Goal: Task Accomplishment & Management: Complete application form

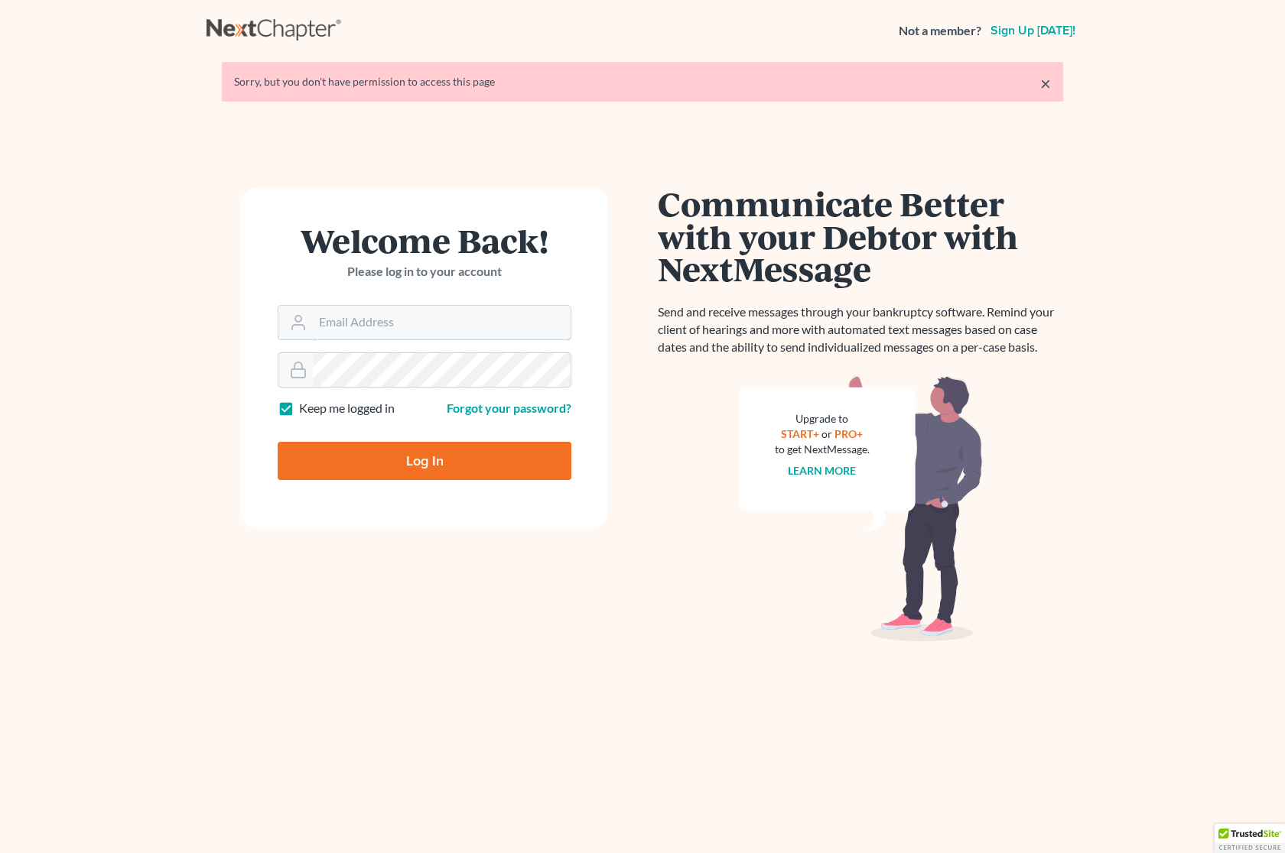
type input "[PERSON_NAME][EMAIL_ADDRESS][DOMAIN_NAME]"
click at [406, 463] on input "Log In" at bounding box center [425, 461] width 294 height 38
type input "Thinking..."
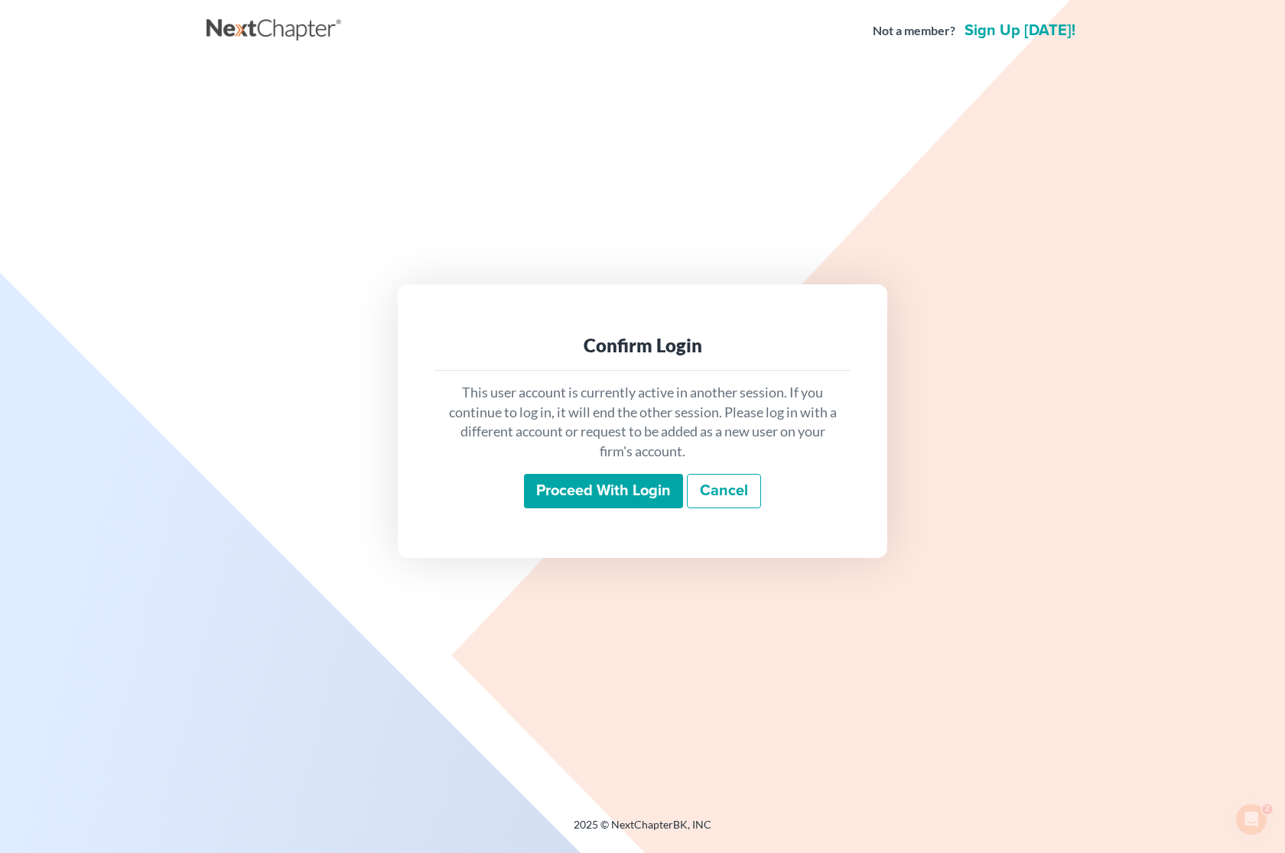
click at [642, 499] on input "Proceed with login" at bounding box center [603, 491] width 159 height 35
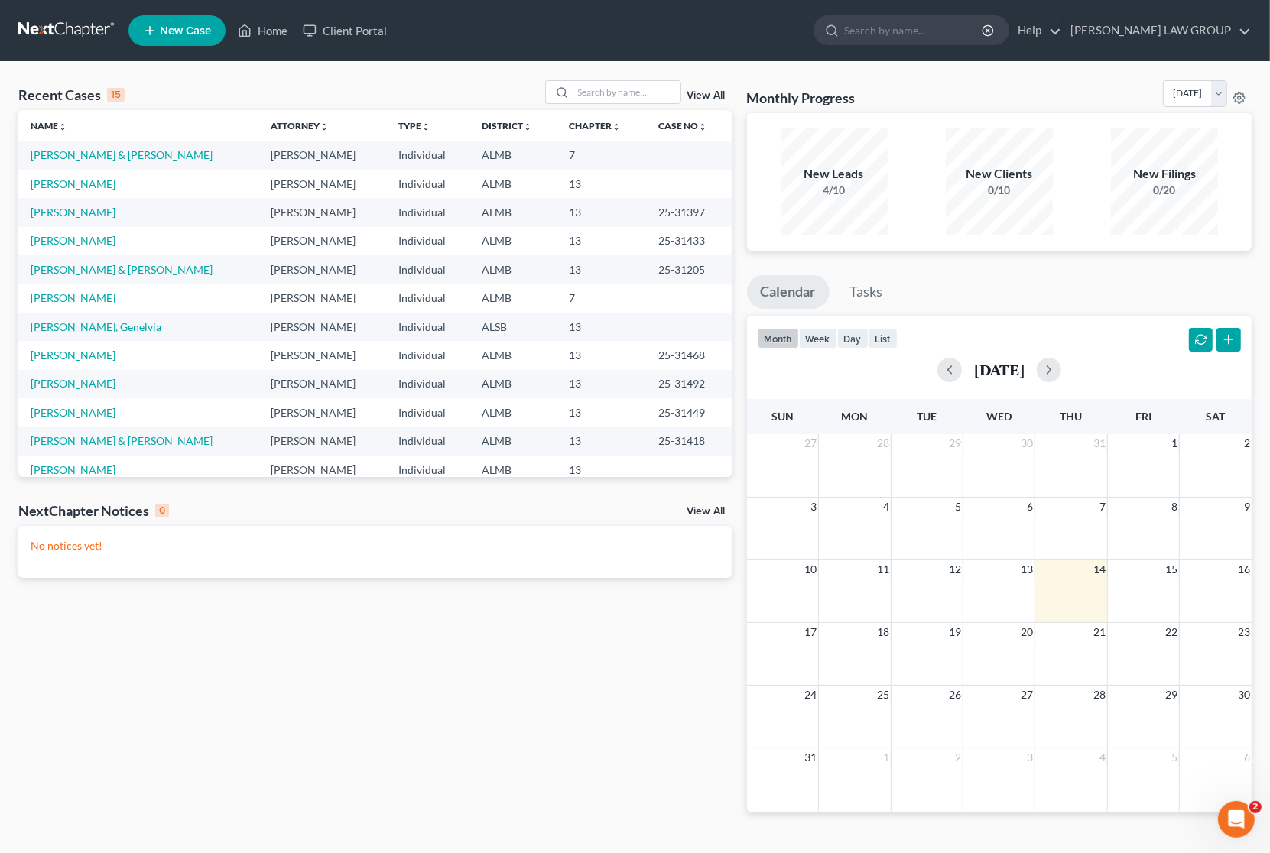
click at [78, 330] on link "Powe, Genelvia" at bounding box center [96, 326] width 131 height 13
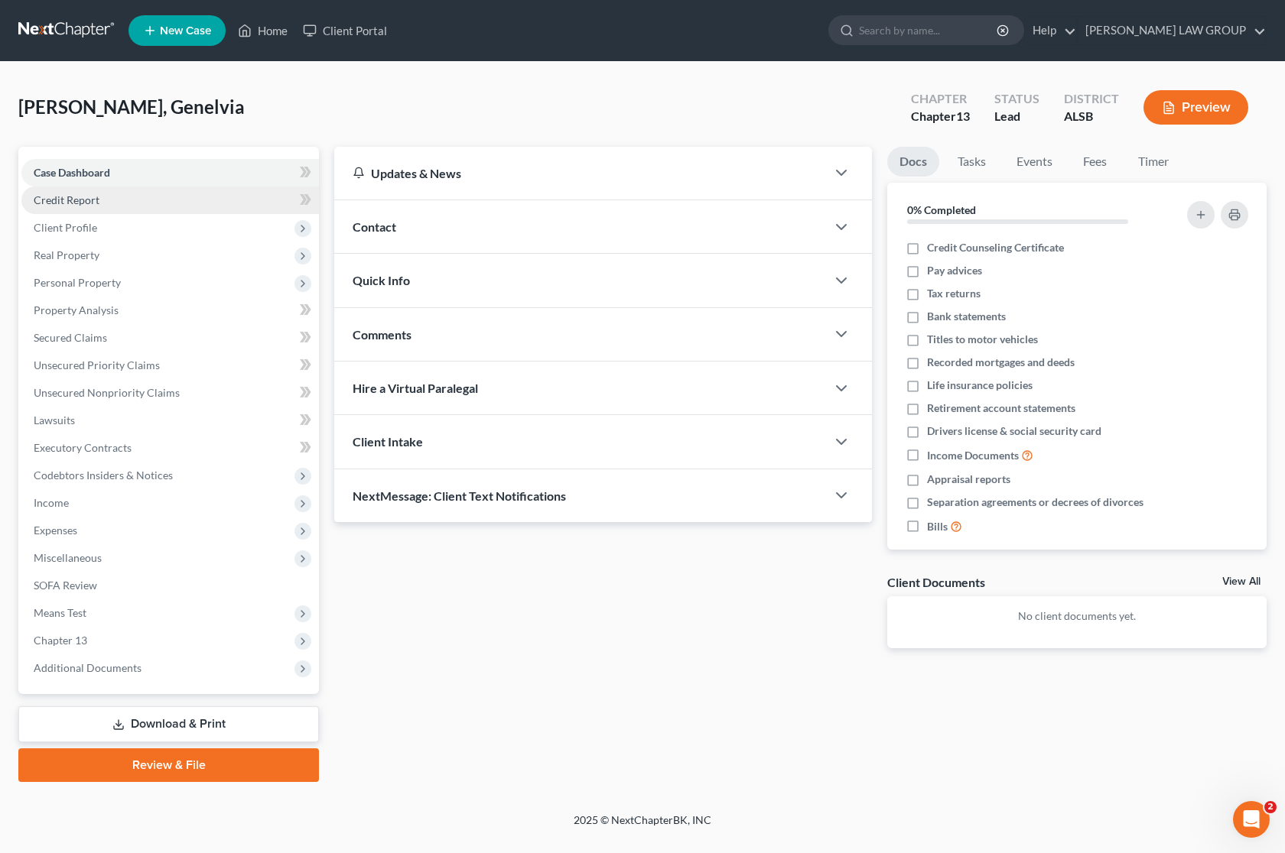
click at [89, 205] on link "Credit Report" at bounding box center [169, 201] width 297 height 28
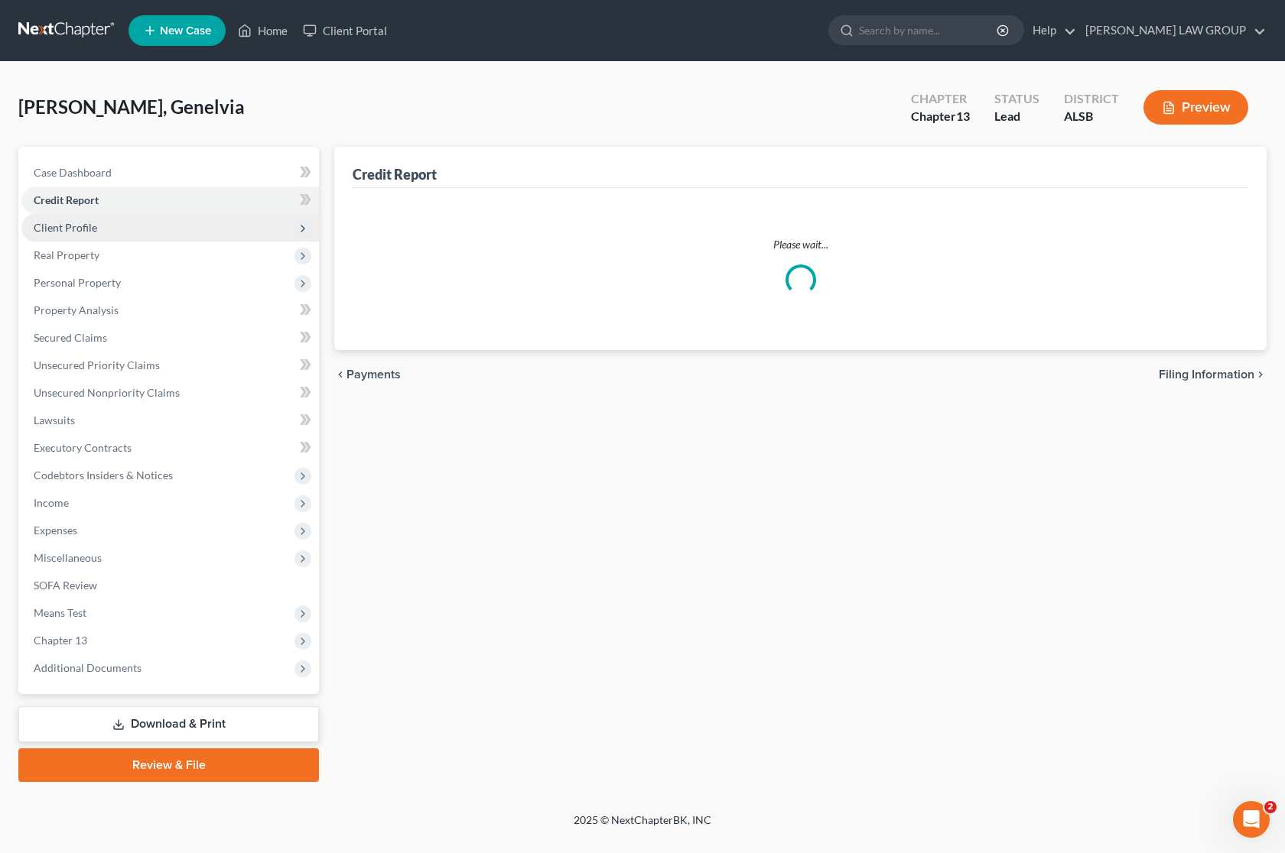
click at [84, 228] on span "Client Profile" at bounding box center [65, 227] width 63 height 13
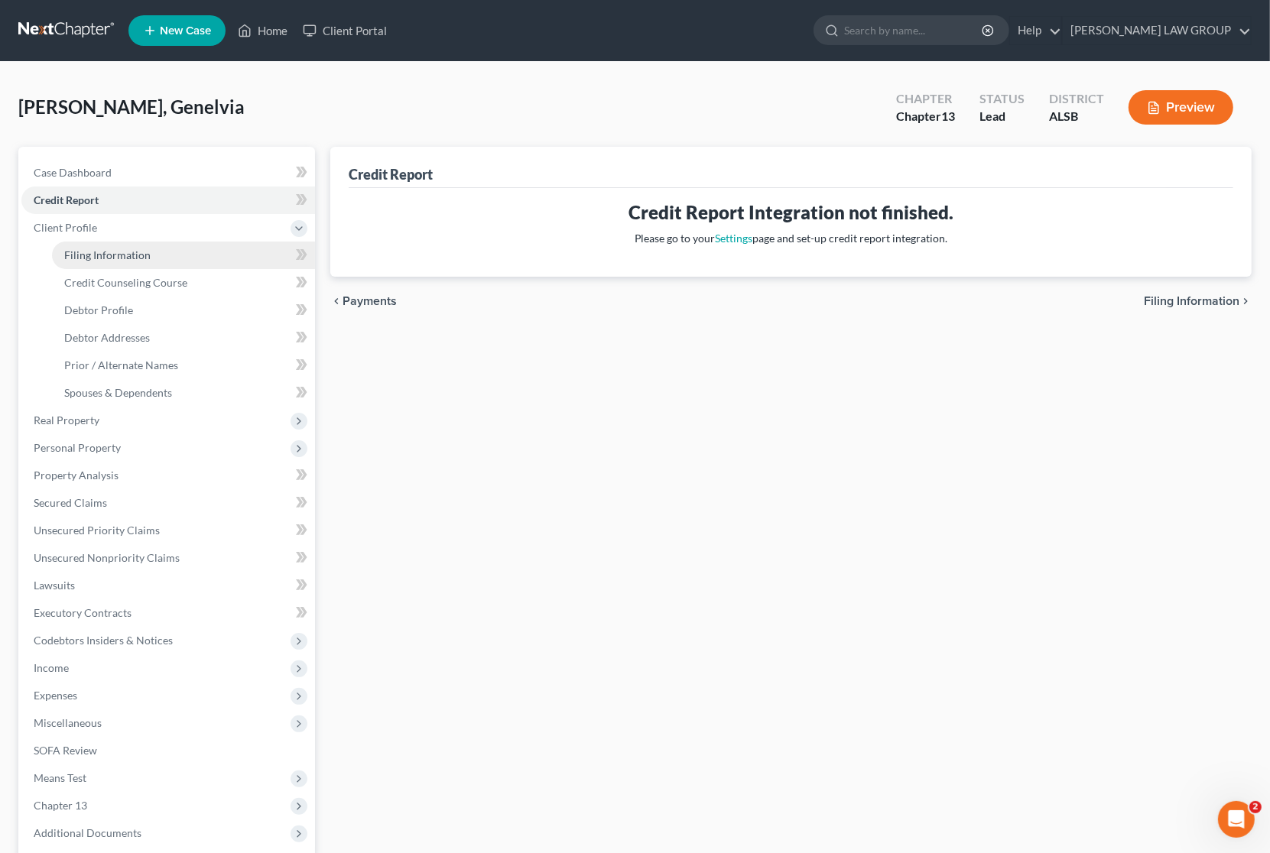
click at [92, 252] on span "Filing Information" at bounding box center [107, 254] width 86 height 13
select select "1"
select select "0"
select select "3"
select select "0"
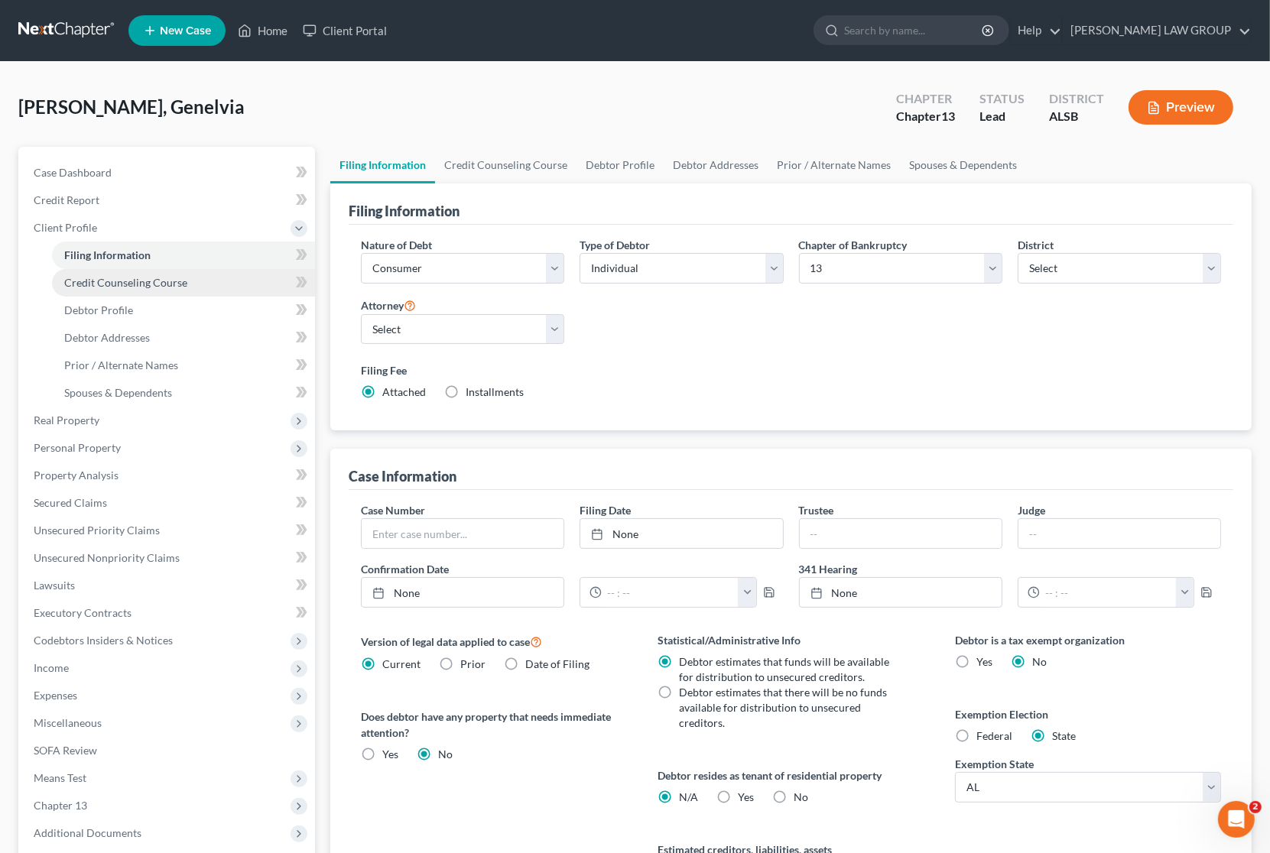
click at [98, 288] on link "Credit Counseling Course" at bounding box center [183, 283] width 263 height 28
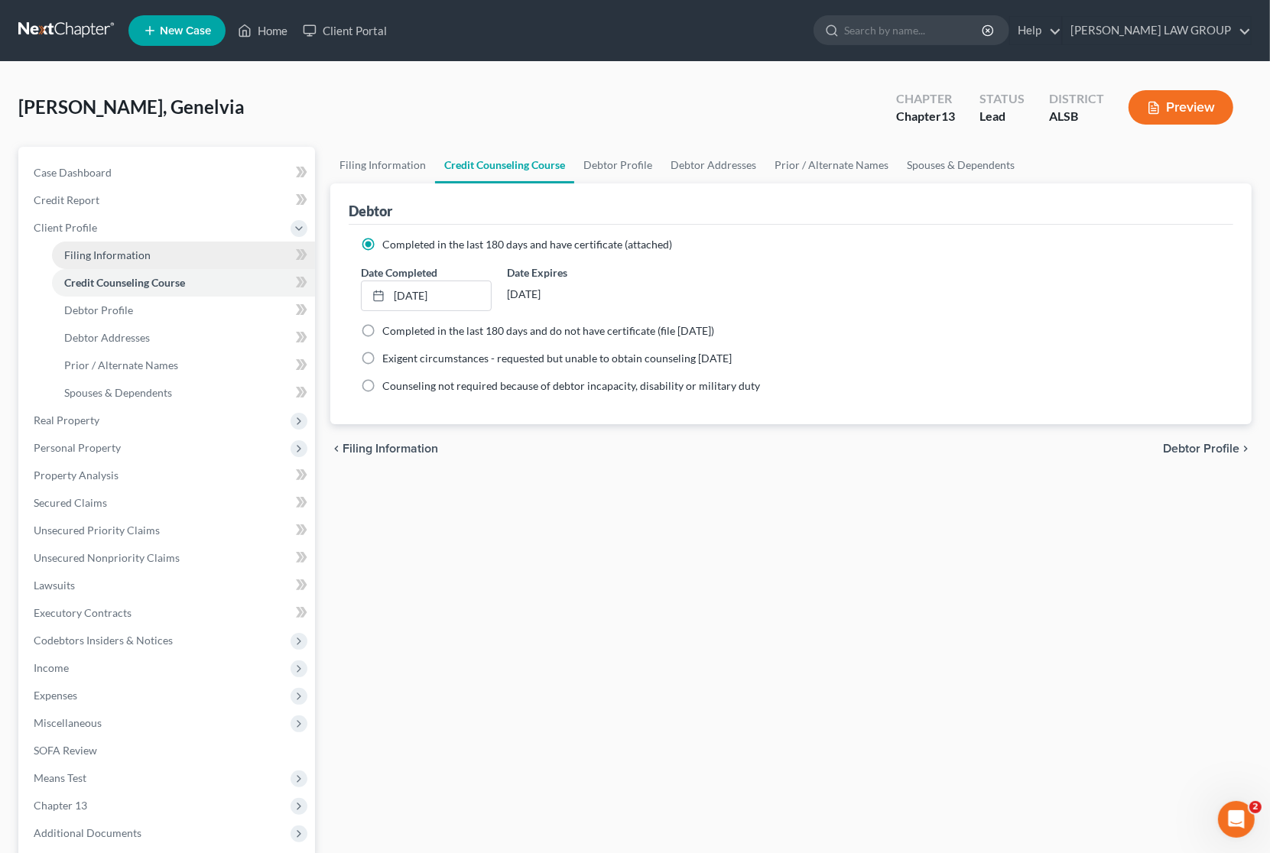
click at [135, 255] on span "Filing Information" at bounding box center [107, 254] width 86 height 13
select select "1"
select select "0"
select select "3"
select select "2"
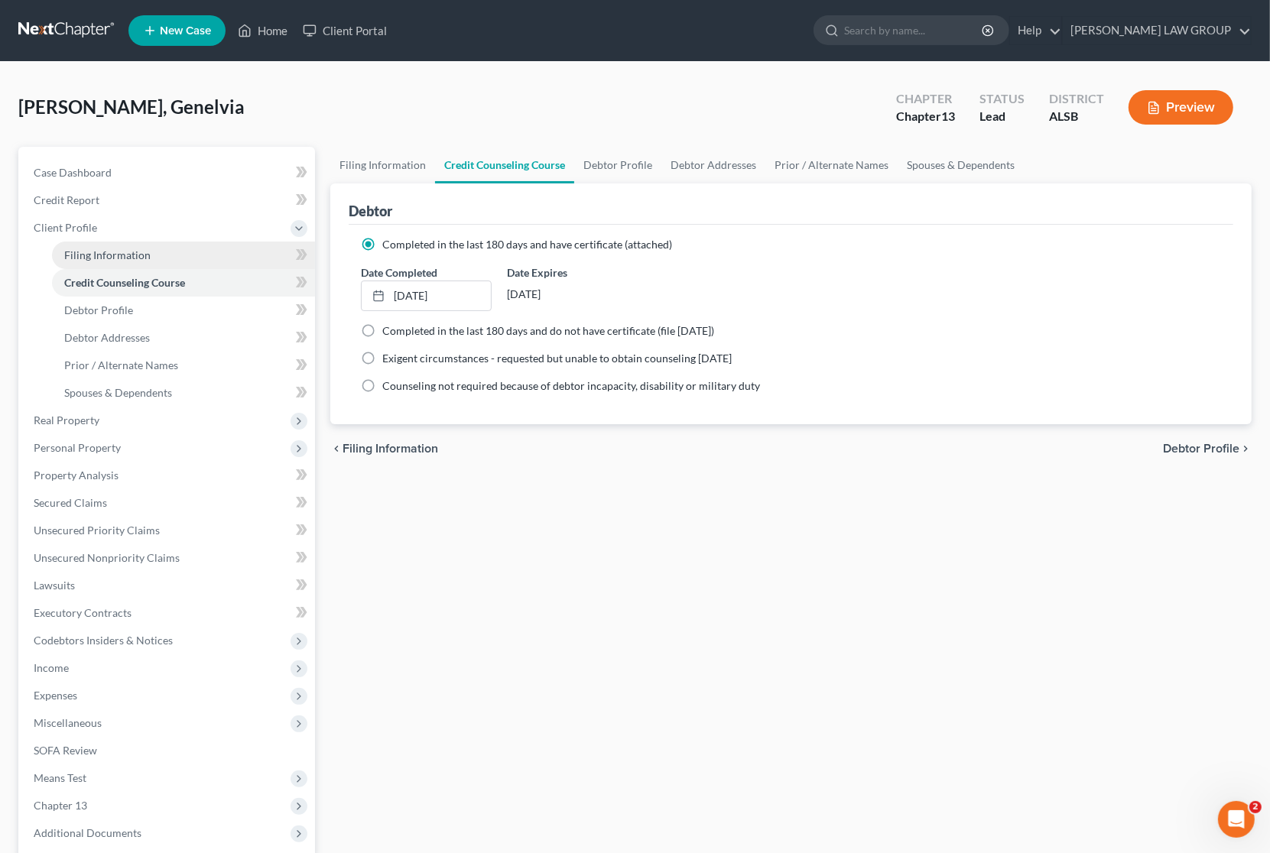
select select "0"
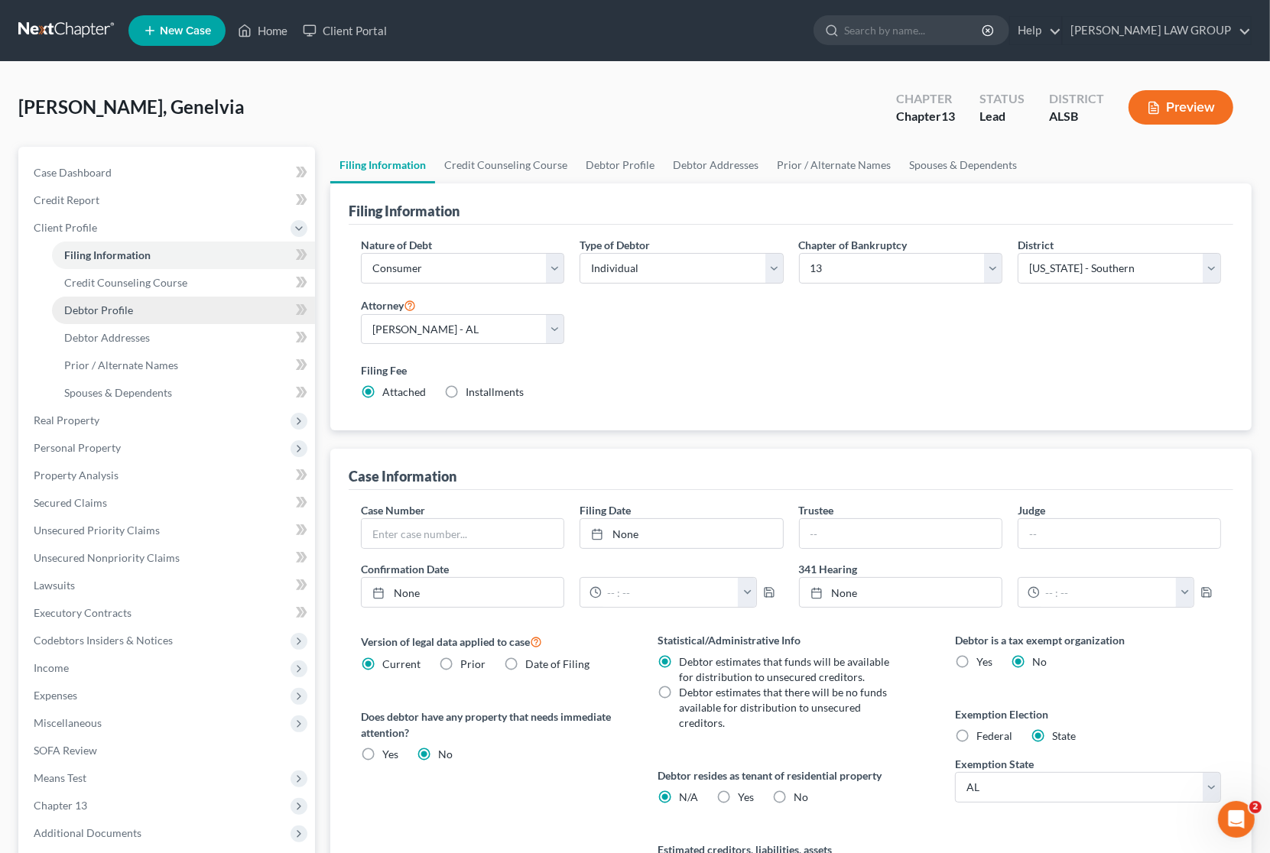
click at [109, 304] on span "Debtor Profile" at bounding box center [98, 310] width 69 height 13
select select "0"
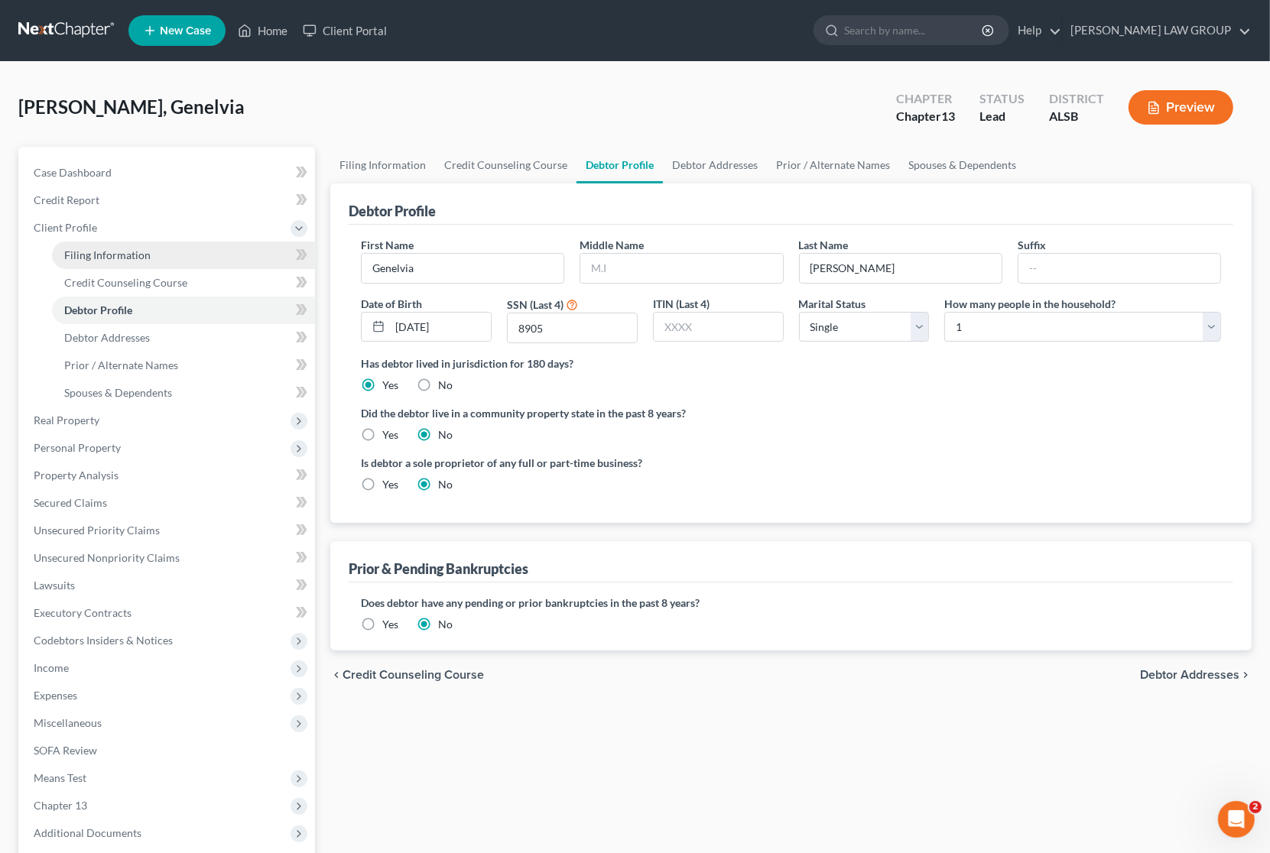
click at [123, 256] on span "Filing Information" at bounding box center [107, 254] width 86 height 13
select select "1"
select select "0"
select select "3"
select select "2"
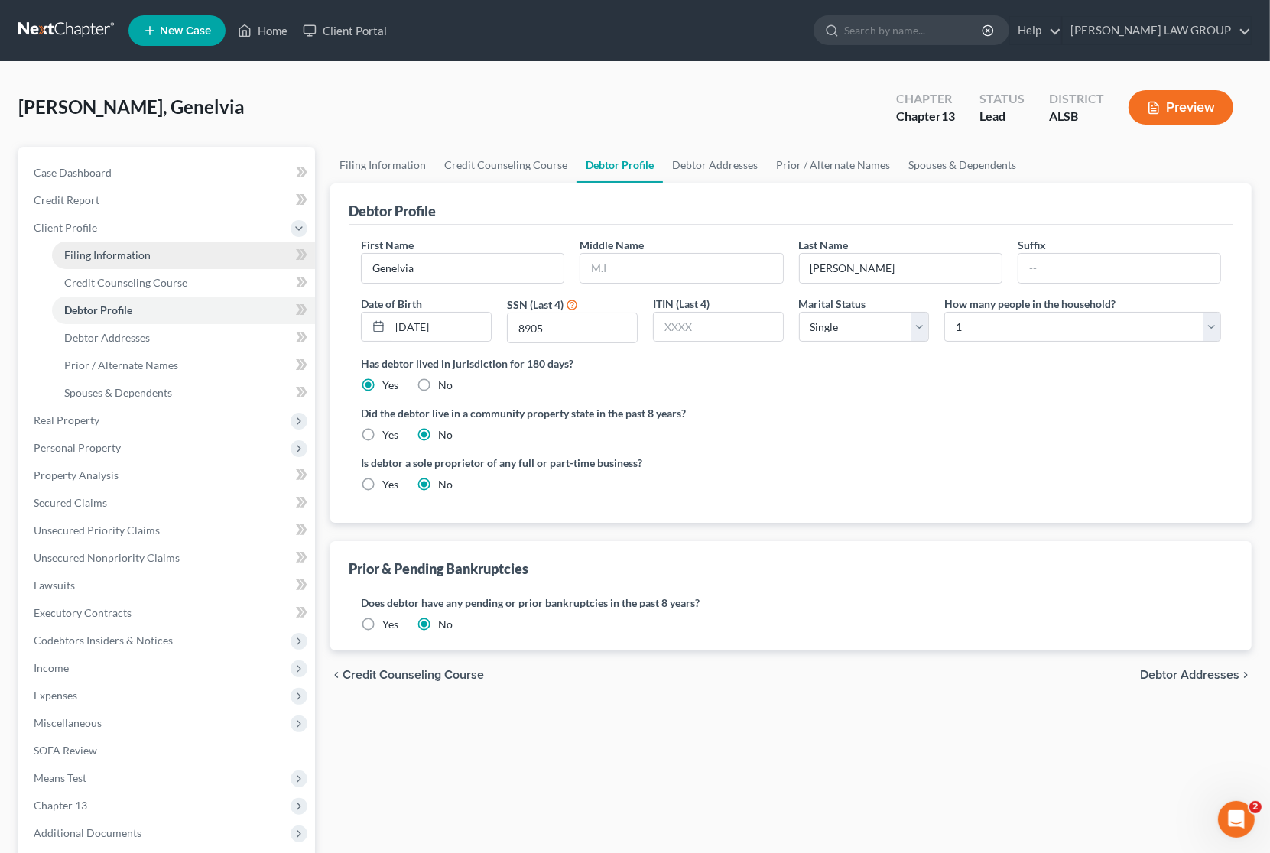
select select "0"
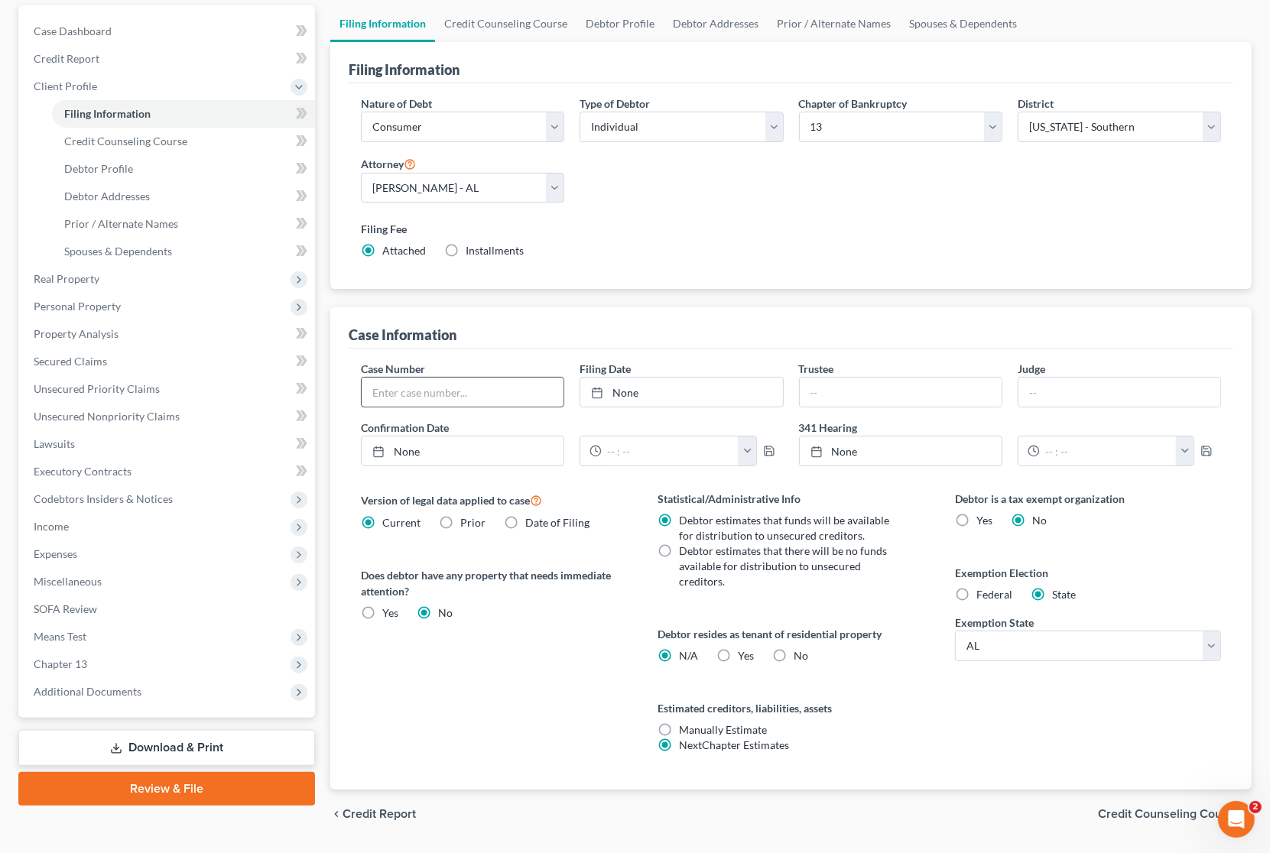
scroll to position [170, 0]
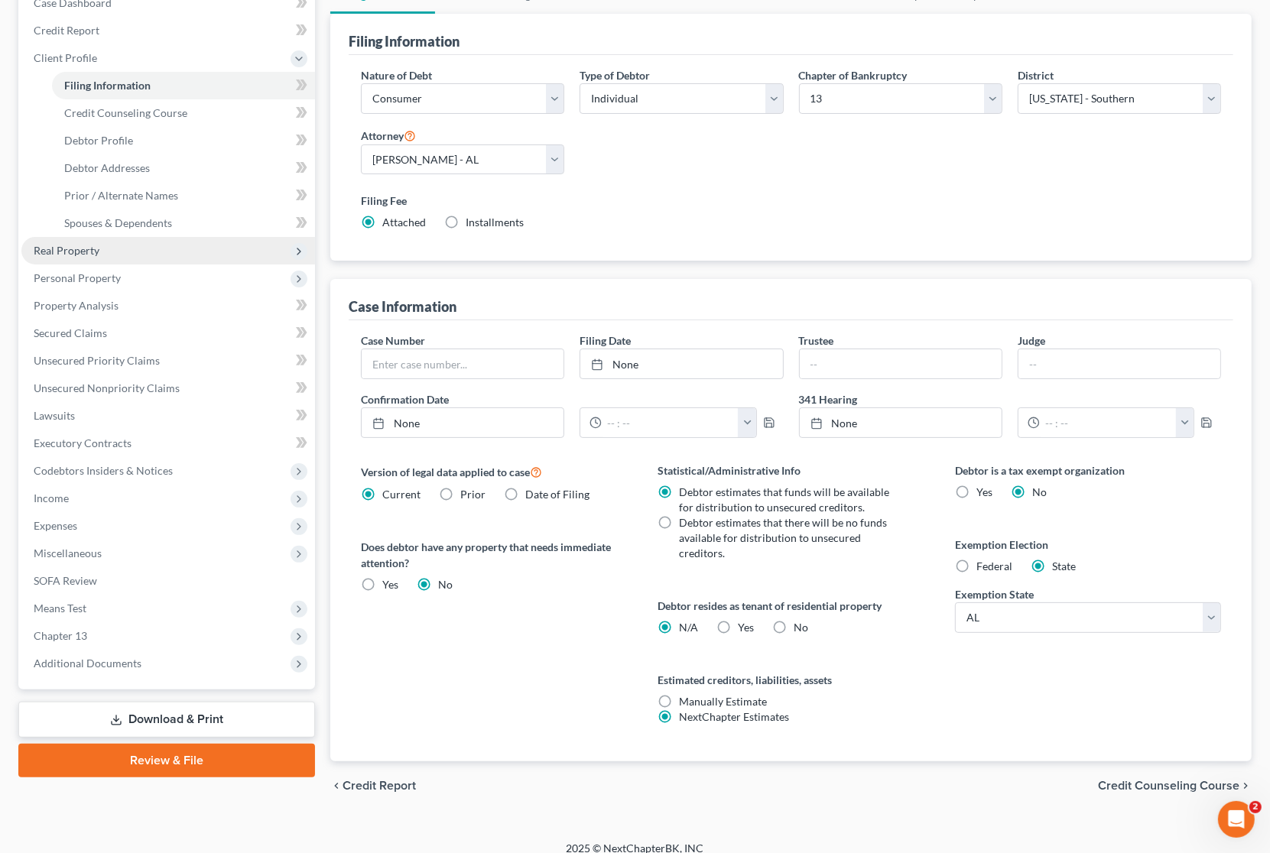
click at [90, 253] on span "Real Property" at bounding box center [67, 250] width 66 height 13
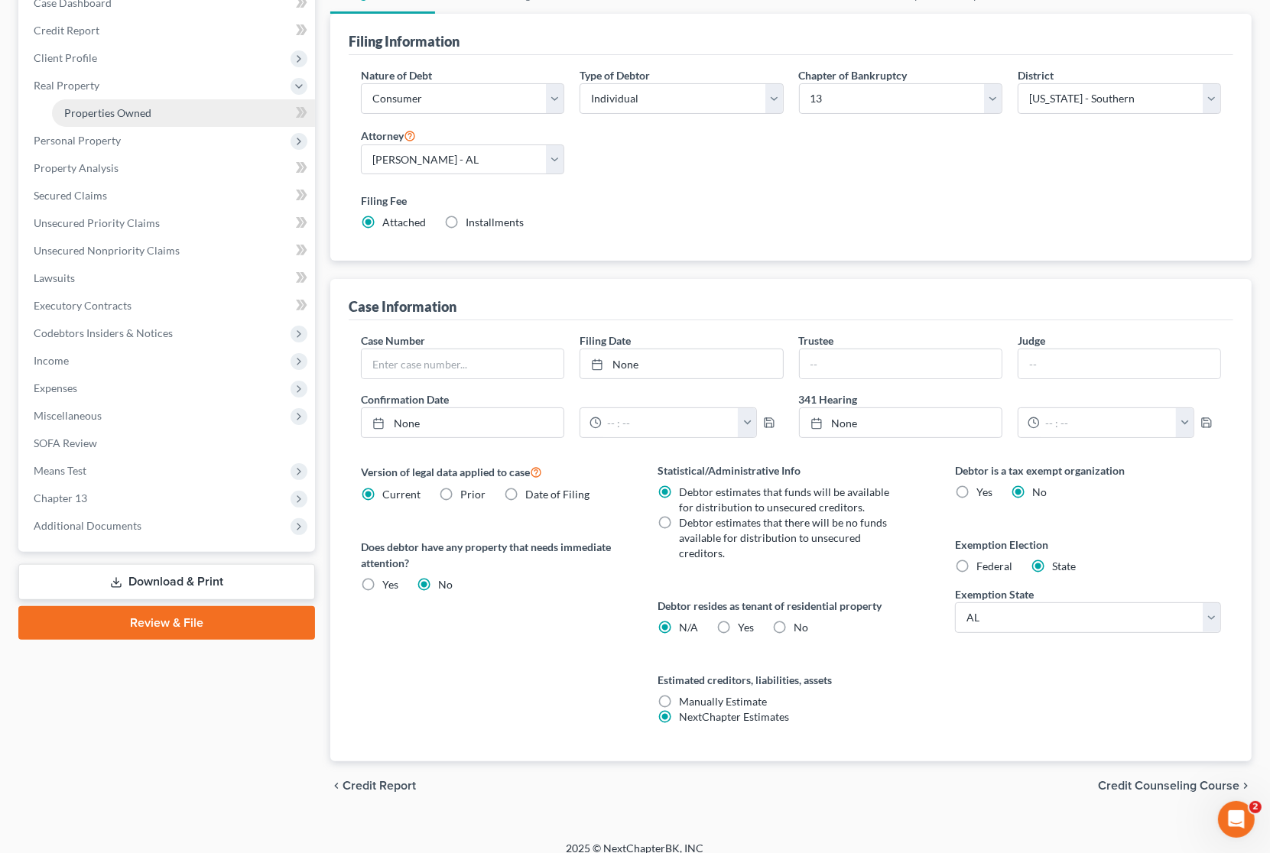
click at [112, 115] on span "Properties Owned" at bounding box center [107, 112] width 87 height 13
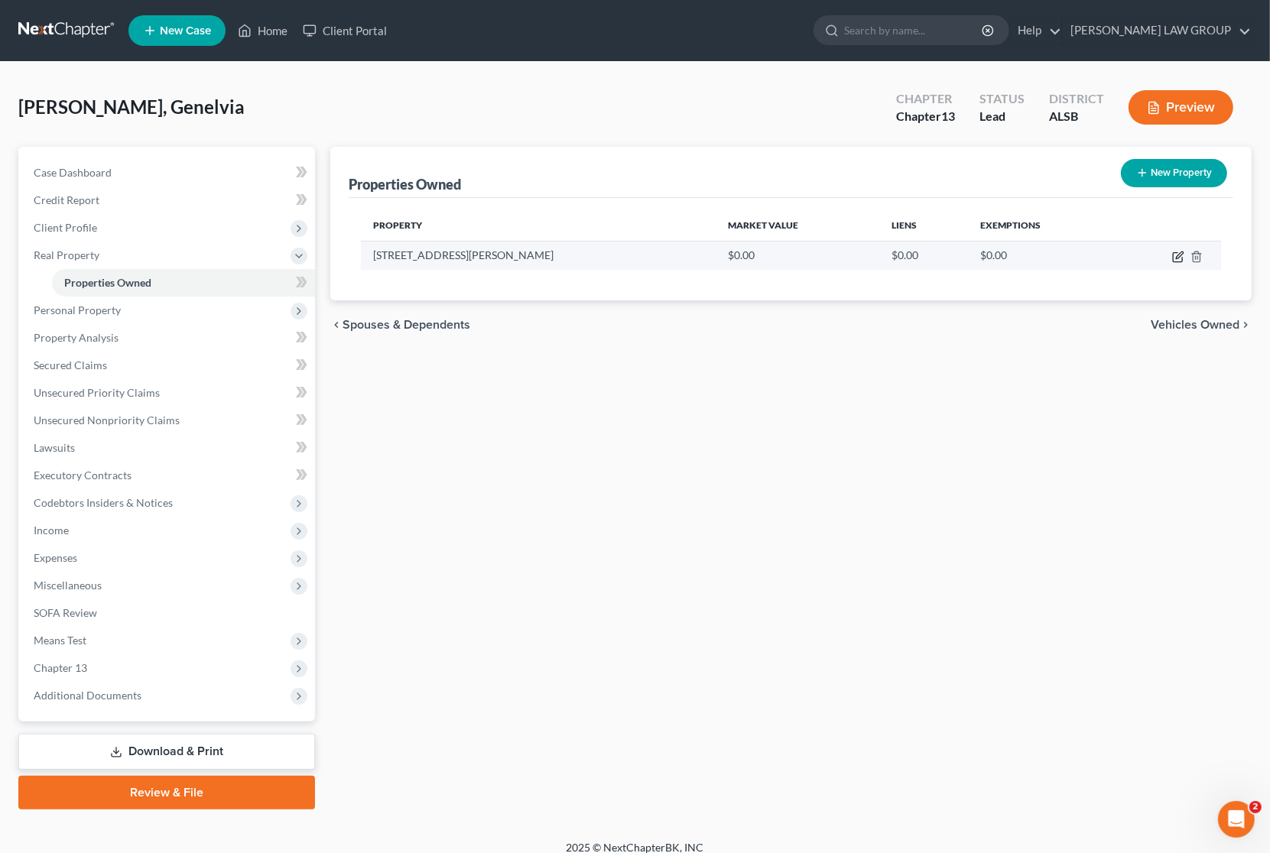
click at [1174, 256] on icon "button" at bounding box center [1177, 257] width 9 height 9
select select "0"
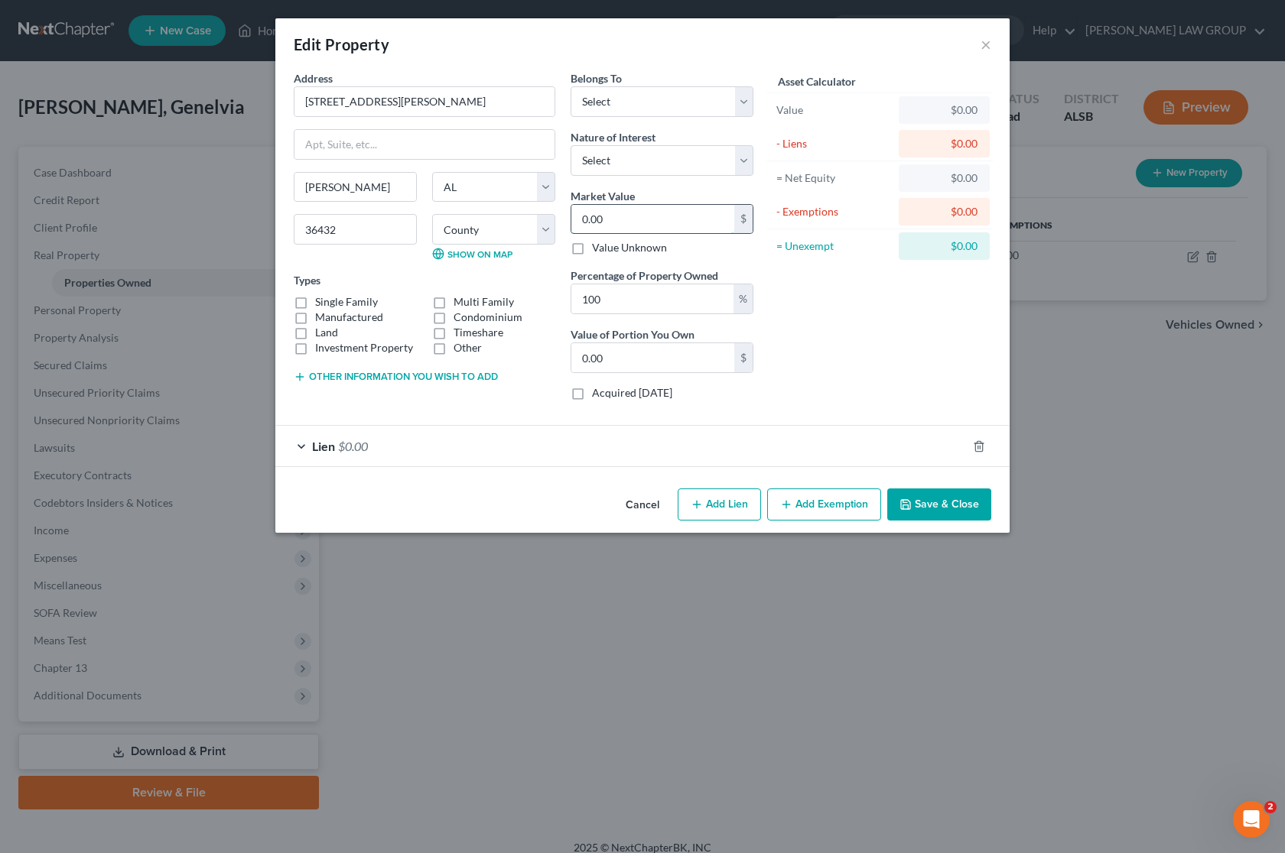
click at [618, 223] on input "0.00" at bounding box center [652, 219] width 163 height 29
type input "2"
type input "2.00"
type input "23"
type input "23.00"
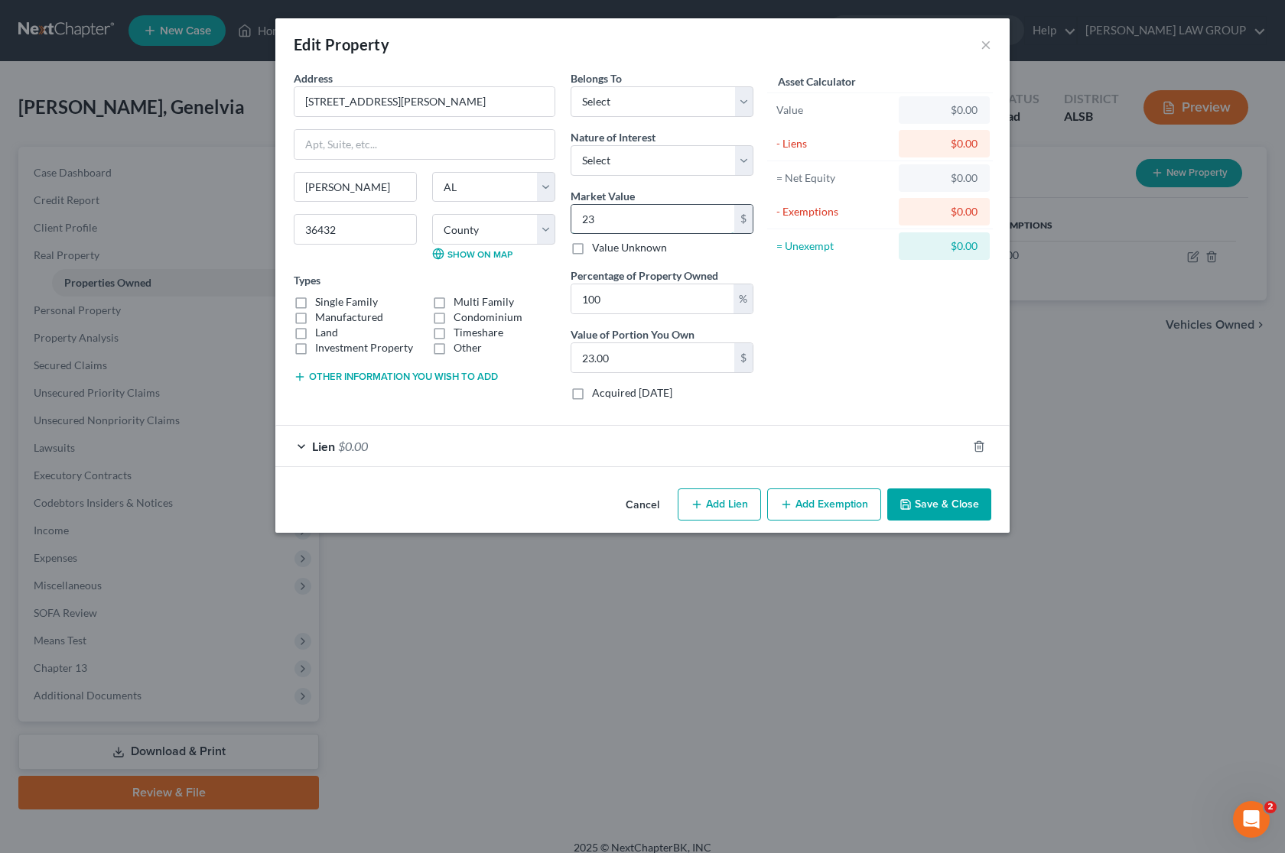
type input "230"
type input "230.00"
type input "2300"
type input "2,300.00"
type input "2,3000"
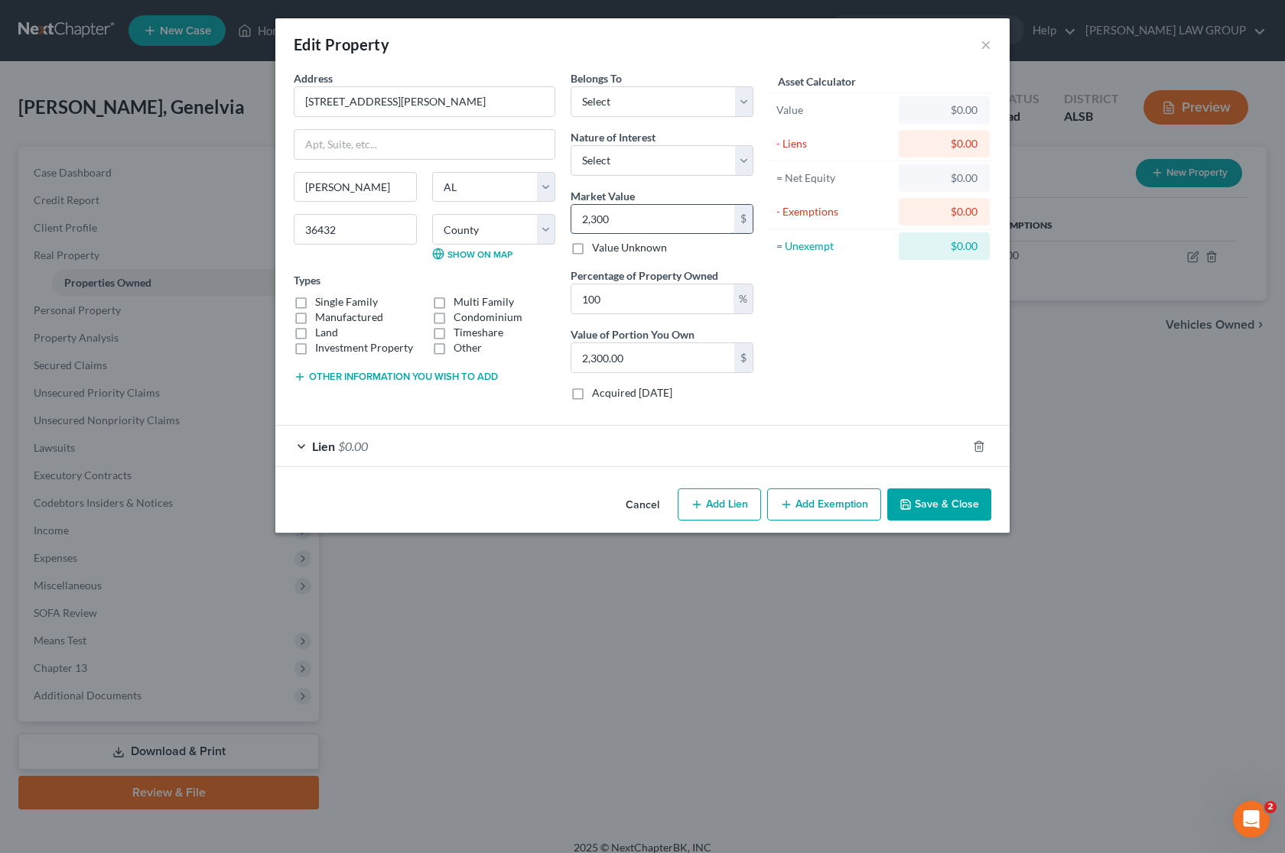
type input "23,000.00"
type input "23,000"
click at [818, 506] on button "Add Exemption" at bounding box center [824, 505] width 114 height 32
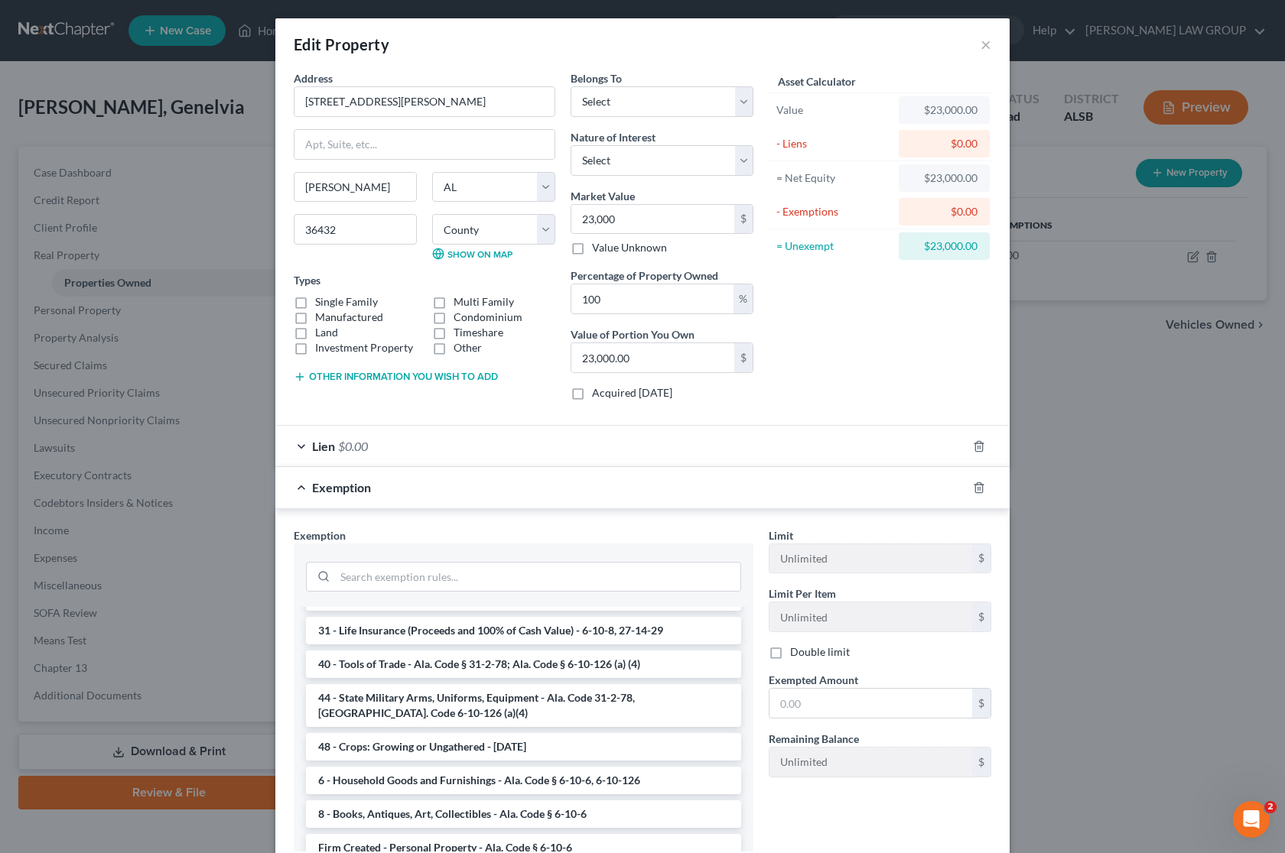
scroll to position [1182, 0]
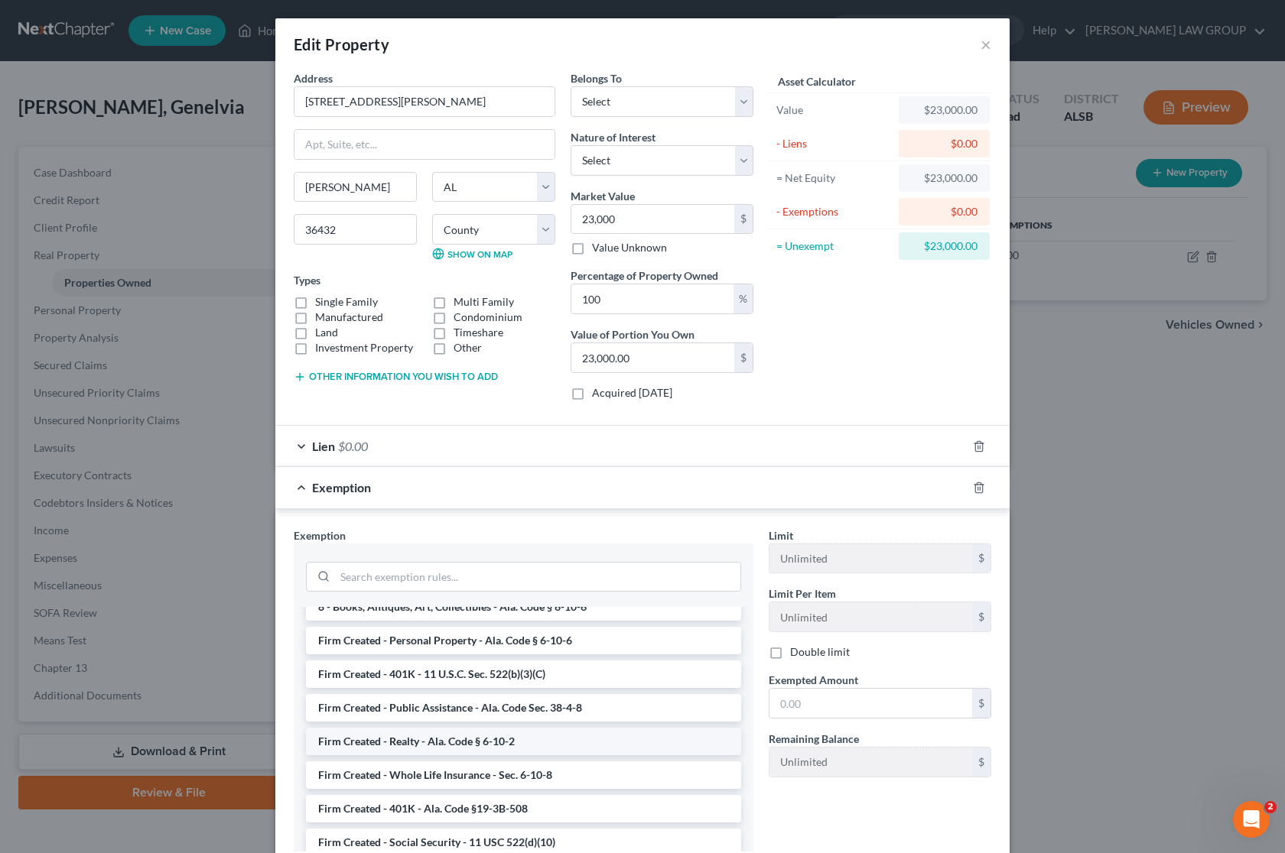
click at [547, 730] on li "Firm Created - Realty - Ala. Code § 6-10-2" at bounding box center [523, 742] width 435 height 28
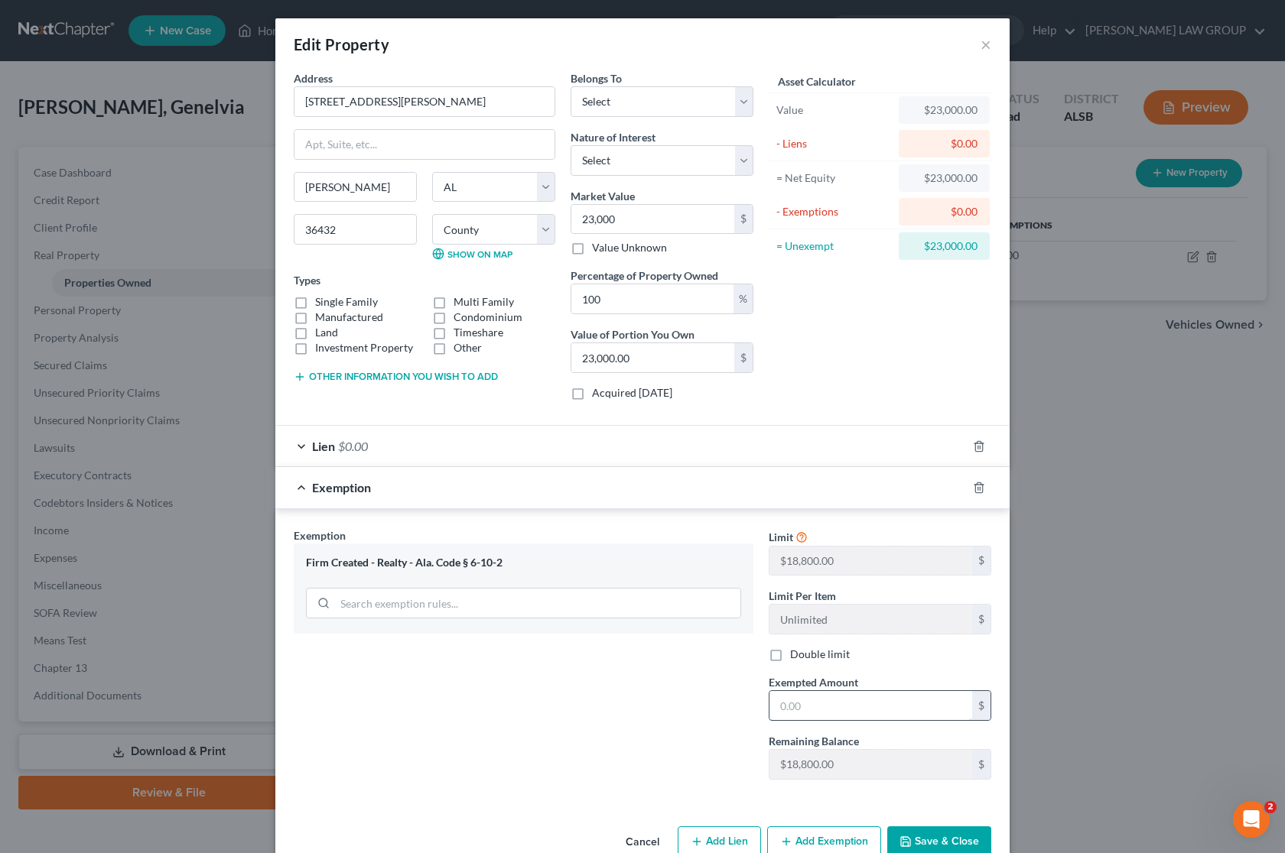
click at [810, 706] on input "text" at bounding box center [870, 705] width 203 height 29
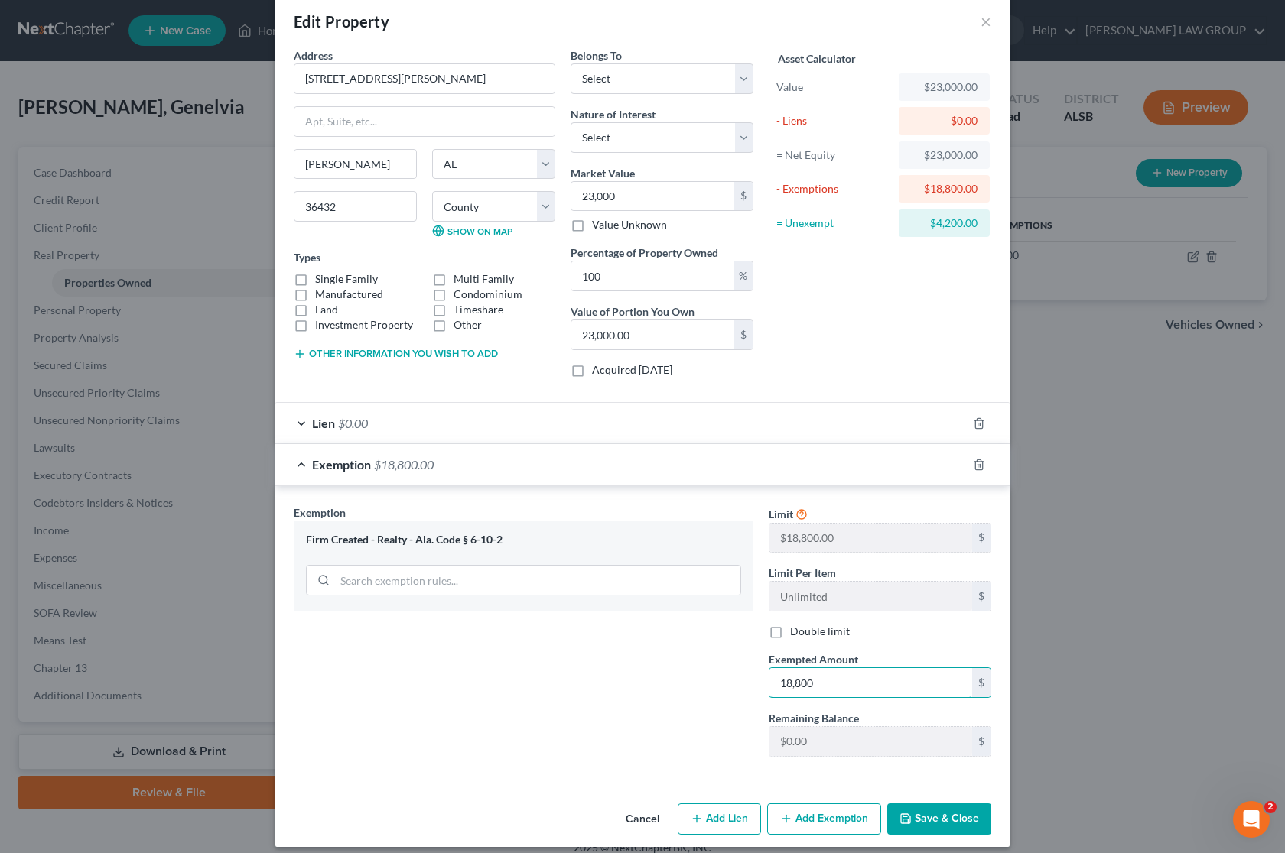
scroll to position [39, 0]
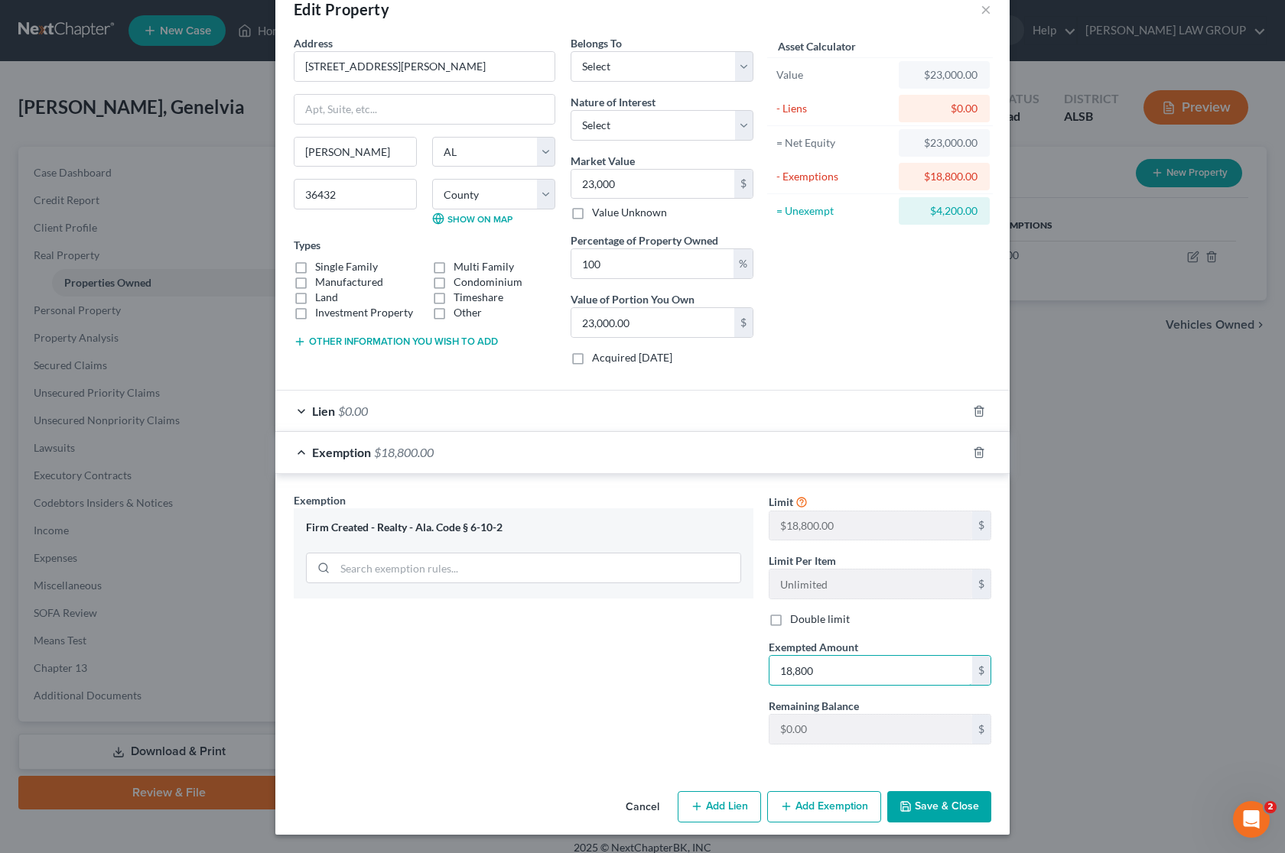
type input "18,800"
click at [933, 794] on button "Save & Close" at bounding box center [939, 807] width 104 height 32
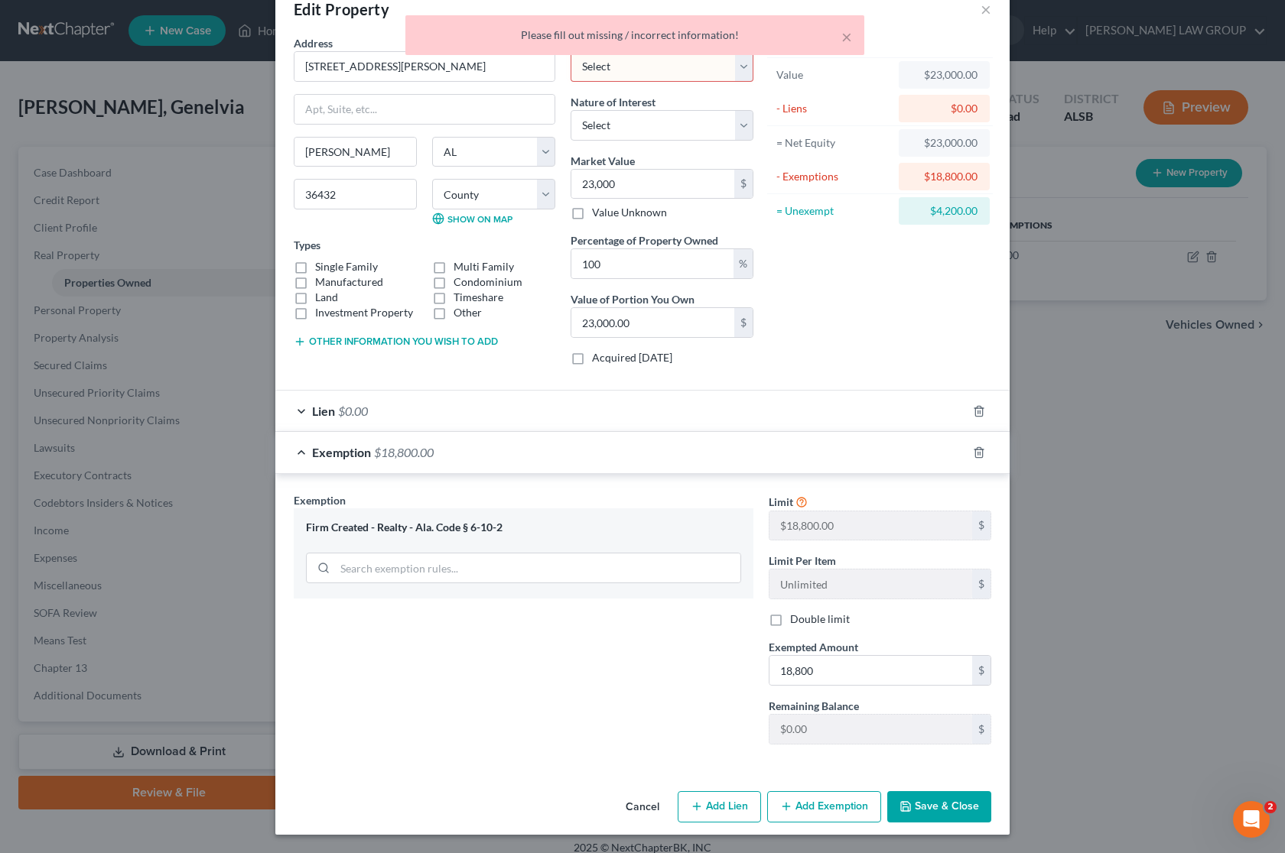
scroll to position [0, 0]
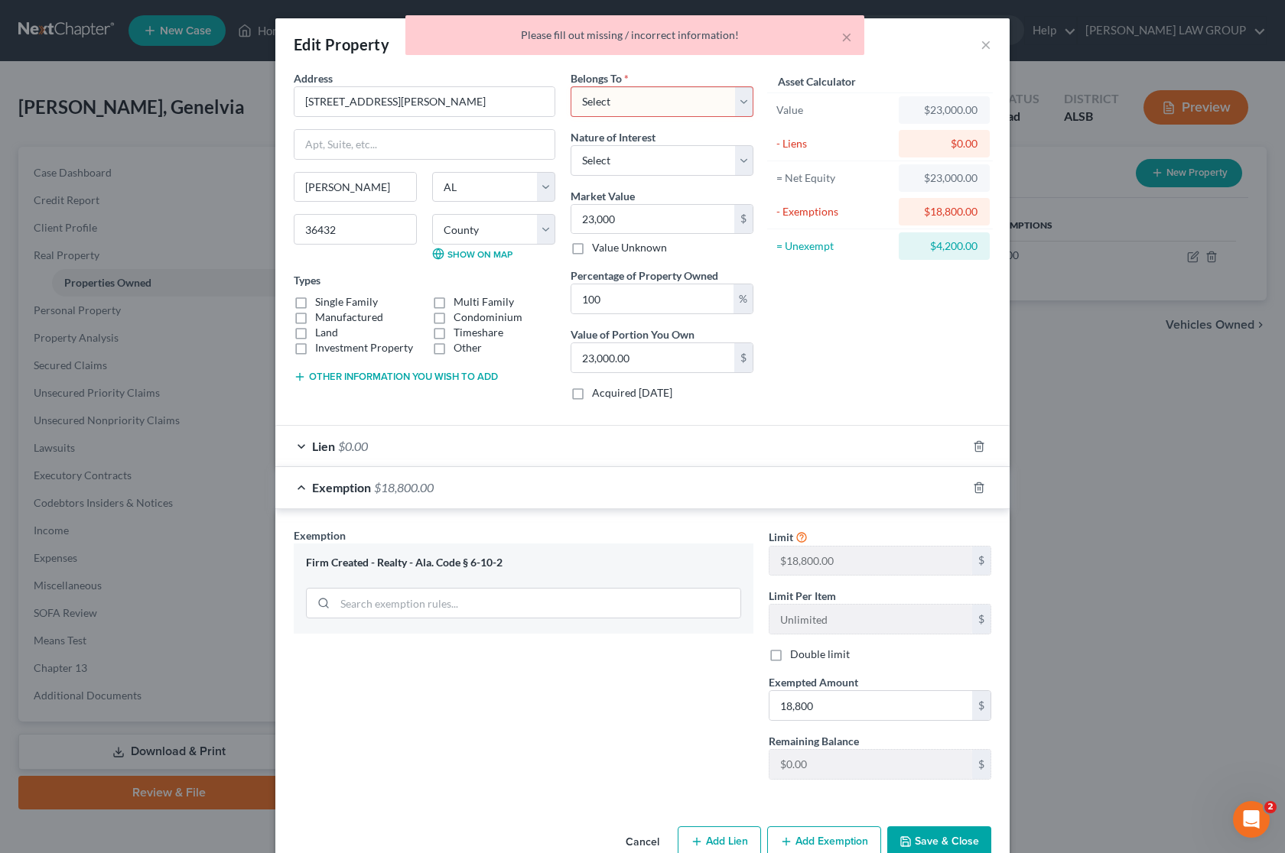
click at [732, 96] on select "Select Debtor 1 Only Debtor 2 Only Debtor 1 And Debtor 2 Only At Least One Of T…" at bounding box center [661, 101] width 183 height 31
select select "0"
click at [570, 86] on select "Select Debtor 1 Only Debtor 2 Only Debtor 1 And Debtor 2 Only At Least One Of T…" at bounding box center [661, 101] width 183 height 31
click at [914, 835] on button "Save & Close" at bounding box center [939, 843] width 104 height 32
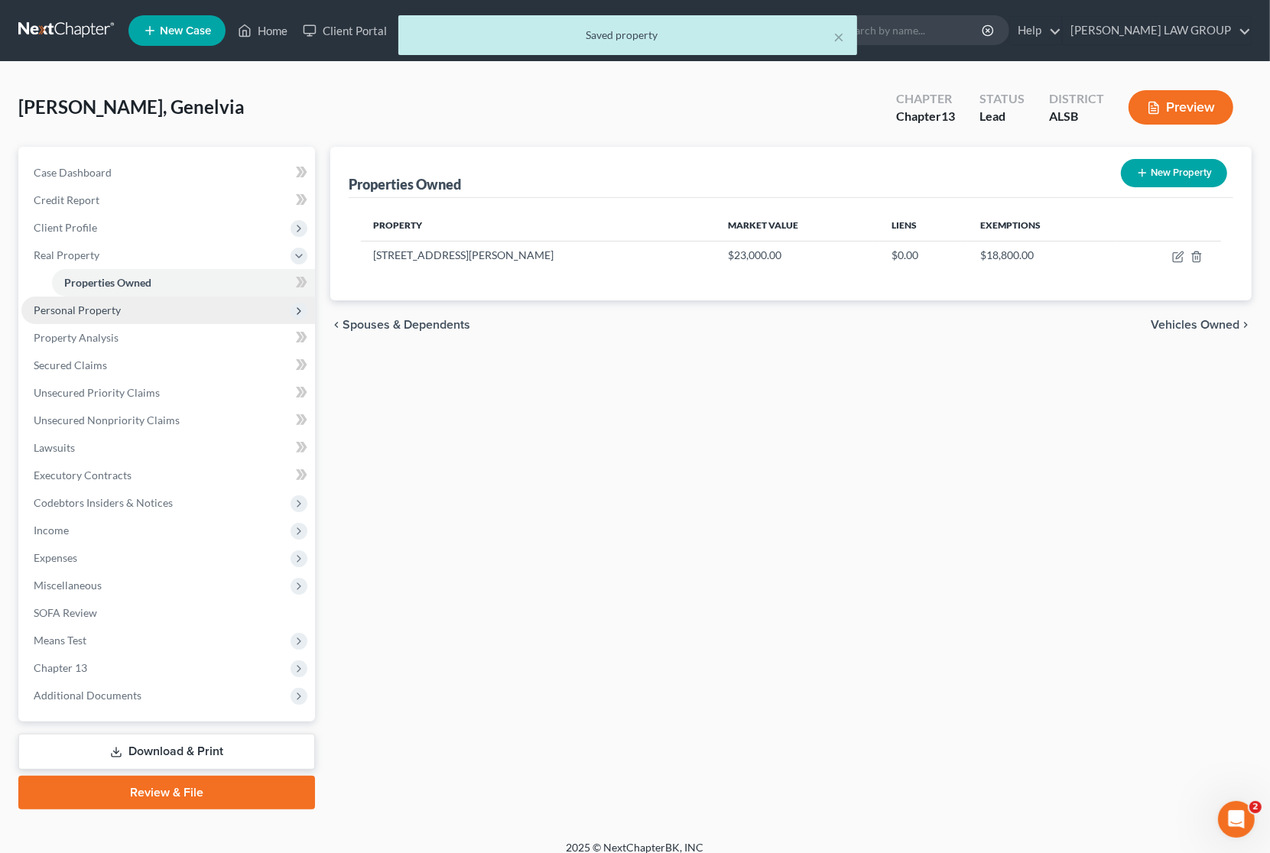
click at [97, 311] on span "Personal Property" at bounding box center [77, 310] width 87 height 13
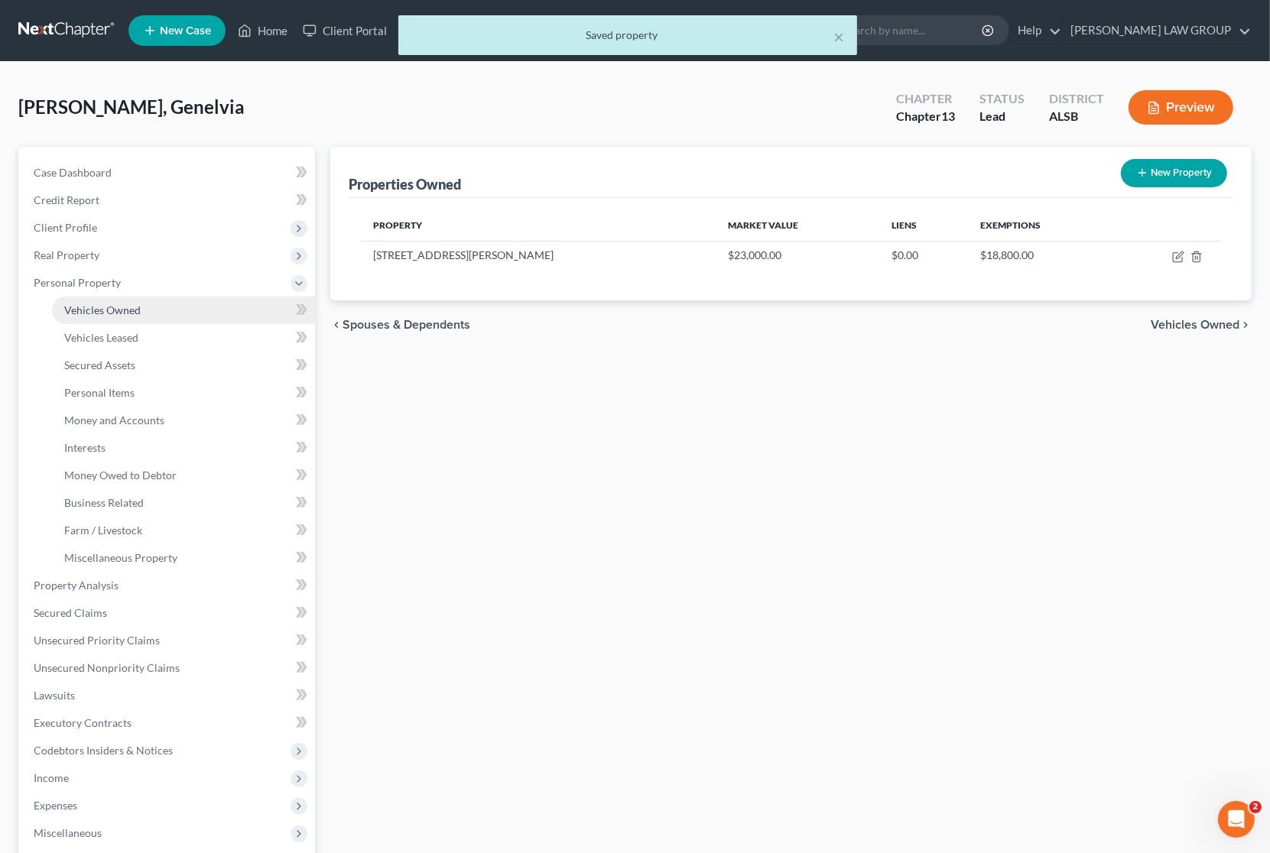
click at [84, 304] on span "Vehicles Owned" at bounding box center [102, 310] width 76 height 13
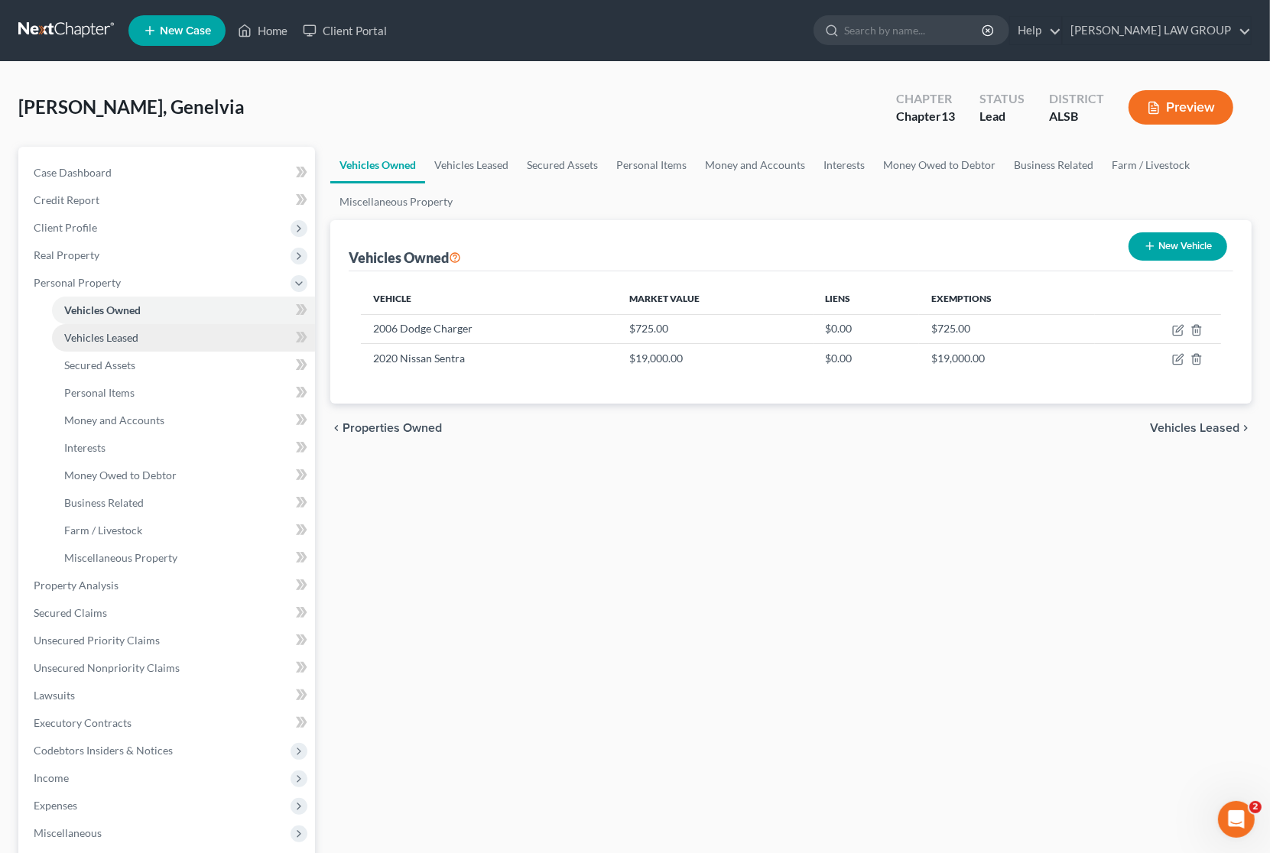
click at [85, 333] on span "Vehicles Leased" at bounding box center [101, 337] width 74 height 13
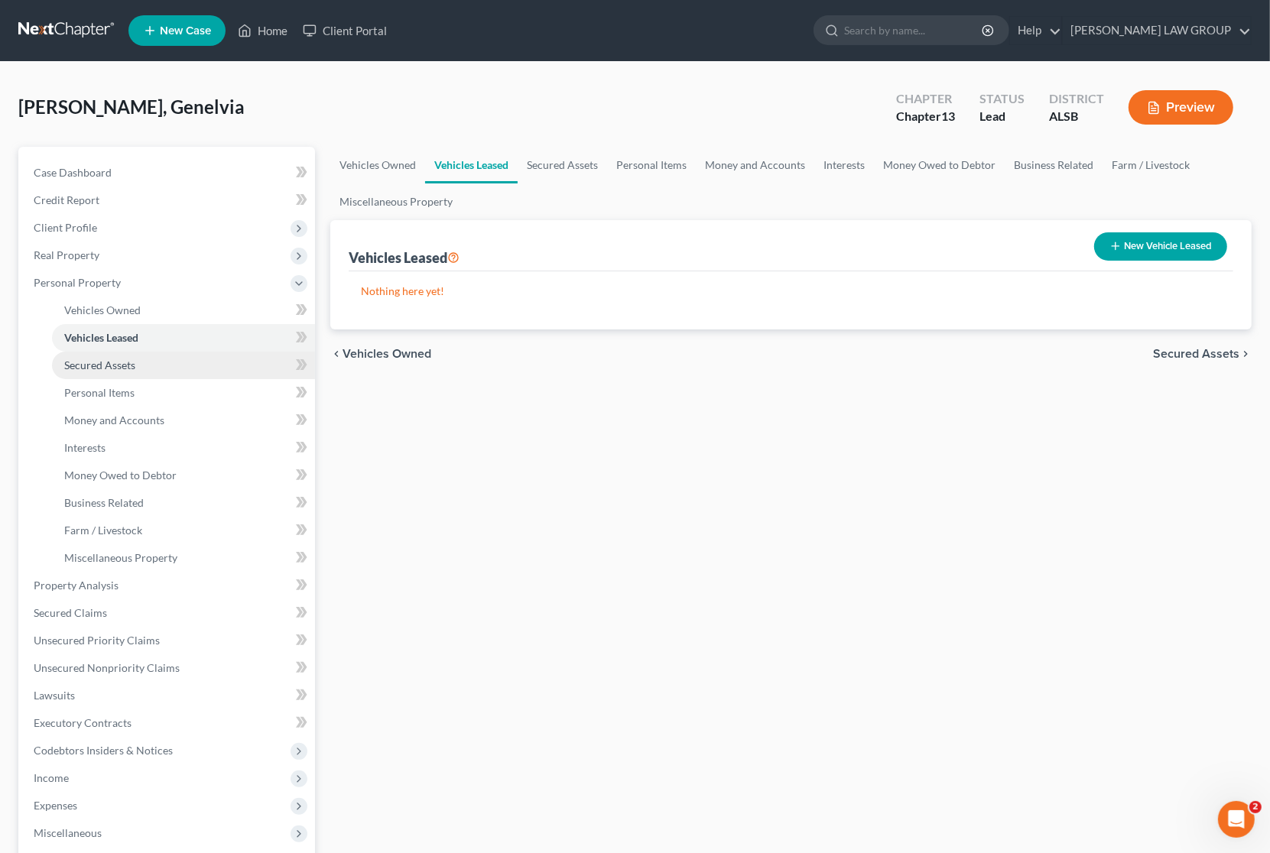
click at [89, 359] on span "Secured Assets" at bounding box center [99, 365] width 71 height 13
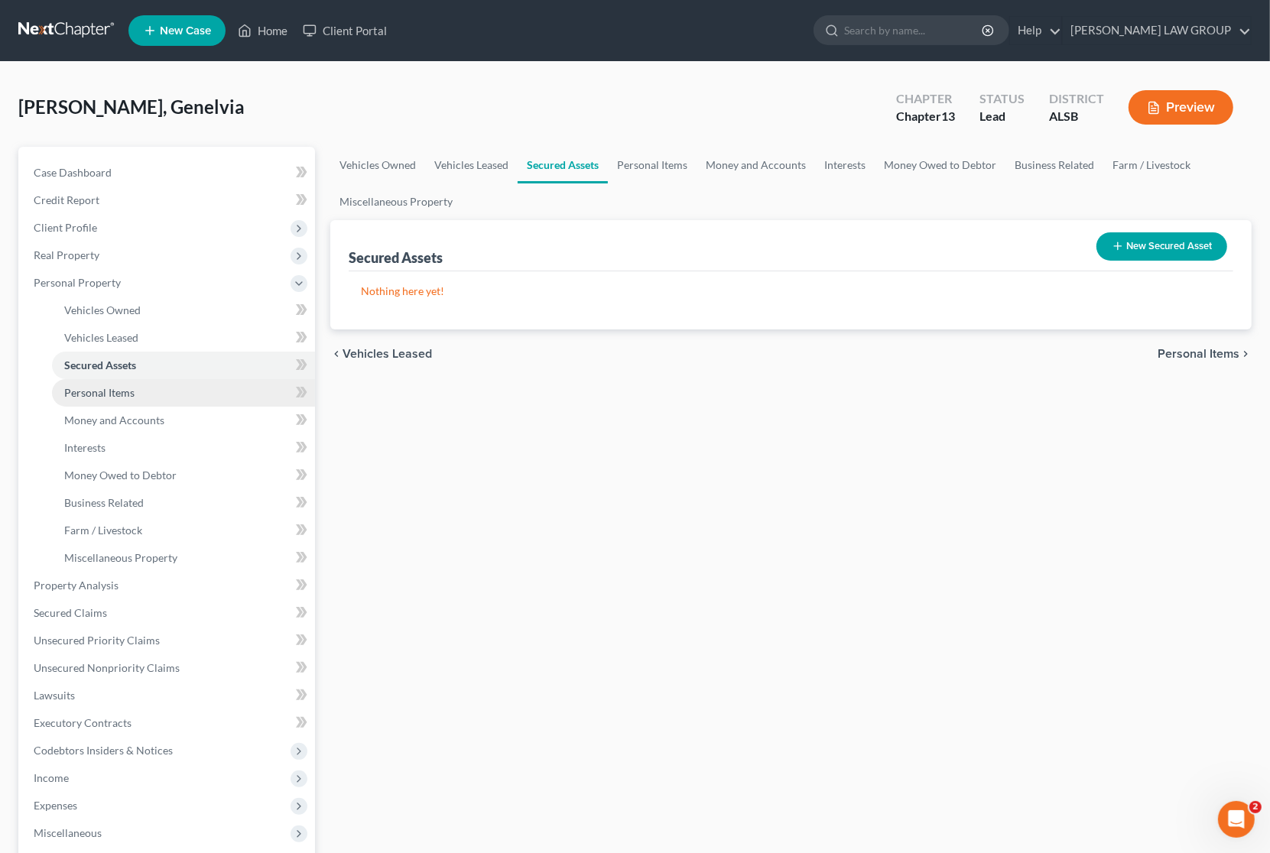
click at [96, 387] on span "Personal Items" at bounding box center [99, 392] width 70 height 13
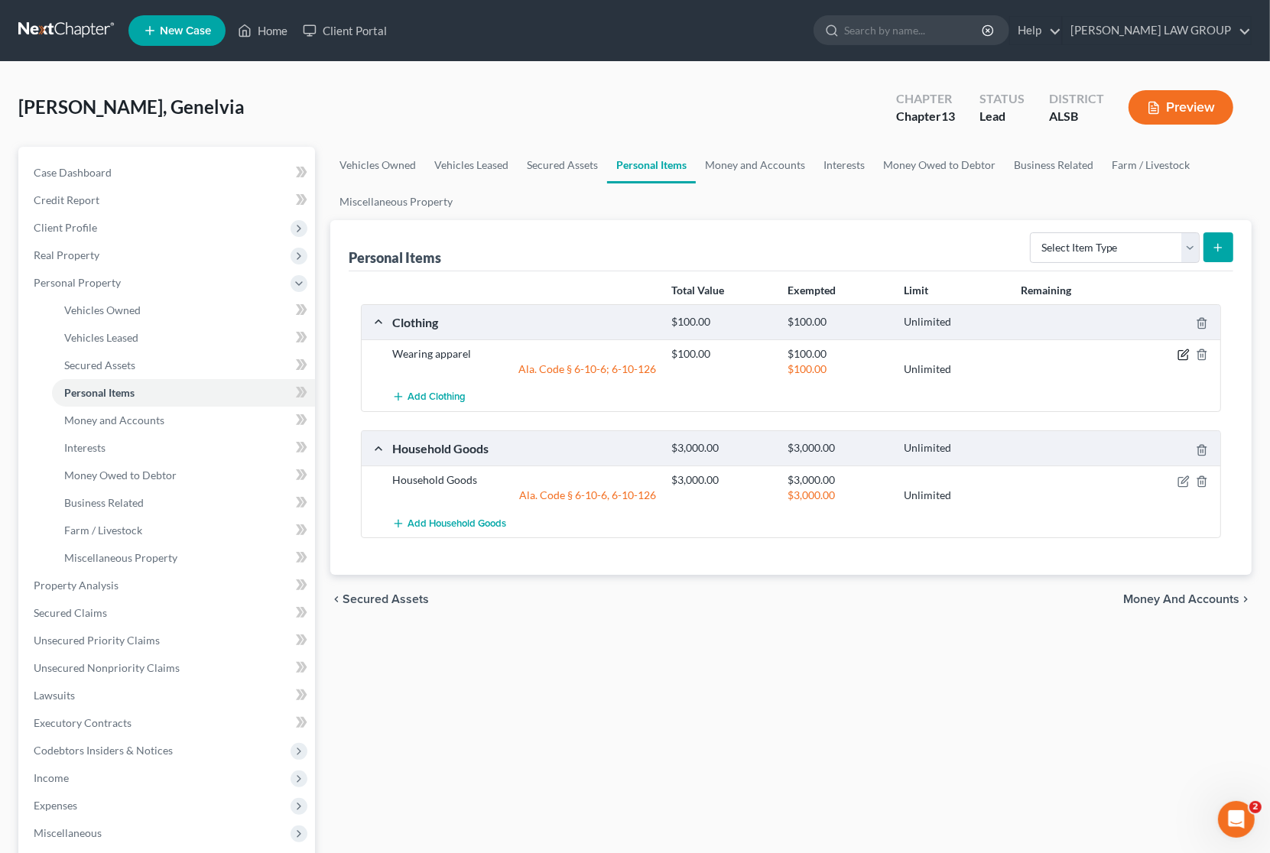
click at [1182, 352] on icon "button" at bounding box center [1183, 355] width 12 height 12
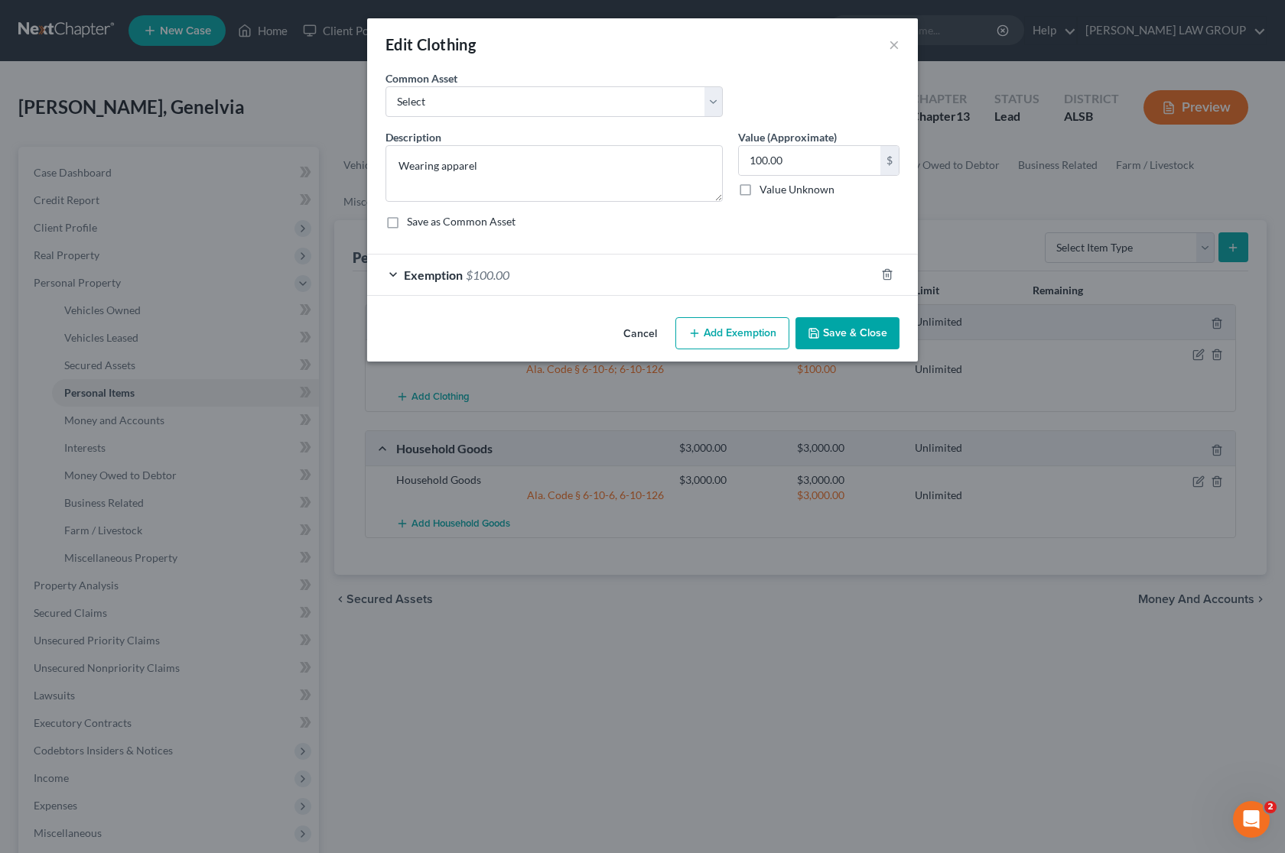
click at [645, 274] on div "Exemption $100.00" at bounding box center [621, 275] width 508 height 41
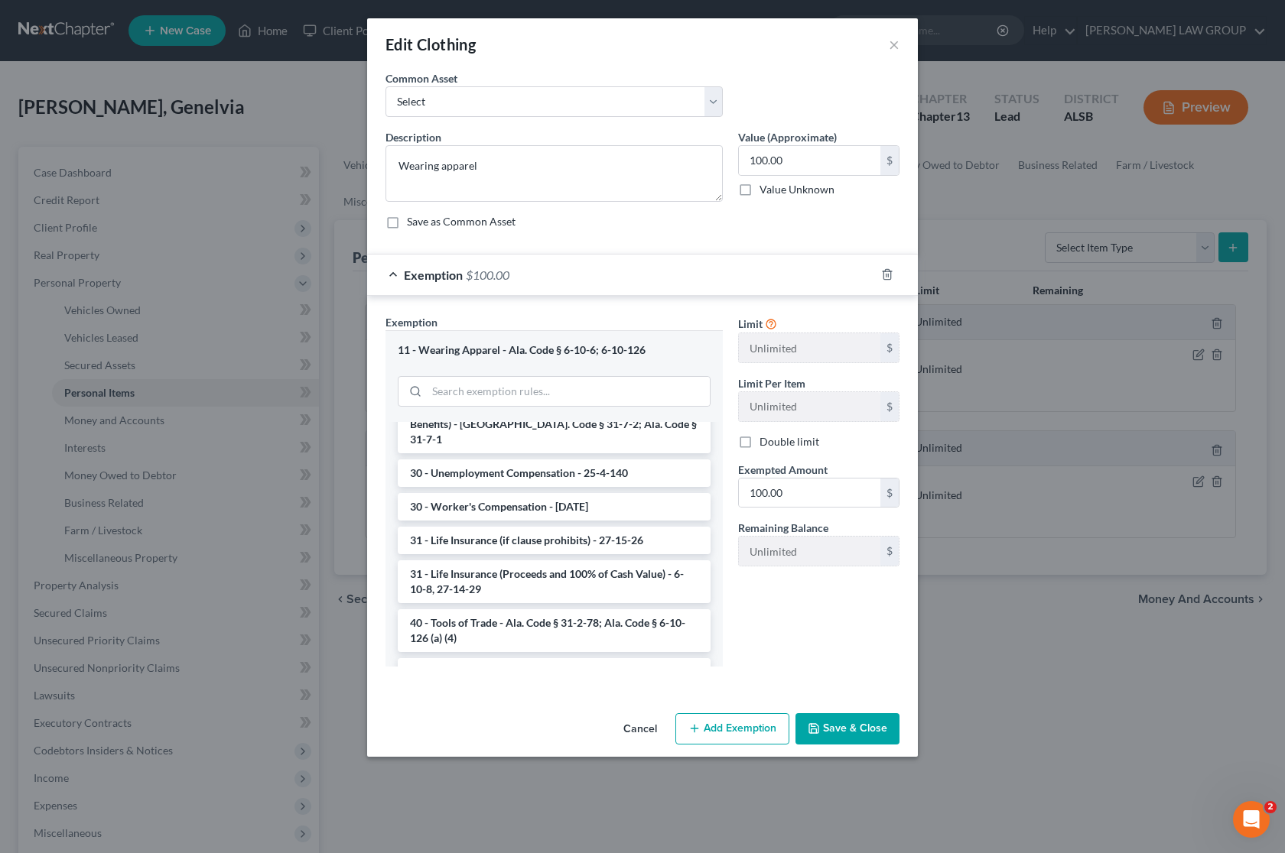
scroll to position [1338, 0]
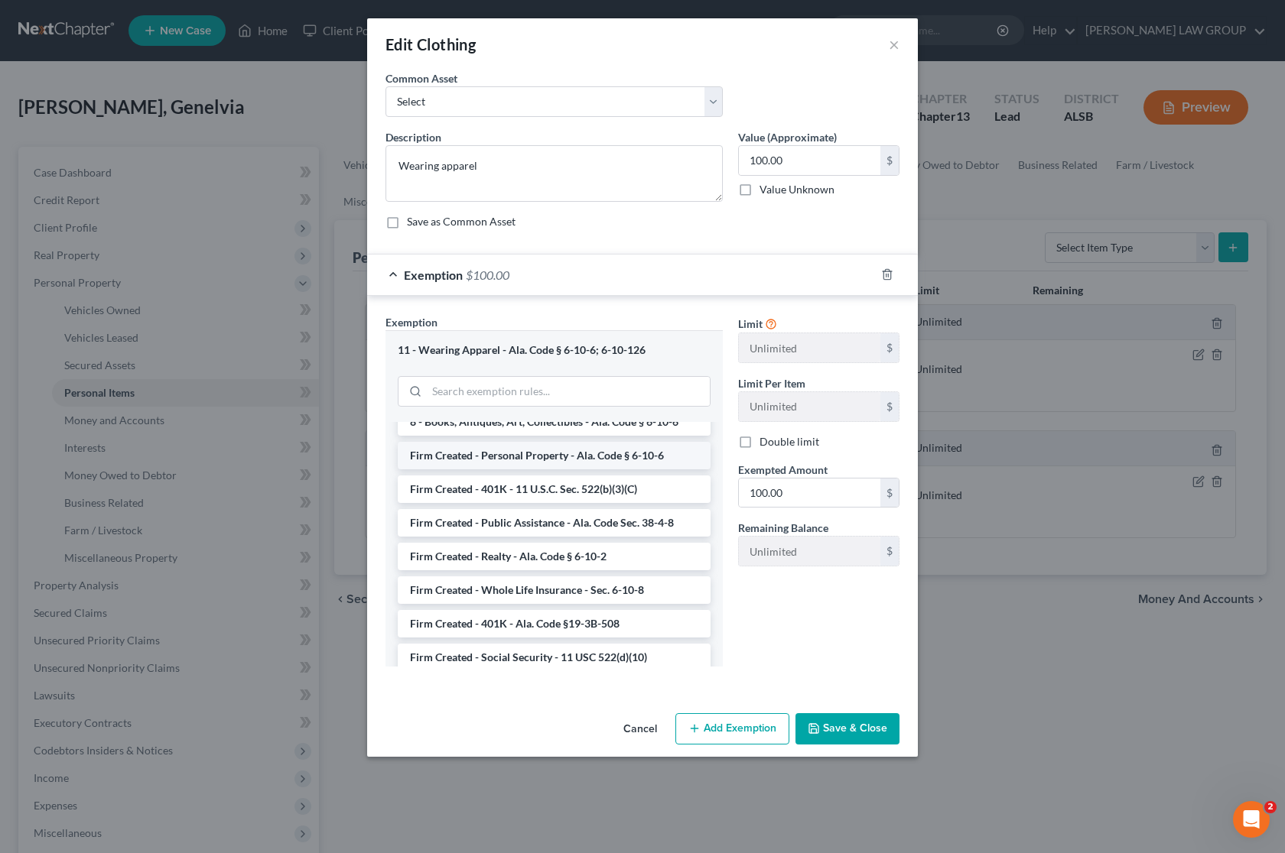
click at [602, 444] on li "Firm Created - Personal Property - Ala. Code § 6-10-6" at bounding box center [554, 456] width 313 height 28
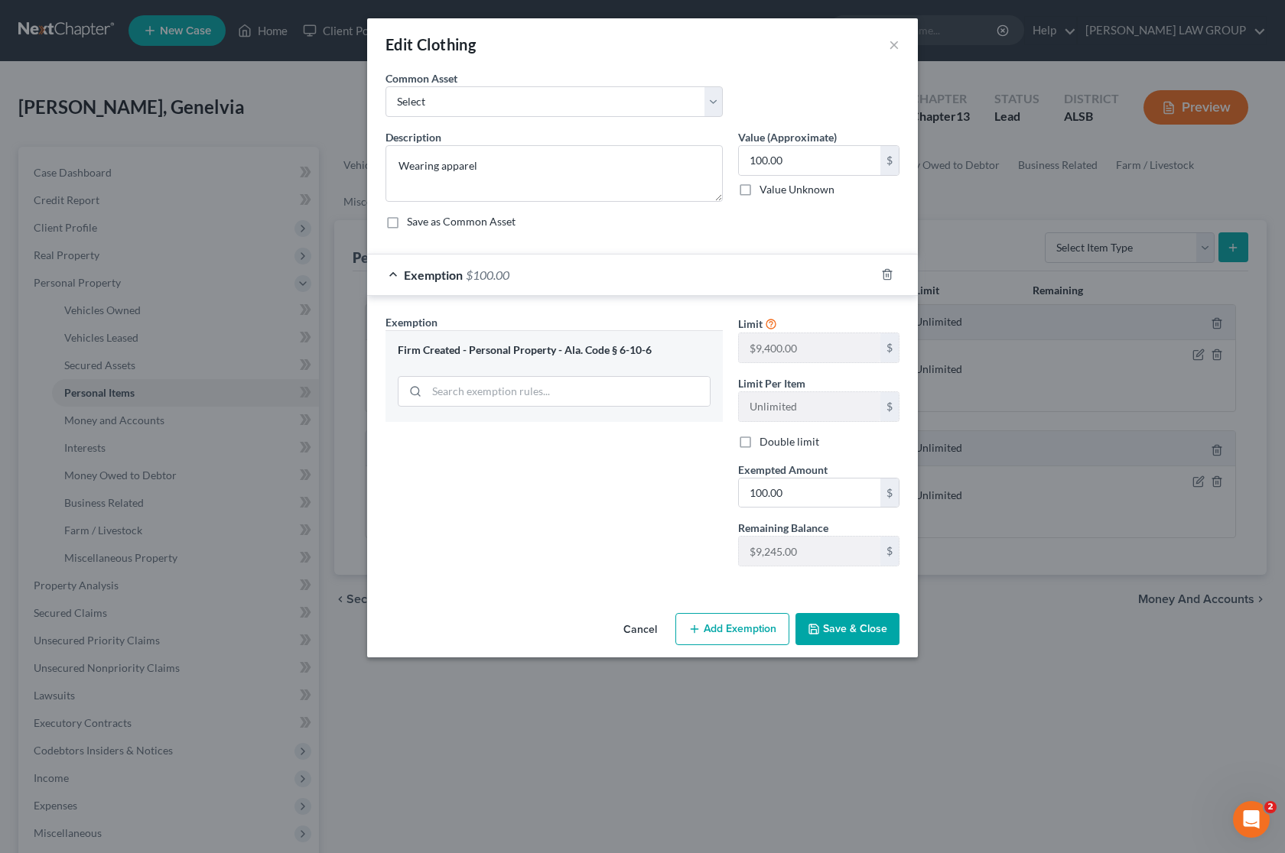
click at [845, 629] on button "Save & Close" at bounding box center [847, 629] width 104 height 32
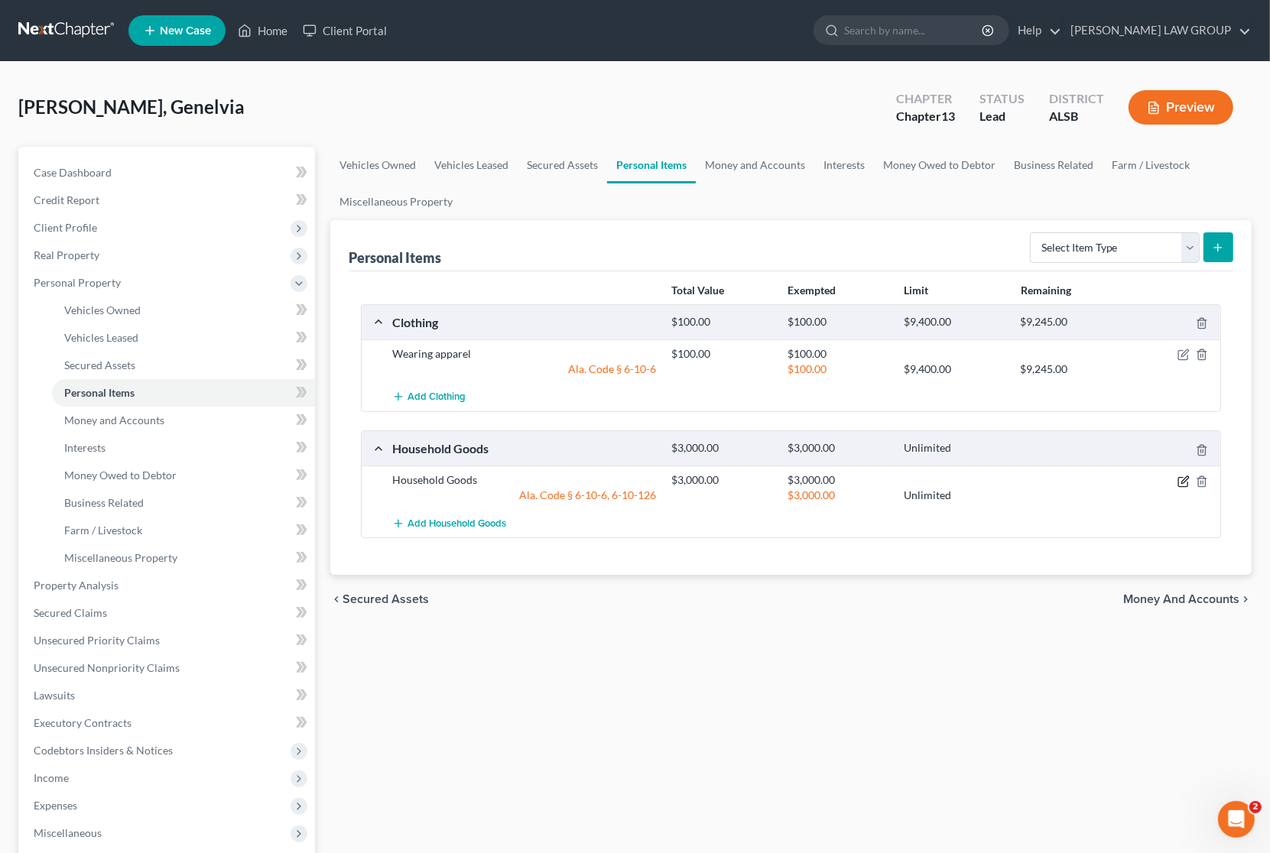
click at [1182, 482] on icon "button" at bounding box center [1184, 479] width 7 height 7
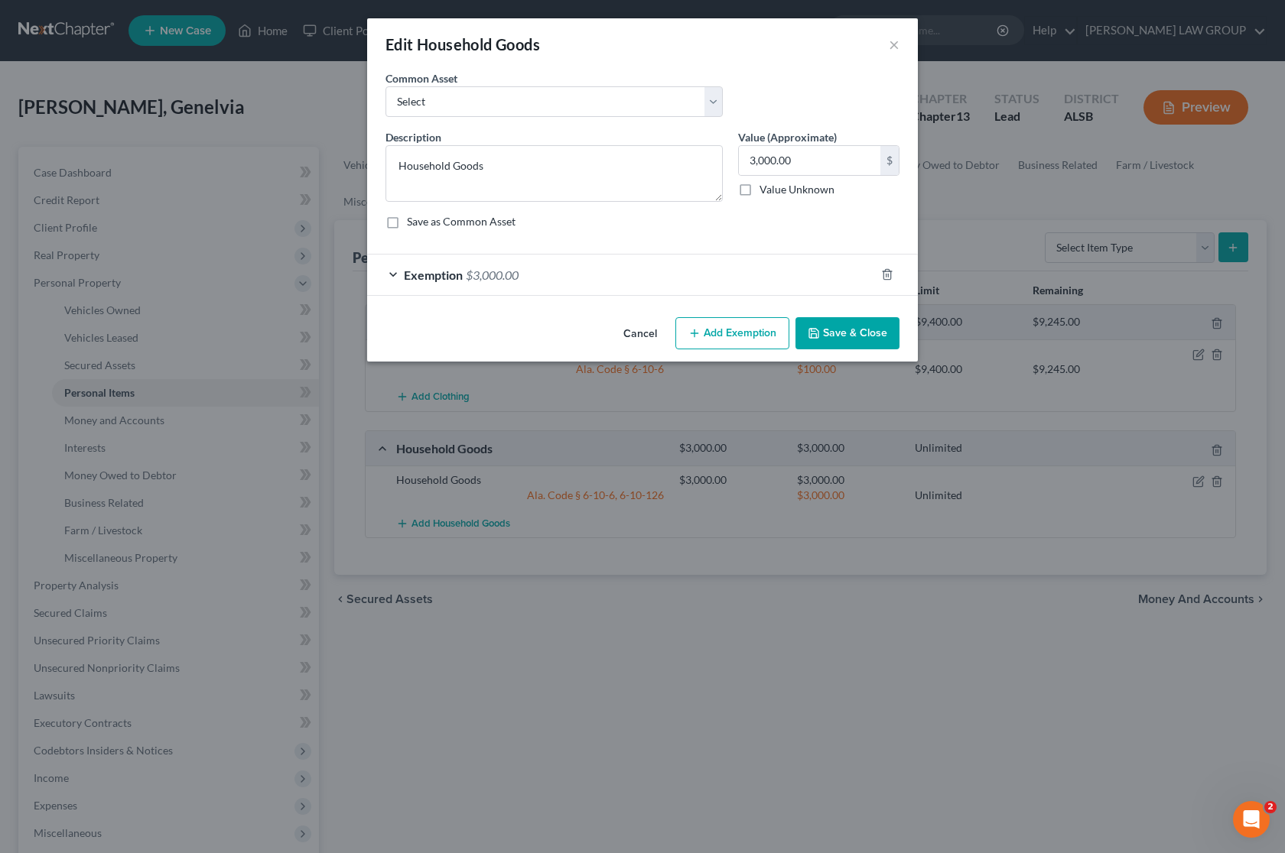
click at [705, 277] on div "Exemption $3,000.00" at bounding box center [621, 275] width 508 height 41
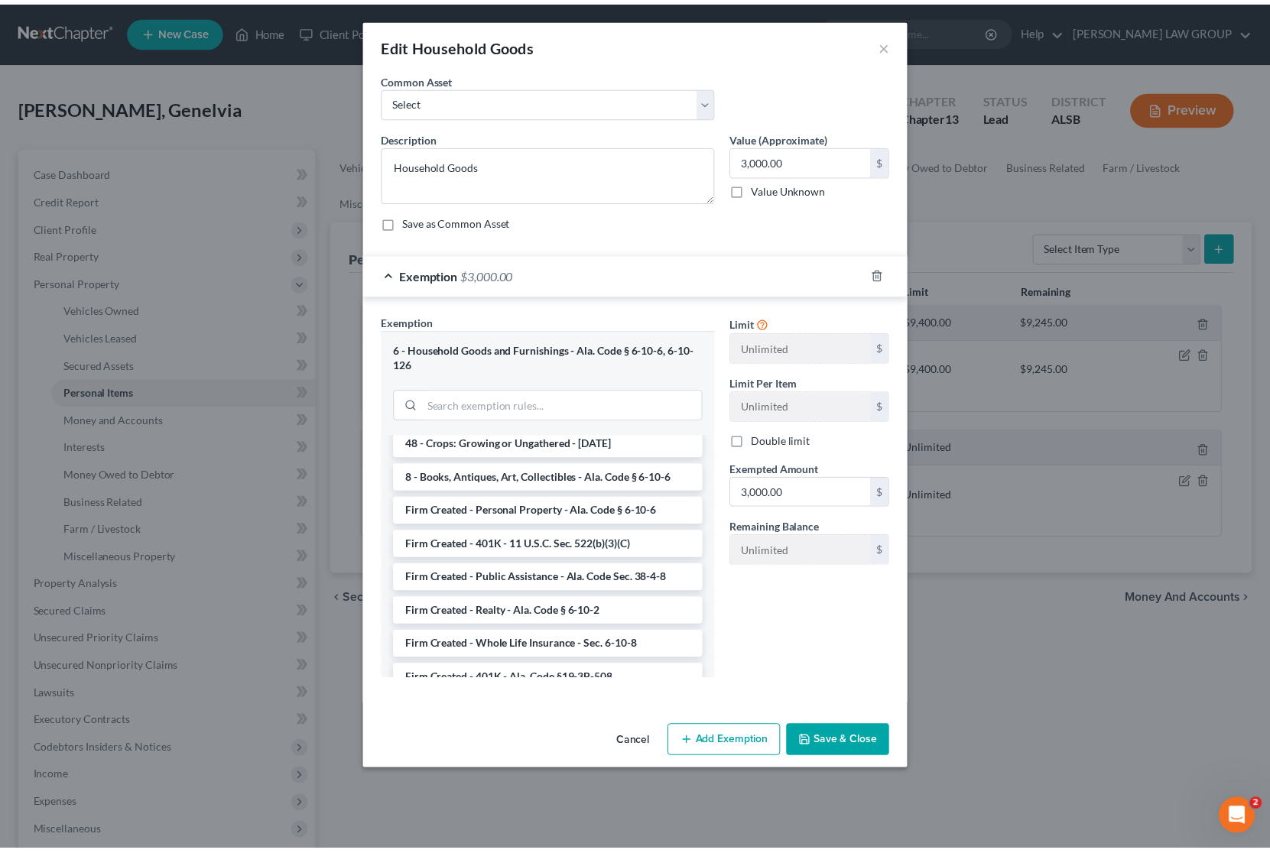
scroll to position [1304, 0]
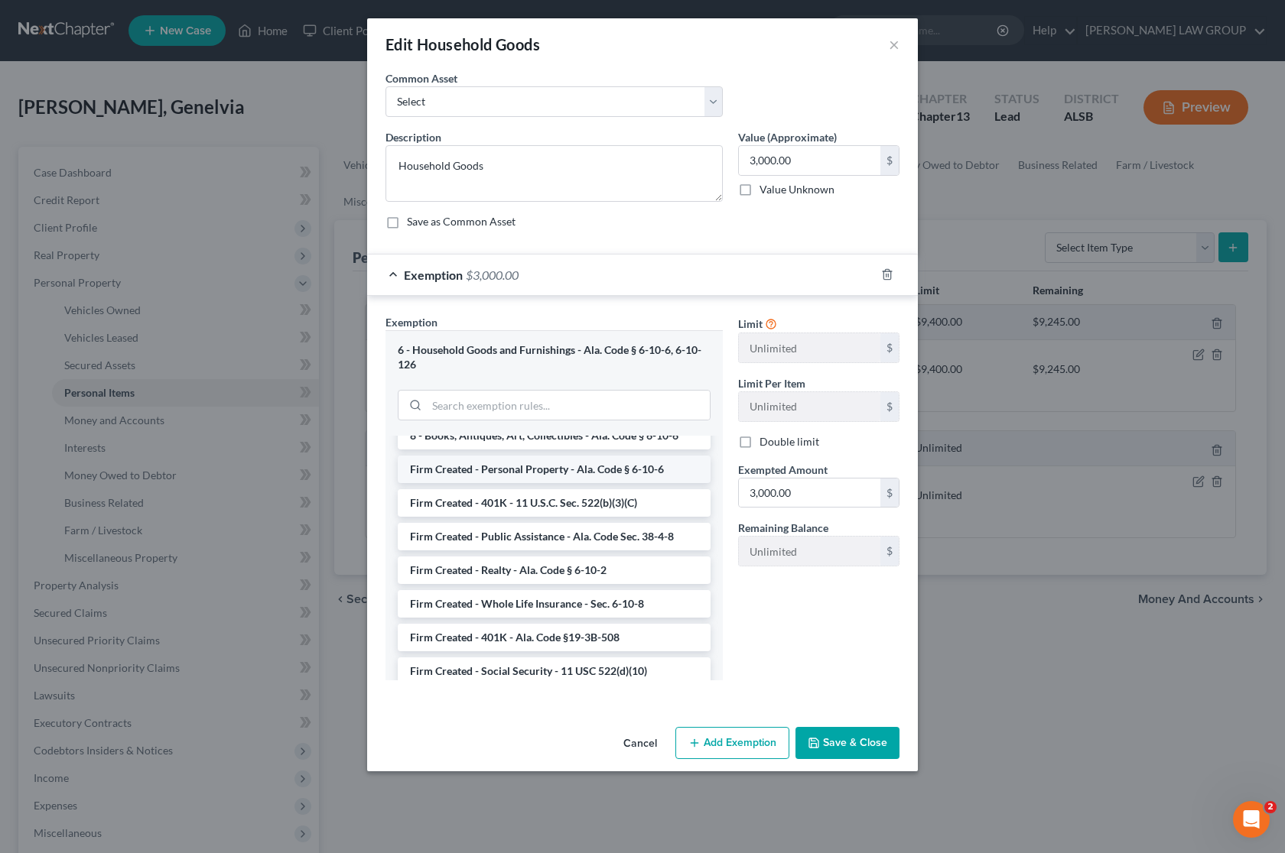
click at [544, 456] on li "Firm Created - Personal Property - Ala. Code § 6-10-6" at bounding box center [554, 470] width 313 height 28
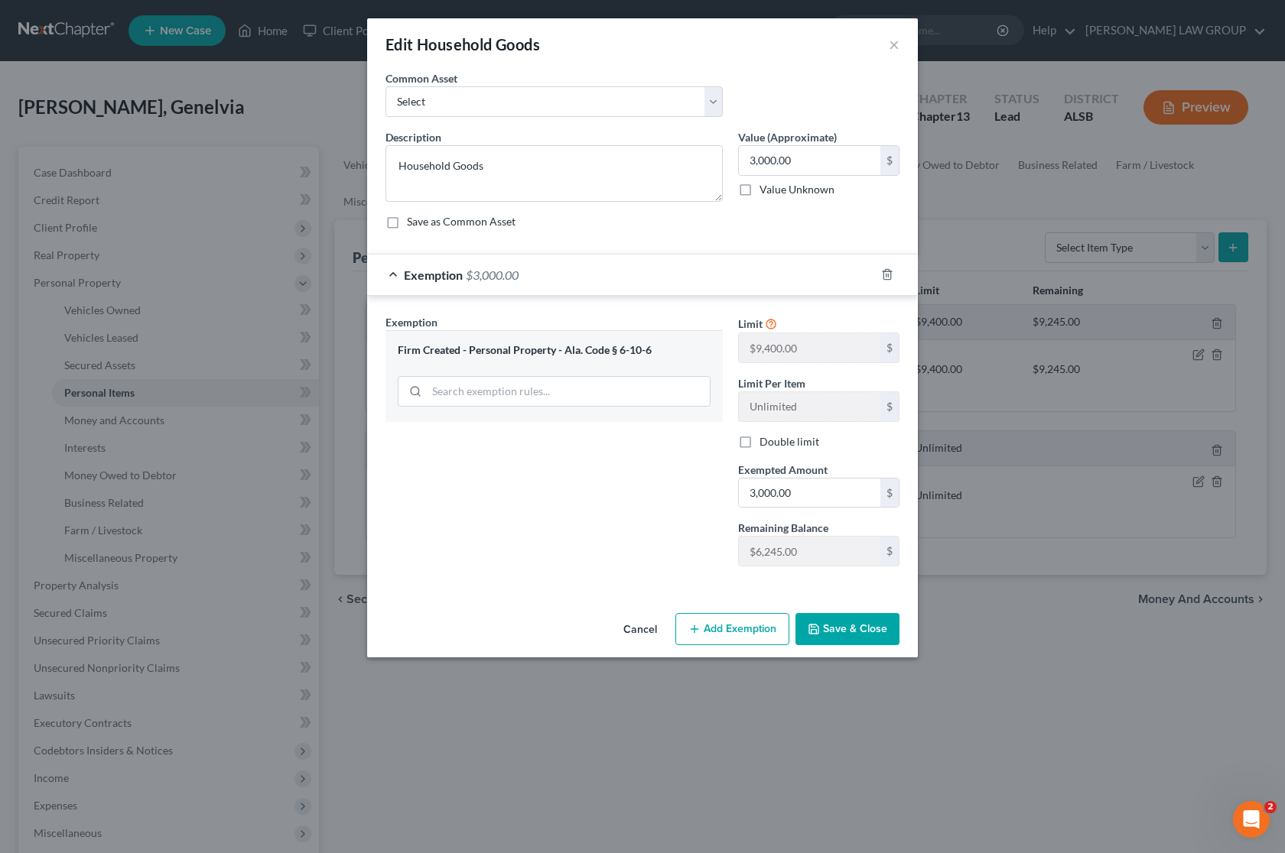
click at [830, 635] on button "Save & Close" at bounding box center [847, 629] width 104 height 32
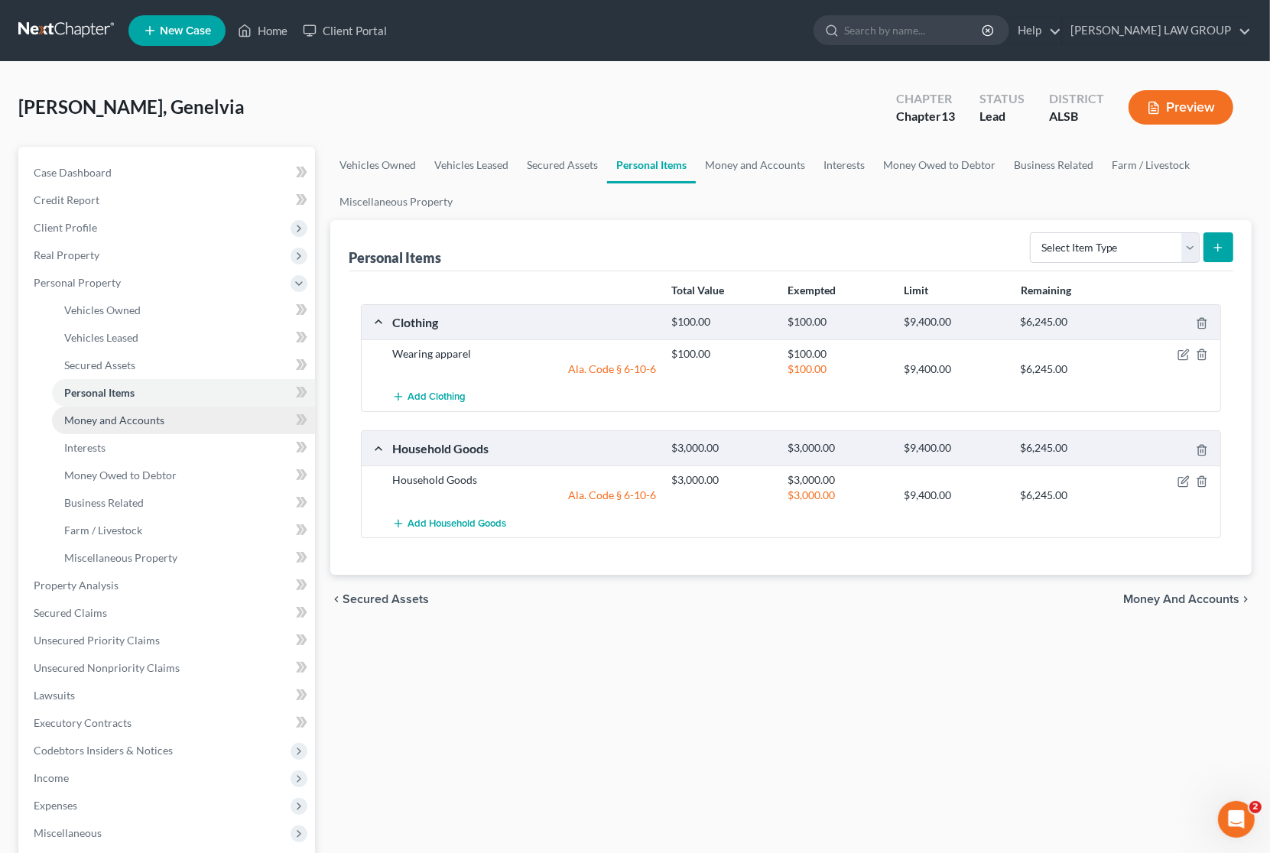
click at [150, 418] on span "Money and Accounts" at bounding box center [114, 420] width 100 height 13
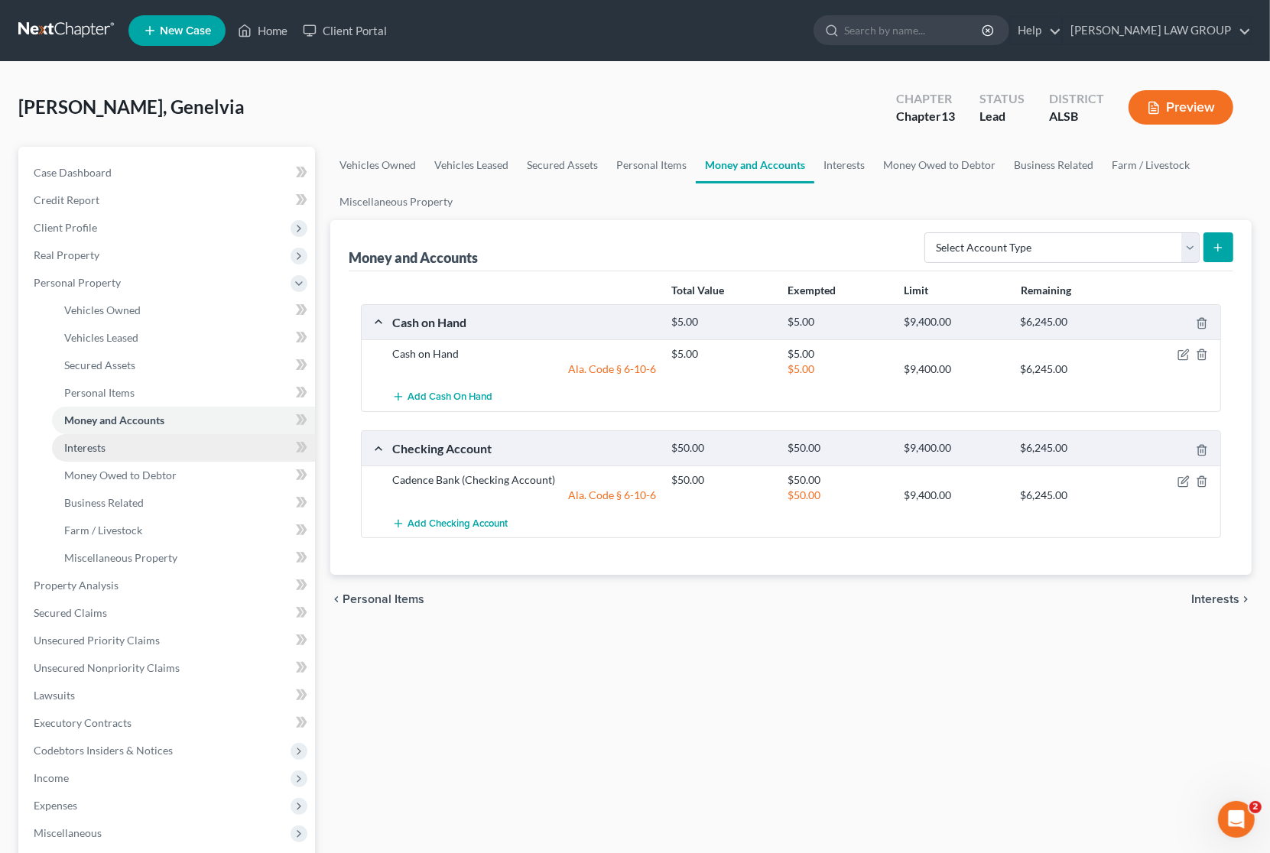
click at [138, 442] on link "Interests" at bounding box center [183, 448] width 263 height 28
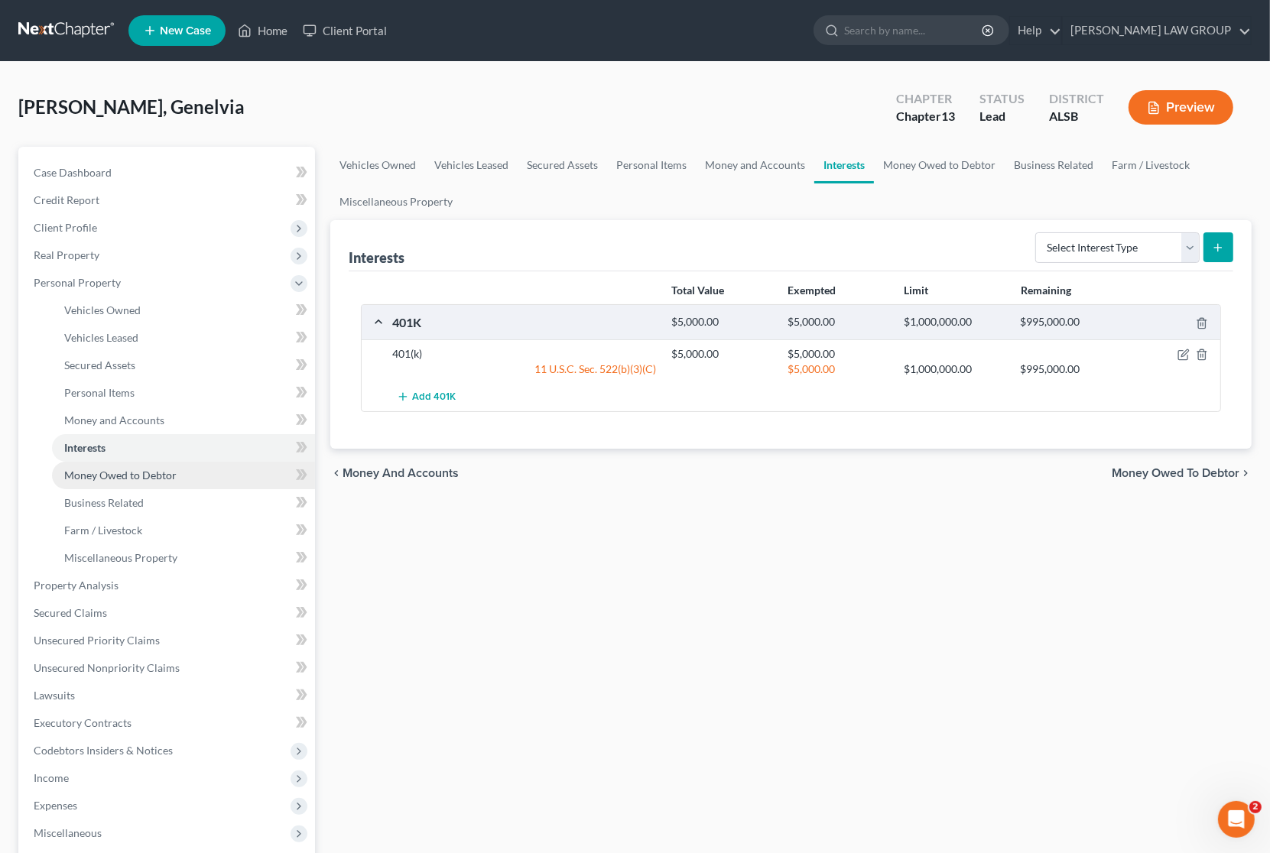
click at [154, 479] on span "Money Owed to Debtor" at bounding box center [120, 475] width 112 height 13
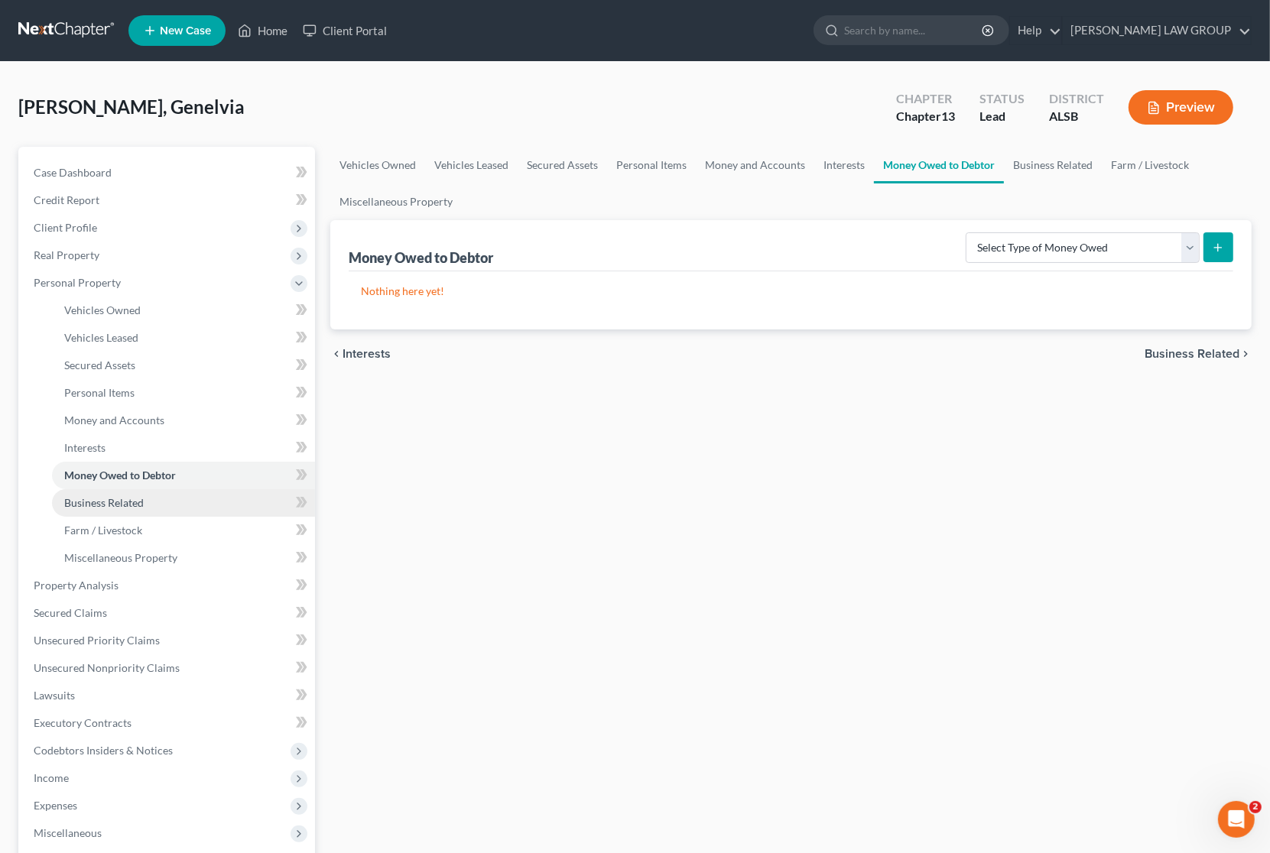
click at [148, 499] on link "Business Related" at bounding box center [183, 503] width 263 height 28
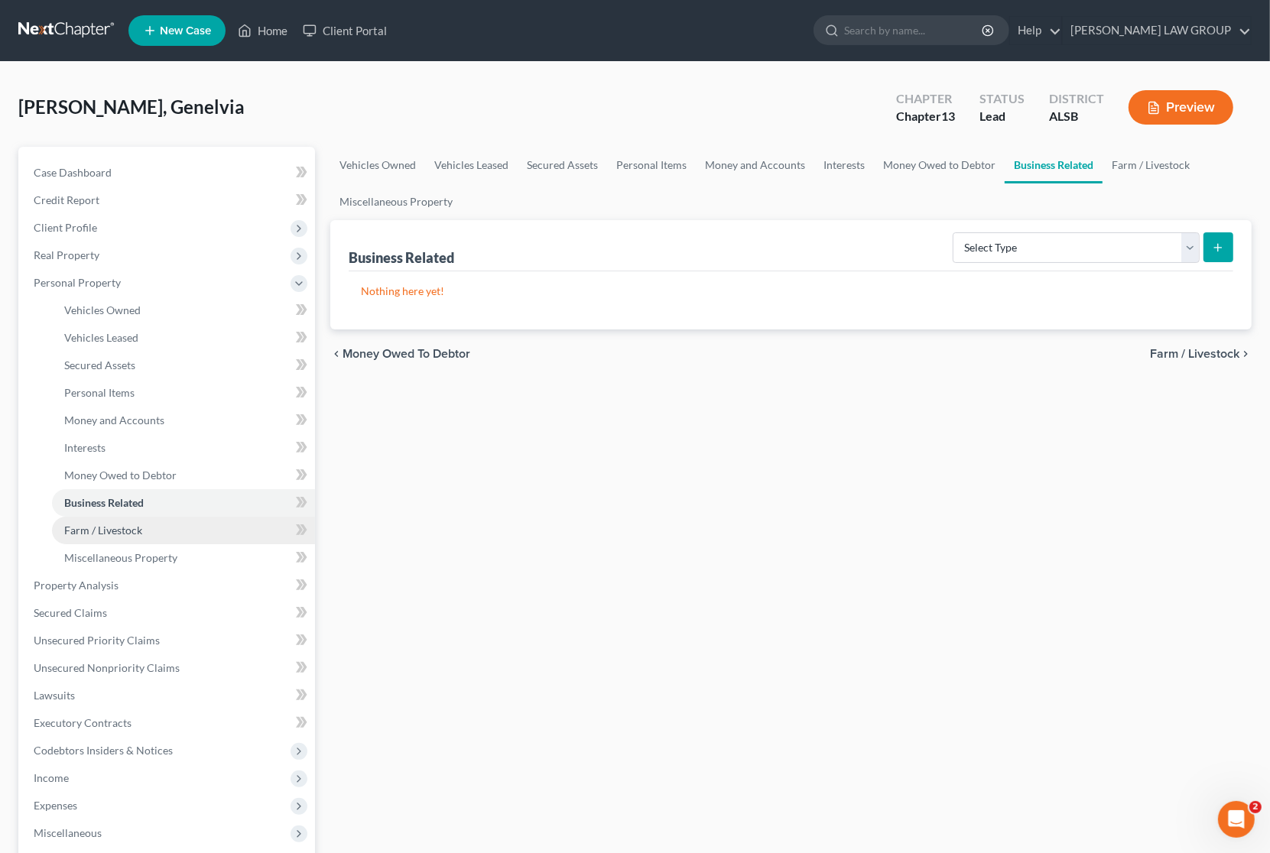
click at [145, 525] on link "Farm / Livestock" at bounding box center [183, 531] width 263 height 28
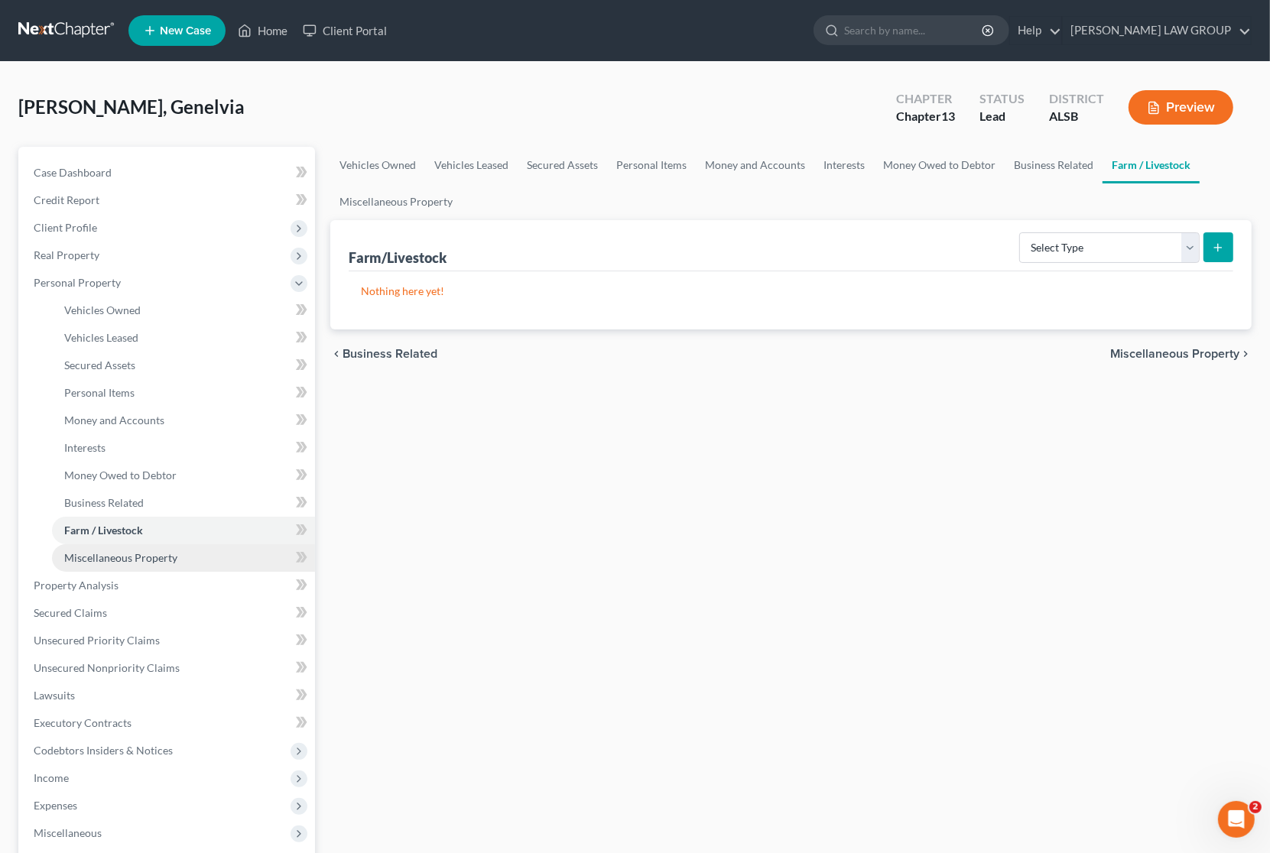
click at [128, 555] on span "Miscellaneous Property" at bounding box center [120, 557] width 113 height 13
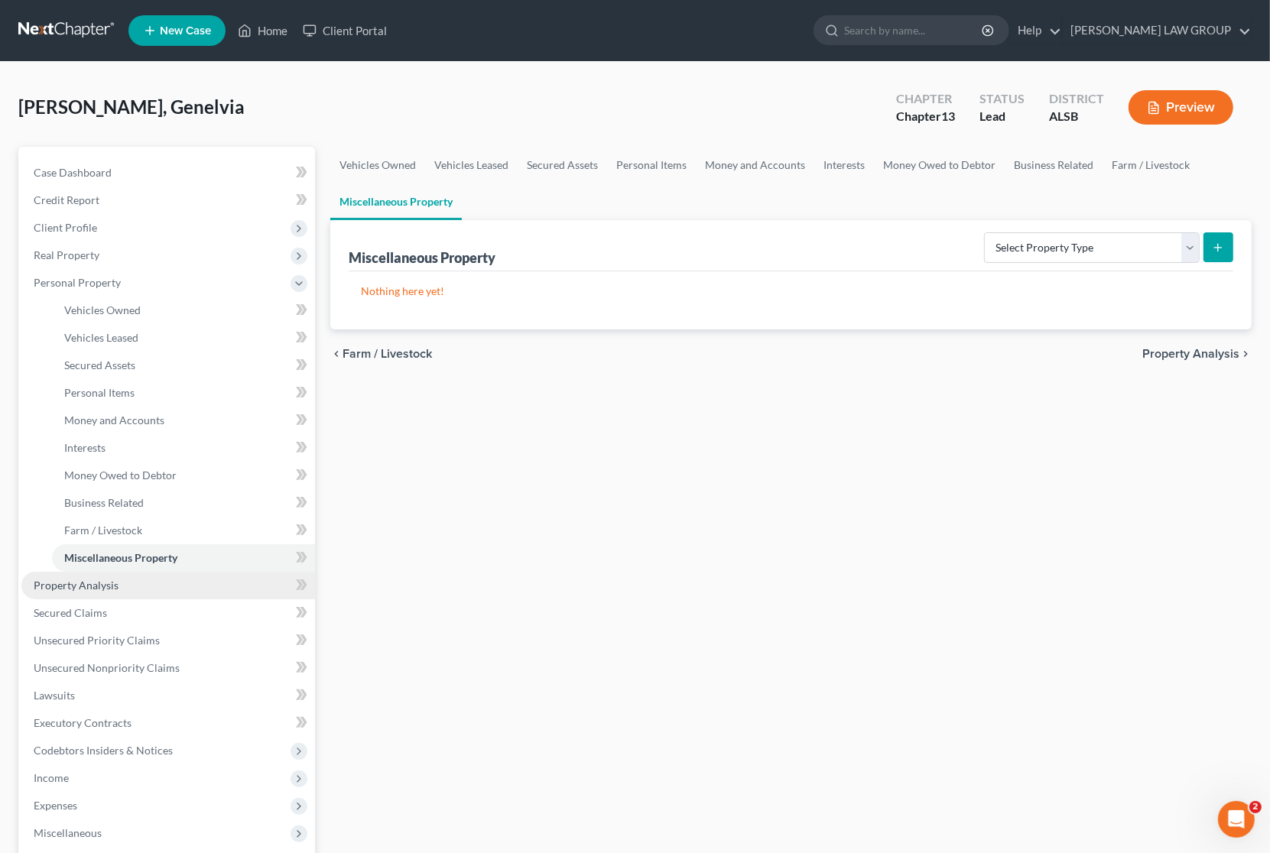
click at [115, 585] on span "Property Analysis" at bounding box center [76, 585] width 85 height 13
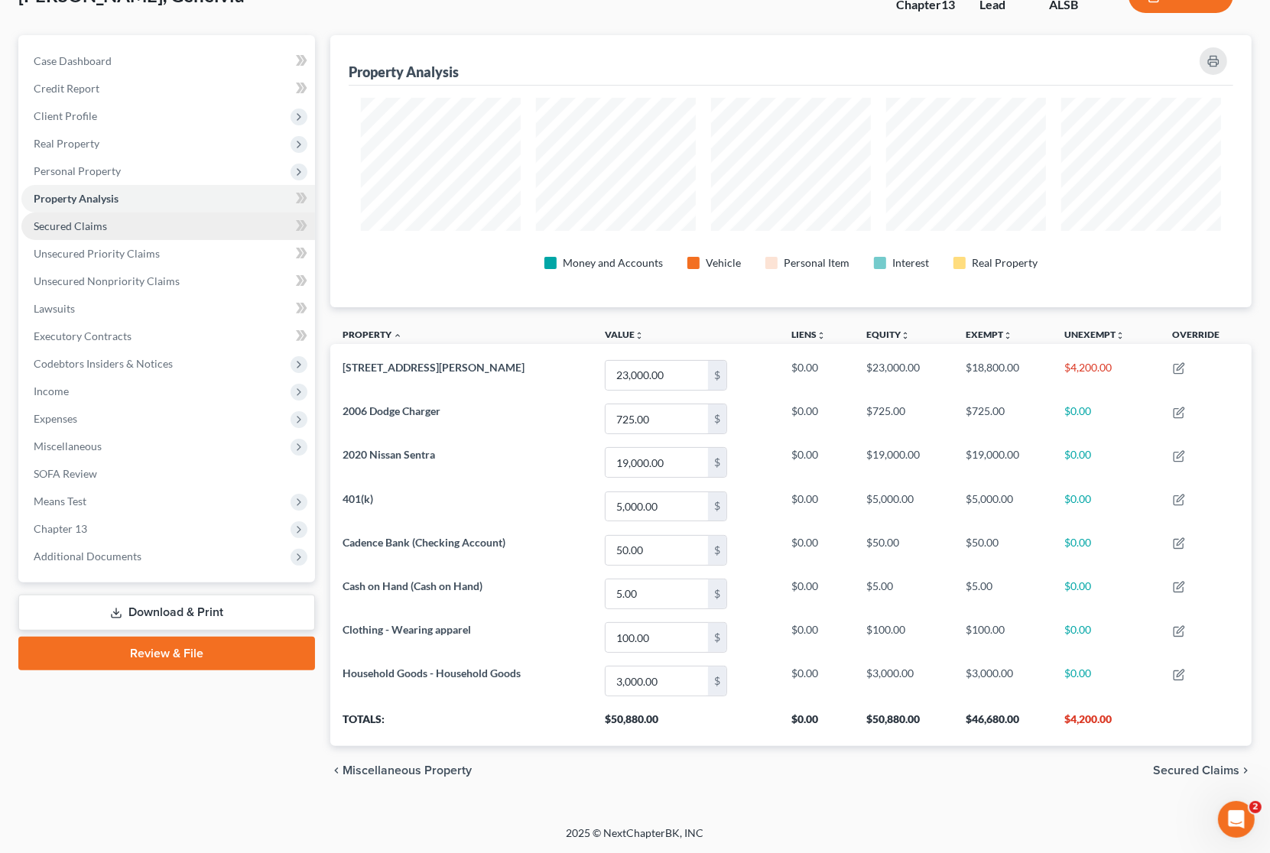
click at [93, 219] on span "Secured Claims" at bounding box center [70, 225] width 73 height 13
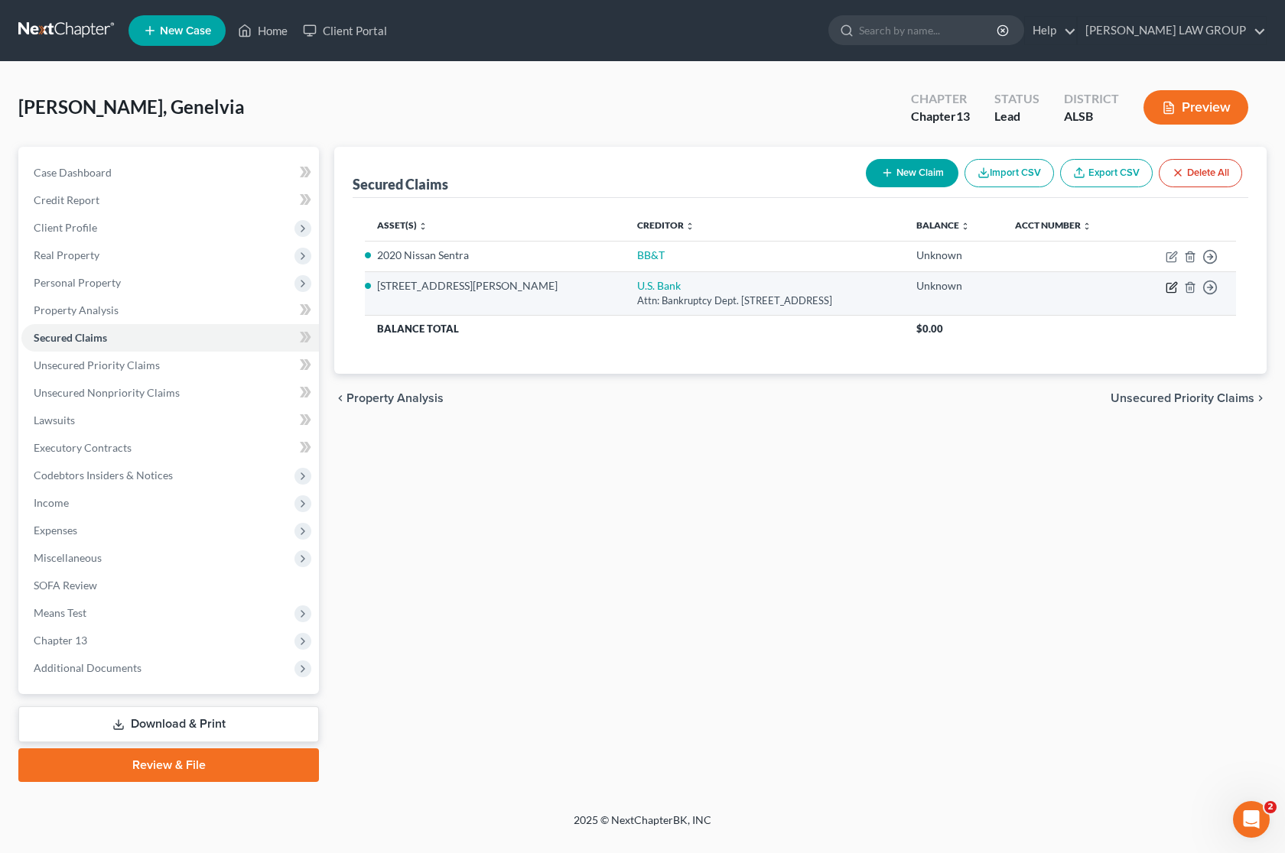
click at [1168, 287] on icon "button" at bounding box center [1171, 287] width 12 height 12
select select "24"
select select "0"
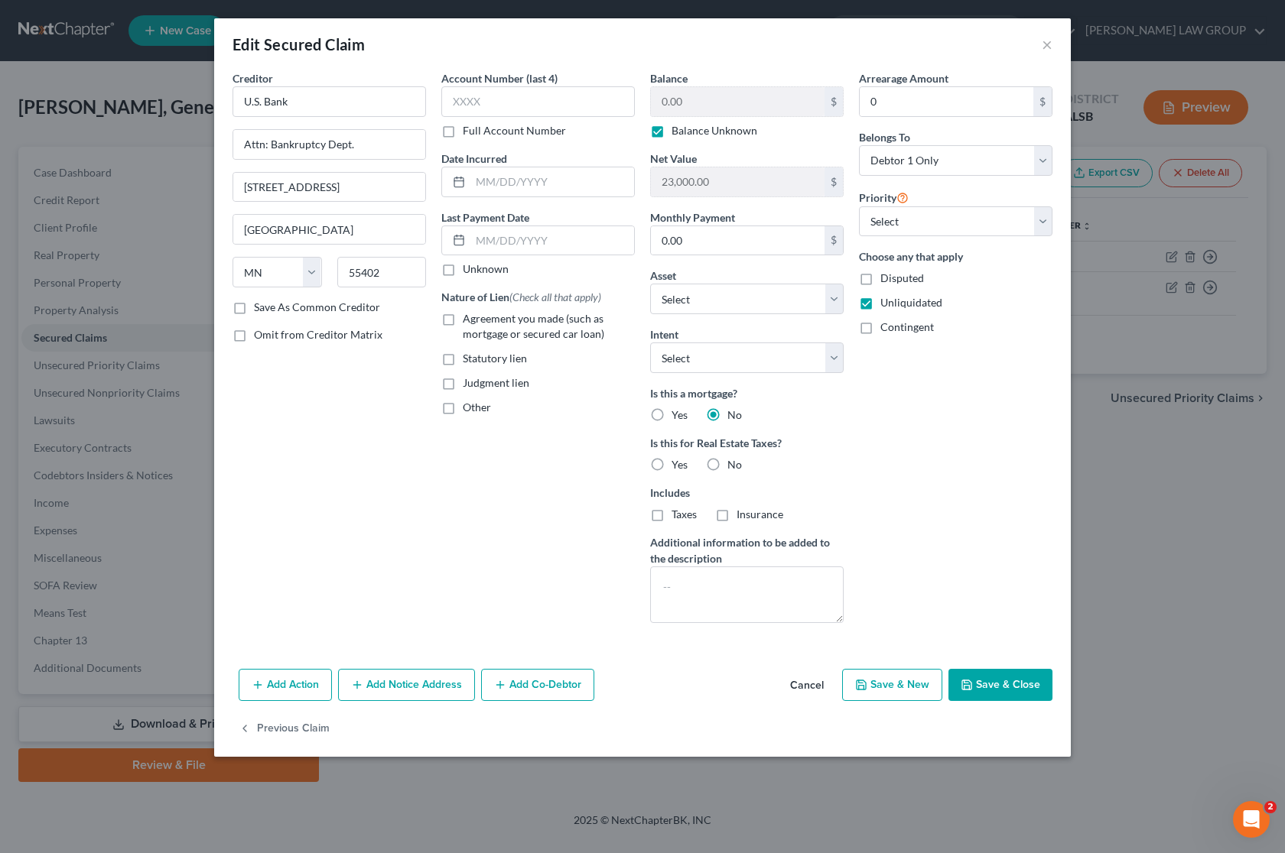
click at [671, 132] on label "Balance Unknown" at bounding box center [714, 130] width 86 height 15
click at [677, 132] on input "Balance Unknown" at bounding box center [682, 128] width 10 height 10
checkbox input "false"
click at [705, 99] on input "0.00" at bounding box center [738, 101] width 174 height 29
click at [995, 681] on button "Save & Close" at bounding box center [1000, 685] width 104 height 32
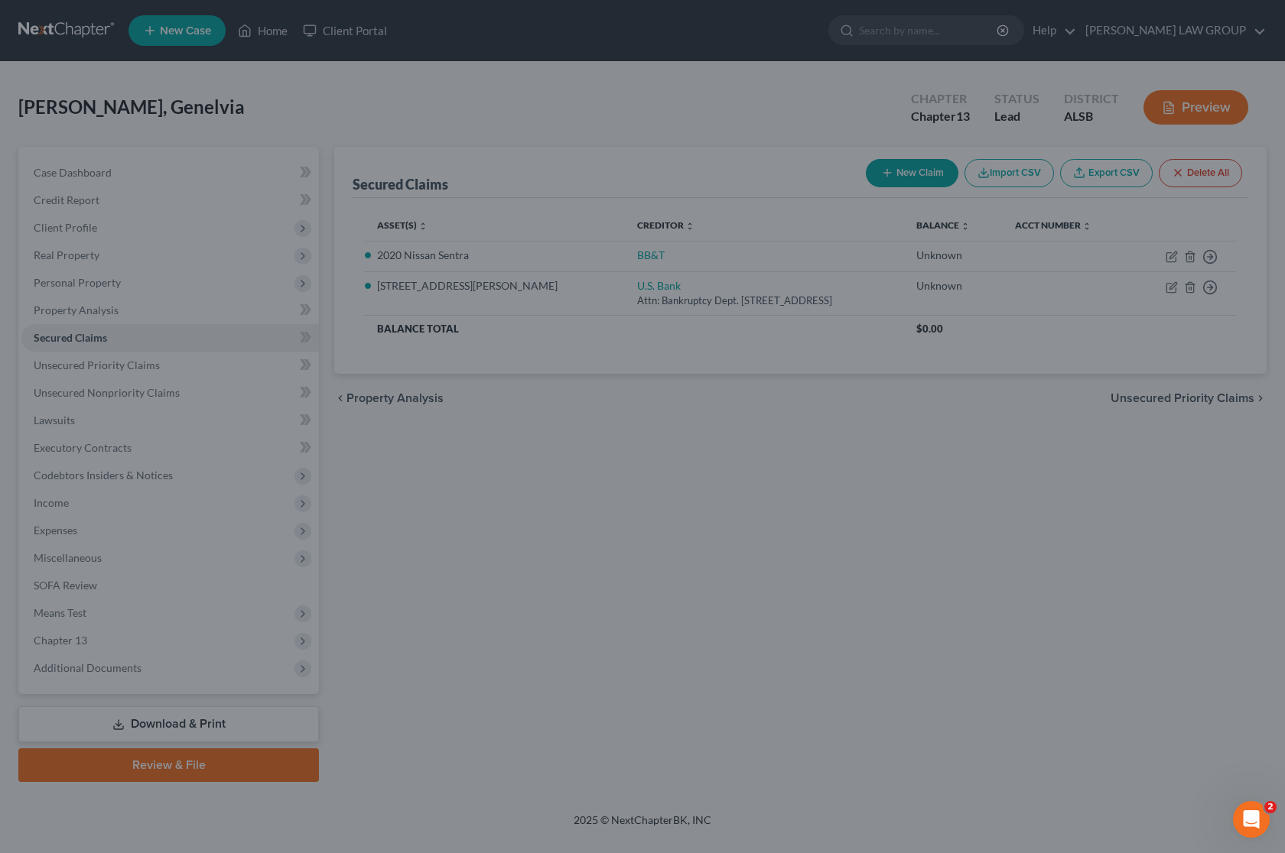
type input "25,000.00"
type input "-2,000.00"
select select "9"
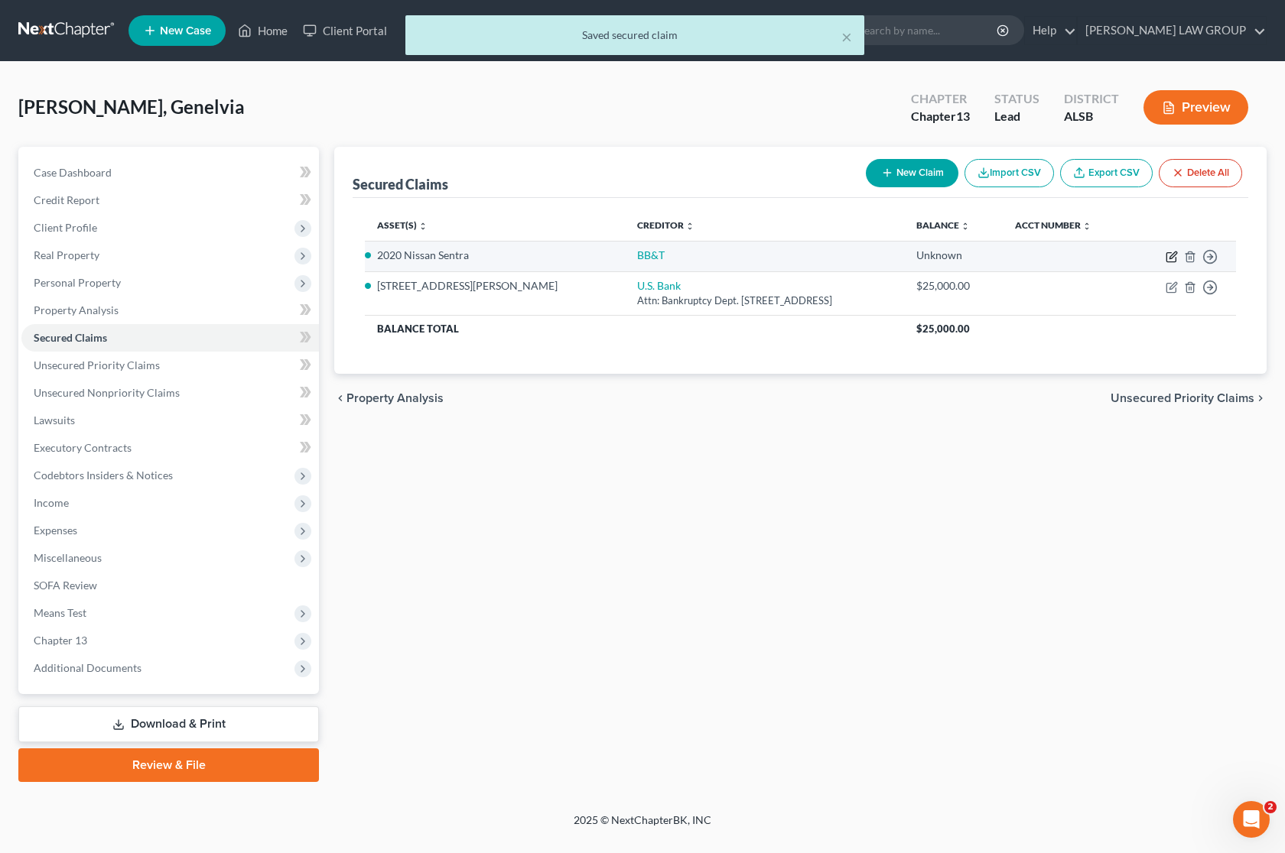
click at [1170, 254] on icon "button" at bounding box center [1171, 257] width 12 height 12
select select "0"
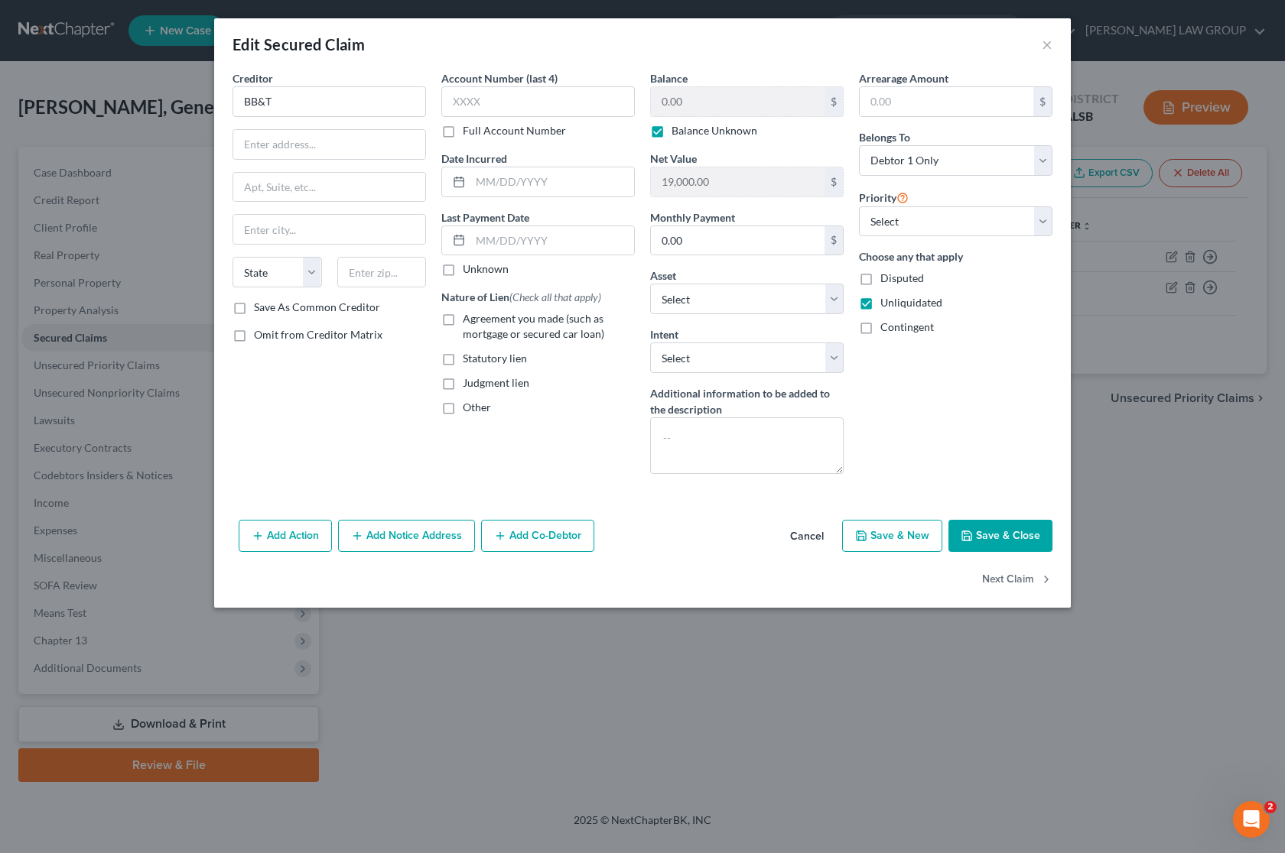
click at [671, 131] on label "Balance Unknown" at bounding box center [714, 130] width 86 height 15
click at [677, 131] on input "Balance Unknown" at bounding box center [682, 128] width 10 height 10
checkbox input "false"
click at [694, 103] on input "0.00" at bounding box center [738, 101] width 174 height 29
type input "5,000"
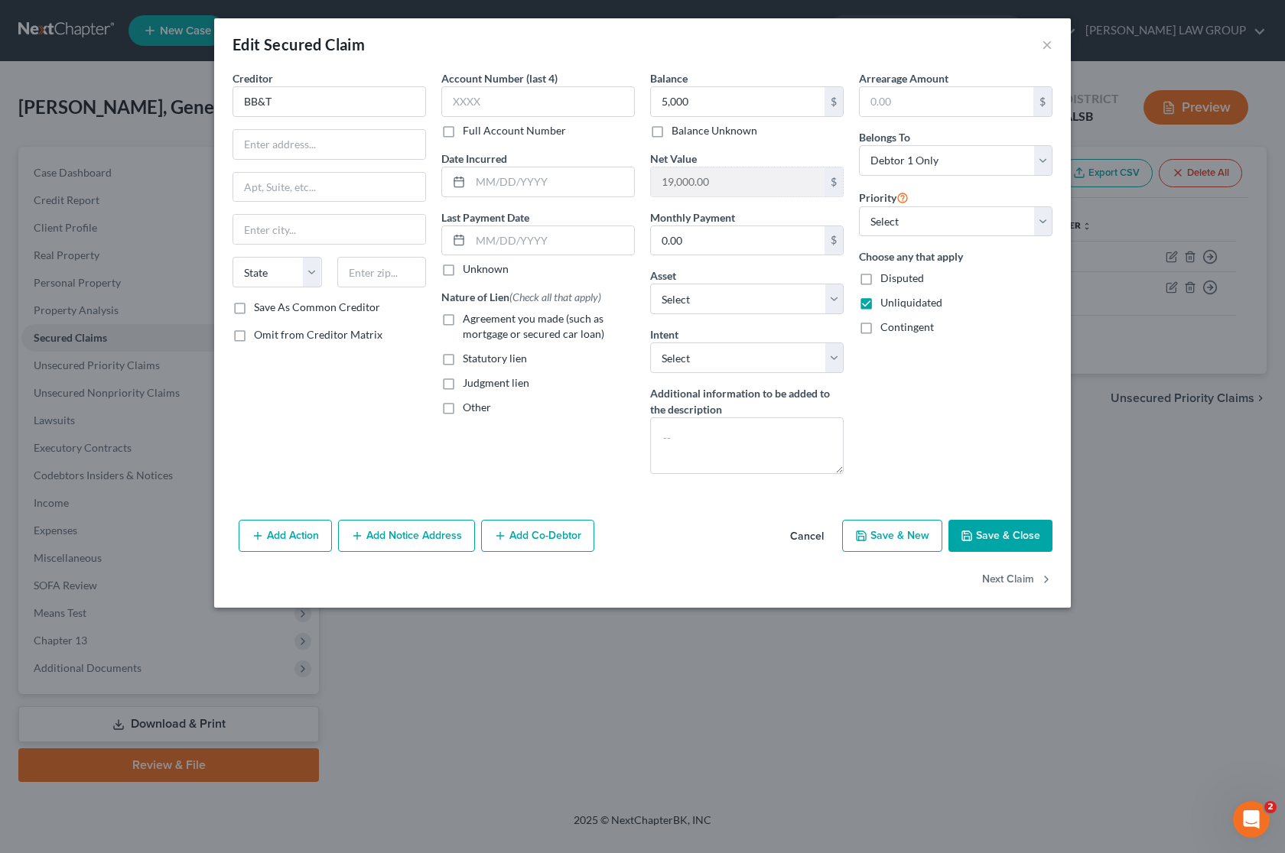
click at [1028, 541] on button "Save & Close" at bounding box center [1000, 536] width 104 height 32
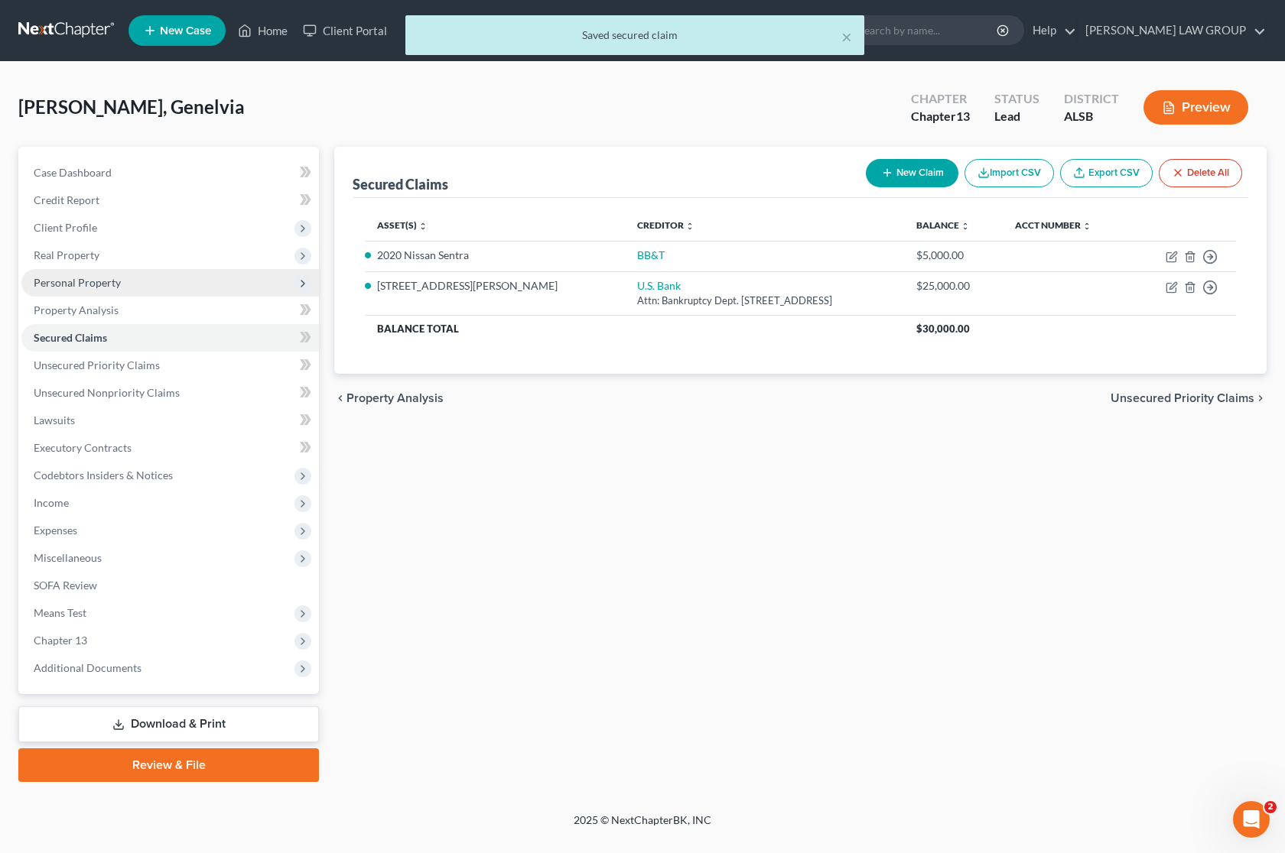
click at [119, 285] on span "Personal Property" at bounding box center [77, 282] width 87 height 13
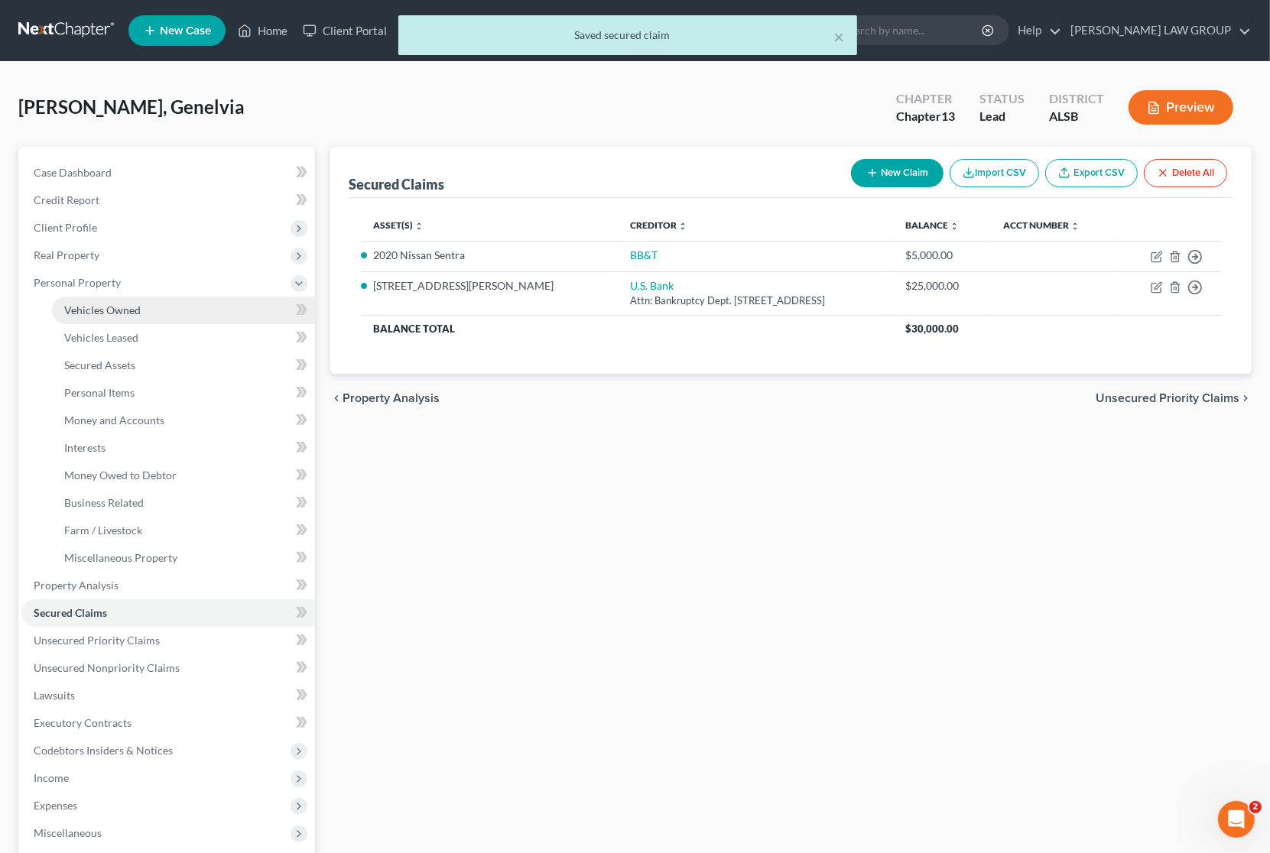
click at [116, 312] on span "Vehicles Owned" at bounding box center [102, 310] width 76 height 13
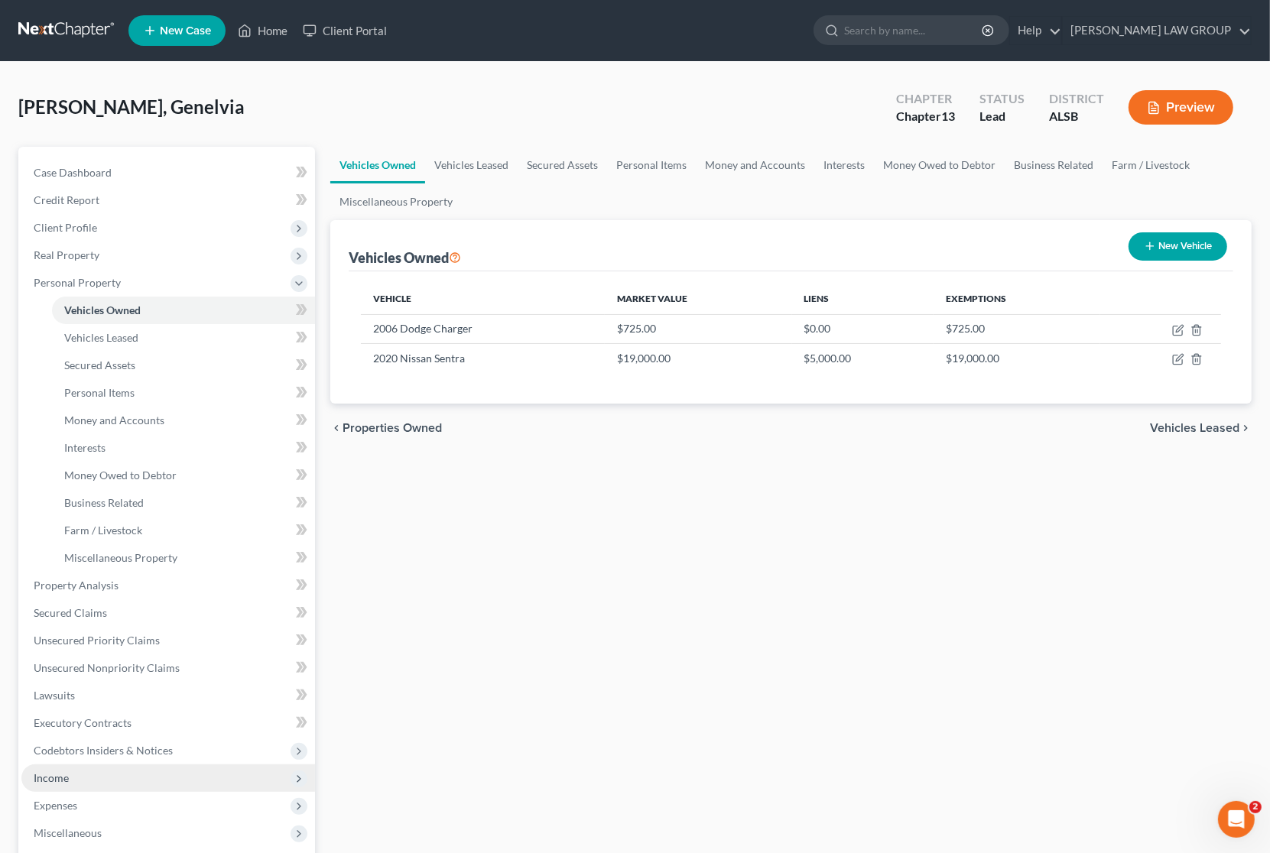
click at [84, 770] on span "Income" at bounding box center [168, 779] width 294 height 28
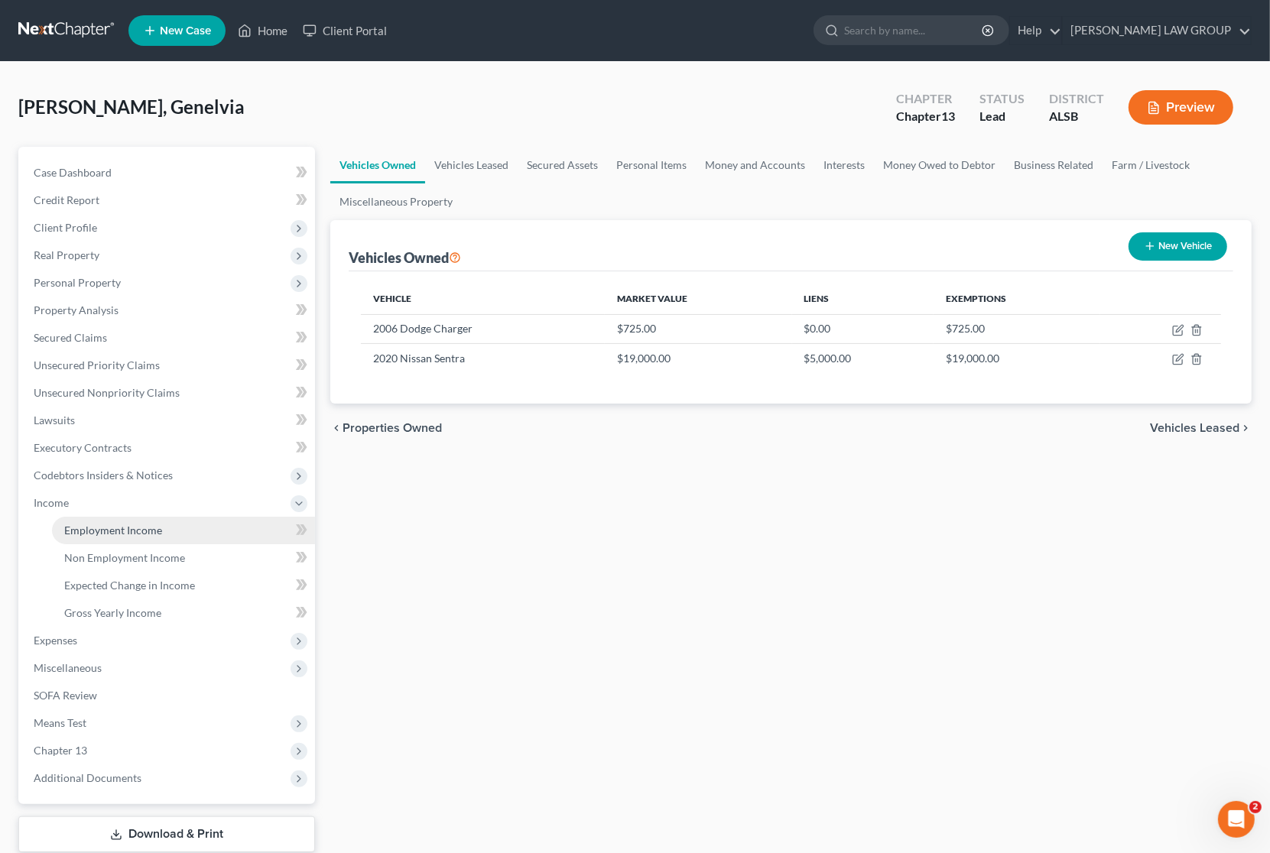
click at [189, 536] on link "Employment Income" at bounding box center [183, 531] width 263 height 28
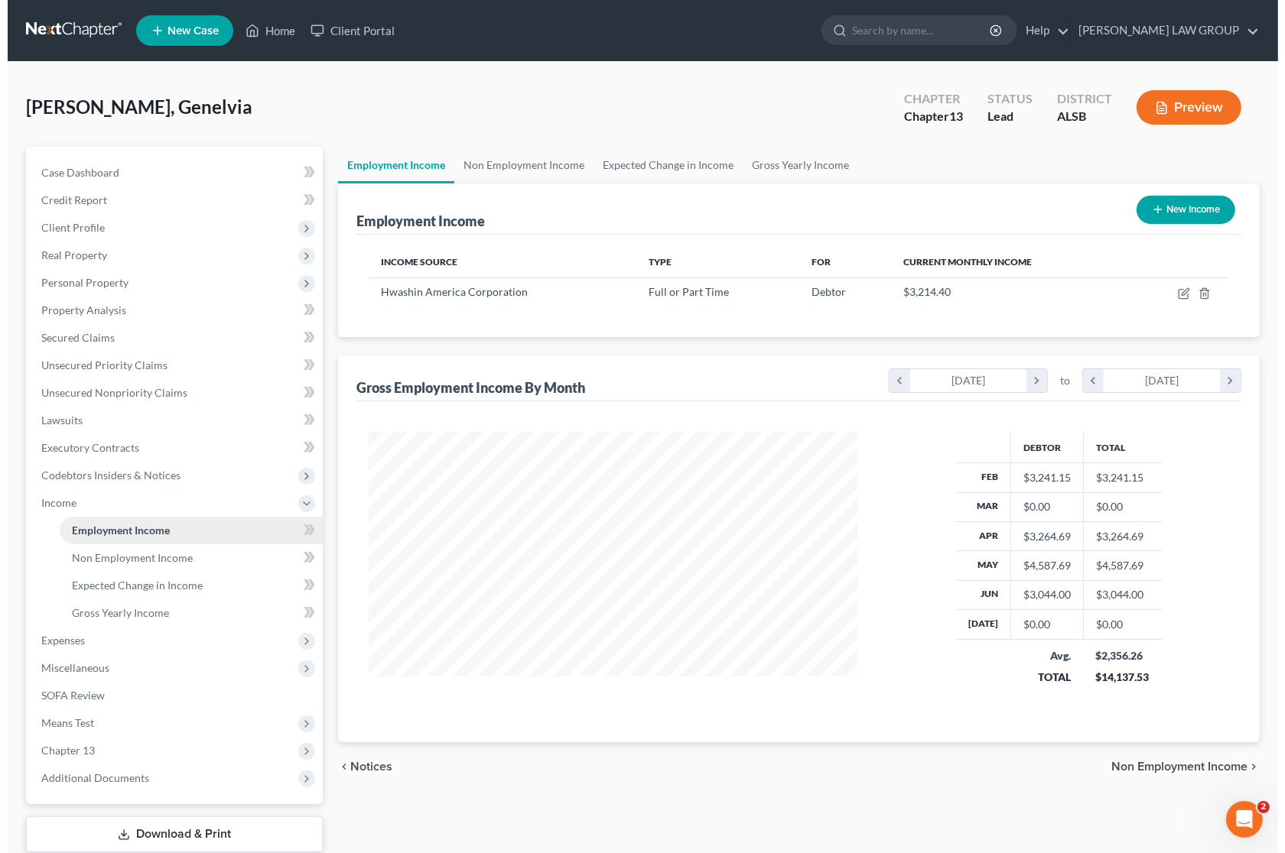
scroll to position [275, 518]
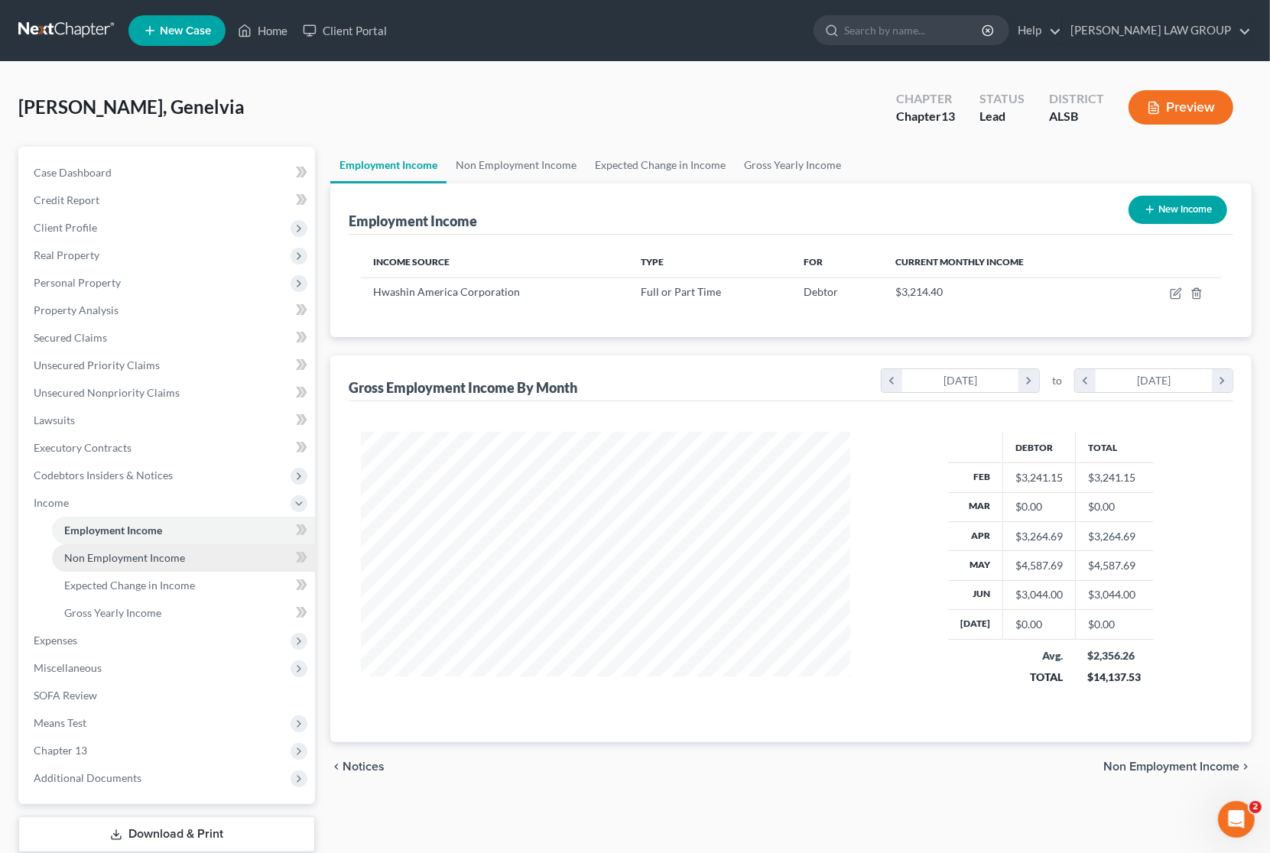
click at [147, 552] on span "Non Employment Income" at bounding box center [124, 557] width 121 height 13
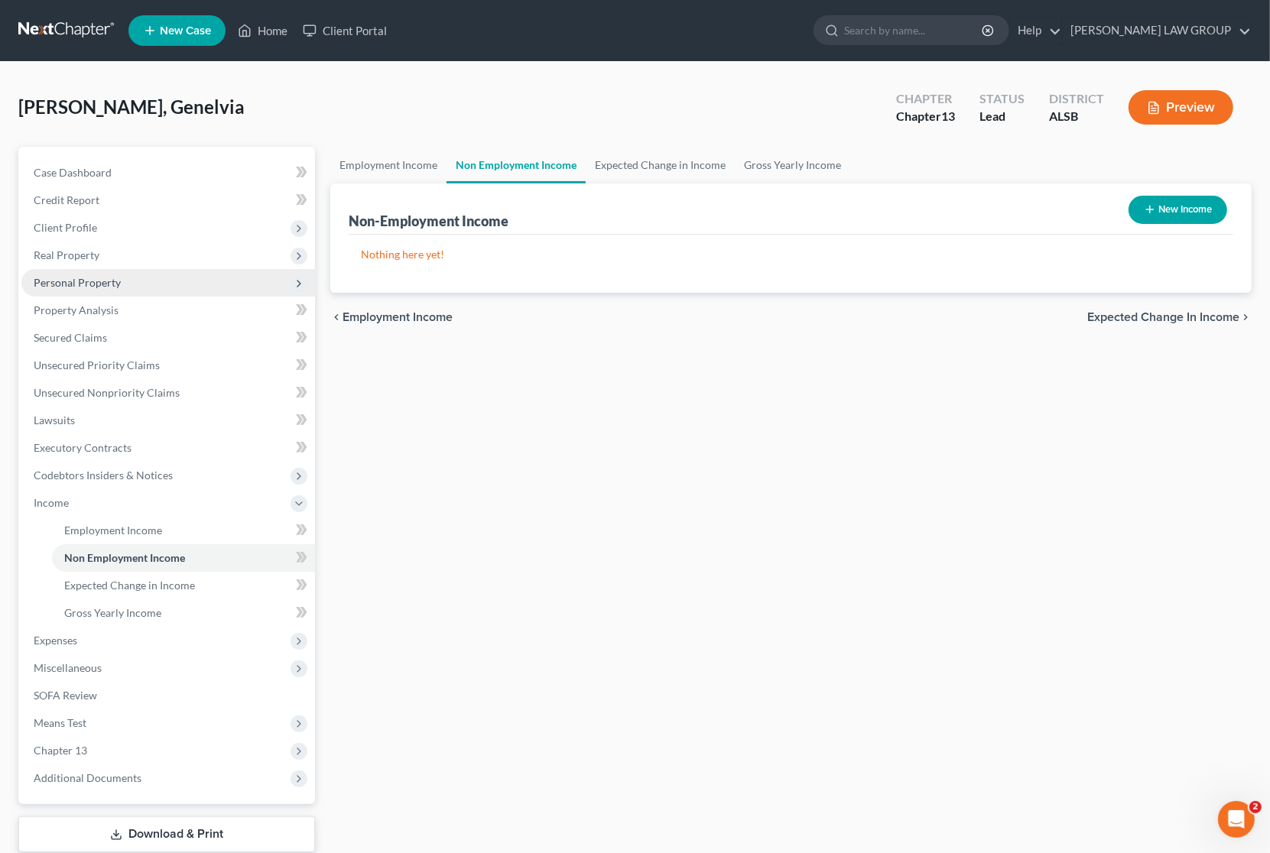
click at [105, 287] on span "Personal Property" at bounding box center [77, 282] width 87 height 13
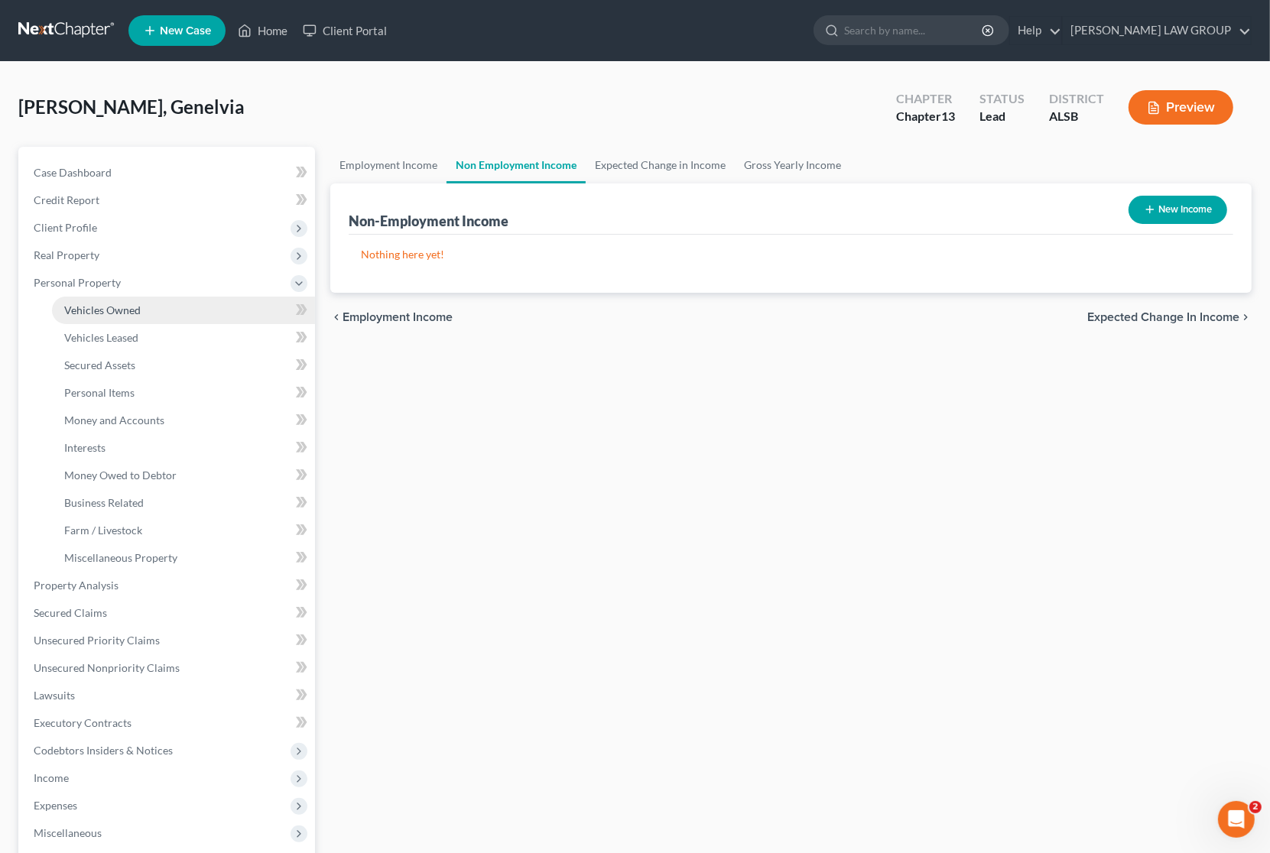
click at [128, 307] on span "Vehicles Owned" at bounding box center [102, 310] width 76 height 13
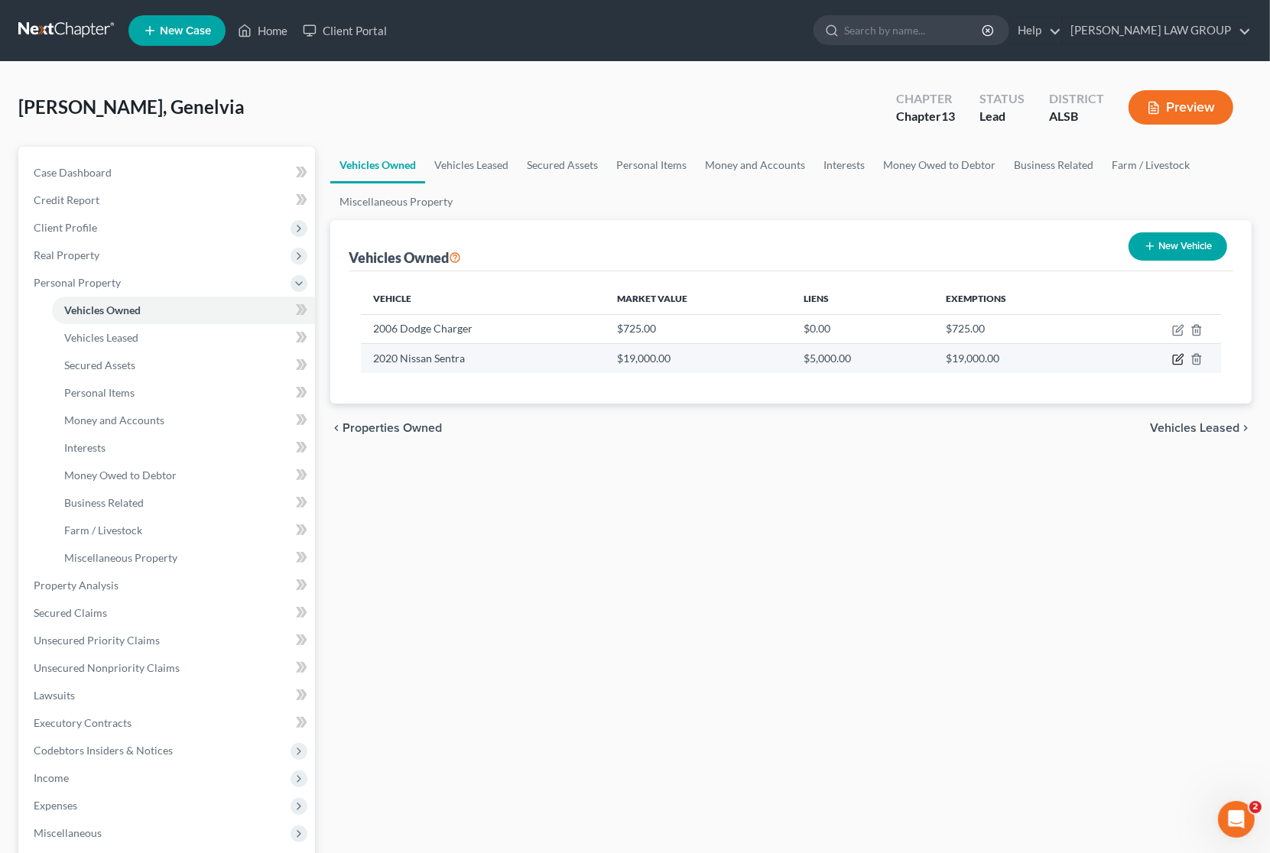
click at [1175, 359] on icon "button" at bounding box center [1178, 359] width 12 height 12
select select "0"
select select "6"
select select "0"
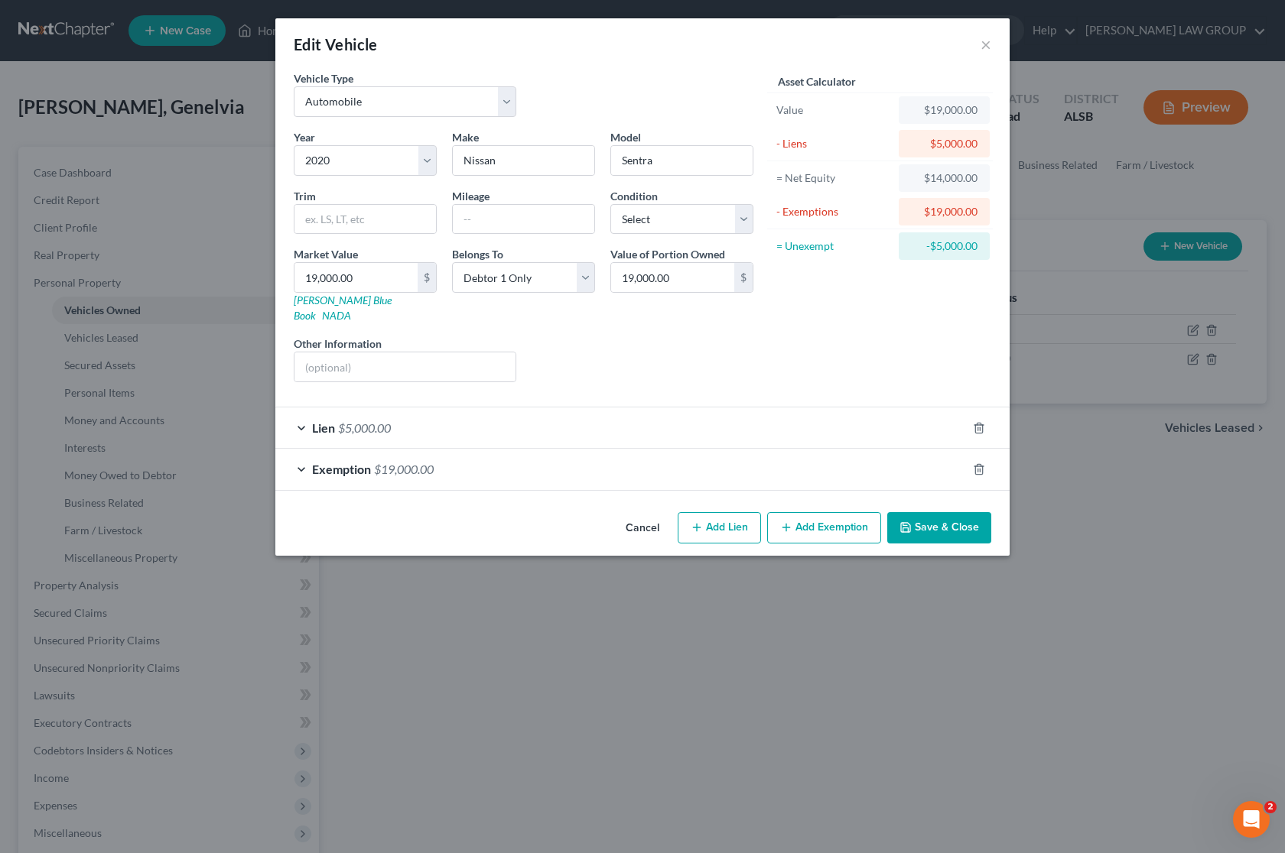
click at [524, 460] on div "Exemption $19,000.00" at bounding box center [620, 469] width 691 height 41
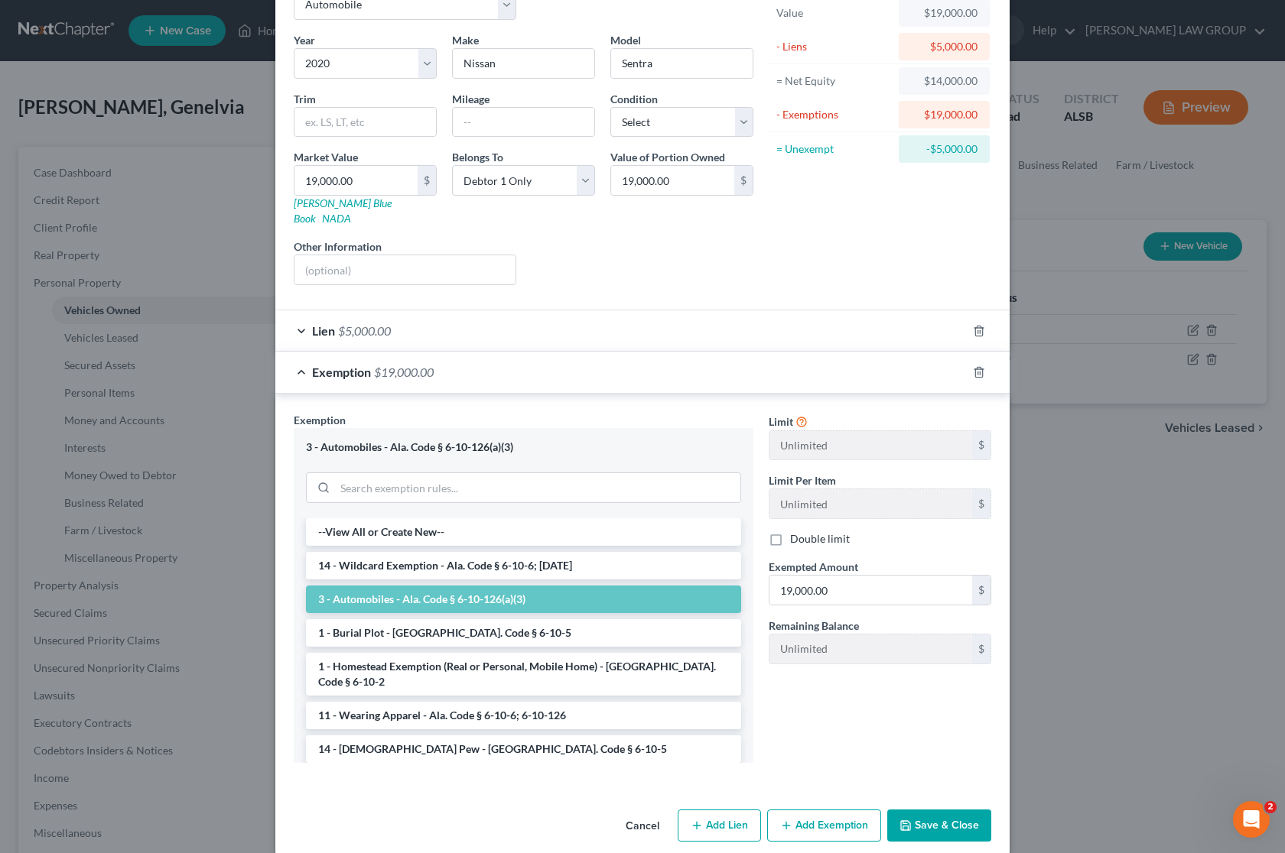
scroll to position [103, 0]
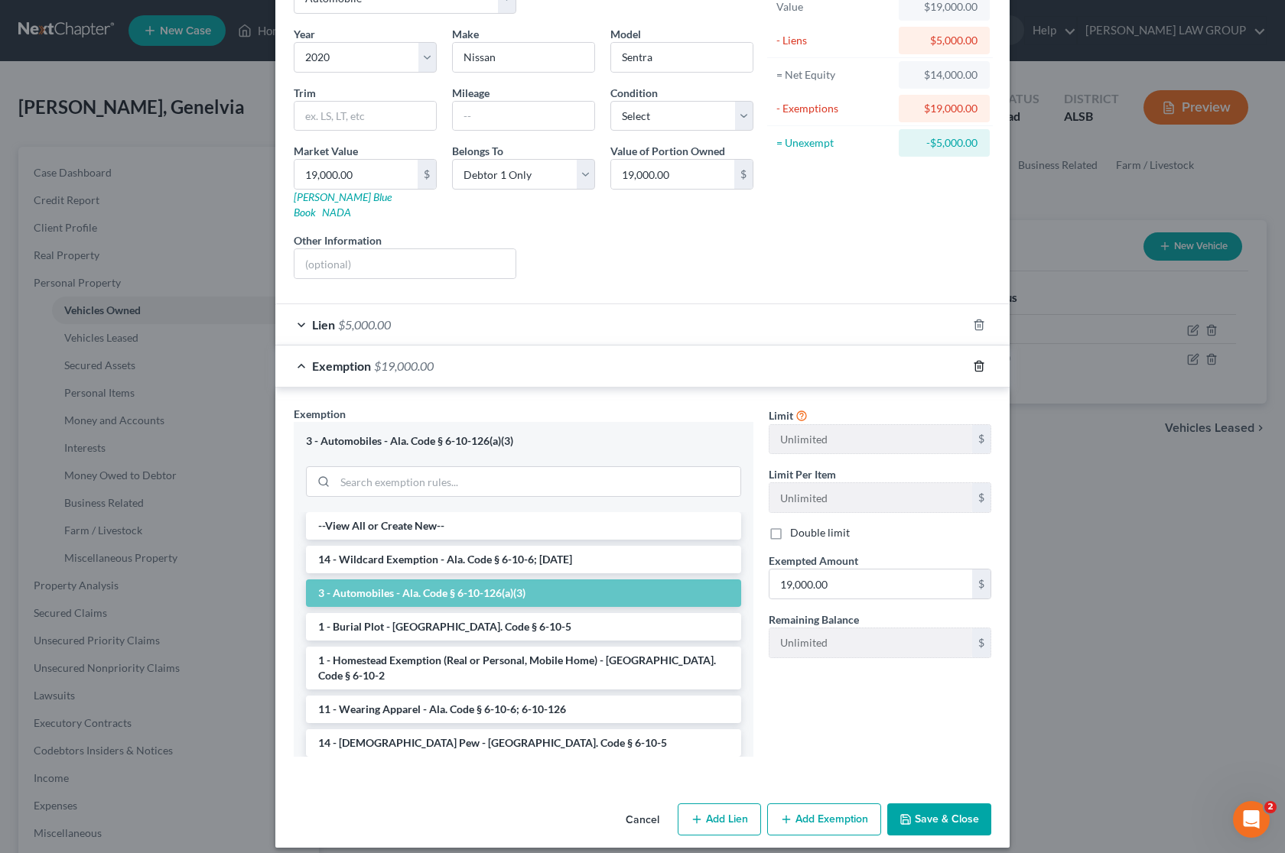
click at [973, 360] on icon "button" at bounding box center [979, 366] width 12 height 12
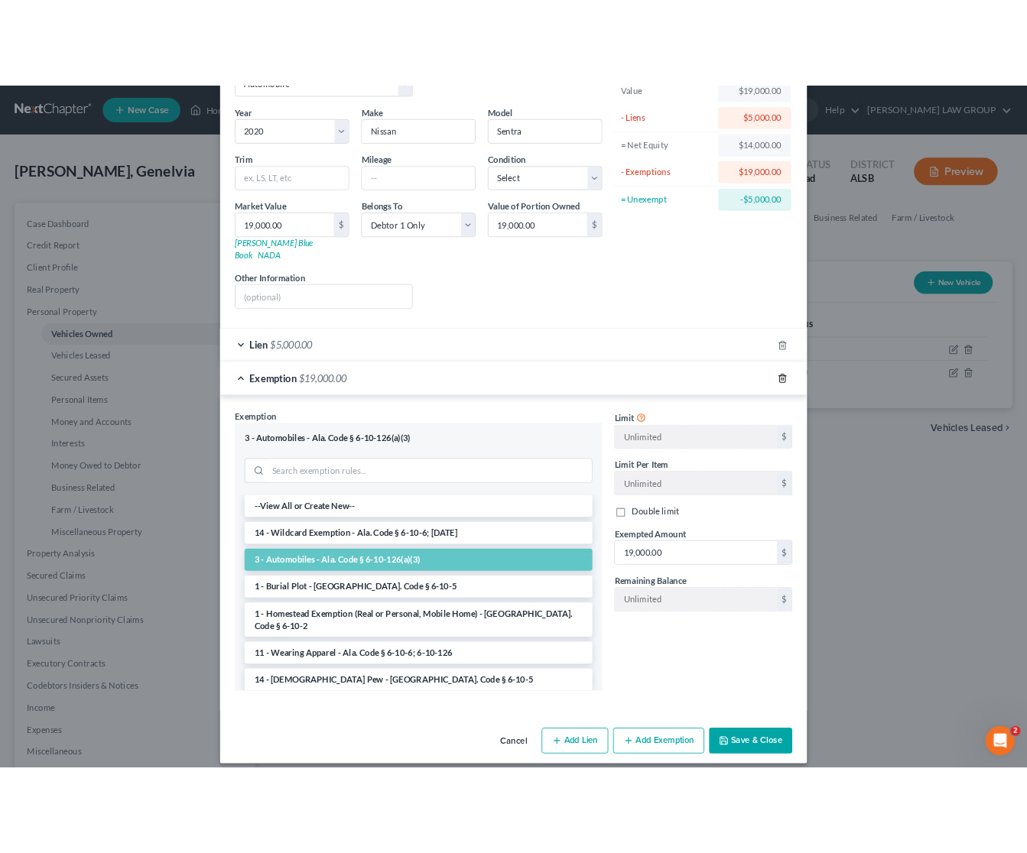
scroll to position [0, 0]
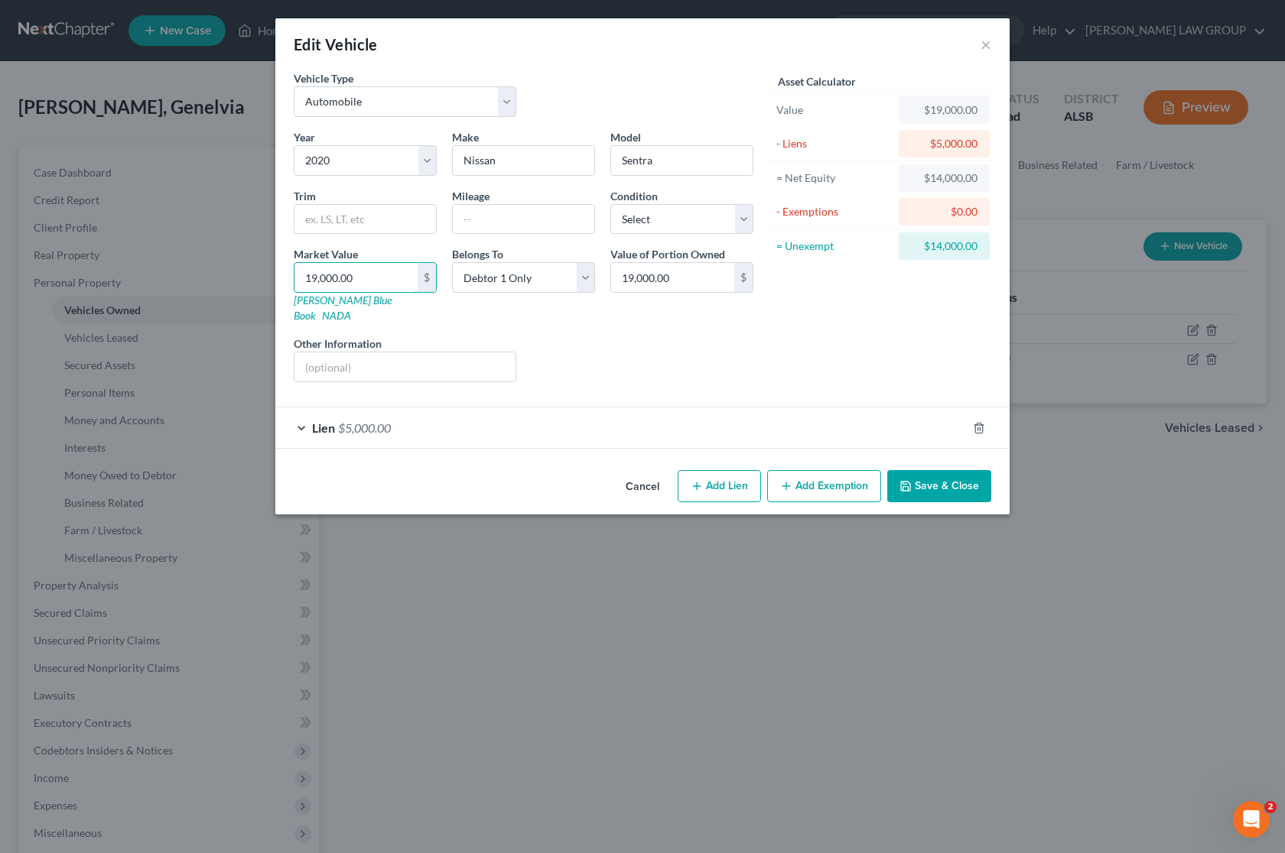
type input "1"
type input "1.00"
type input "12"
type input "12.00"
type input "120"
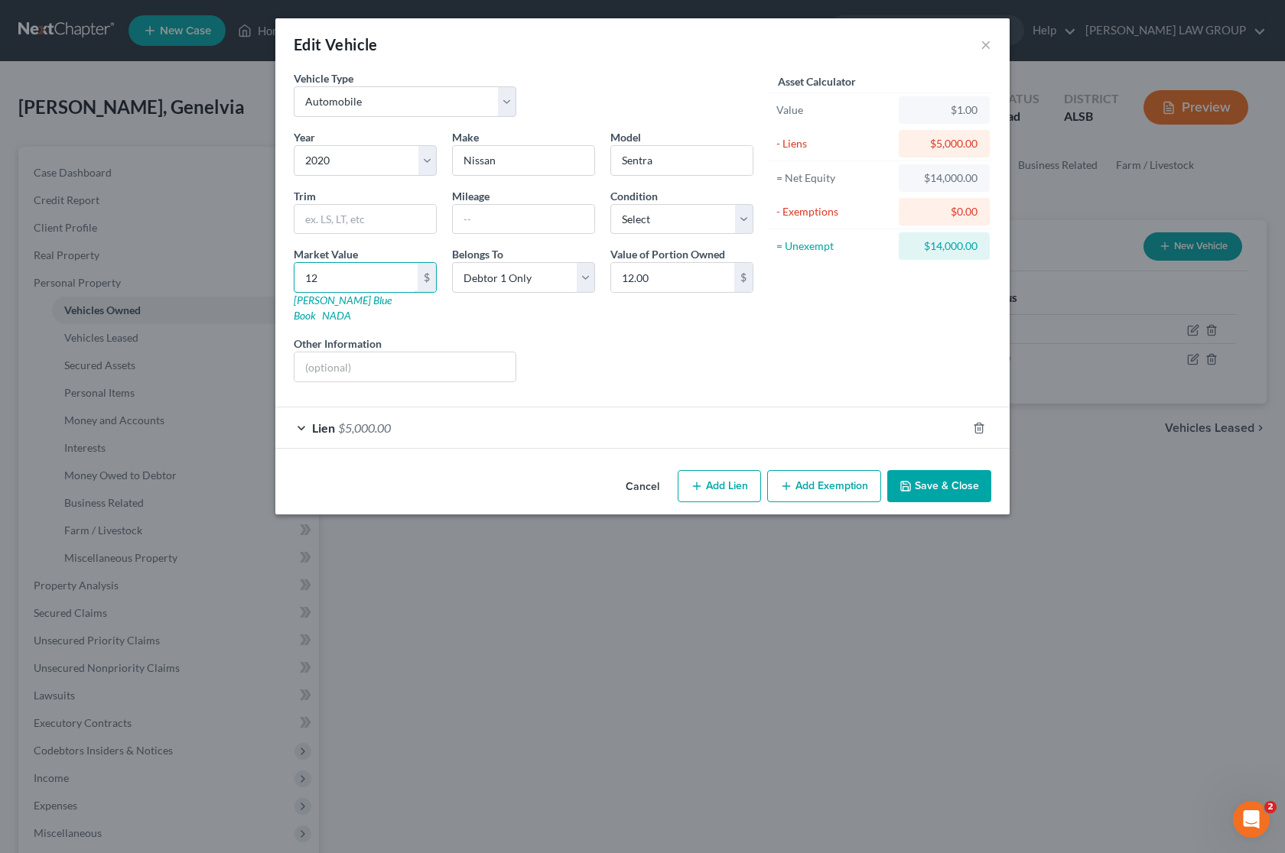
type input "120.00"
type input "1200"
type input "1,200.00"
type input "1,2000"
type input "12,000.00"
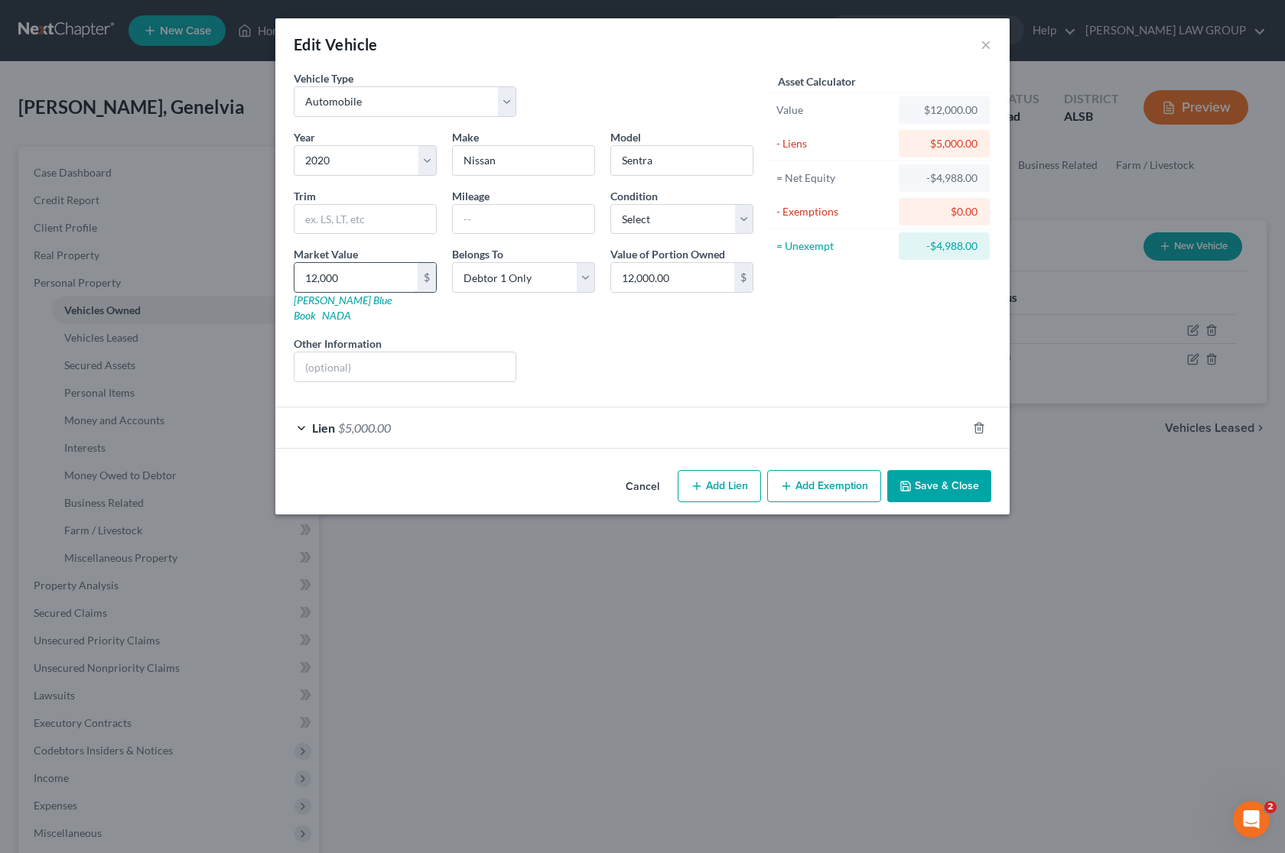
drag, startPoint x: 375, startPoint y: 274, endPoint x: 304, endPoint y: 281, distance: 71.4
click at [304, 281] on input "12,000" at bounding box center [355, 277] width 123 height 29
type input "6"
type input "6.00"
type input "65"
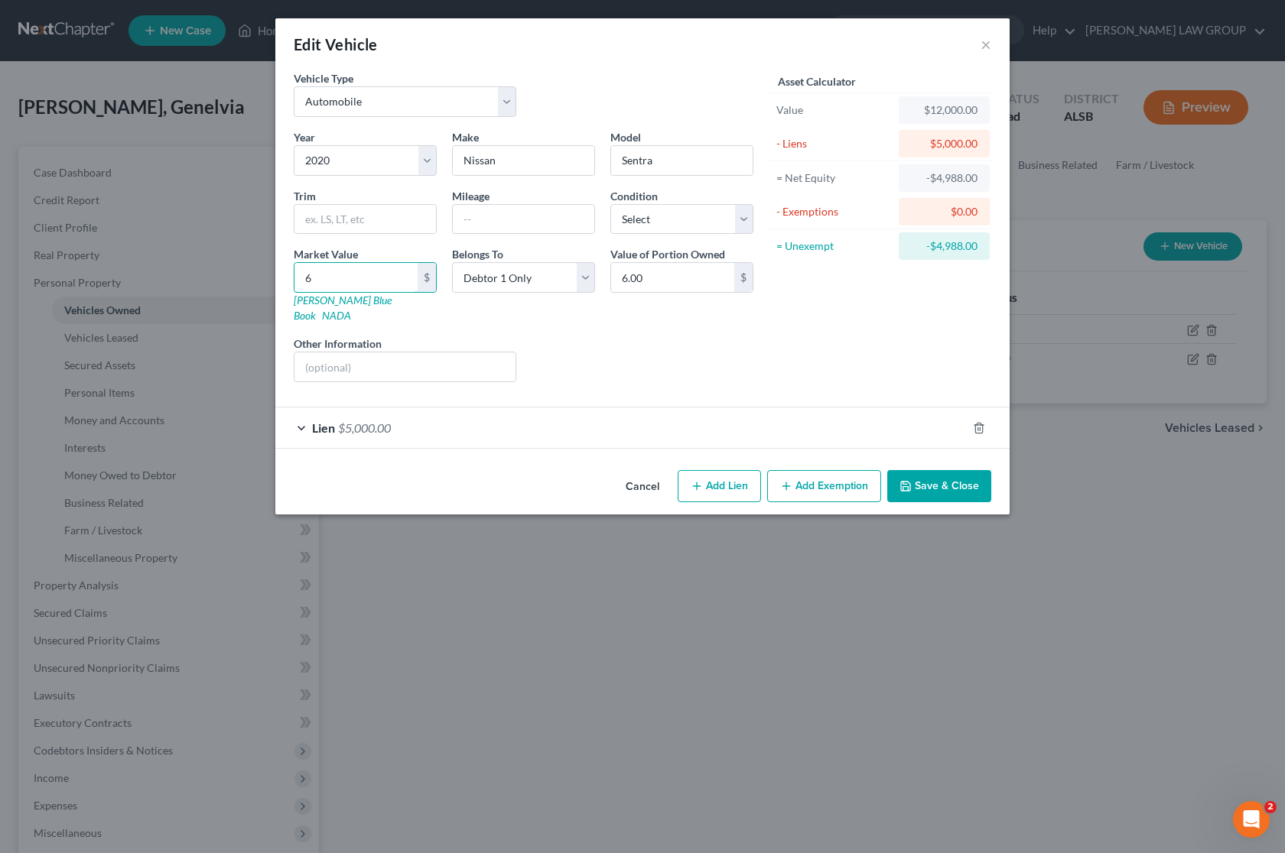
type input "65.00"
type input "650"
type input "650.00"
type input "6500"
type input "6,500.00"
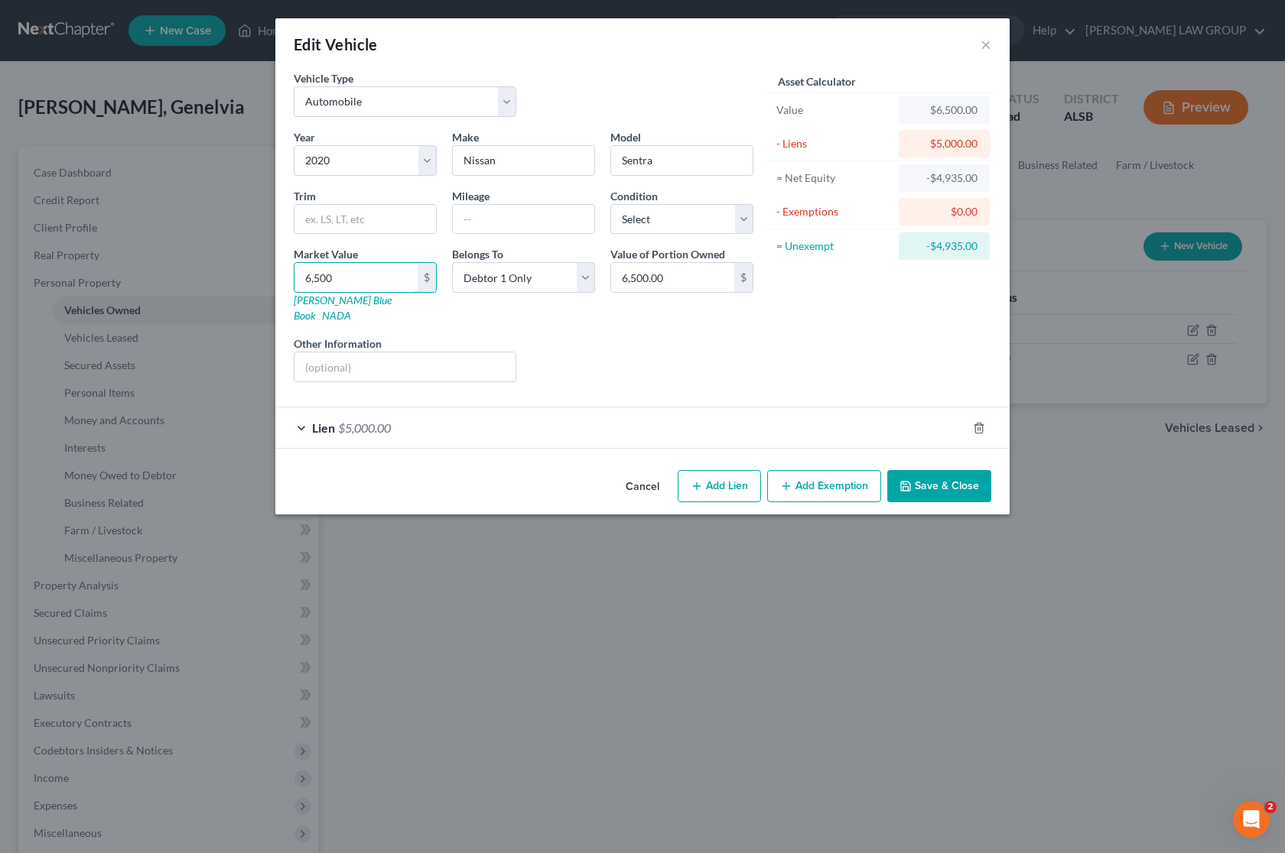
type input "6,500"
click at [937, 472] on button "Save & Close" at bounding box center [939, 486] width 104 height 32
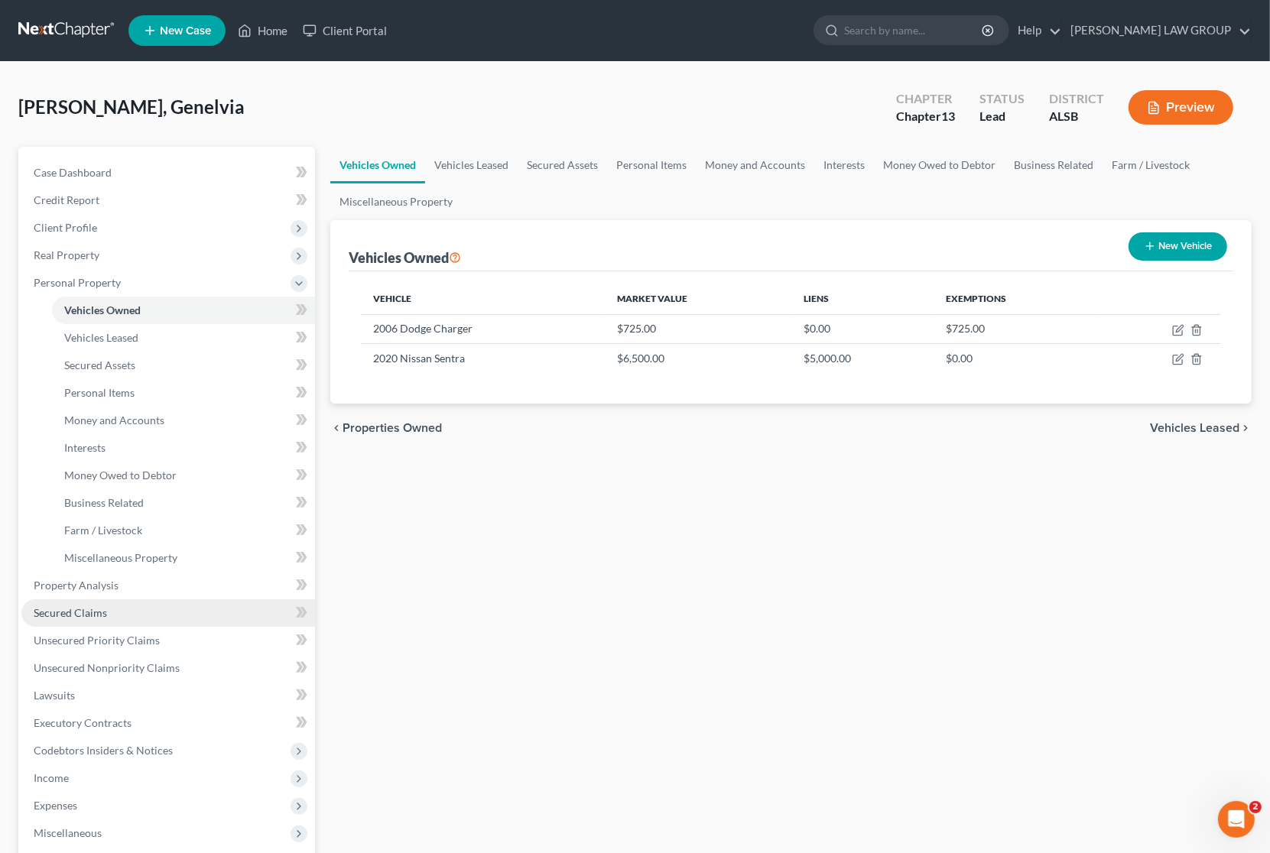
click at [93, 608] on span "Secured Claims" at bounding box center [70, 612] width 73 height 13
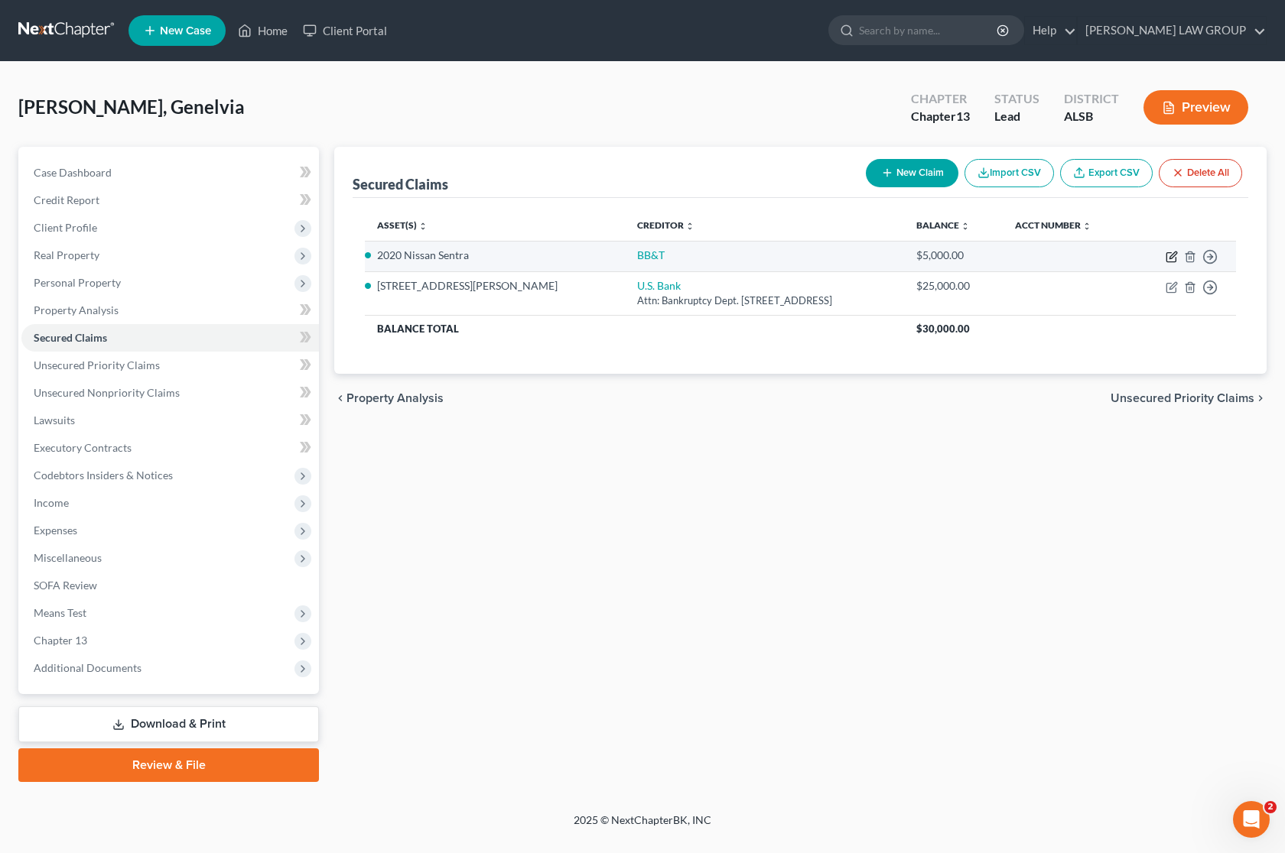
click at [1167, 253] on icon "button" at bounding box center [1170, 257] width 9 height 9
select select "0"
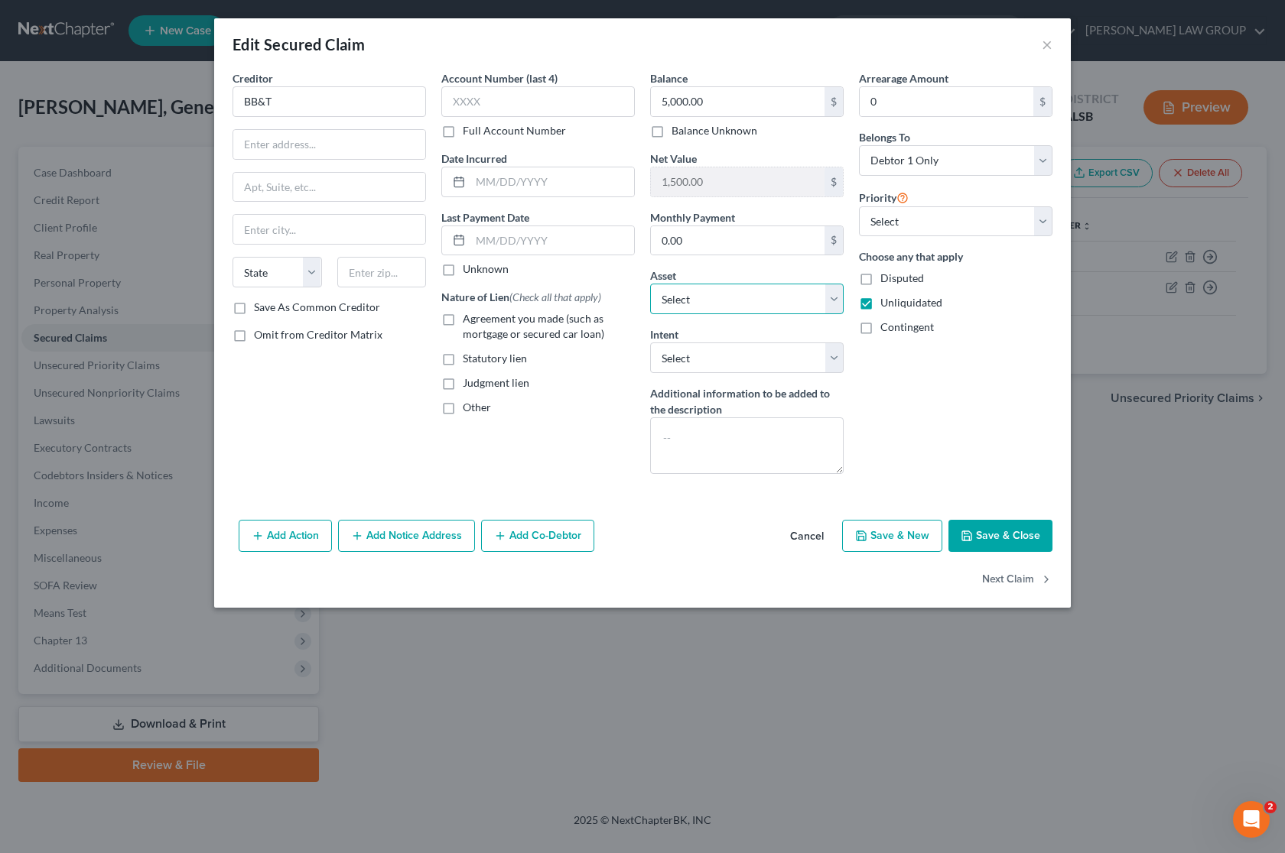
click at [834, 303] on select "Select Other Multiple Assets Cash on Hand (Cash on Hand) - $5.0 2006 Dodge Char…" at bounding box center [746, 299] width 193 height 31
click at [989, 545] on button "Save & Close" at bounding box center [1000, 536] width 104 height 32
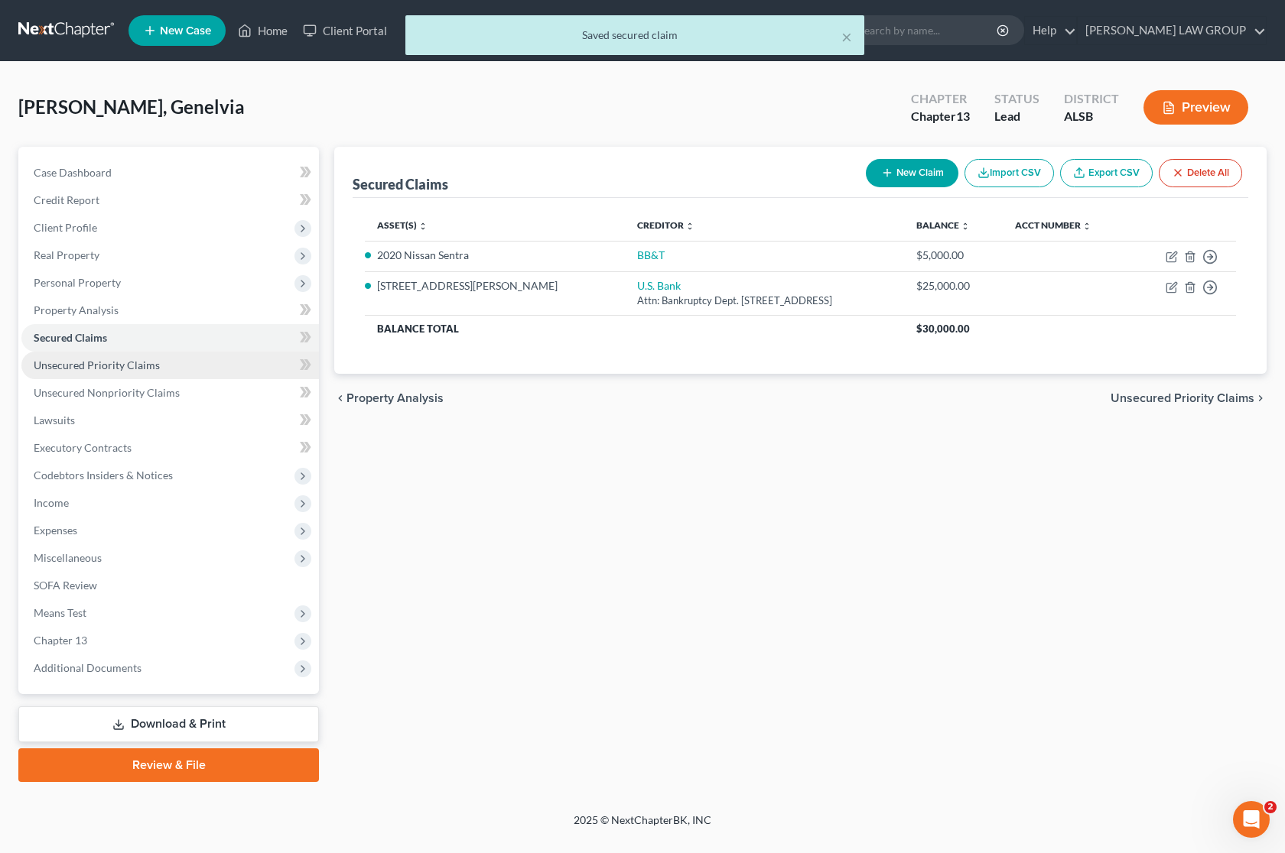
click at [149, 365] on span "Unsecured Priority Claims" at bounding box center [97, 365] width 126 height 13
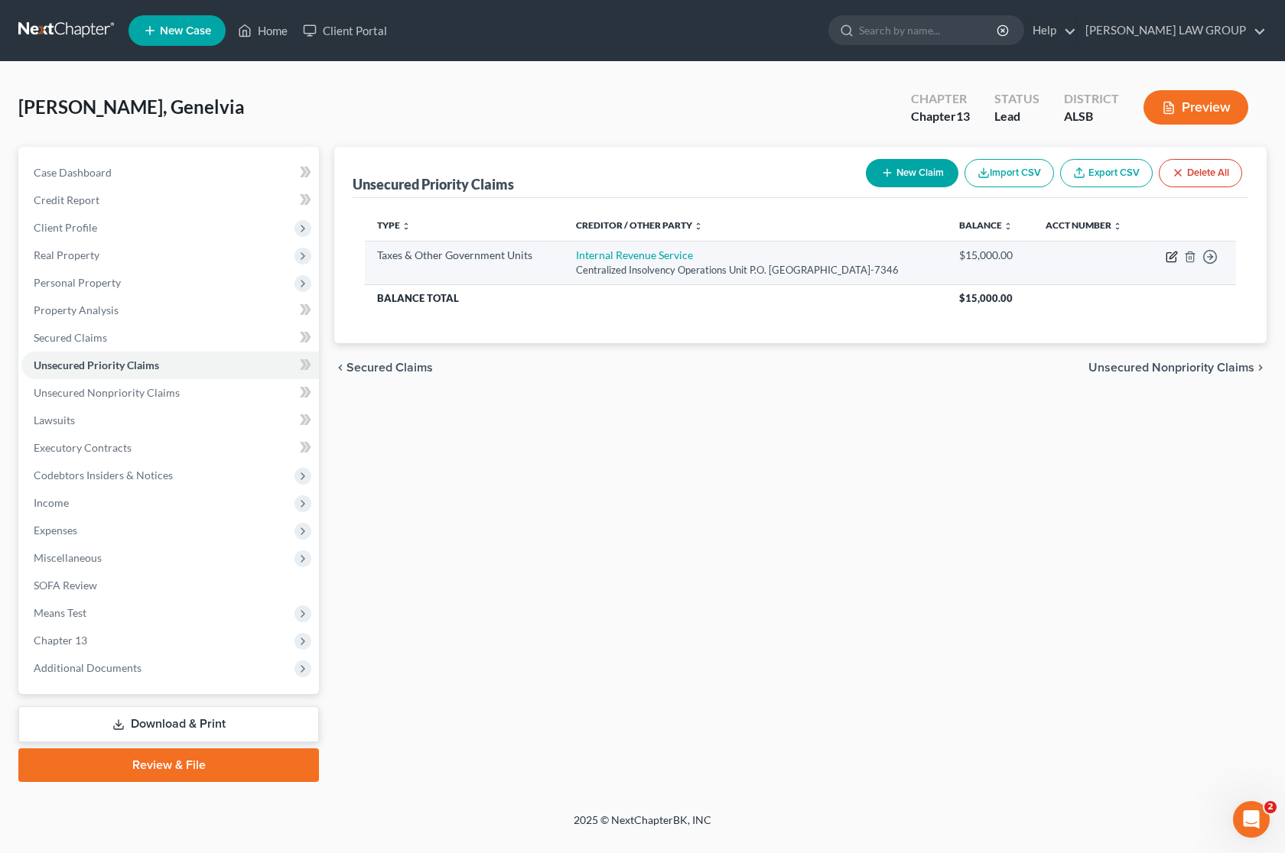
click at [1167, 255] on icon "button" at bounding box center [1171, 257] width 12 height 12
select select "0"
select select "39"
select select "0"
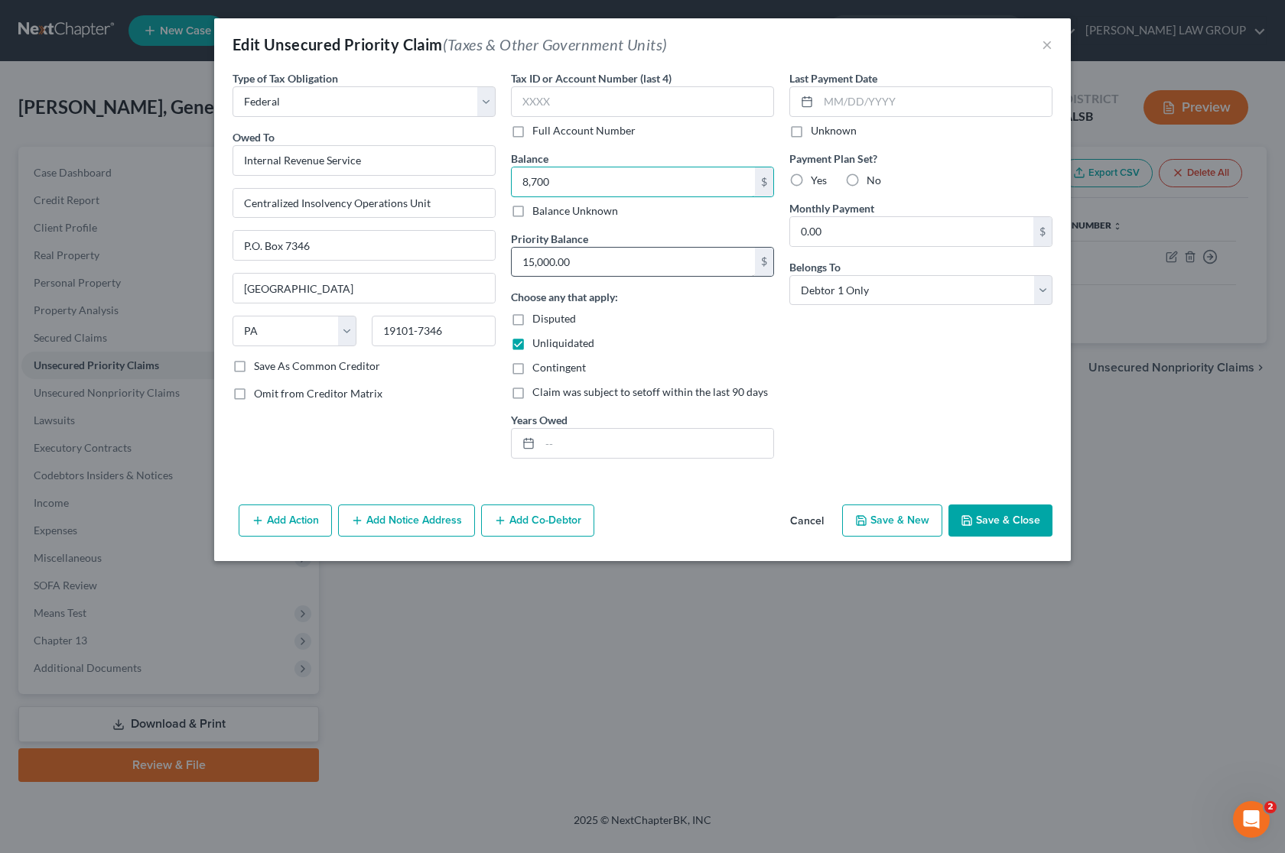
type input "8,700"
click at [608, 265] on input "15,000.00" at bounding box center [633, 262] width 243 height 29
type input "4,710"
click at [827, 386] on div "Last Payment Date Unknown Payment Plan Set? Yes No Monthly Payment 0.00 $ Belon…" at bounding box center [920, 270] width 278 height 401
click at [987, 521] on button "Save & Close" at bounding box center [1000, 521] width 104 height 32
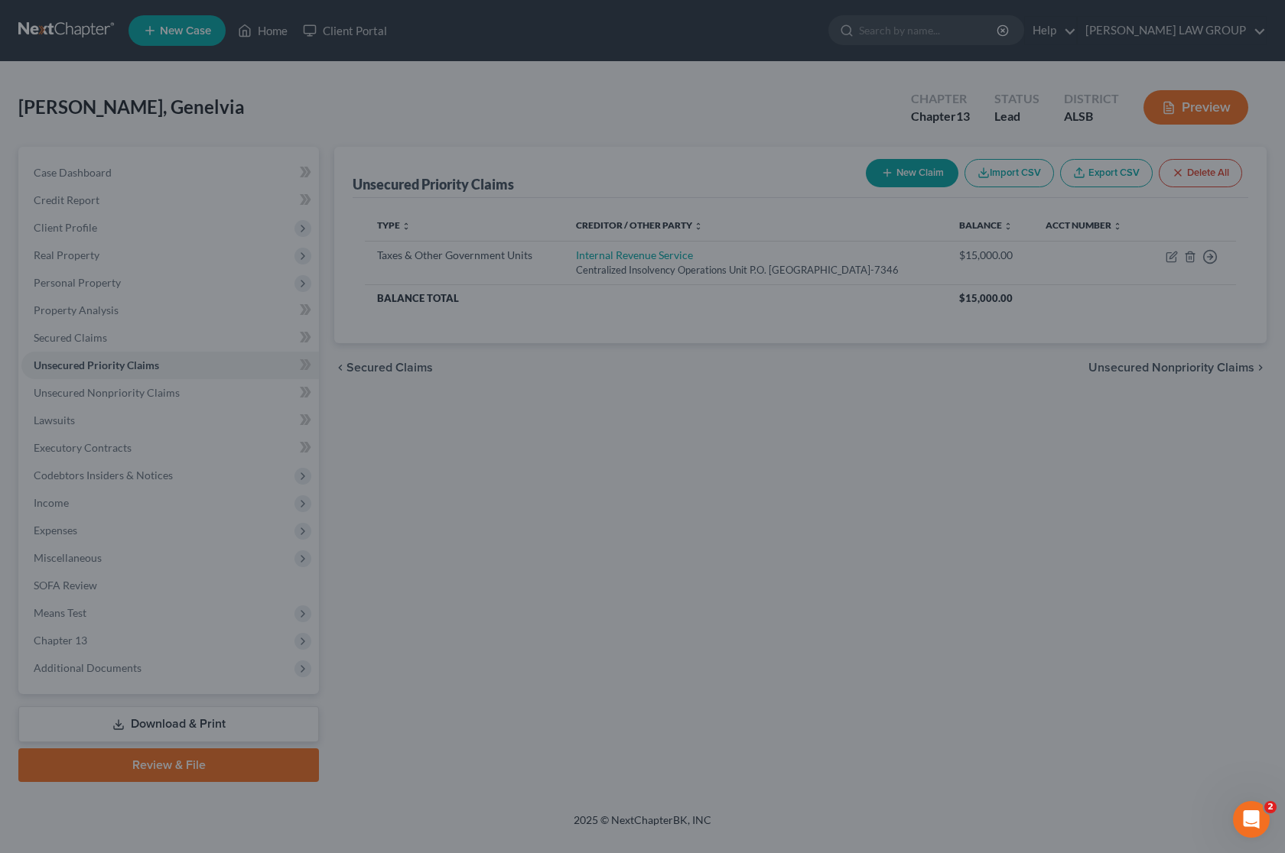
type input "8,700.00"
type input "4,710.00"
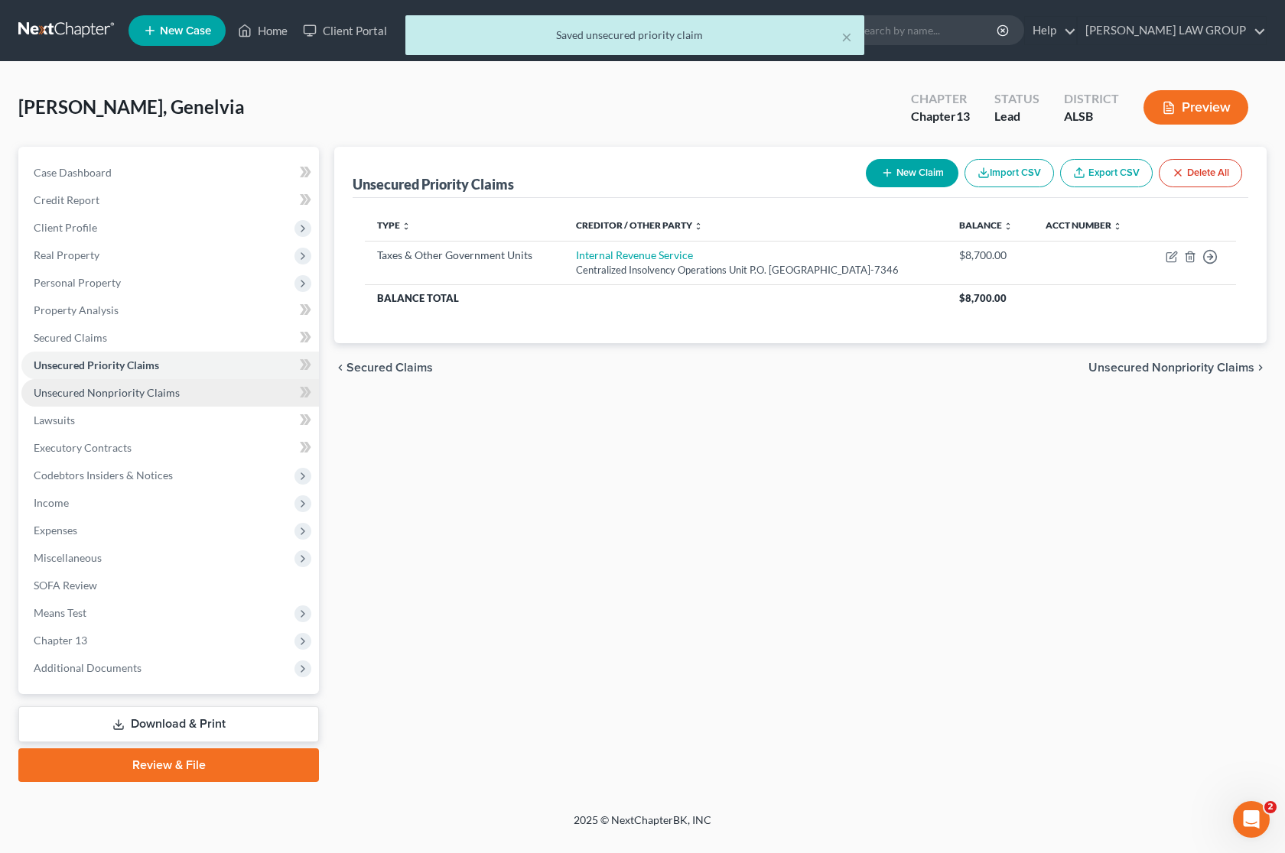
click at [85, 399] on link "Unsecured Nonpriority Claims" at bounding box center [169, 393] width 297 height 28
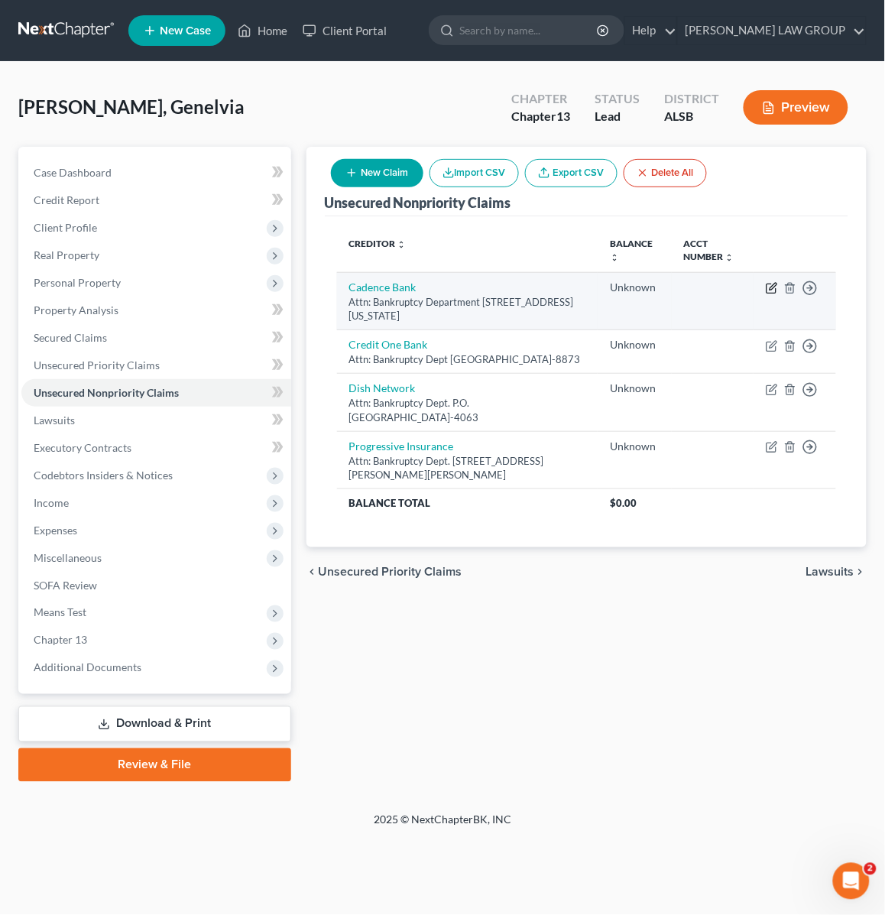
click at [772, 288] on icon "button" at bounding box center [772, 288] width 12 height 12
select select "0"
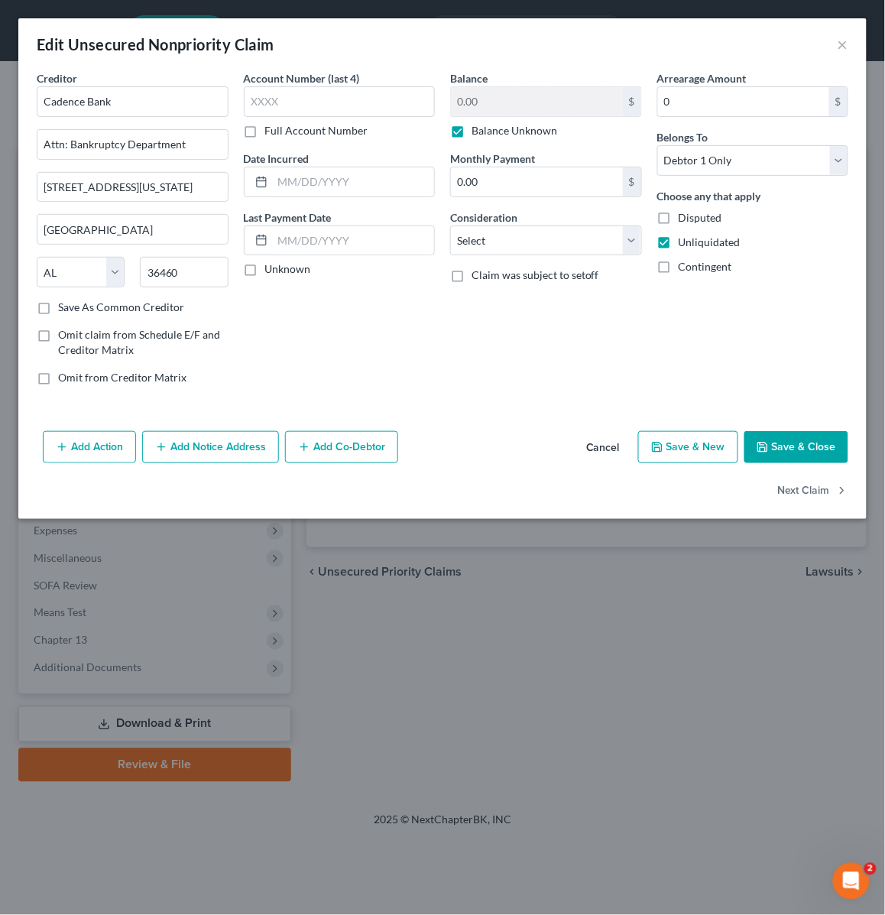
click at [472, 131] on label "Balance Unknown" at bounding box center [515, 130] width 86 height 15
click at [478, 131] on input "Balance Unknown" at bounding box center [483, 128] width 10 height 10
checkbox input "false"
click at [501, 103] on input "0.00" at bounding box center [537, 101] width 172 height 29
click at [795, 453] on button "Save & Close" at bounding box center [797, 447] width 104 height 32
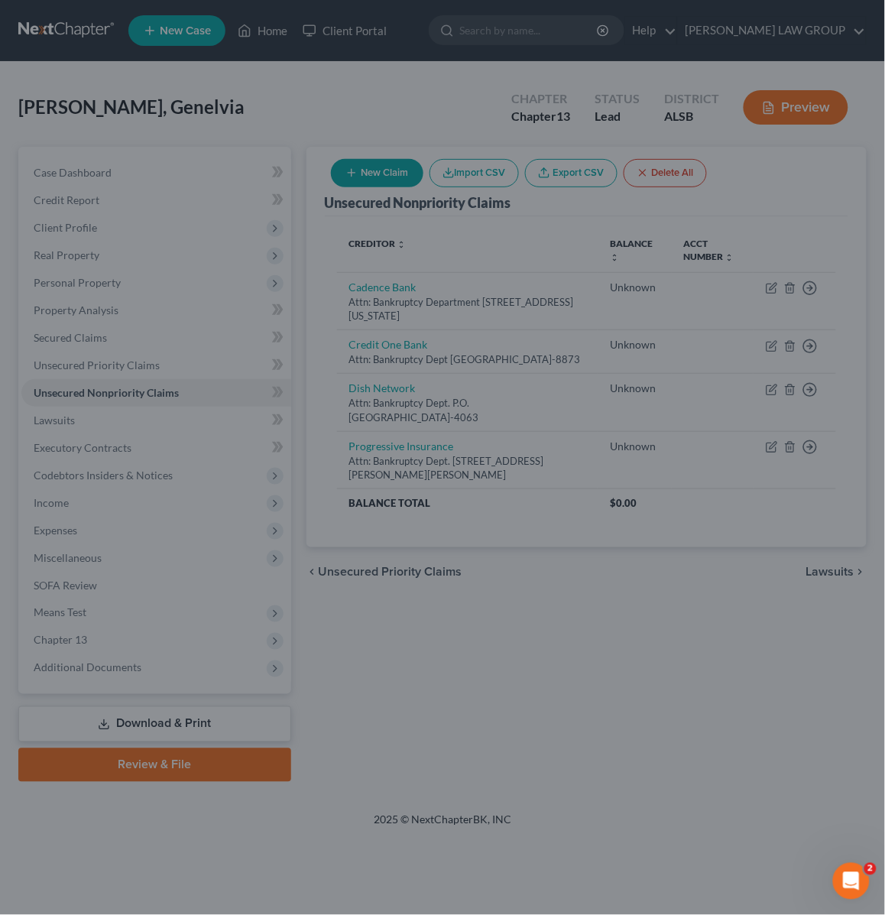
type input "700.00"
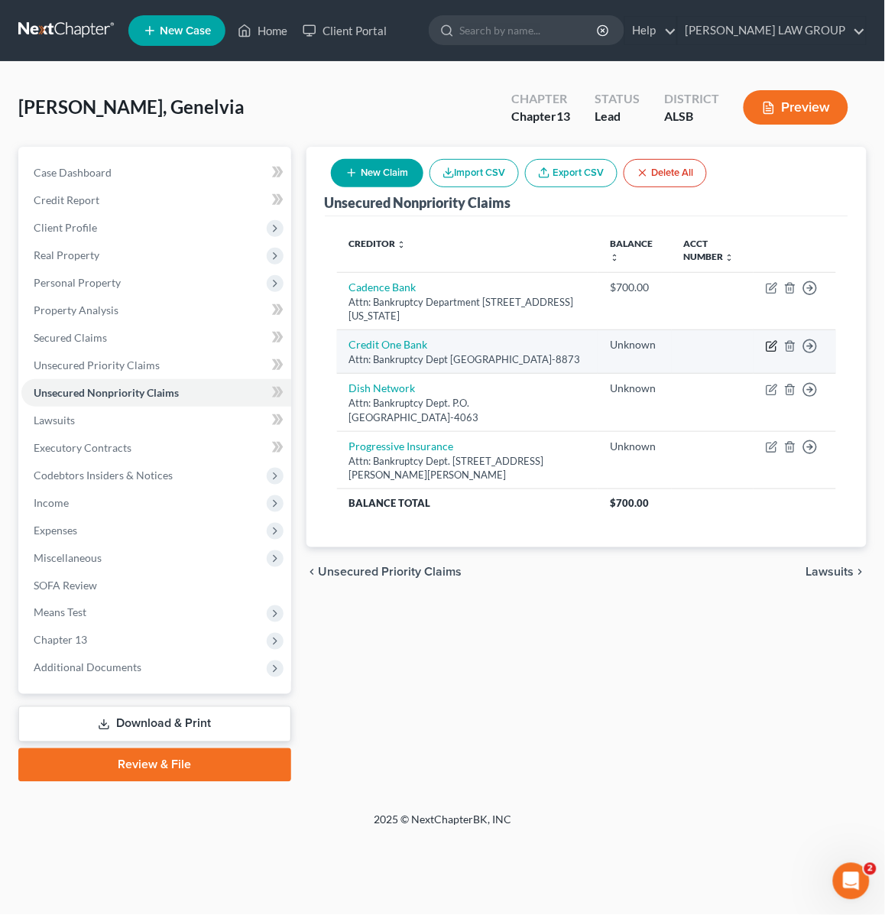
click at [769, 348] on icon "button" at bounding box center [772, 346] width 12 height 12
select select "31"
select select "0"
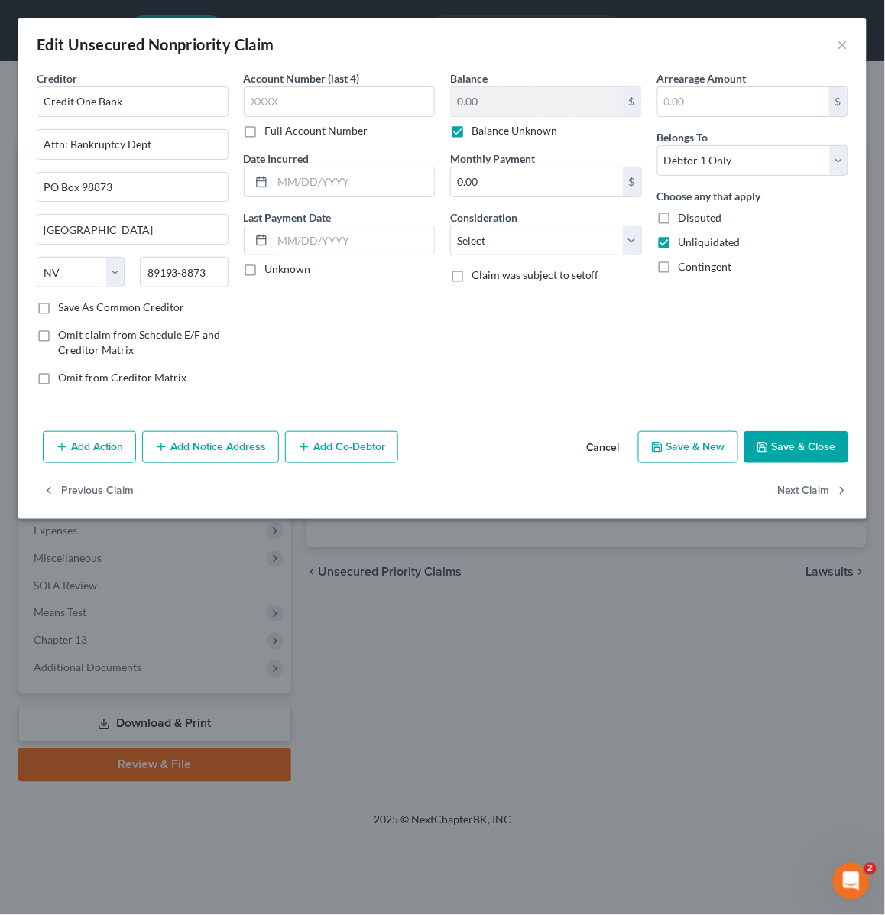
click at [472, 131] on label "Balance Unknown" at bounding box center [515, 130] width 86 height 15
click at [478, 131] on input "Balance Unknown" at bounding box center [483, 128] width 10 height 10
checkbox input "false"
click at [503, 106] on input "0.00" at bounding box center [537, 101] width 172 height 29
type input "1,574.75"
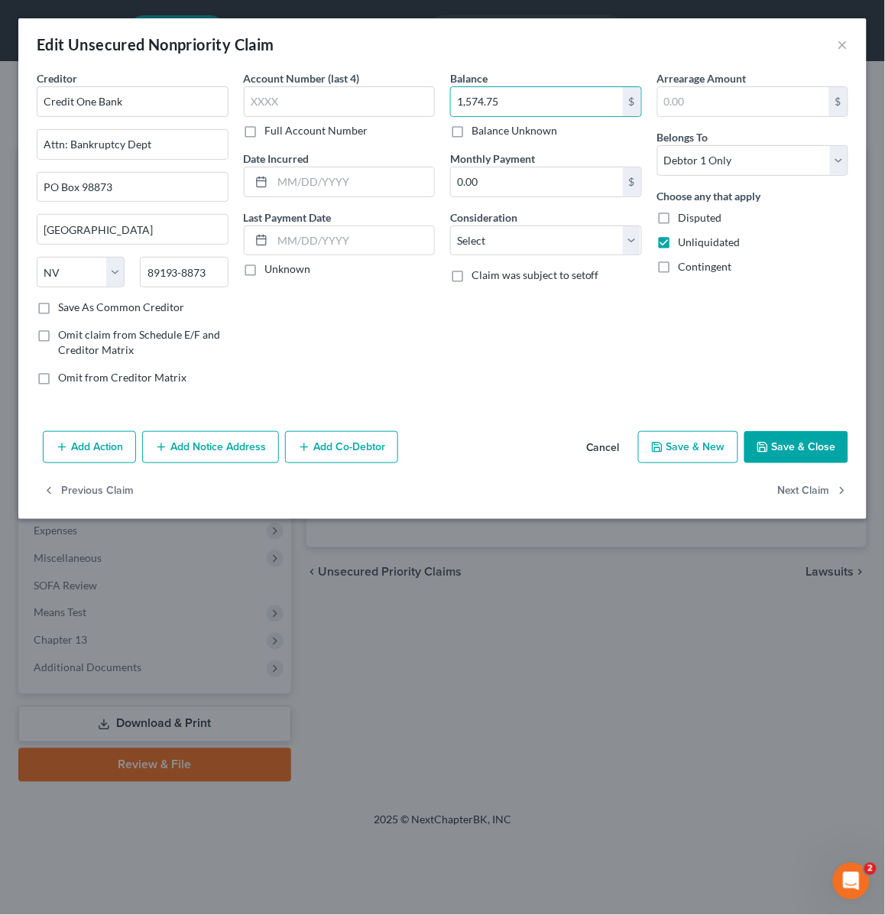
click at [777, 442] on button "Save & Close" at bounding box center [797, 447] width 104 height 32
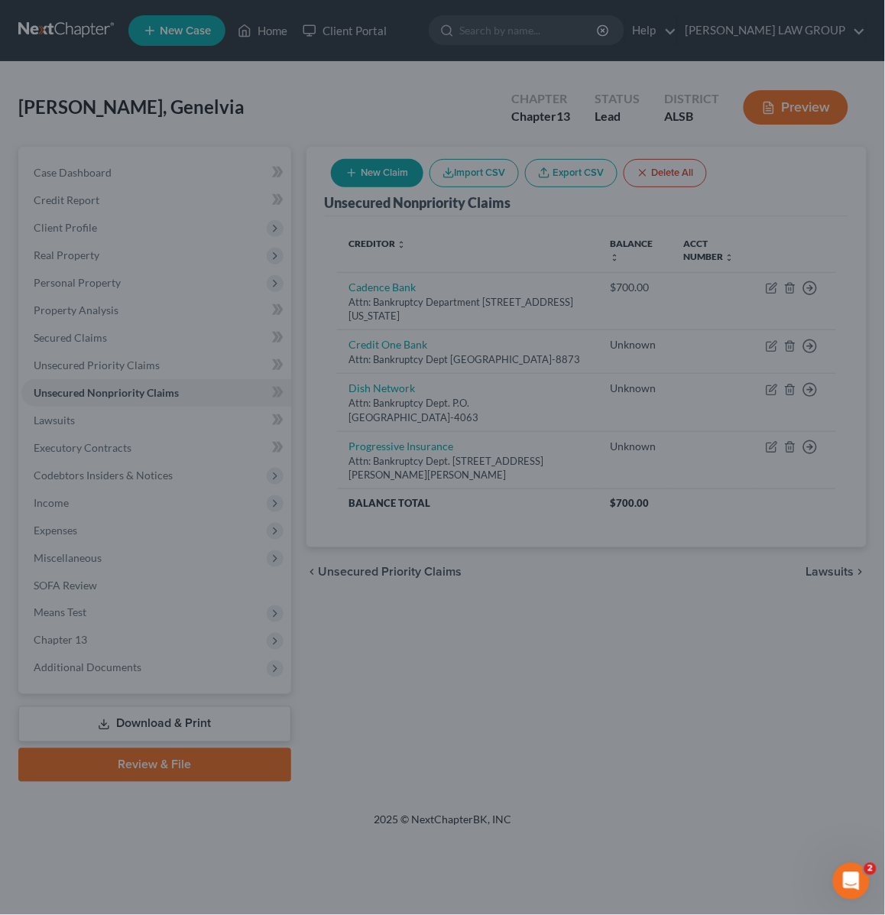
type input "0"
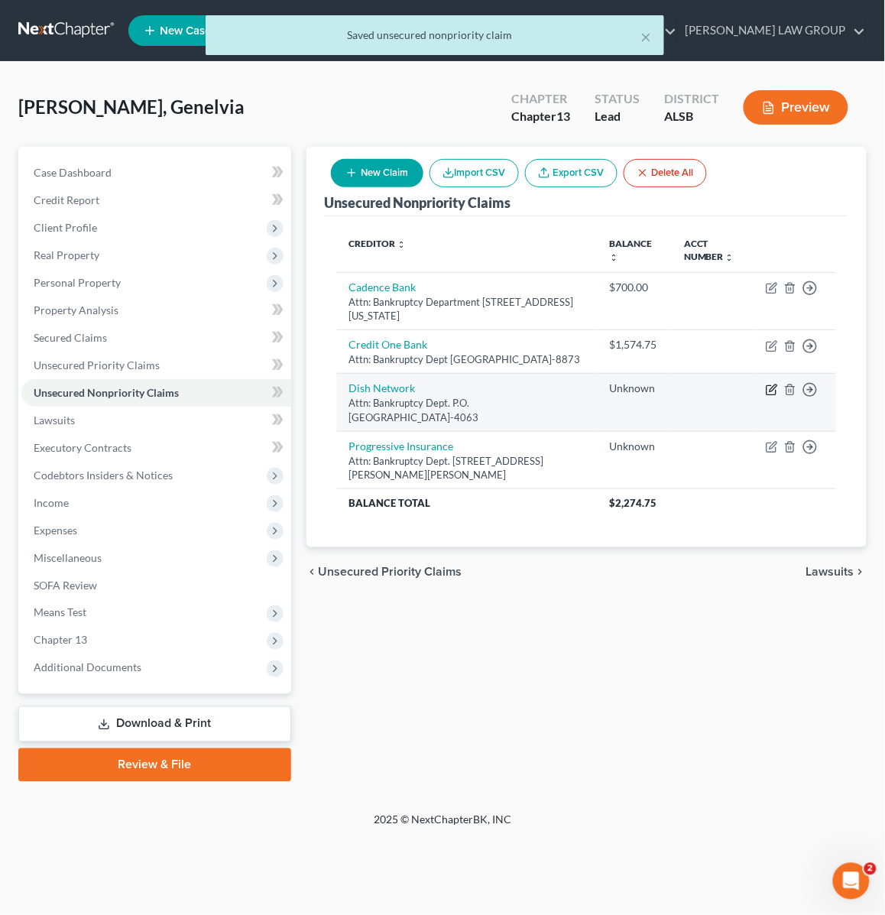
click at [771, 391] on icon "button" at bounding box center [773, 388] width 7 height 7
select select "14"
select select "0"
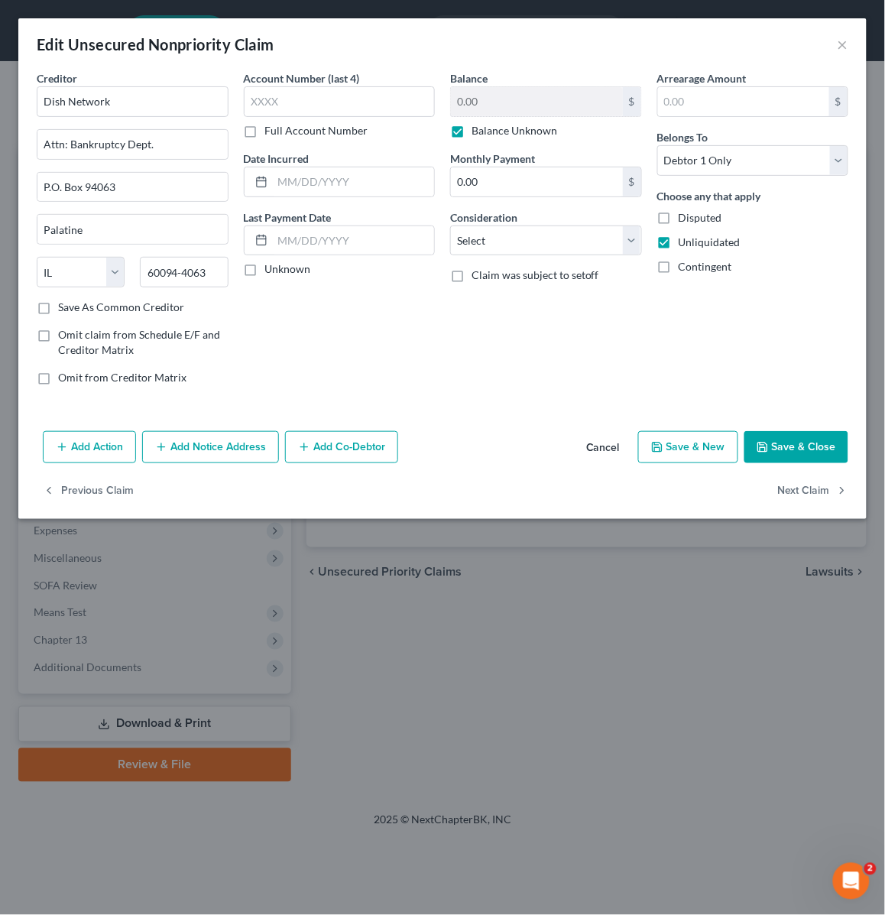
click at [472, 132] on label "Balance Unknown" at bounding box center [515, 130] width 86 height 15
click at [478, 132] on input "Balance Unknown" at bounding box center [483, 128] width 10 height 10
checkbox input "false"
click at [497, 108] on input "0.00" at bounding box center [537, 101] width 172 height 29
click at [774, 453] on button "Save & Close" at bounding box center [797, 447] width 104 height 32
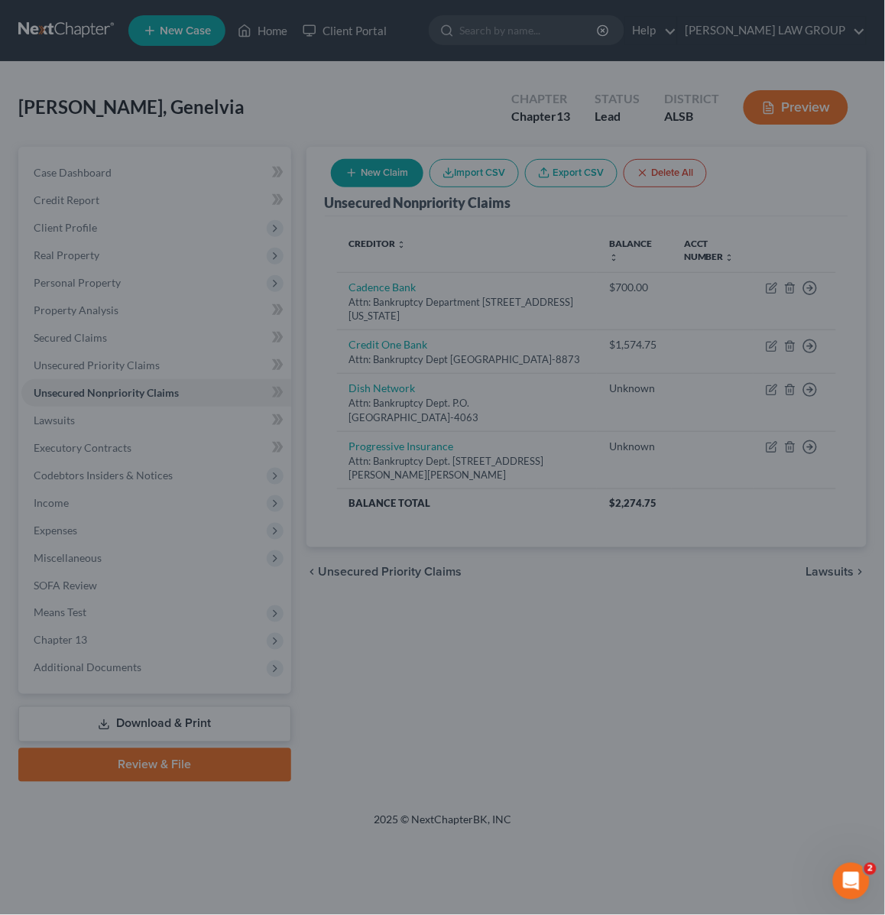
type input "250.00"
type input "0"
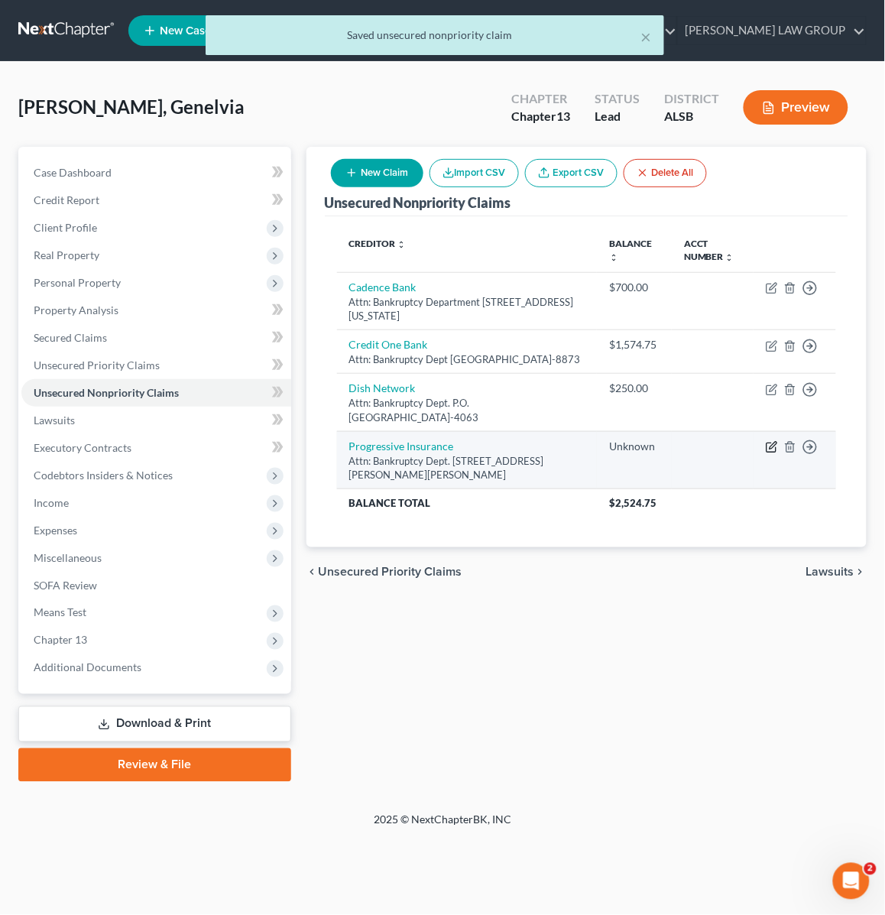
click at [767, 453] on icon "button" at bounding box center [771, 447] width 9 height 9
select select "36"
select select "0"
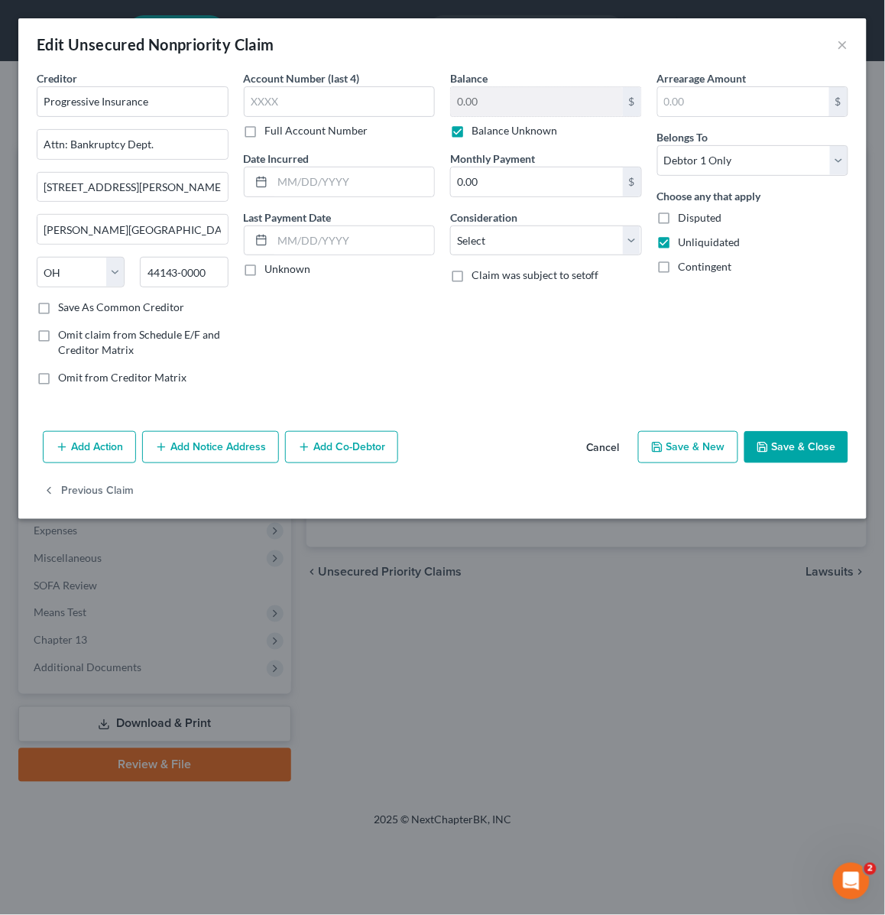
click at [472, 128] on label "Balance Unknown" at bounding box center [515, 130] width 86 height 15
click at [478, 128] on input "Balance Unknown" at bounding box center [483, 128] width 10 height 10
checkbox input "false"
click at [489, 108] on input "0.00" at bounding box center [537, 101] width 172 height 29
click at [790, 437] on button "Save & Close" at bounding box center [797, 447] width 104 height 32
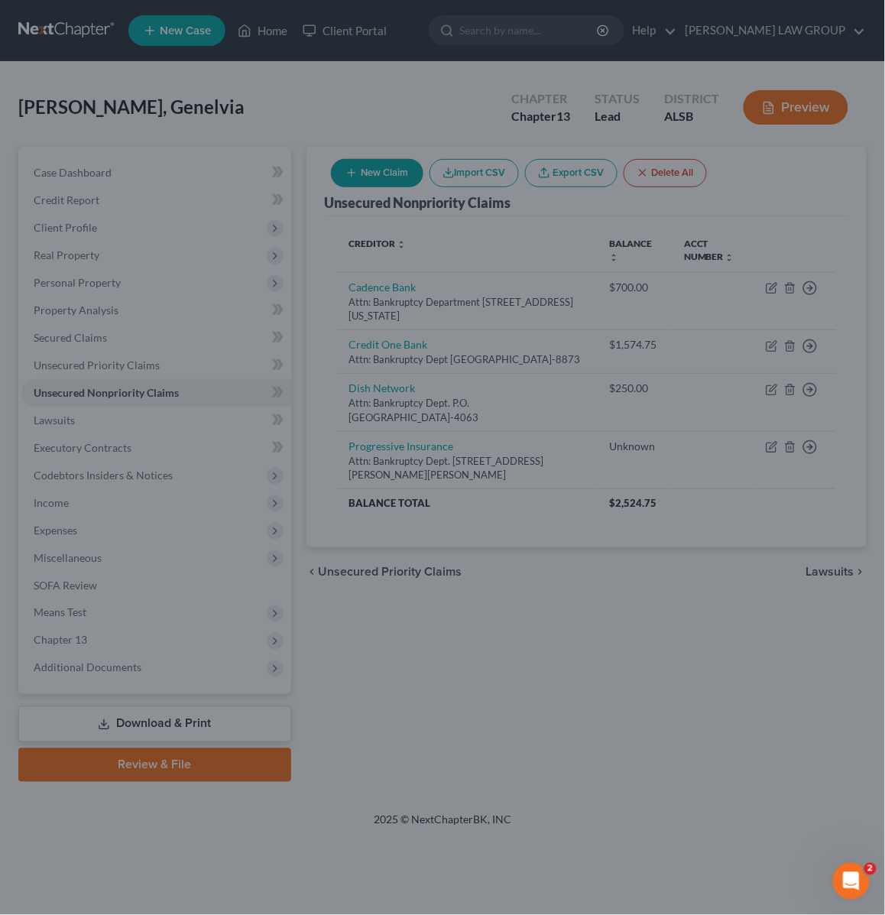
type input "300.00"
type input "0"
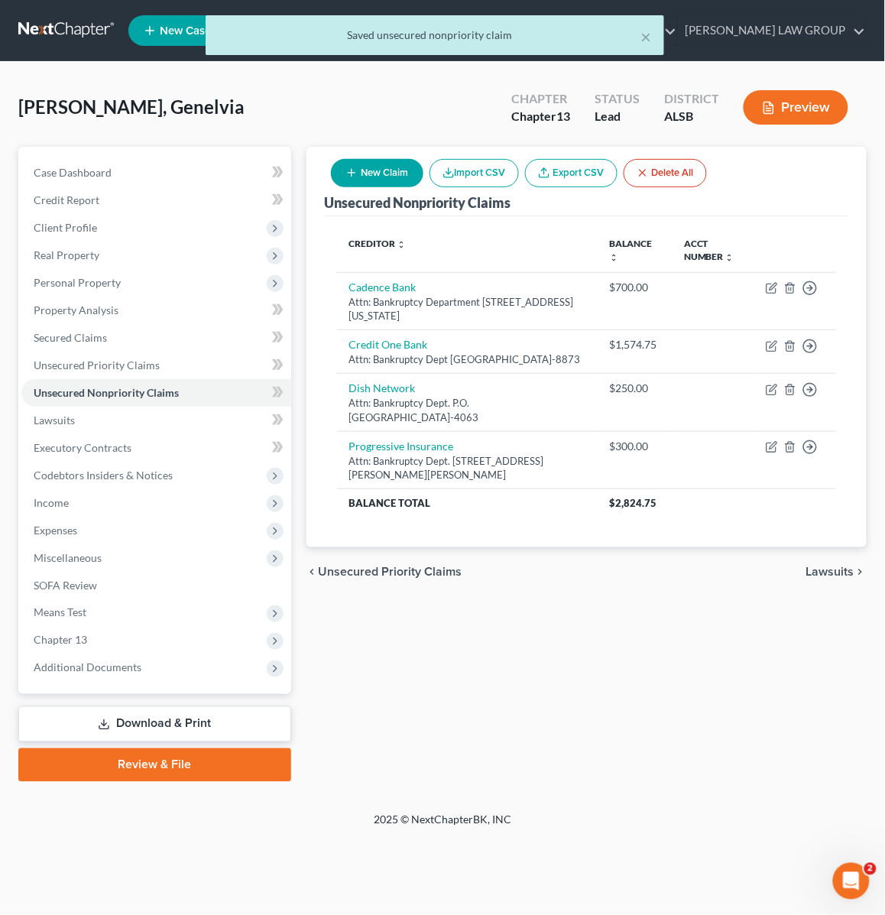
click at [394, 168] on button "New Claim" at bounding box center [377, 173] width 93 height 28
select select "0"
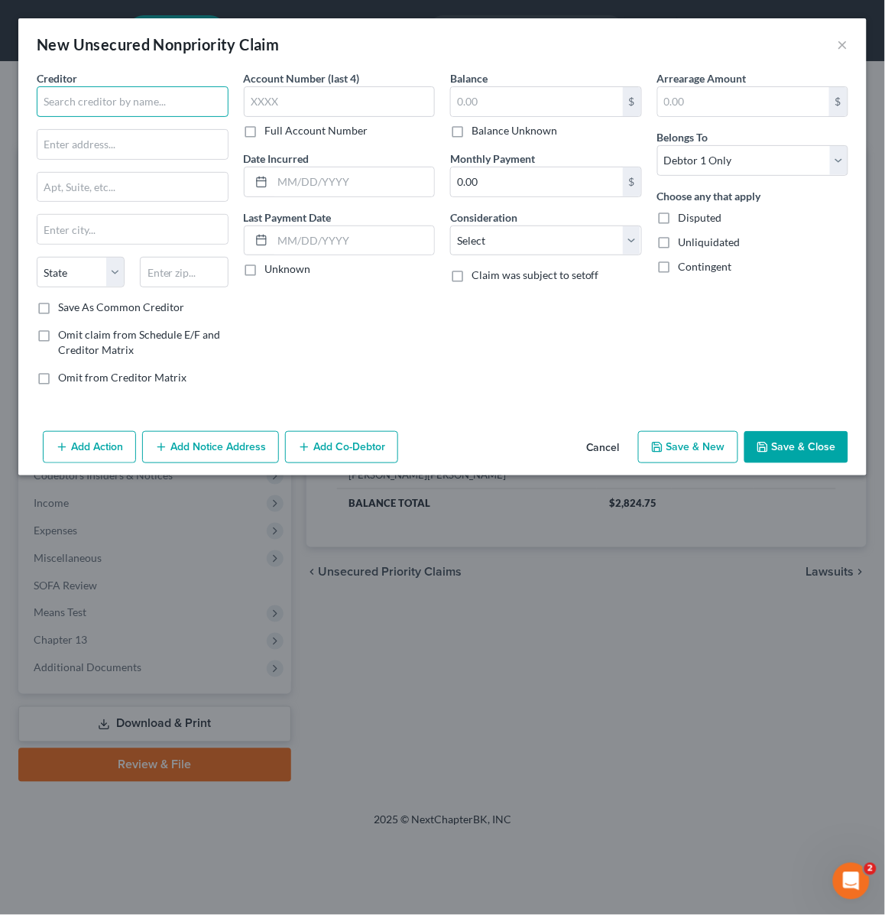
click at [150, 104] on input "text" at bounding box center [133, 101] width 192 height 31
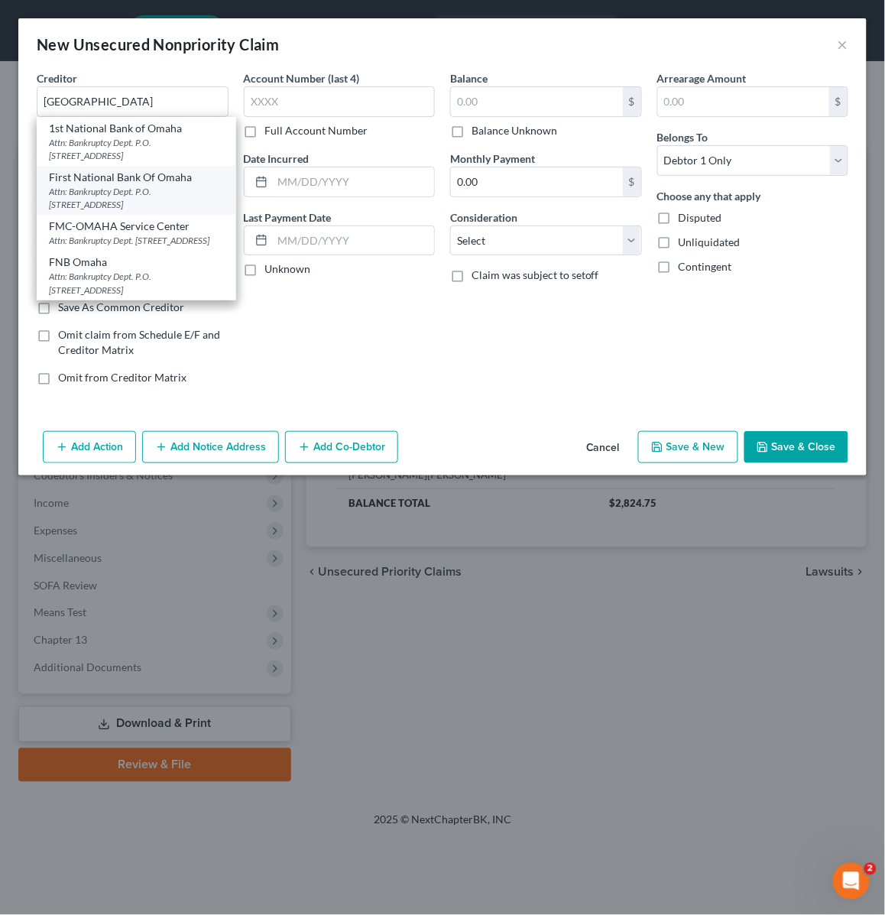
click at [141, 188] on div "Attn: Bankruptcy Dept. P.O. Box 2557, Omaha, NE 68103-2557" at bounding box center [136, 198] width 175 height 26
type input "First National Bank Of Omaha"
type input "Attn: Bankruptcy Dept."
type input "P.O. Box 2557"
type input "Omaha"
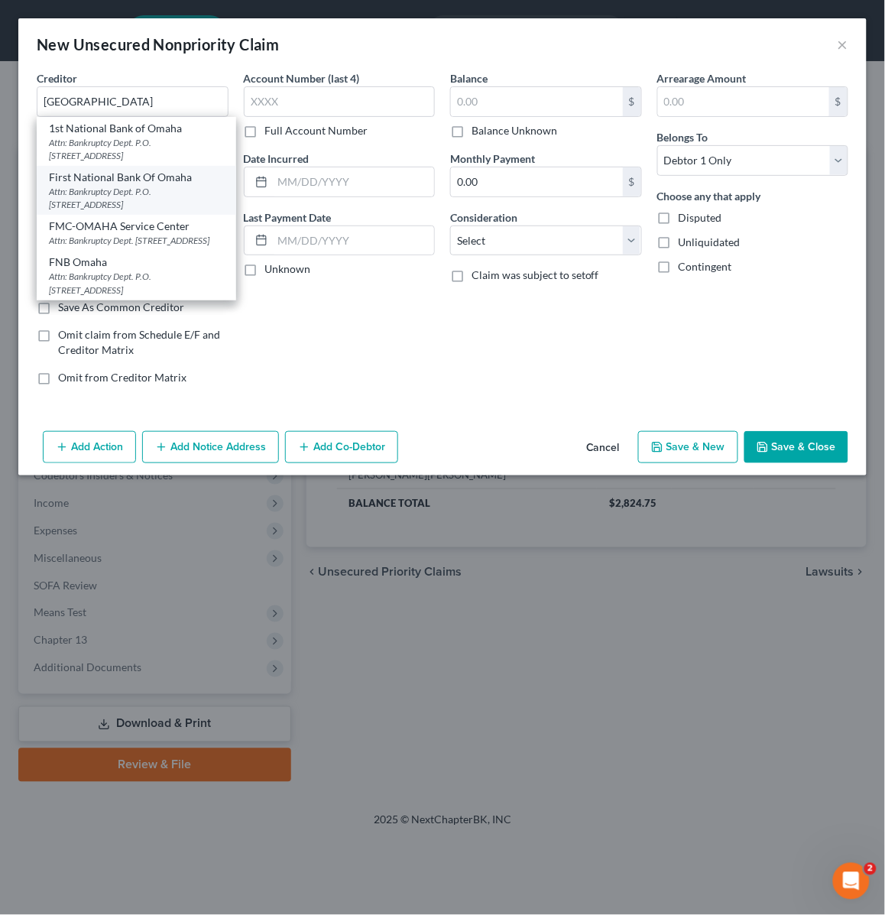
select select "30"
type input "68103-2557"
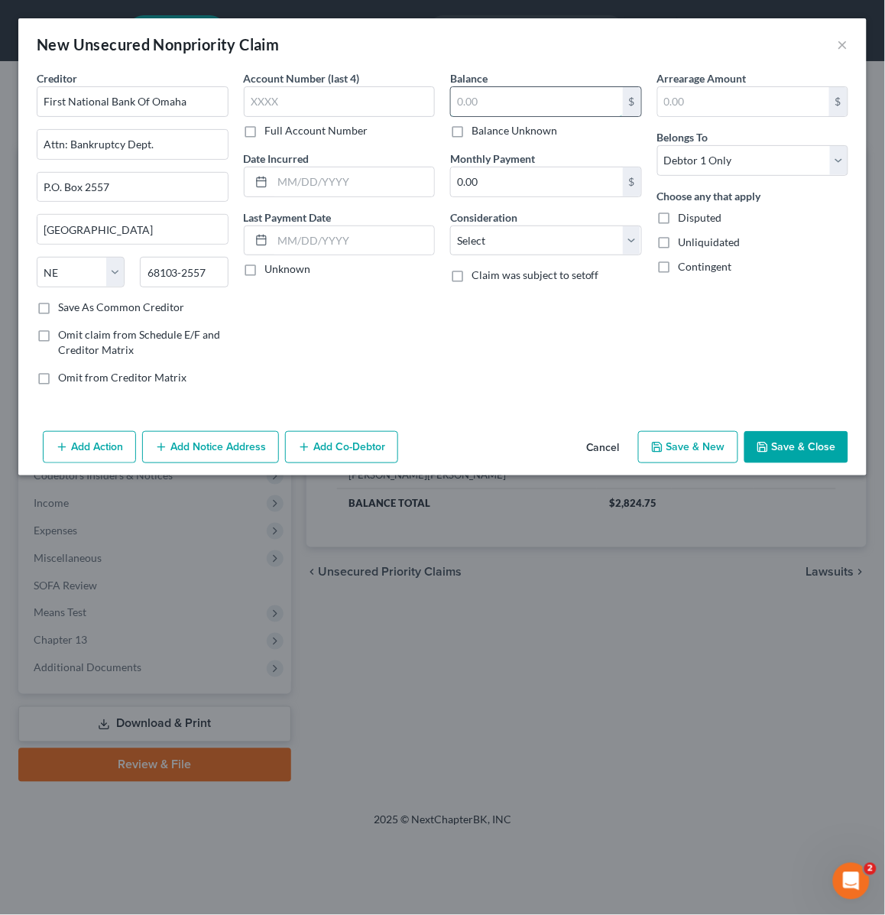
click at [501, 94] on input "text" at bounding box center [537, 101] width 172 height 29
type input "1,743.07"
click at [679, 239] on label "Unliquidated" at bounding box center [710, 242] width 62 height 15
click at [685, 239] on input "Unliquidated" at bounding box center [690, 240] width 10 height 10
checkbox input "true"
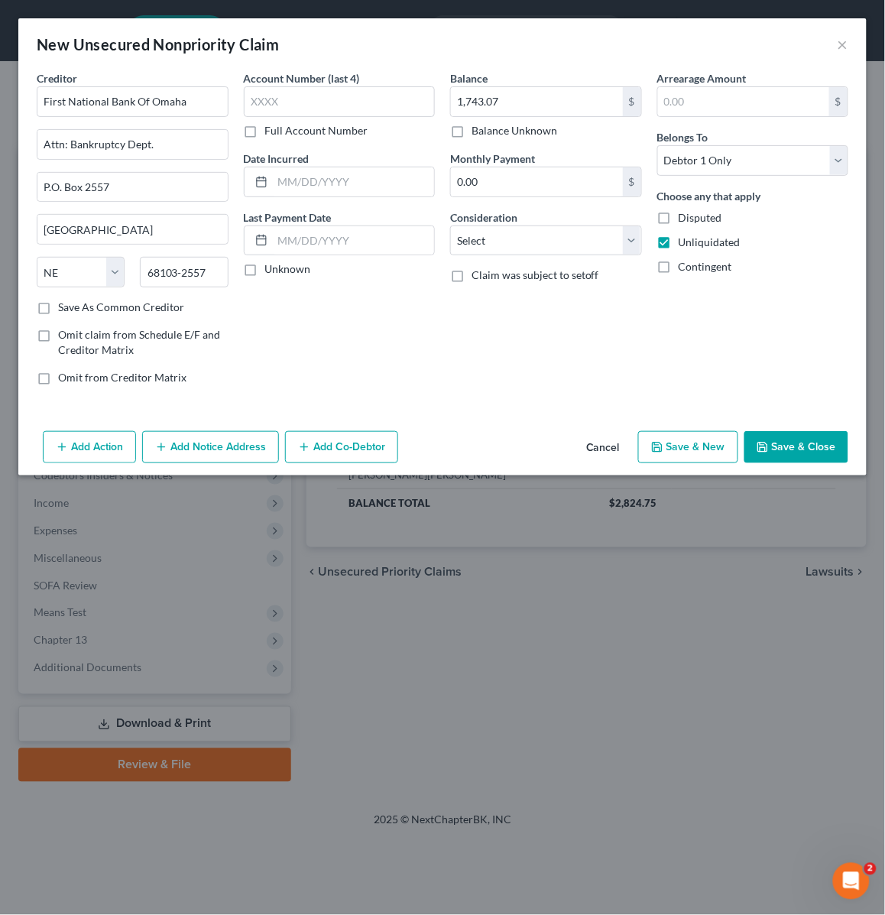
click at [795, 456] on button "Save & Close" at bounding box center [797, 447] width 104 height 32
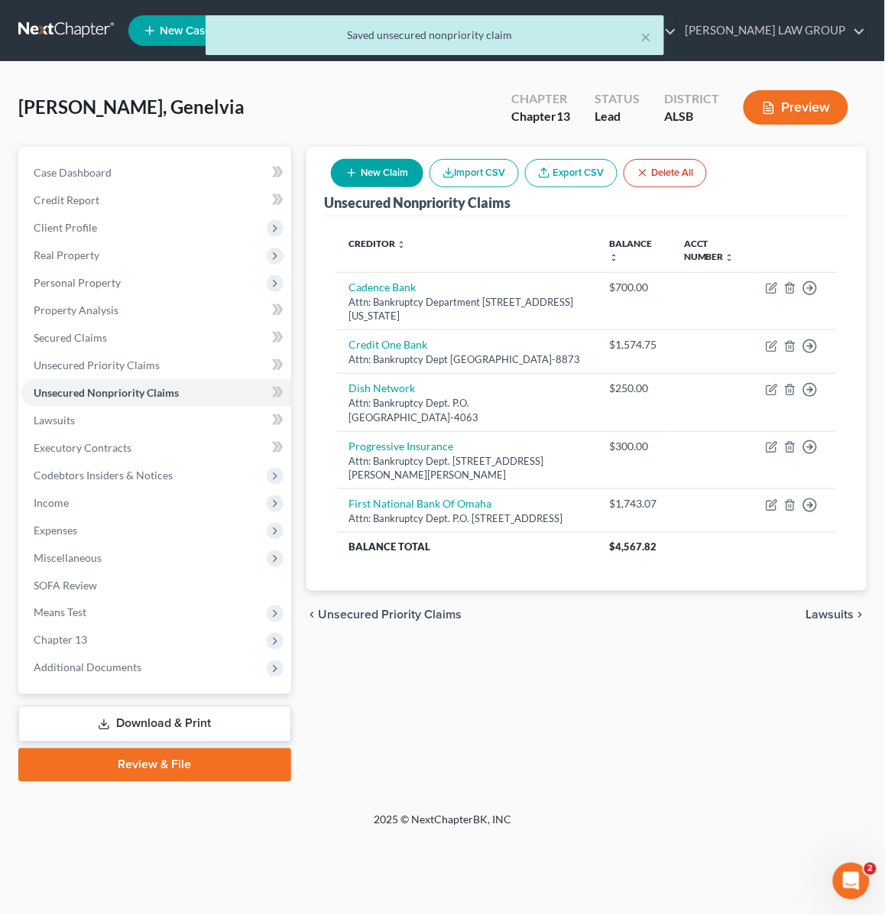
click at [372, 168] on button "New Claim" at bounding box center [377, 173] width 93 height 28
select select "0"
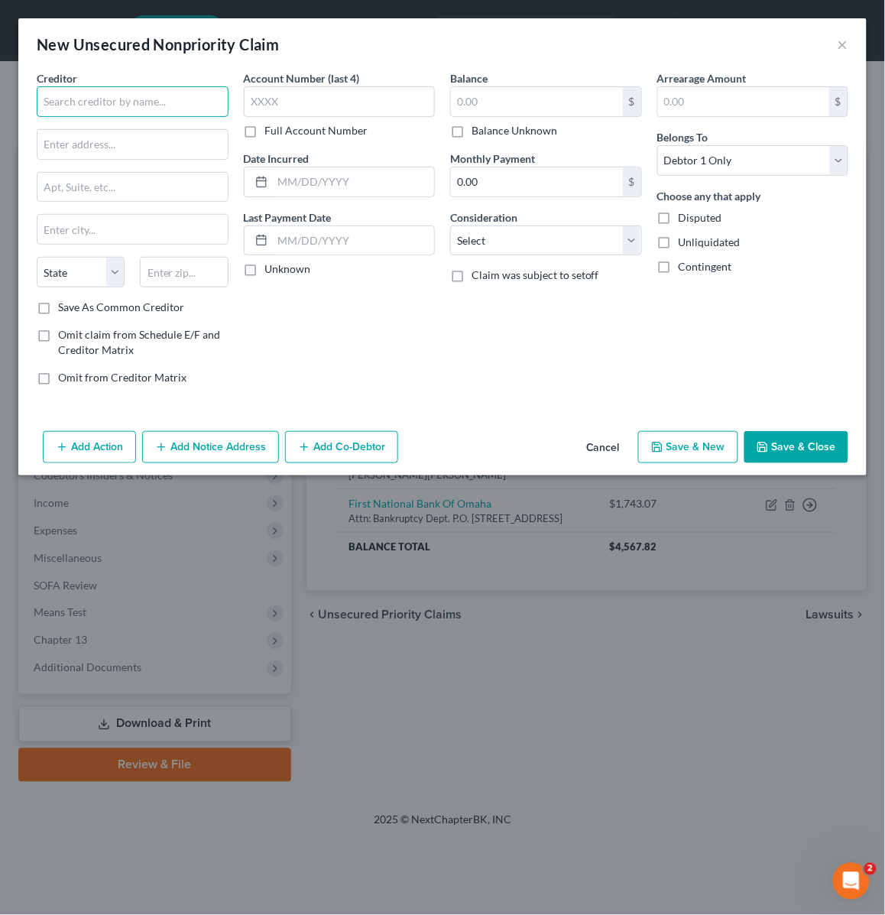
click at [170, 90] on input "text" at bounding box center [133, 101] width 192 height 31
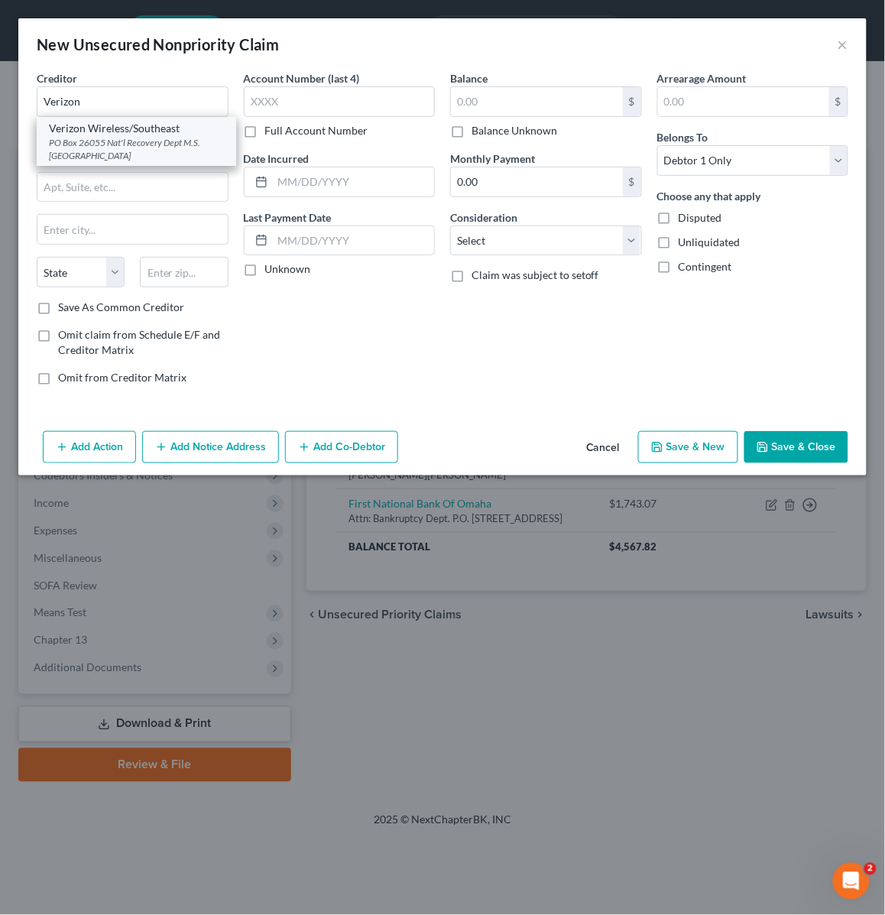
click at [144, 128] on div "Verizon Wireless/Southeast" at bounding box center [136, 128] width 175 height 15
type input "Verizon Wireless/Southeast"
type input "PO Box 26055"
type input "Nat'l Recovery Dept M.S. 400"
type input "Minneapolis"
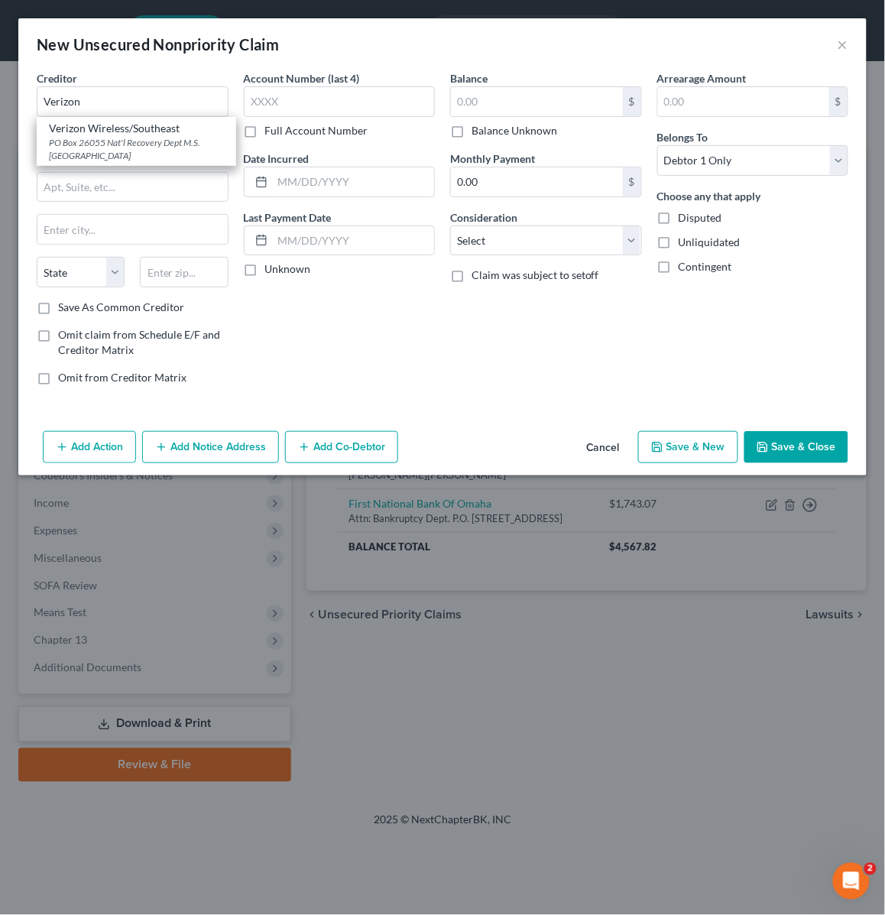
select select "24"
type input "55426"
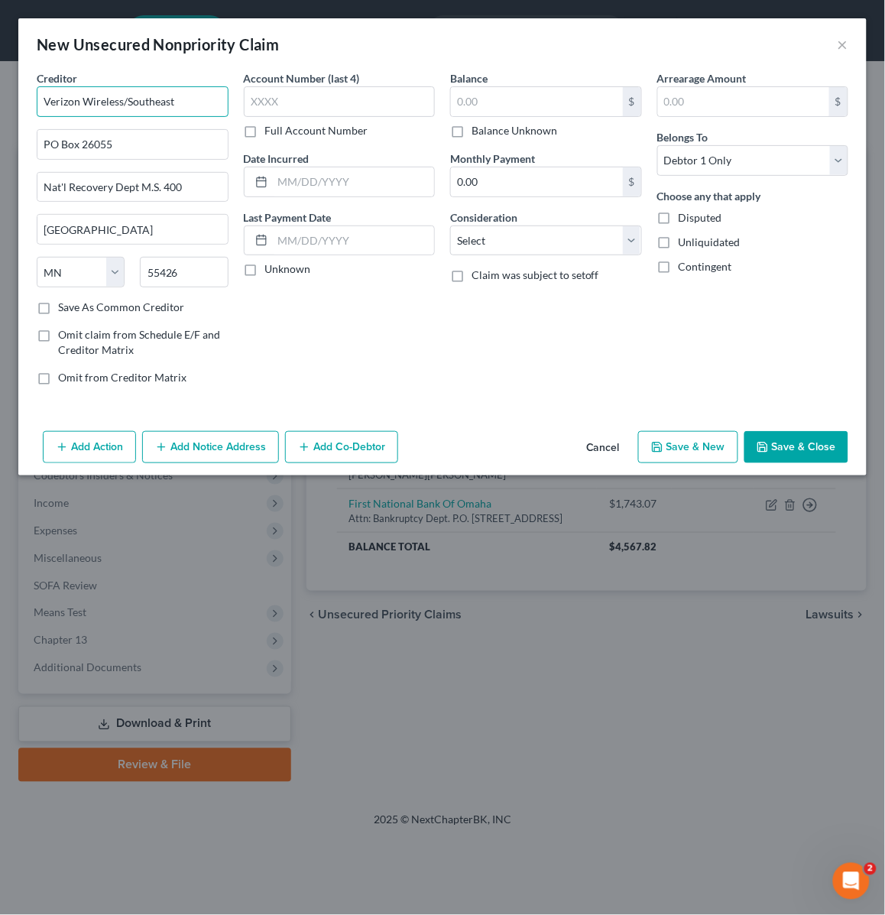
drag, startPoint x: 128, startPoint y: 105, endPoint x: 213, endPoint y: 109, distance: 85.0
click at [213, 109] on input "Verizon Wireless/Southeast" at bounding box center [133, 101] width 192 height 31
type input "Verizon Wireless"
click at [512, 109] on input "text" at bounding box center [537, 101] width 172 height 29
type input "85.81"
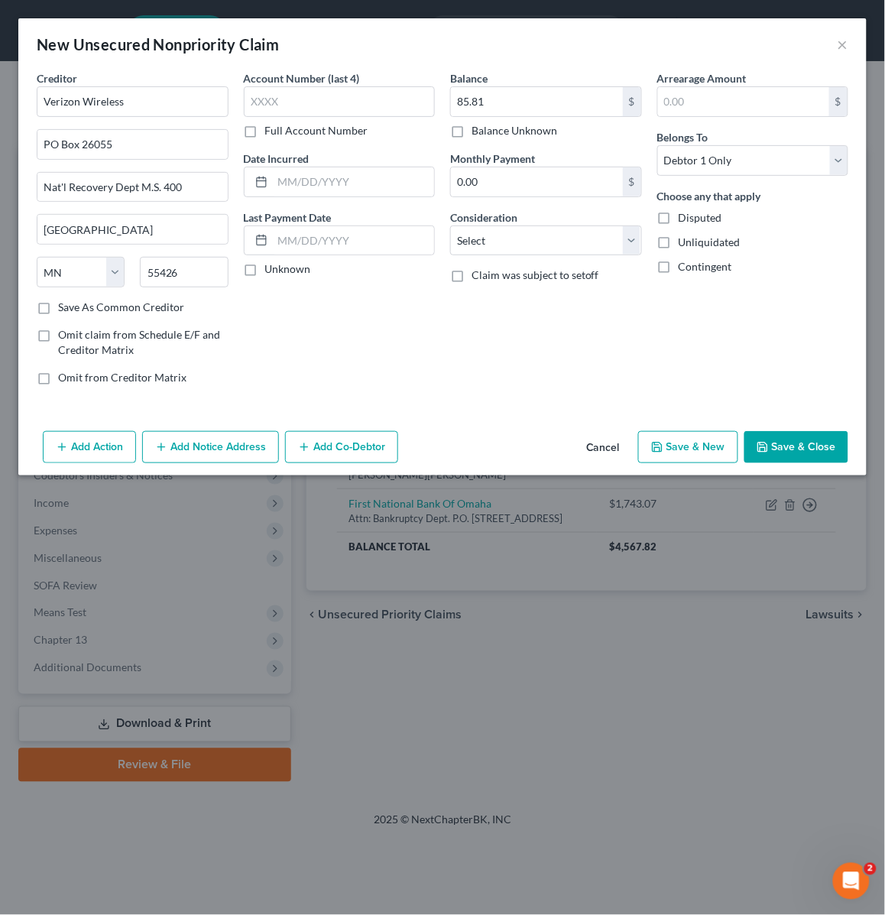
click at [679, 237] on label "Unliquidated" at bounding box center [710, 242] width 62 height 15
click at [685, 237] on input "Unliquidated" at bounding box center [690, 240] width 10 height 10
checkbox input "true"
click at [786, 440] on button "Save & Close" at bounding box center [797, 447] width 104 height 32
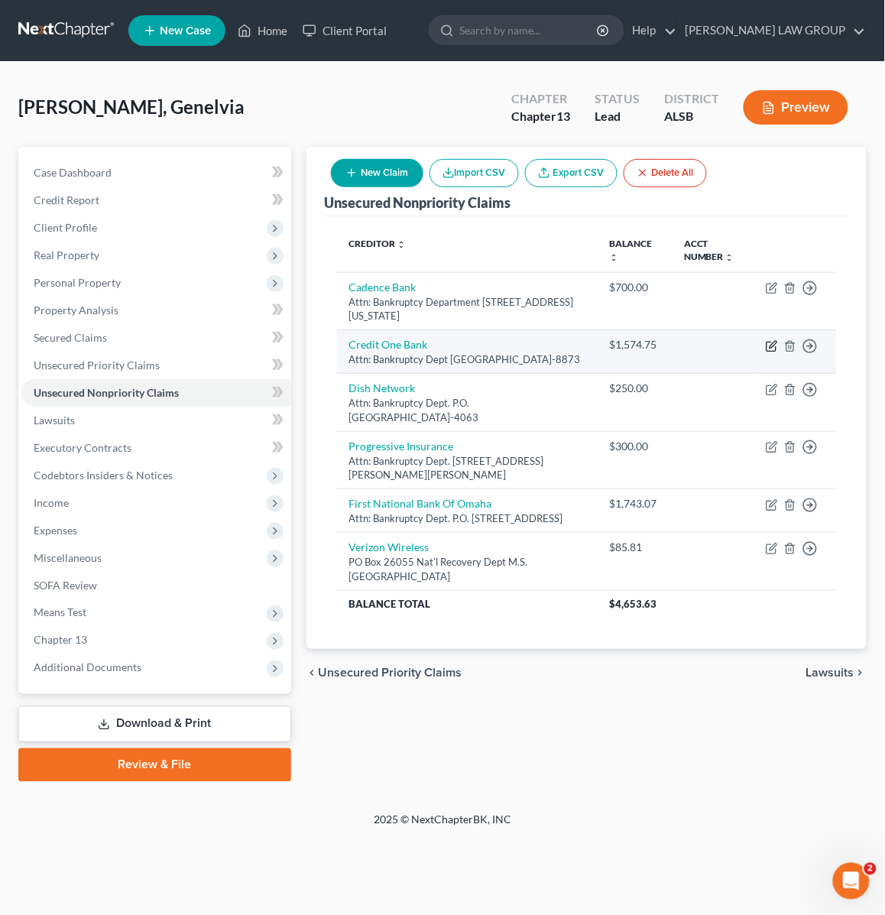
click at [770, 345] on icon "button" at bounding box center [772, 346] width 12 height 12
select select "31"
select select "0"
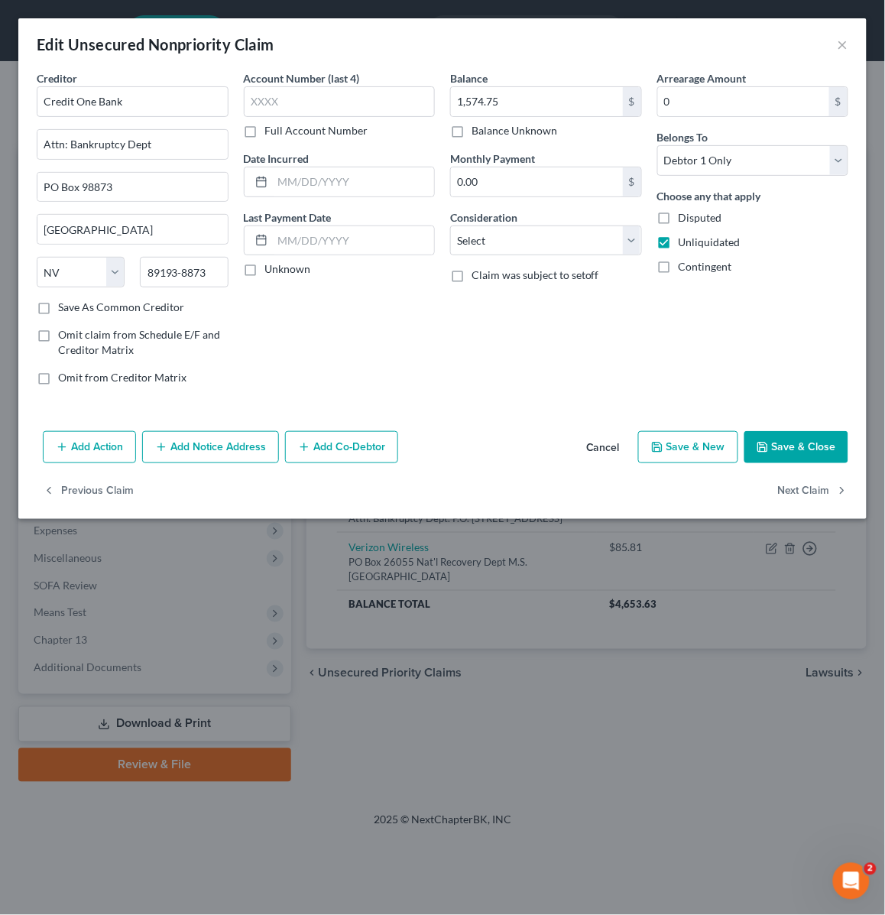
click at [197, 452] on button "Add Notice Address" at bounding box center [210, 447] width 137 height 32
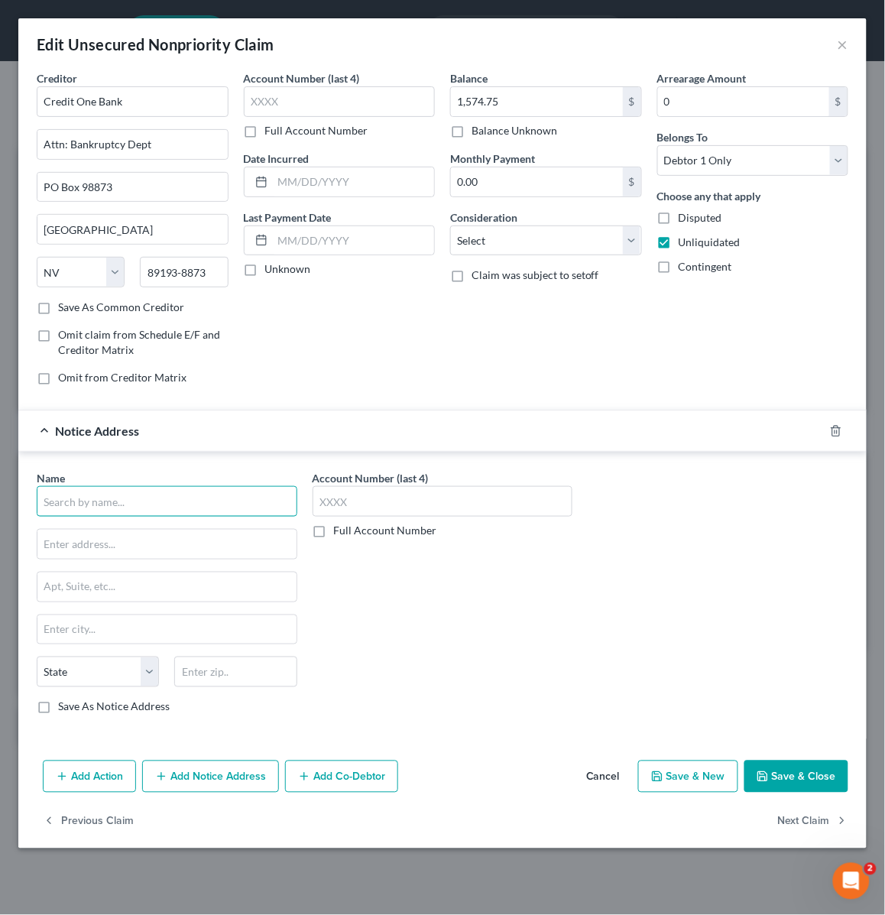
click at [119, 503] on input "text" at bounding box center [167, 501] width 261 height 31
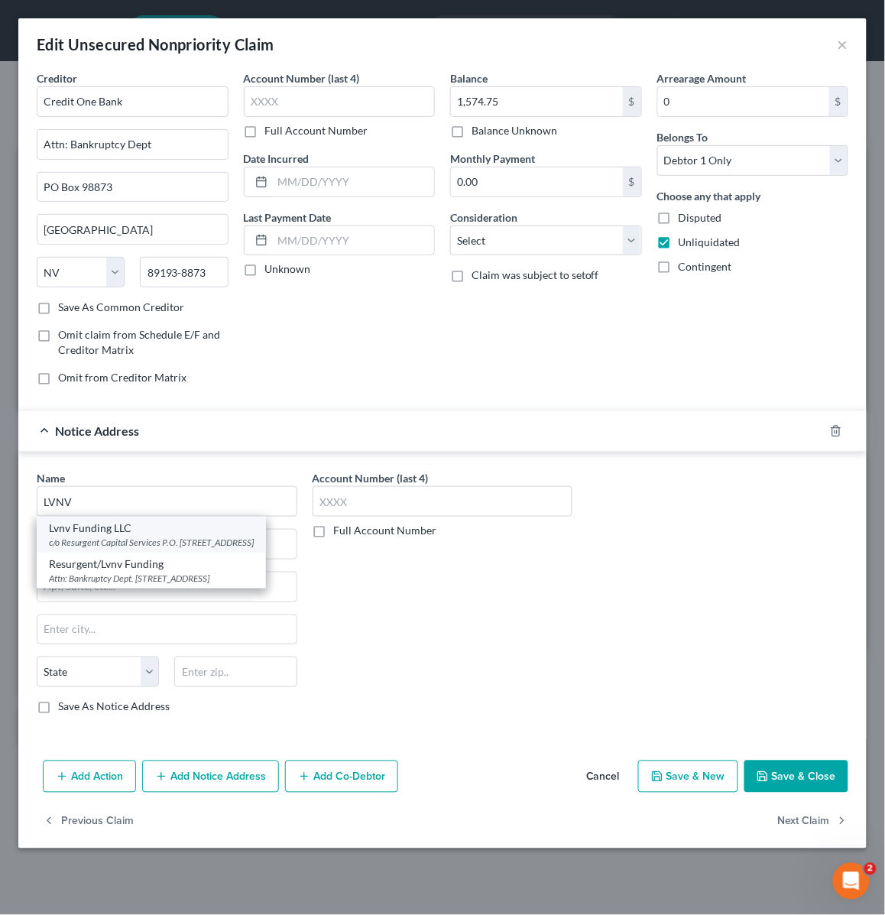
click at [148, 539] on div "c/o Resurgent Capital Services P.O. Box 1269, Greenville, SC 29603" at bounding box center [151, 542] width 205 height 13
type input "Lvnv Funding LLC"
type input "c/o Resurgent Capital Services"
type input "P.O. Box 1269"
type input "Greenville"
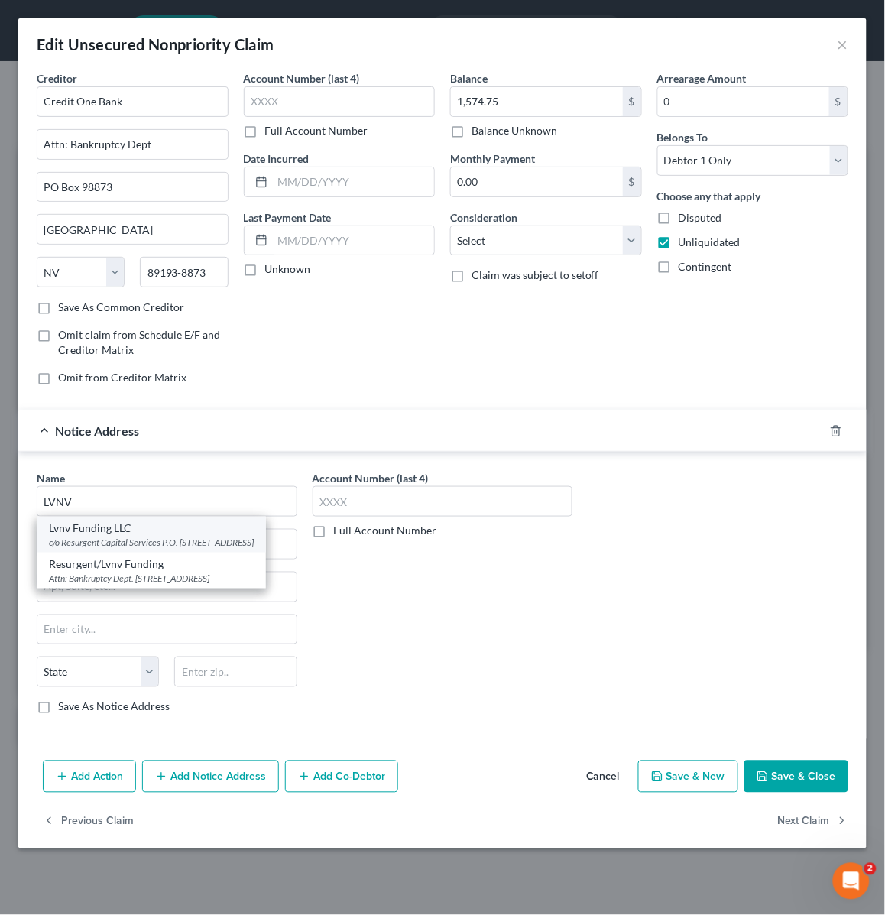
select select "42"
type input "29603"
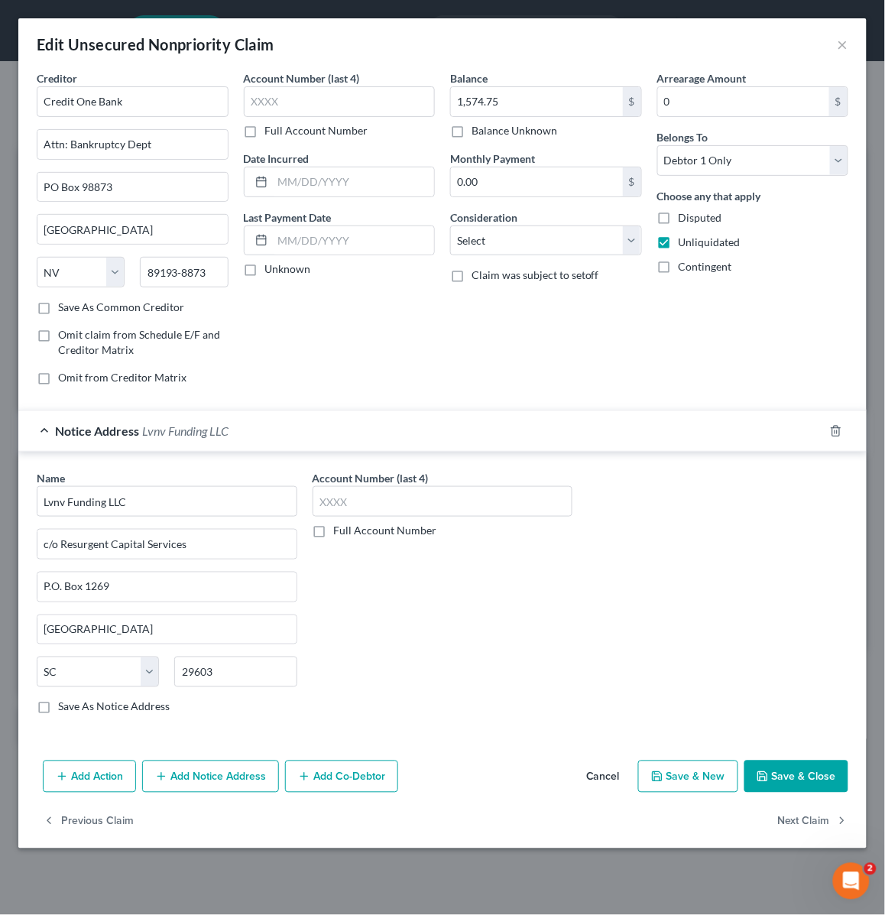
click at [797, 775] on button "Save & Close" at bounding box center [797, 777] width 104 height 32
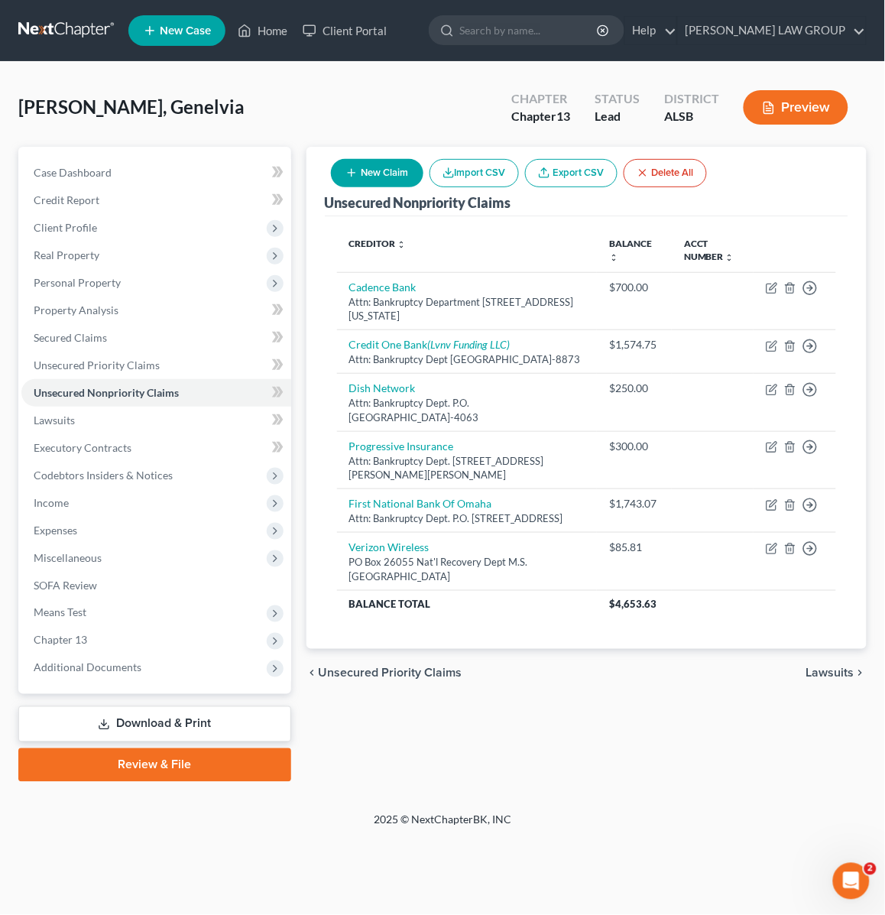
click at [380, 170] on button "New Claim" at bounding box center [377, 173] width 93 height 28
select select "0"
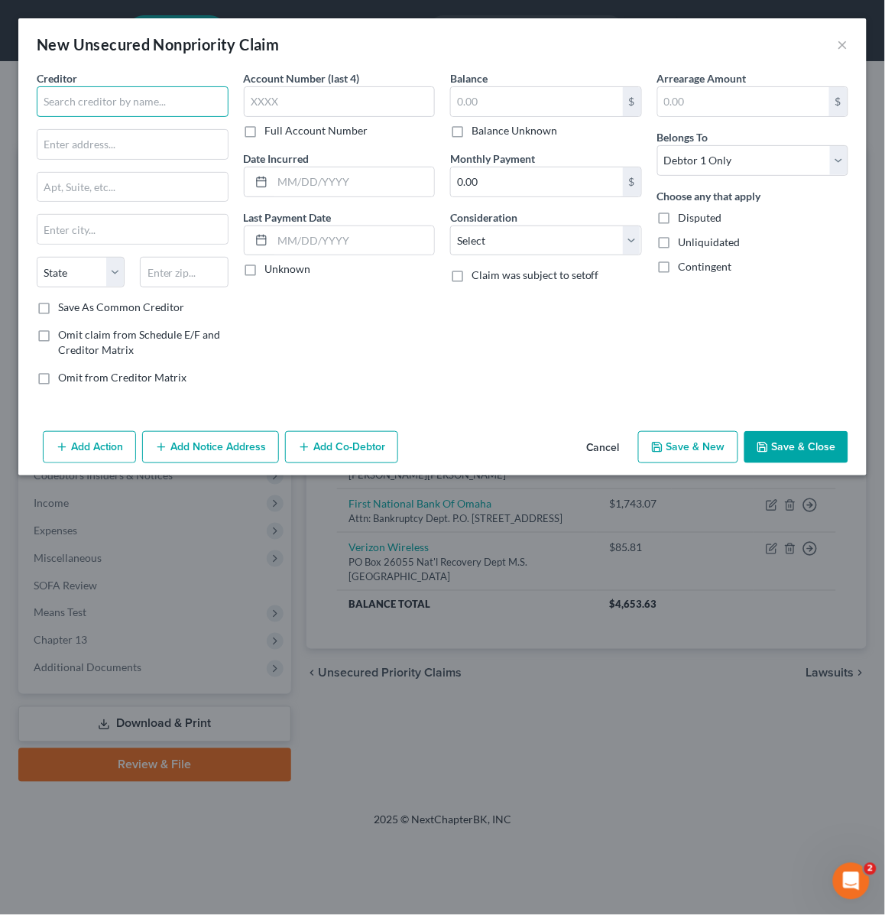
click at [81, 105] on input "text" at bounding box center [133, 101] width 192 height 31
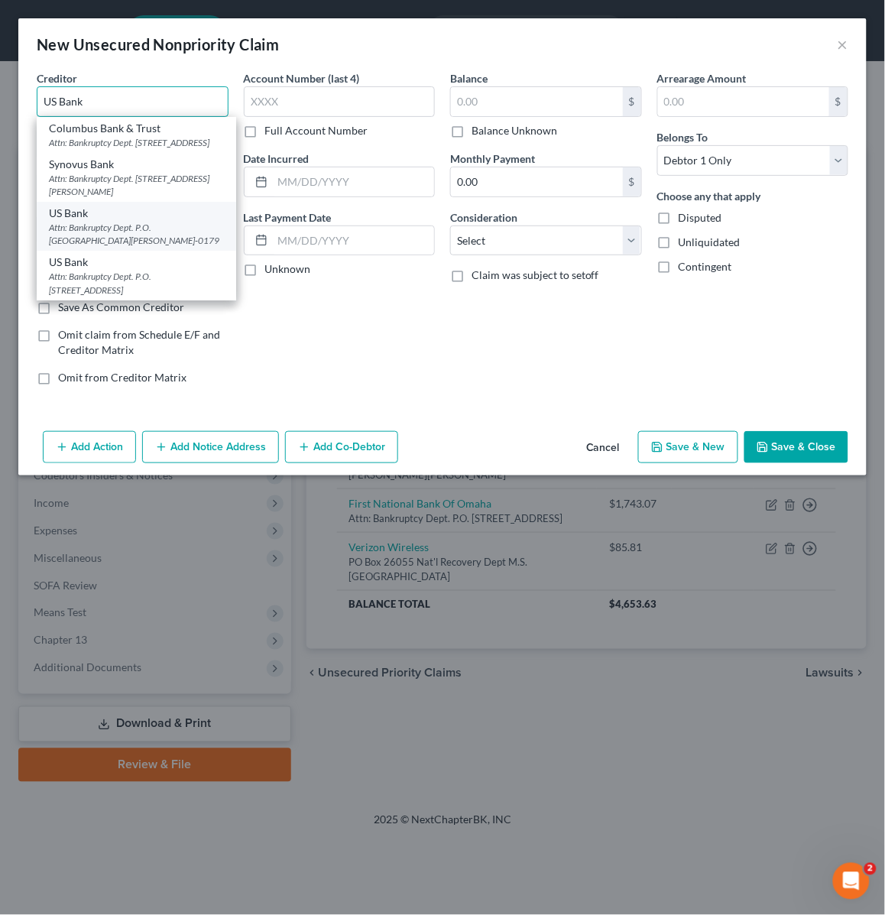
type input "US Bank"
click at [128, 221] on div "US Bank" at bounding box center [136, 213] width 175 height 15
type input "Attn: Bankruptcy Dept."
type input "P.O. Box 790179"
type input "St. Louis"
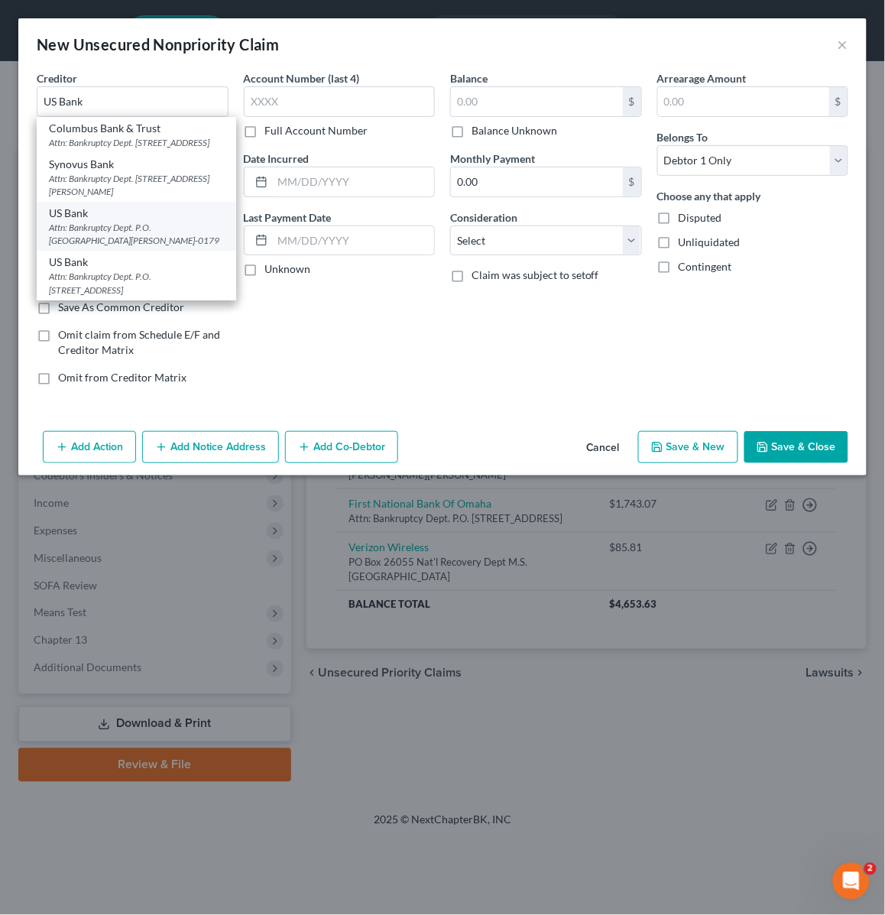
select select "26"
type input "63179-0179"
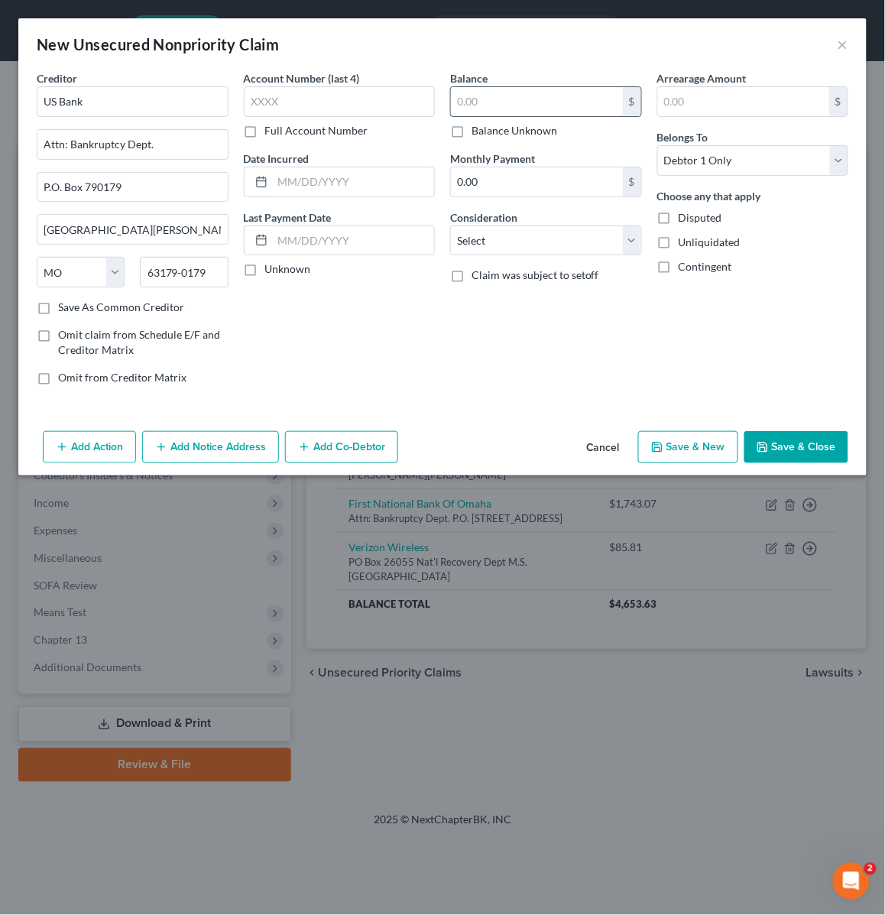
click at [480, 109] on input "text" at bounding box center [537, 101] width 172 height 29
drag, startPoint x: 459, startPoint y: 131, endPoint x: 453, endPoint y: 149, distance: 19.1
click at [472, 132] on label "Balance Unknown" at bounding box center [515, 130] width 86 height 15
click at [478, 132] on input "Balance Unknown" at bounding box center [483, 128] width 10 height 10
checkbox input "true"
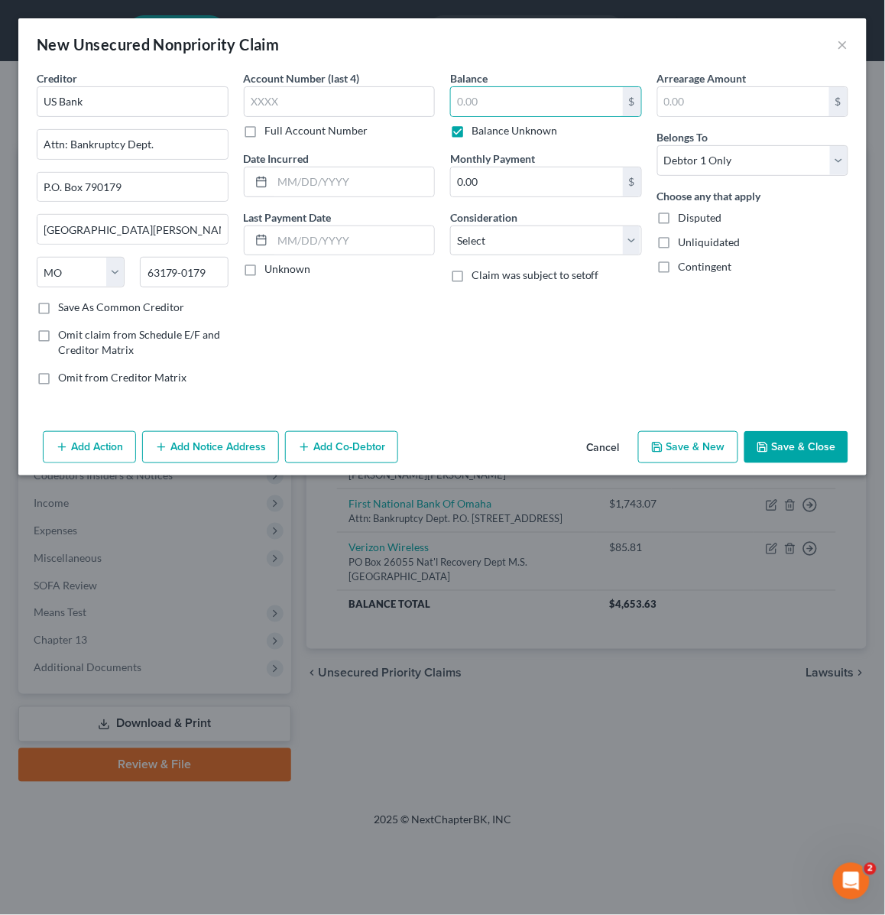
type input "0.00"
click at [786, 459] on button "Save & Close" at bounding box center [797, 447] width 104 height 32
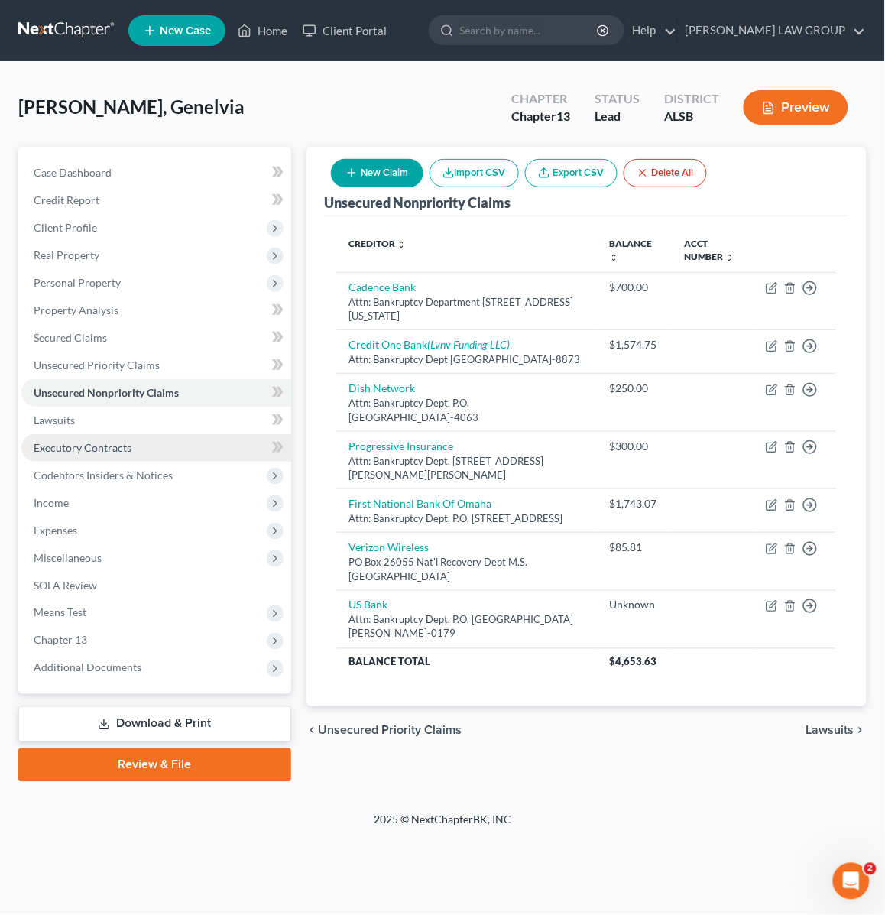
click at [92, 444] on span "Executory Contracts" at bounding box center [83, 447] width 98 height 13
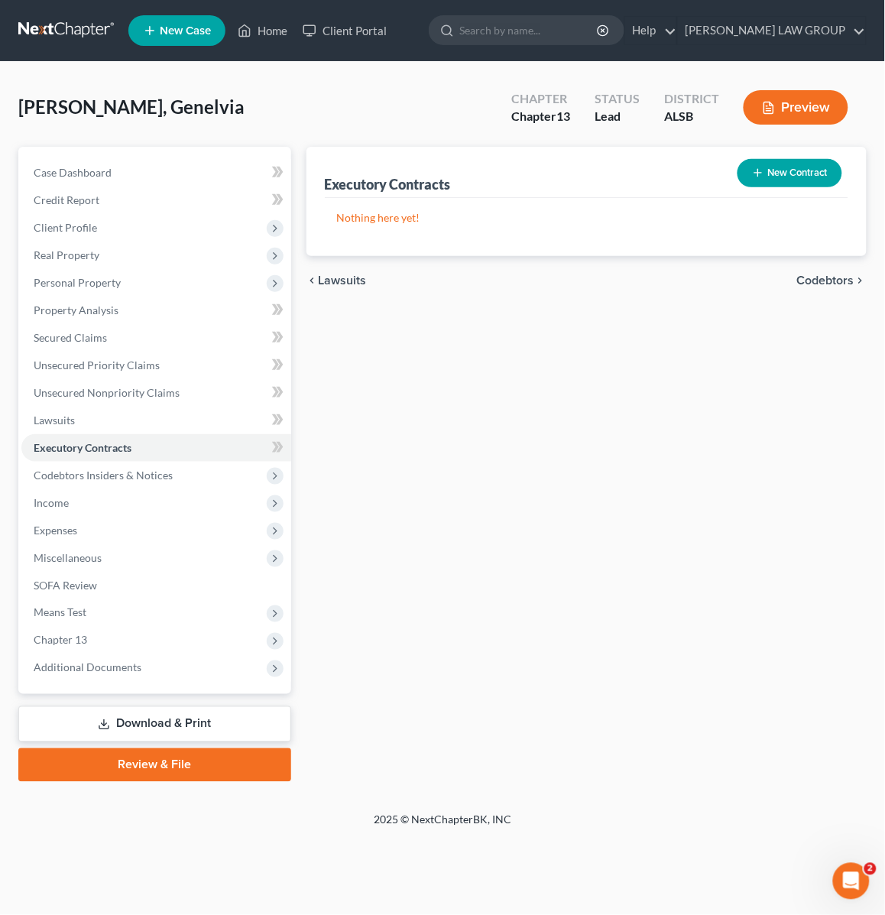
click at [799, 164] on button "New Contract" at bounding box center [790, 173] width 105 height 28
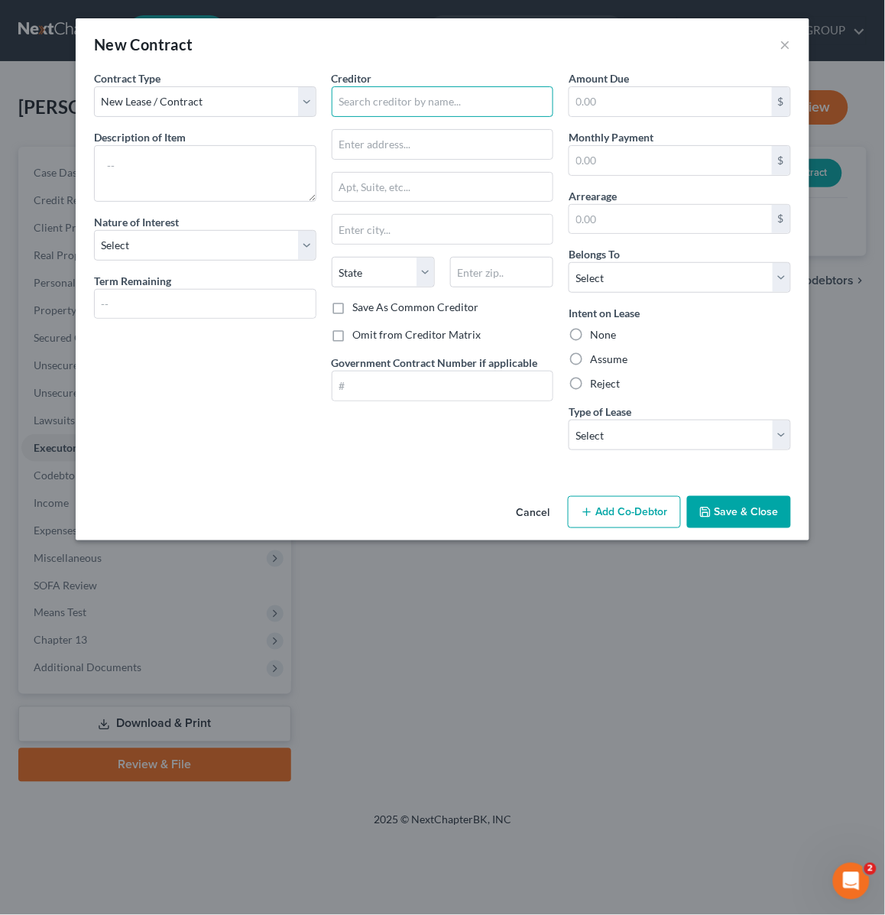
click at [395, 99] on input "text" at bounding box center [443, 101] width 222 height 31
type input "Scott's RTO"
click at [731, 508] on button "Save & Close" at bounding box center [739, 512] width 104 height 32
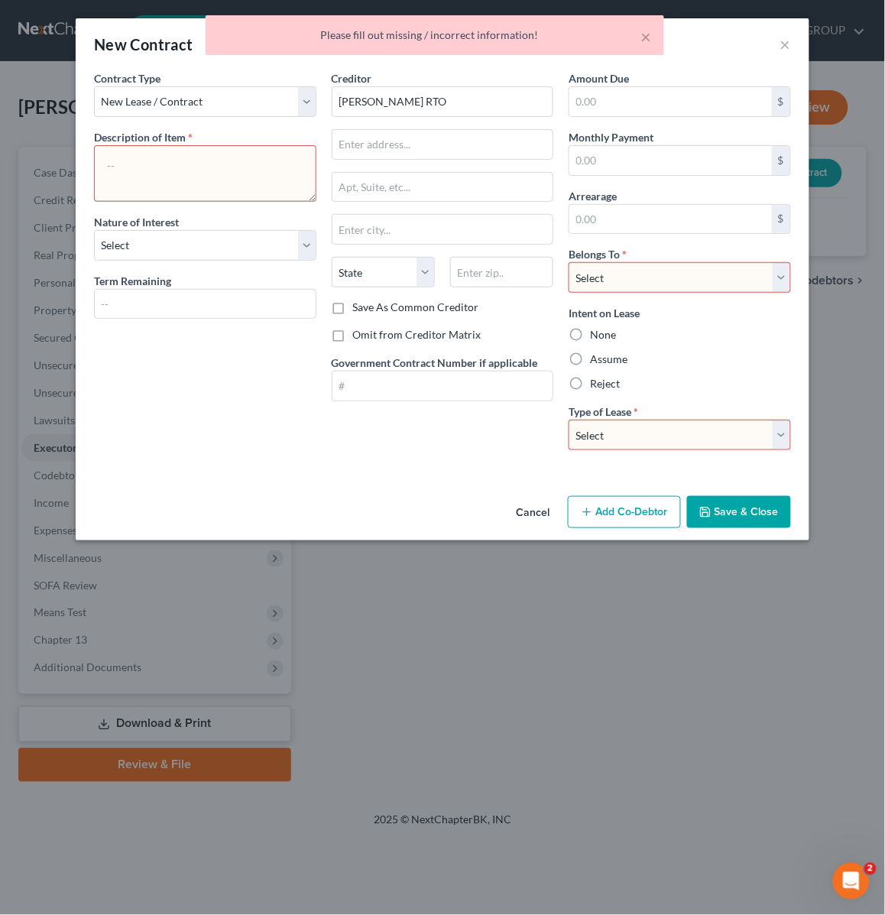
click at [169, 170] on textarea at bounding box center [205, 173] width 222 height 57
click at [645, 284] on select "Select Debtor 1 Only Debtor 2 Only Debtor 1 And Debtor 2 Only At Least One Of T…" at bounding box center [680, 277] width 222 height 31
select select "0"
click at [569, 263] on select "Select Debtor 1 Only Debtor 2 Only Debtor 1 And Debtor 2 Only At Least One Of T…" at bounding box center [680, 277] width 222 height 31
click at [682, 436] on select "Select Real Estate Car Other" at bounding box center [680, 435] width 222 height 31
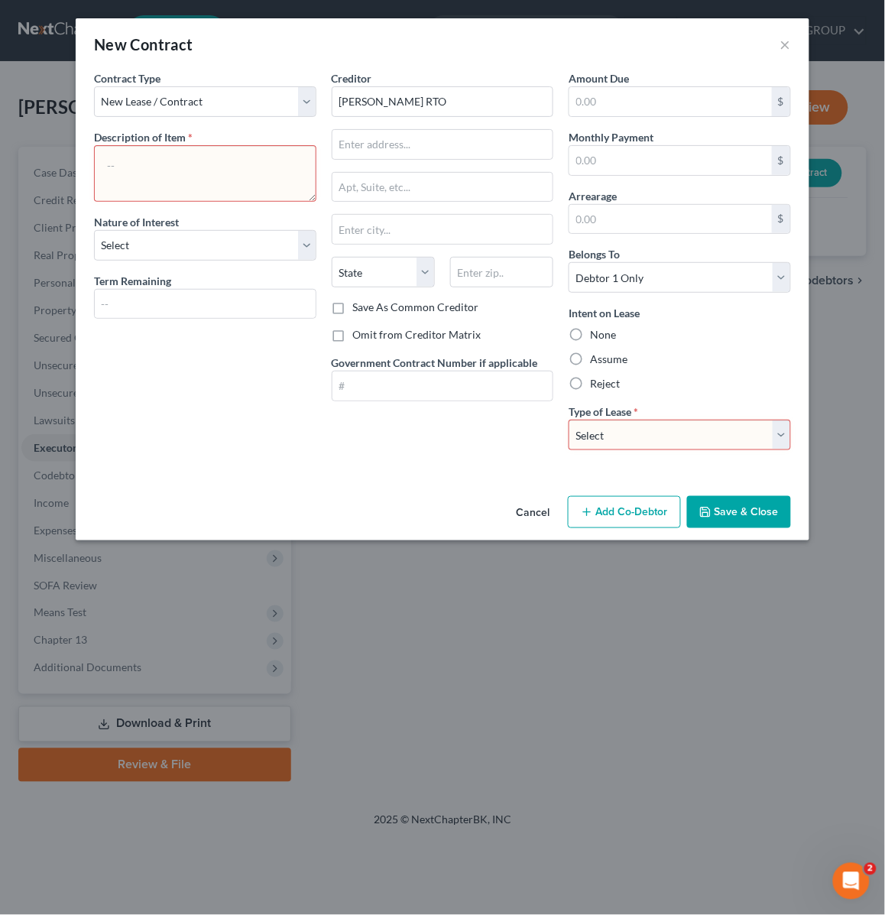
select select "2"
click at [569, 421] on select "Select Real Estate Car Other" at bounding box center [680, 435] width 222 height 31
click at [154, 163] on textarea at bounding box center [205, 173] width 222 height 57
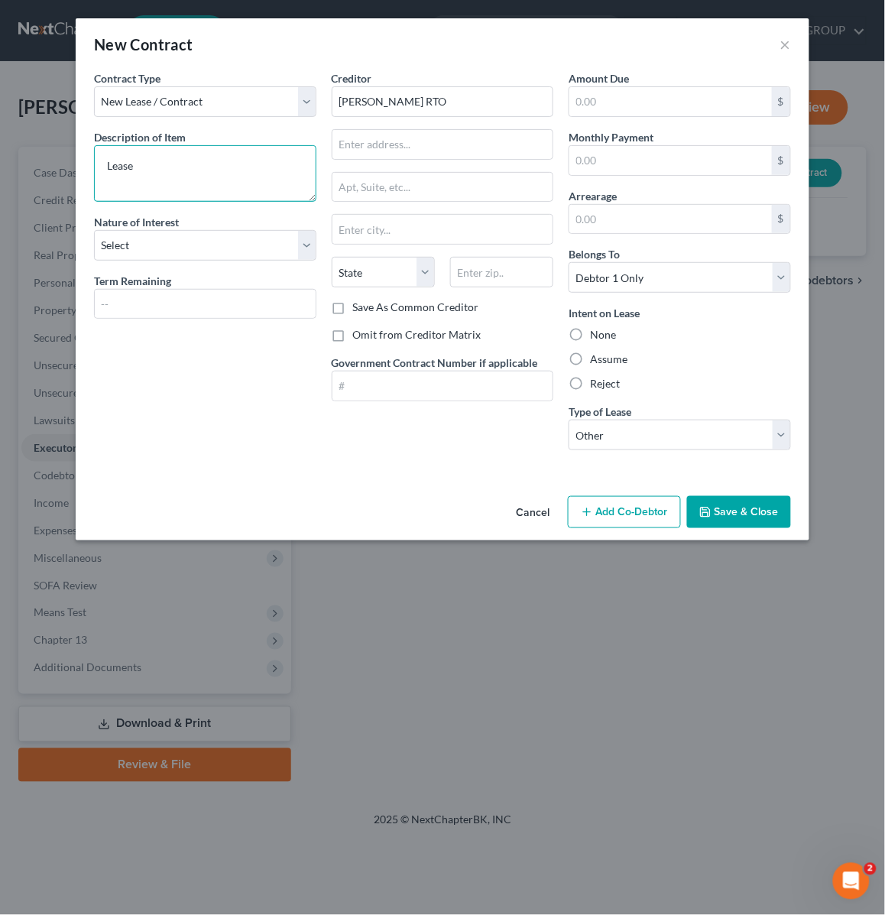
type textarea "Lease"
click at [729, 520] on button "Save & Close" at bounding box center [739, 512] width 104 height 32
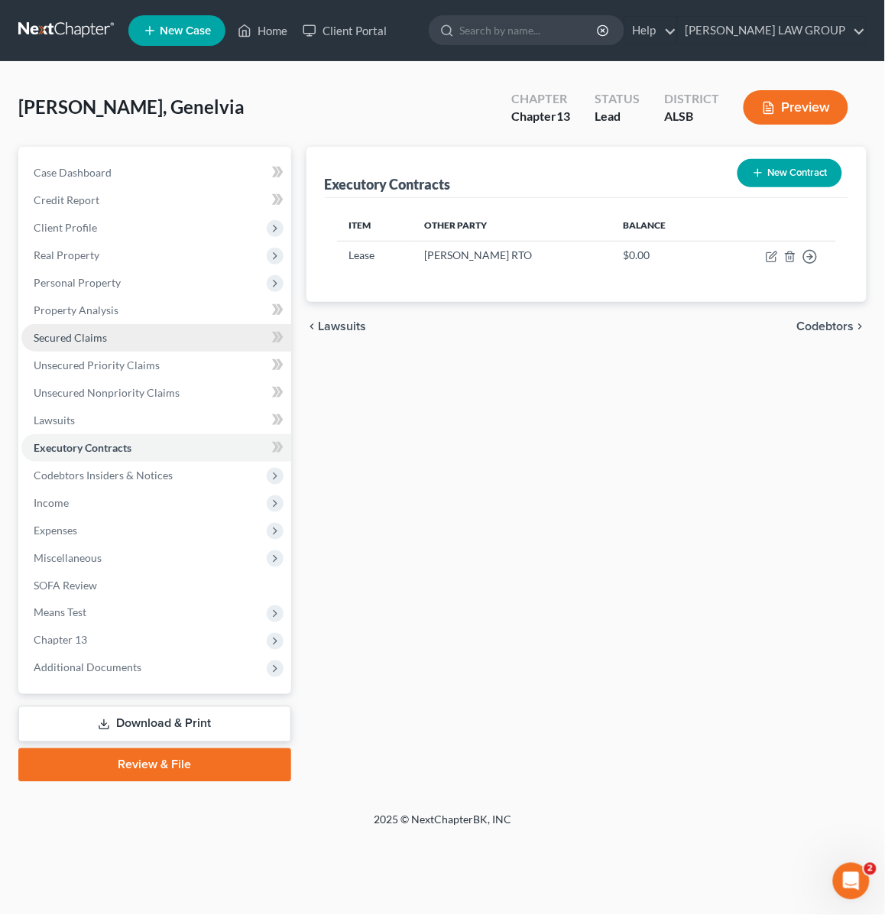
click at [83, 331] on span "Secured Claims" at bounding box center [70, 337] width 73 height 13
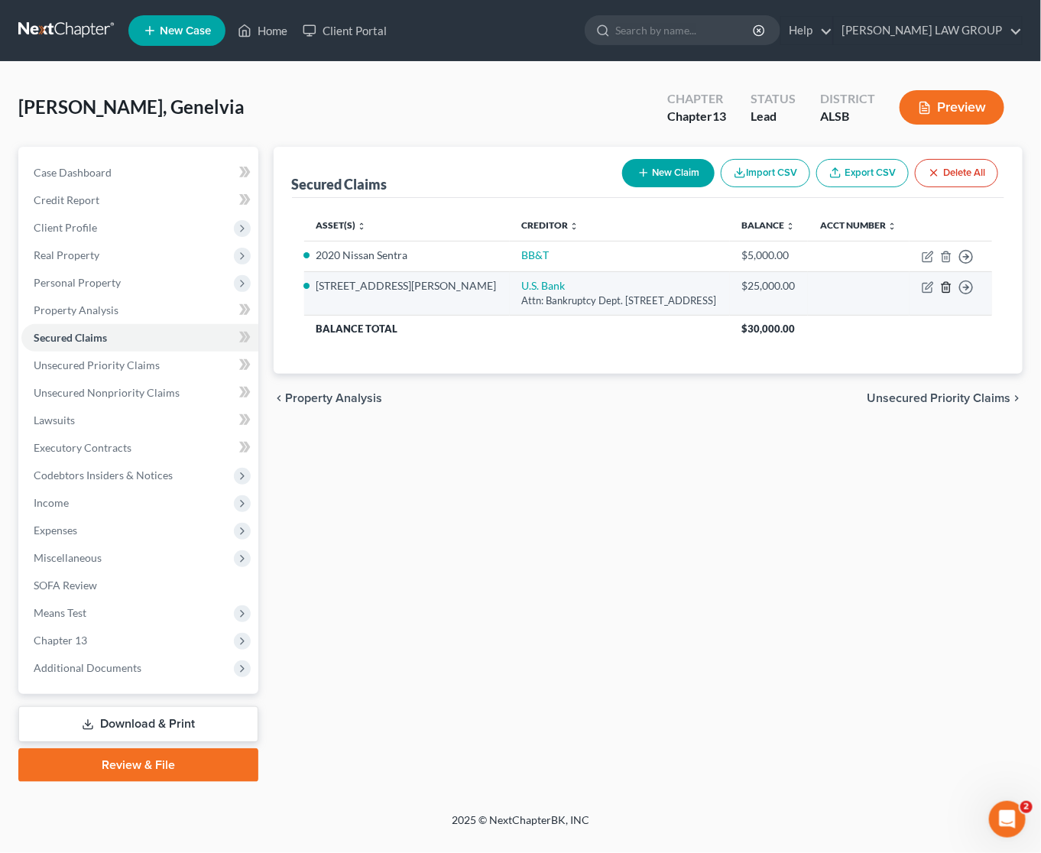
click at [947, 287] on line "button" at bounding box center [947, 288] width 0 height 3
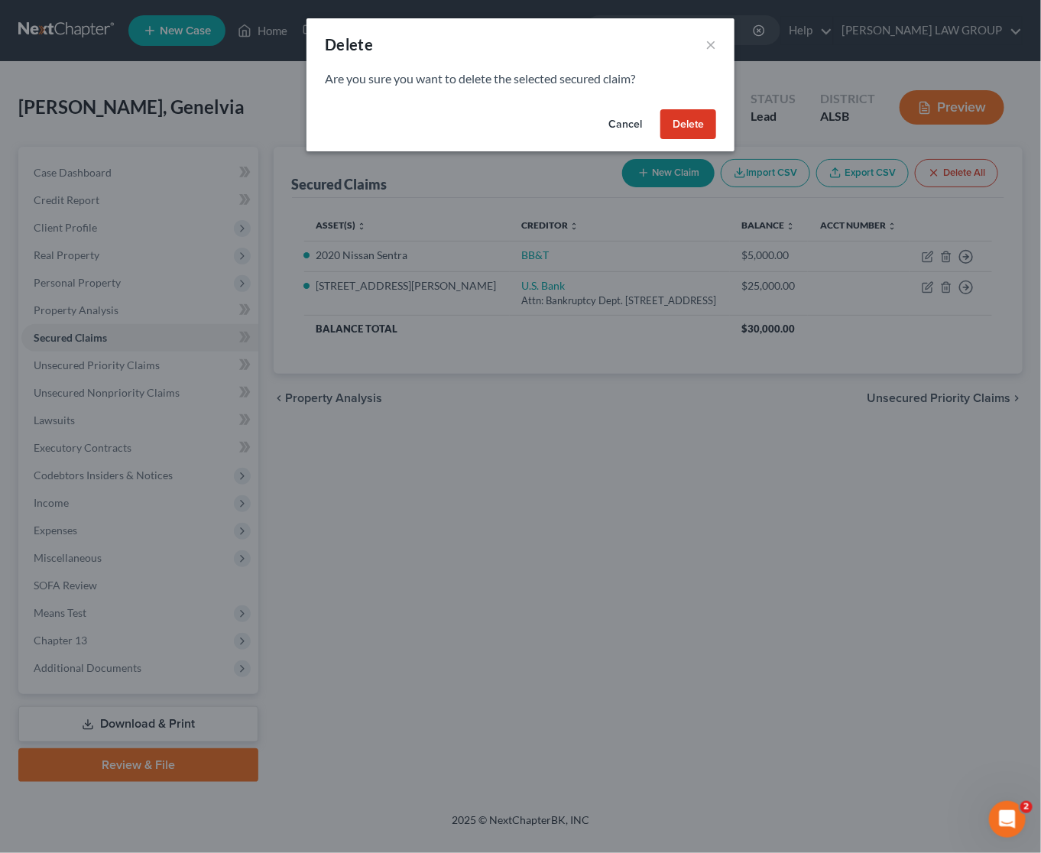
click at [696, 130] on button "Delete" at bounding box center [689, 124] width 56 height 31
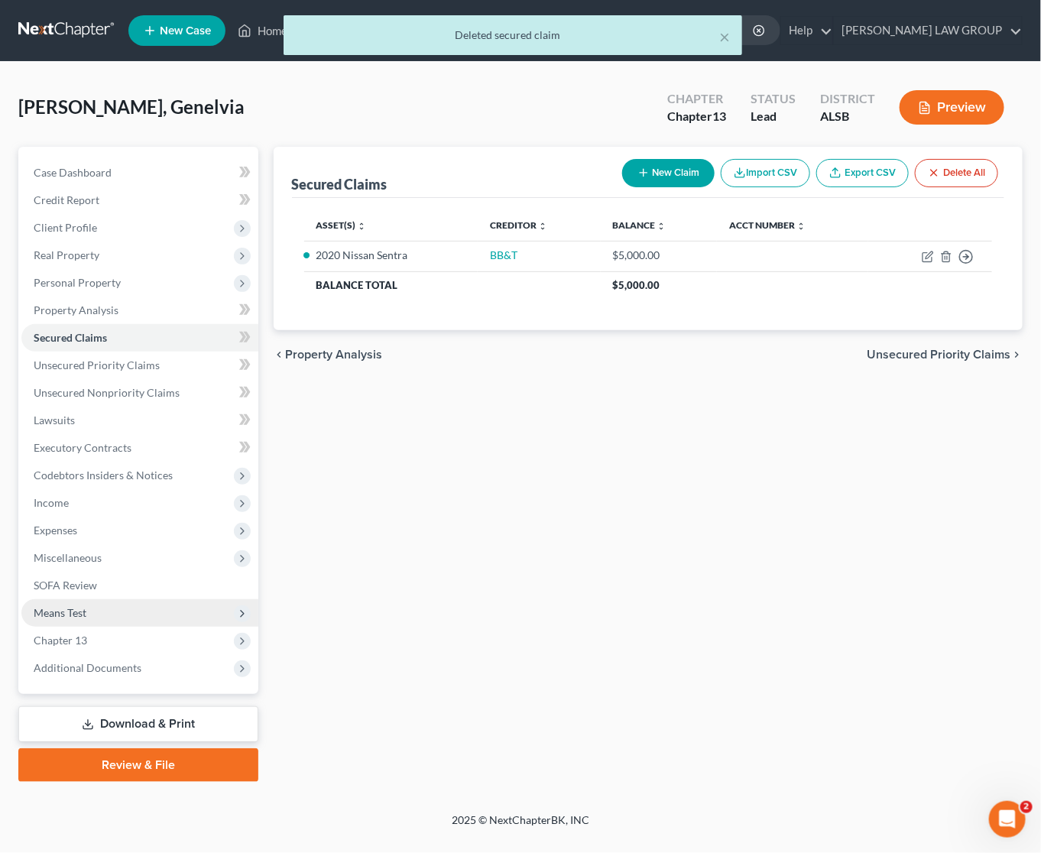
click at [90, 609] on span "Means Test" at bounding box center [139, 613] width 237 height 28
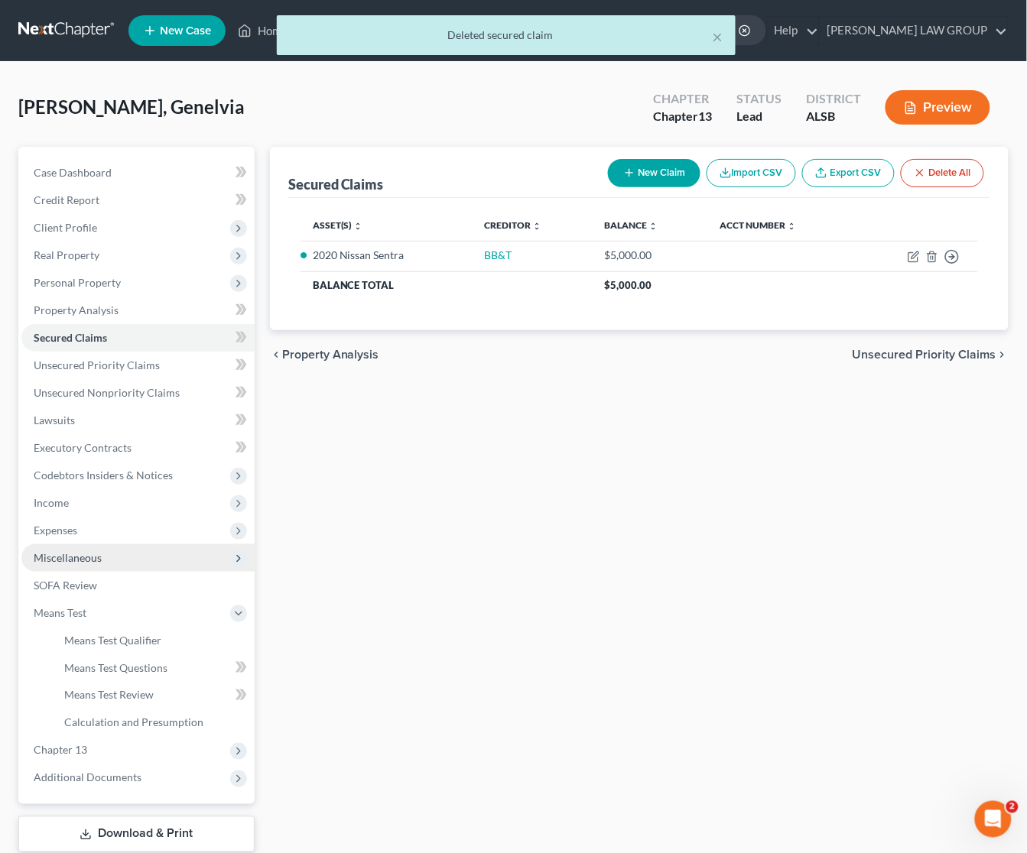
click at [89, 553] on span "Miscellaneous" at bounding box center [68, 557] width 68 height 13
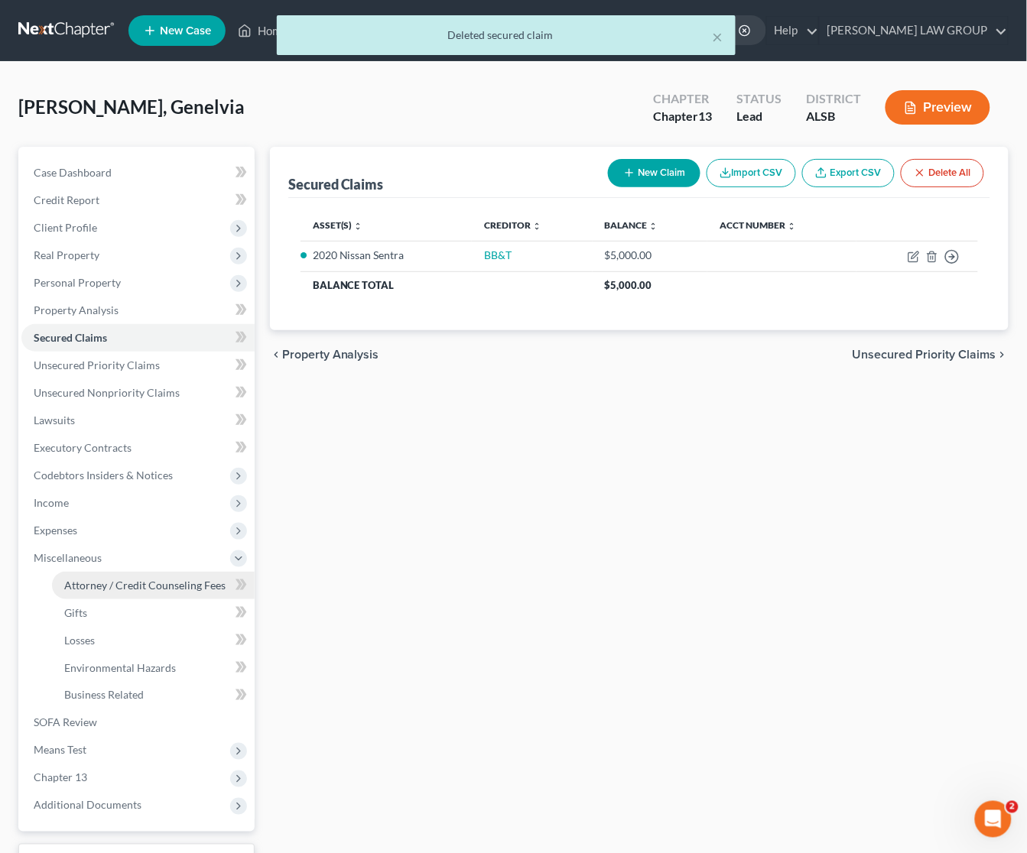
click at [90, 581] on span "Attorney / Credit Counseling Fees" at bounding box center [144, 585] width 161 height 13
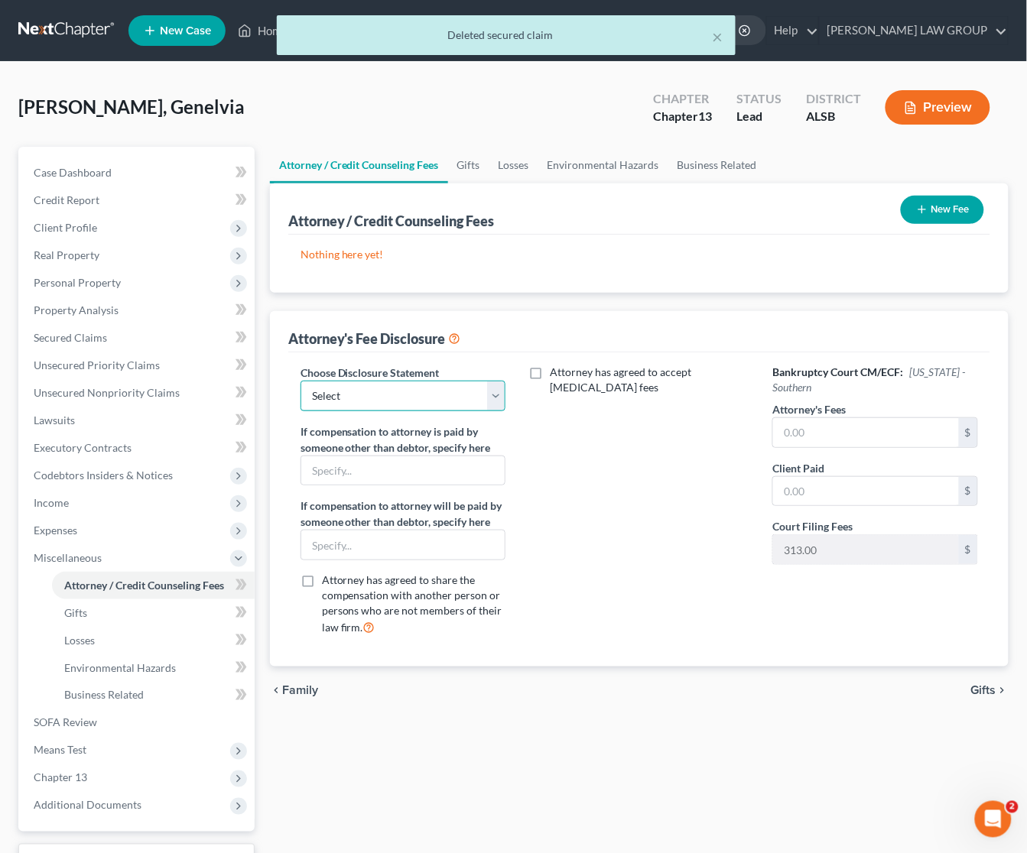
click at [417, 398] on select "Select Disclosure" at bounding box center [403, 396] width 206 height 31
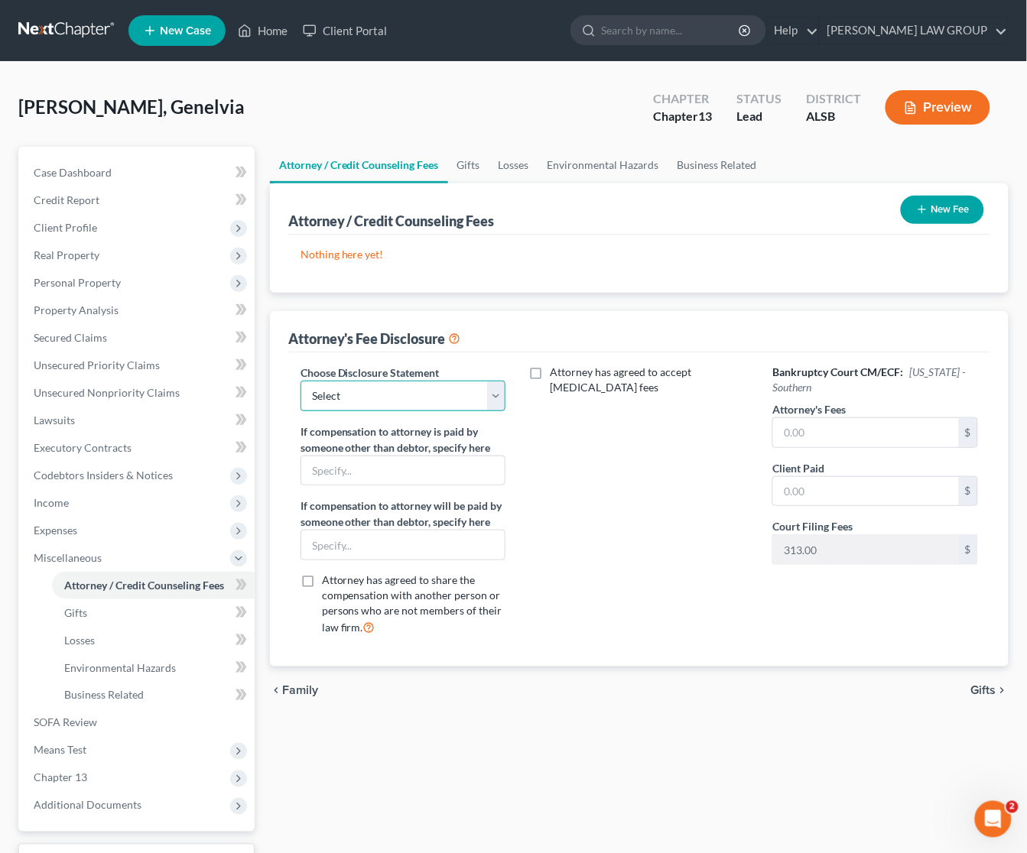
select select "0"
click at [300, 381] on select "Select Disclosure" at bounding box center [403, 396] width 206 height 31
click at [858, 432] on input "text" at bounding box center [866, 432] width 186 height 29
type input "4,800"
type input "0"
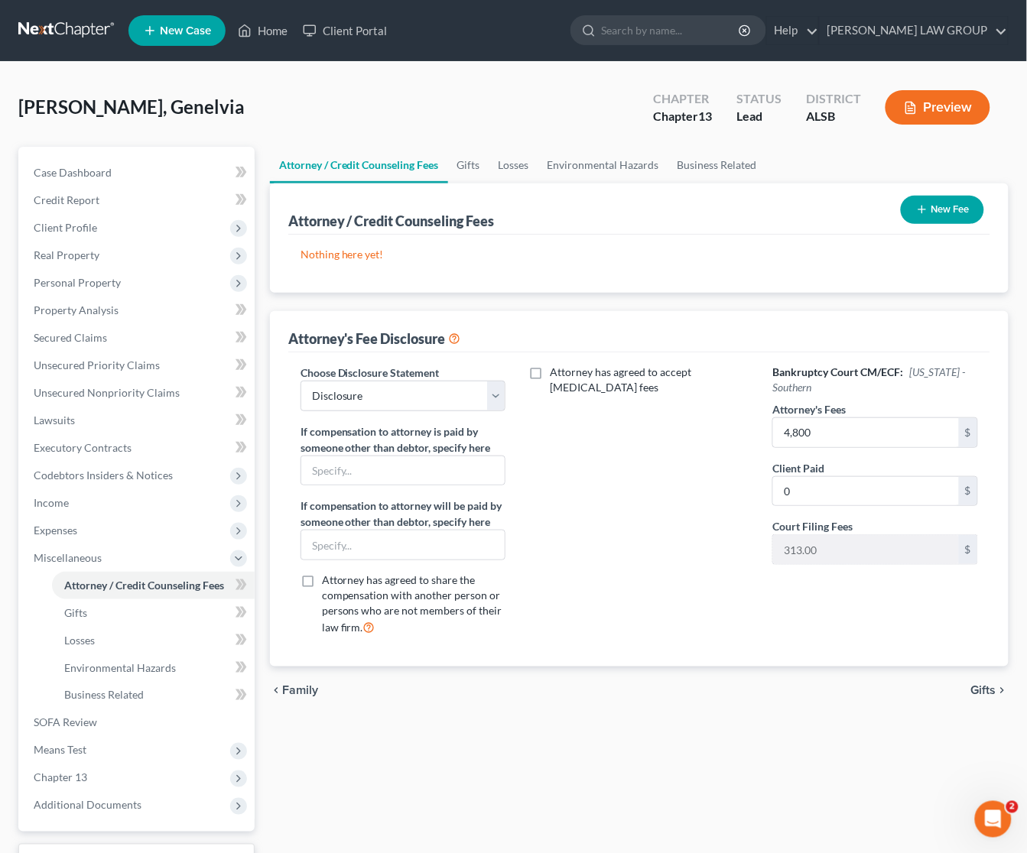
click at [667, 582] on div "Attorney has agreed to accept retainer fees" at bounding box center [639, 507] width 236 height 284
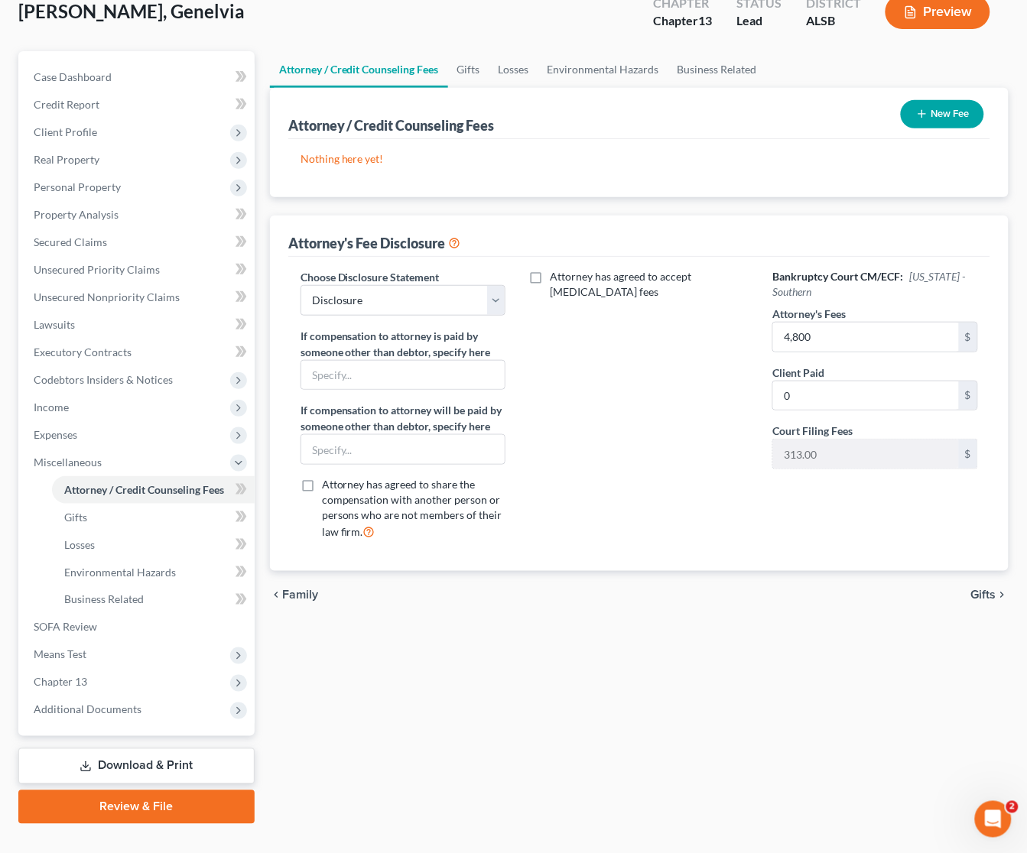
click at [982, 596] on span "Gifts" at bounding box center [983, 595] width 25 height 12
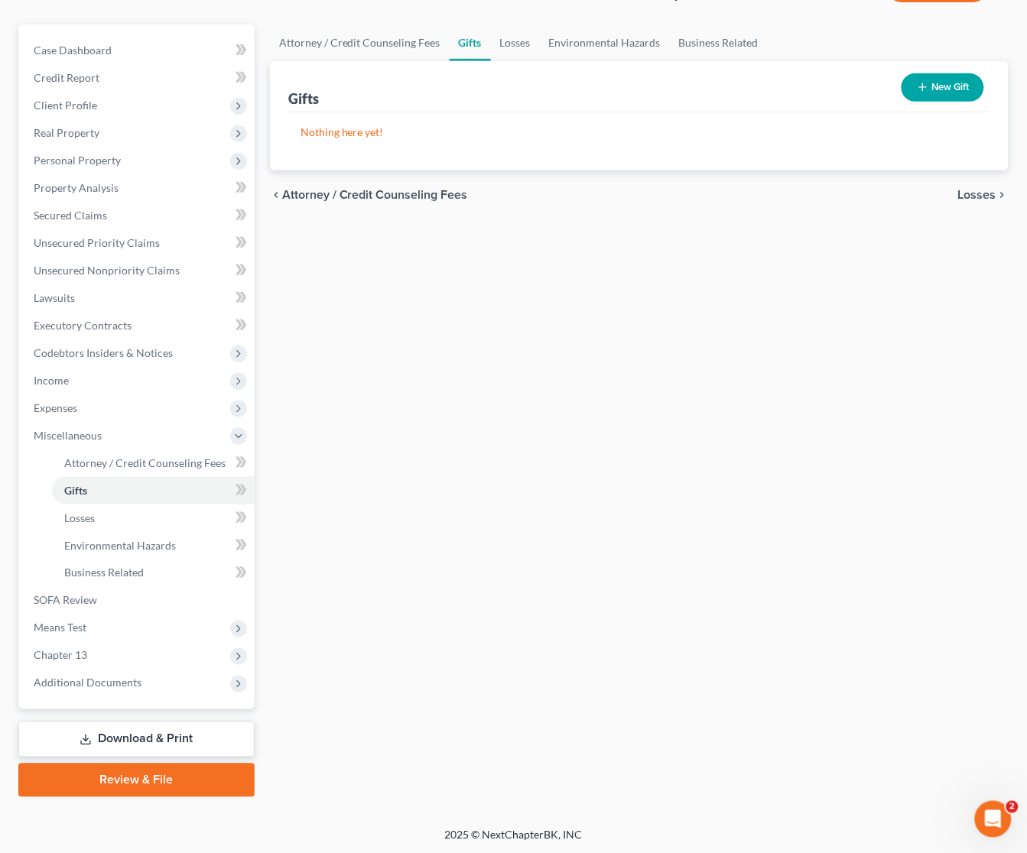
scroll to position [123, 0]
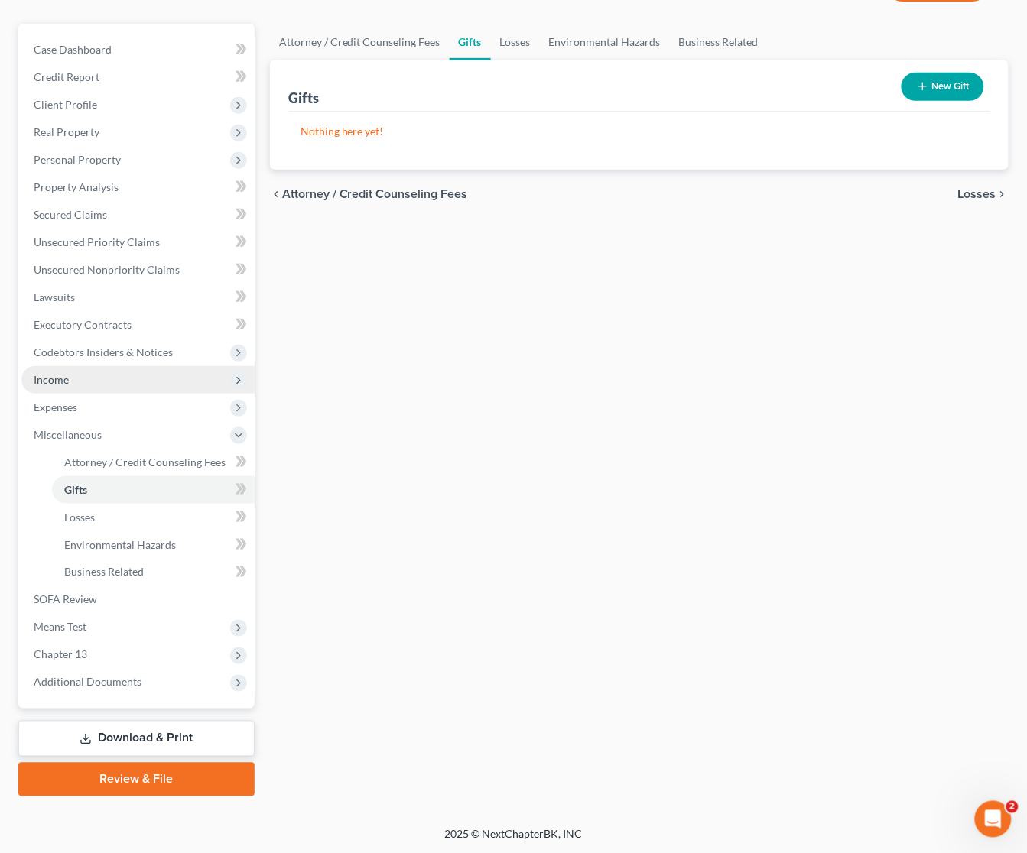
click at [75, 386] on span "Income" at bounding box center [137, 380] width 233 height 28
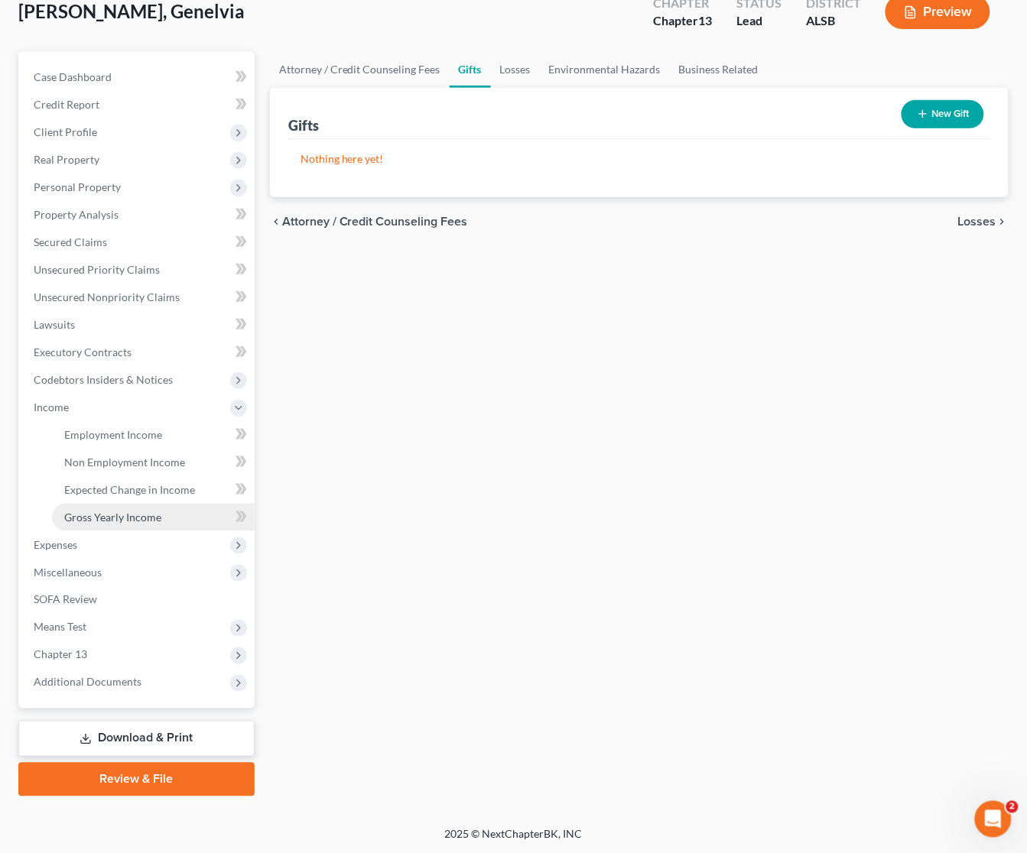
click at [113, 514] on span "Gross Yearly Income" at bounding box center [112, 517] width 97 height 13
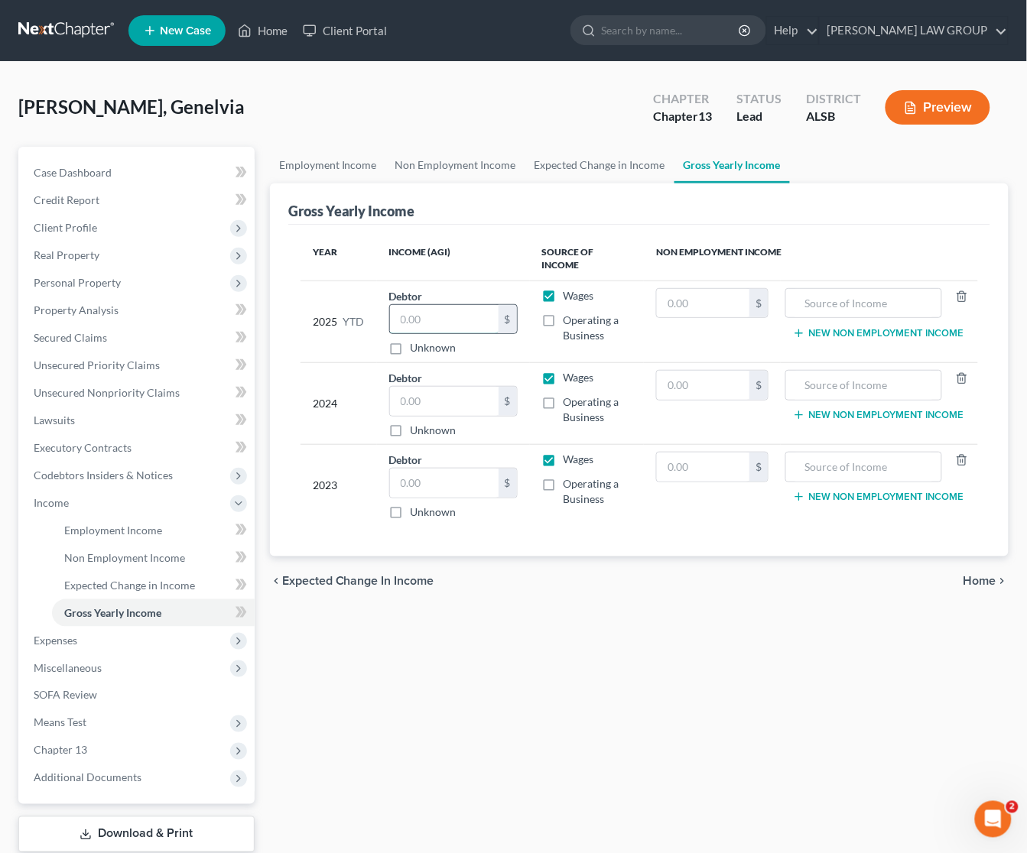
click at [443, 311] on input "text" at bounding box center [444, 319] width 109 height 29
type input "19,582"
click at [271, 357] on div "Gross Yearly Income Year Income (AGI) Source of Income Non Employment Income 20…" at bounding box center [639, 371] width 739 height 374
click at [442, 399] on input "text" at bounding box center [444, 401] width 109 height 29
type input "24,500"
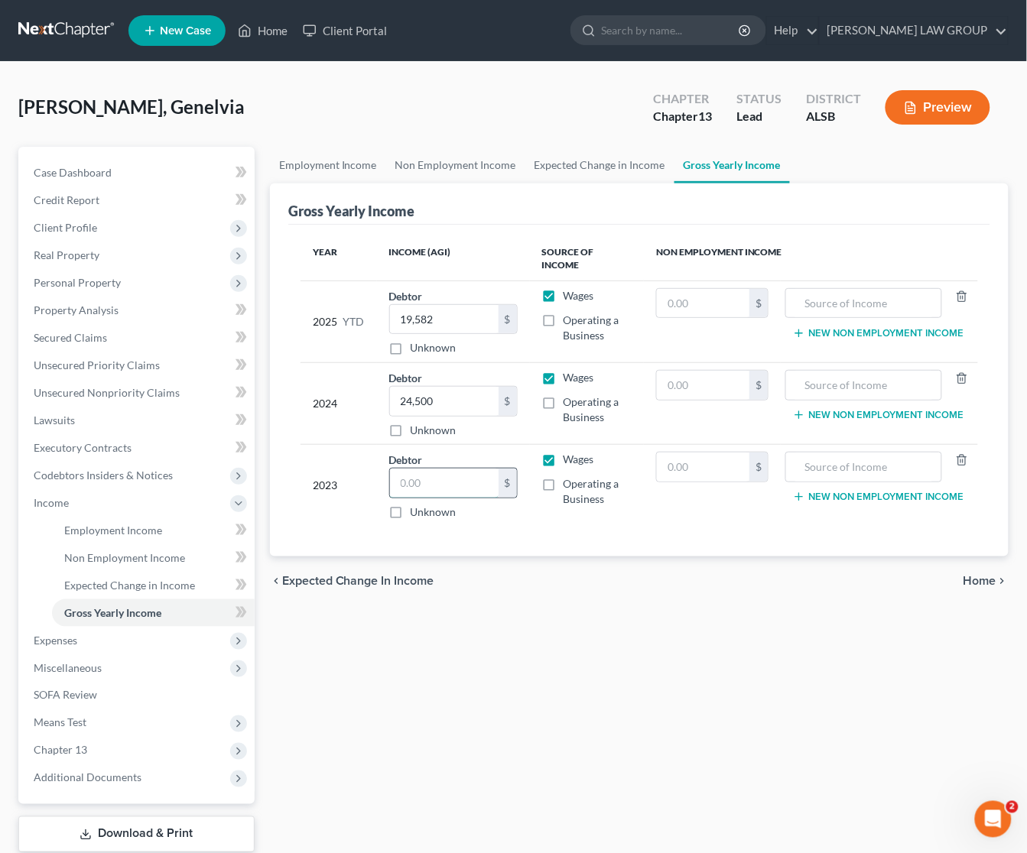
click at [430, 478] on input "text" at bounding box center [444, 483] width 109 height 29
type input "22,900"
click at [473, 609] on div "Employment Income Non Employment Income Expected Change in Income Gross Yearly …" at bounding box center [639, 519] width 754 height 745
click at [70, 643] on span "Expenses" at bounding box center [56, 640] width 44 height 13
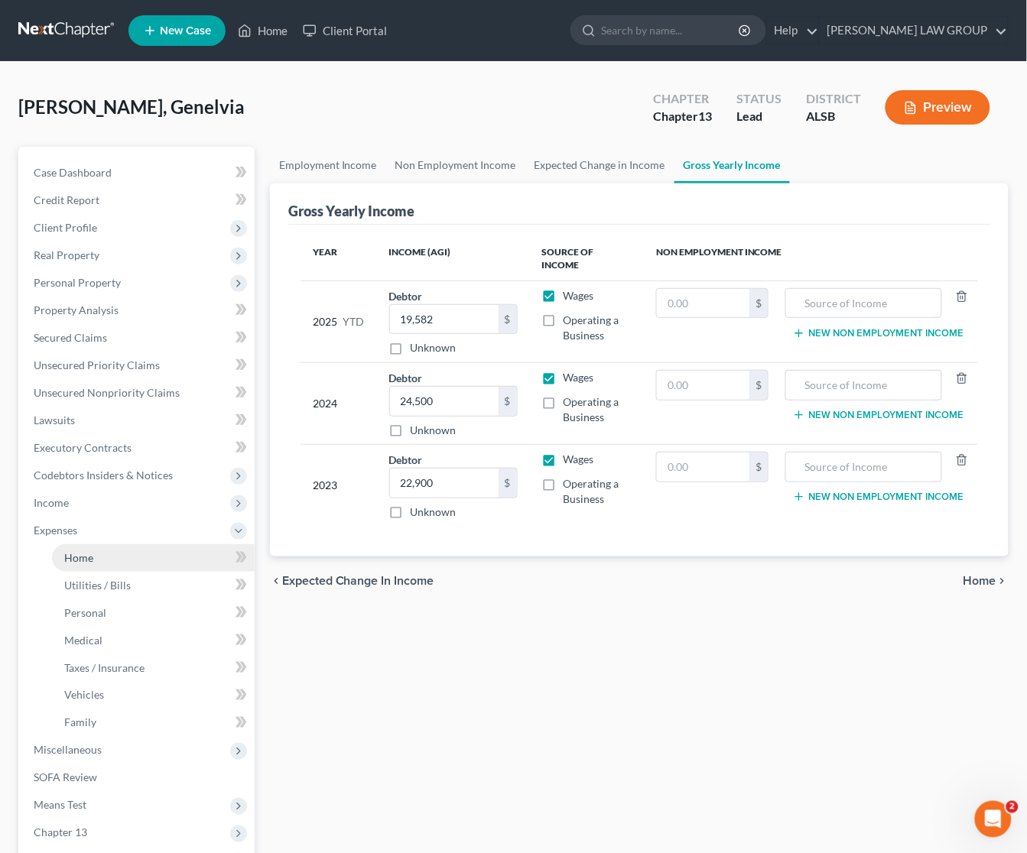
click at [102, 566] on link "Home" at bounding box center [153, 558] width 203 height 28
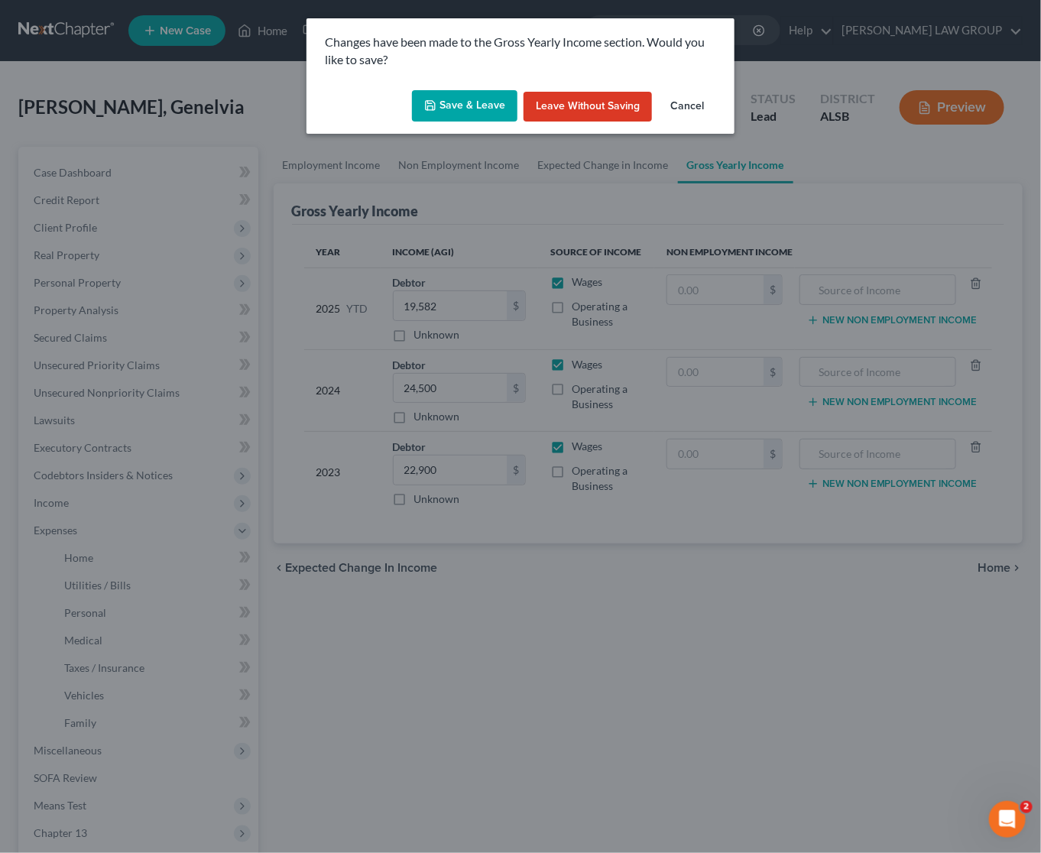
click at [482, 111] on button "Save & Leave" at bounding box center [465, 106] width 106 height 32
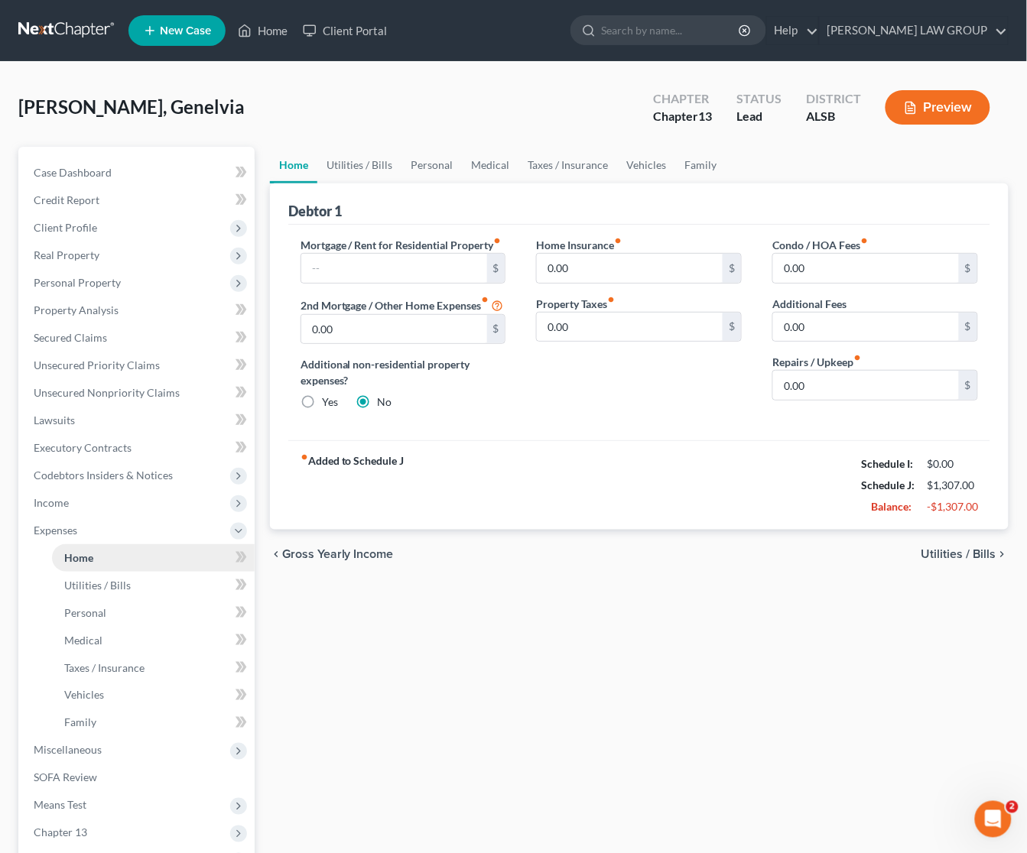
click at [144, 562] on link "Home" at bounding box center [153, 558] width 203 height 28
